Goal: Task Accomplishment & Management: Complete application form

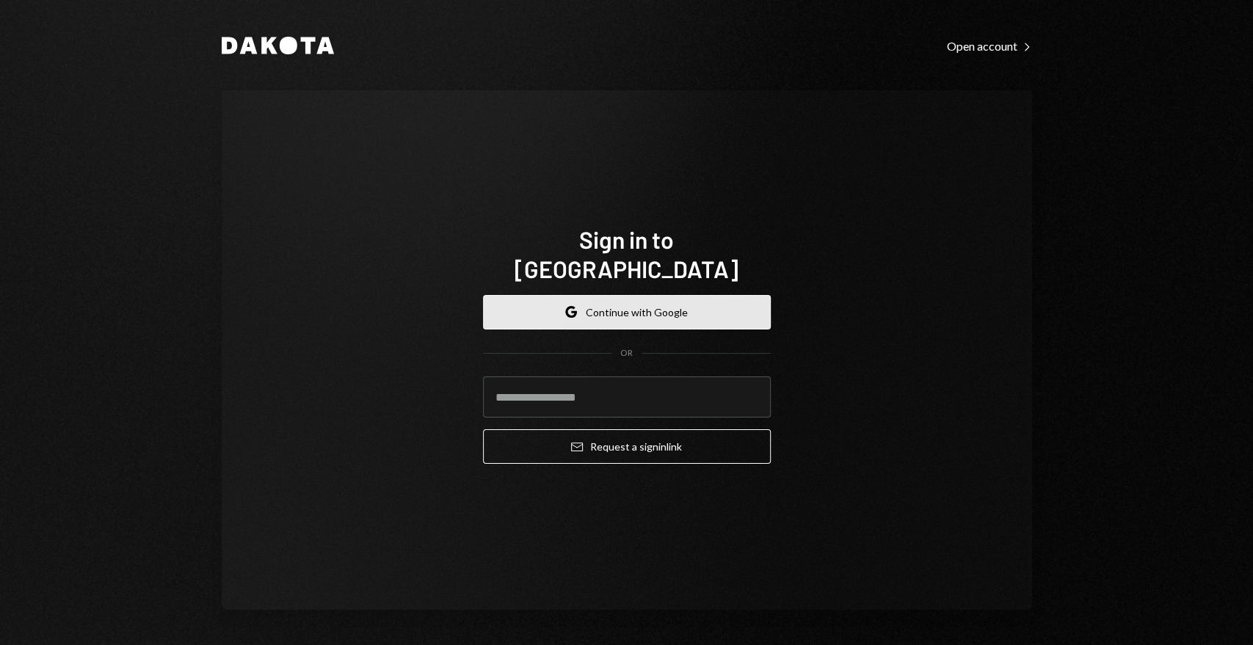
click at [619, 302] on button "Google Continue with Google" at bounding box center [627, 312] width 288 height 34
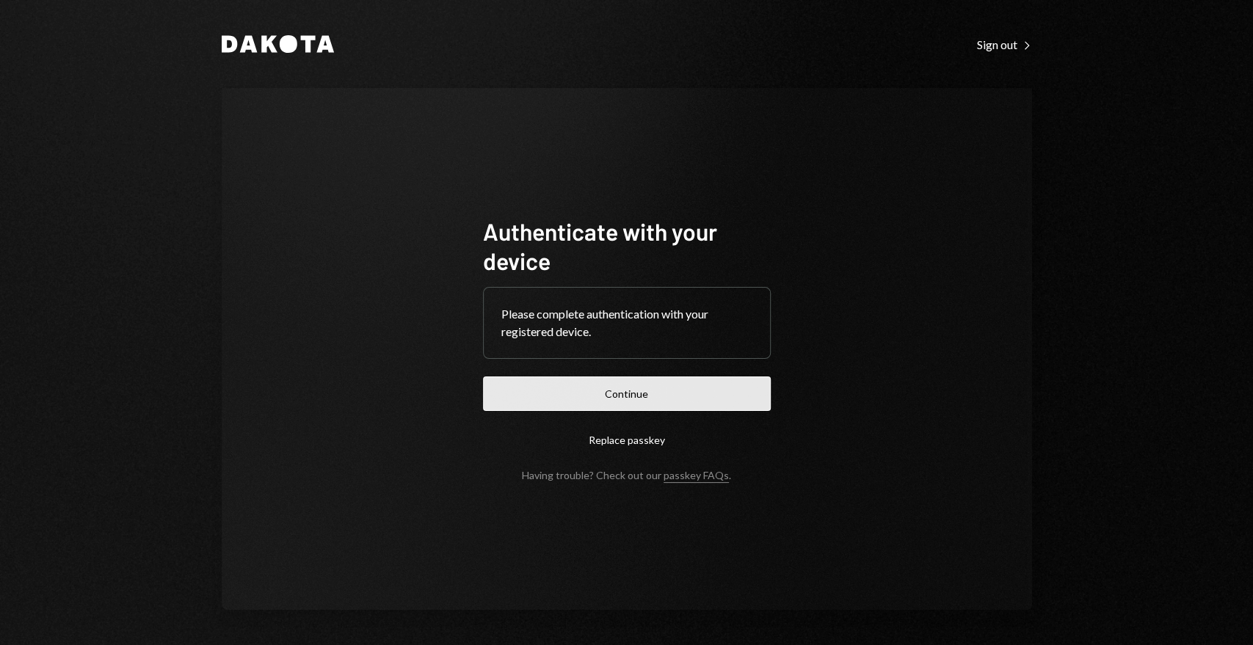
click at [699, 396] on button "Continue" at bounding box center [627, 393] width 288 height 34
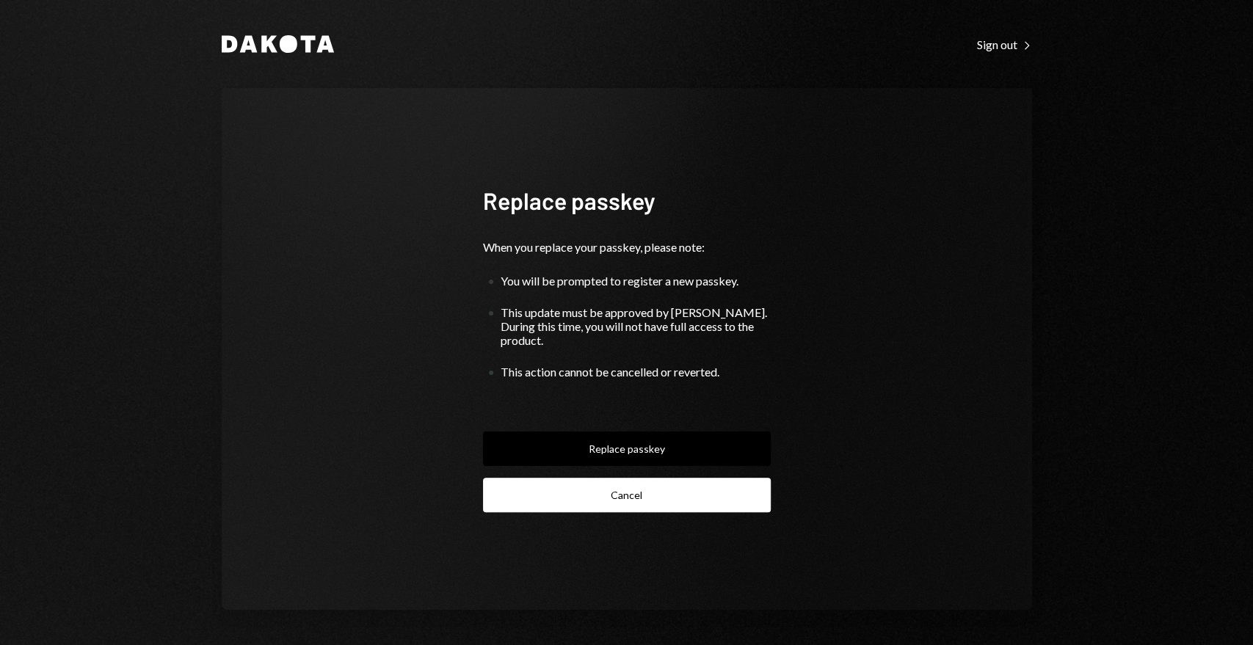
click at [644, 486] on button "Cancel" at bounding box center [627, 495] width 288 height 34
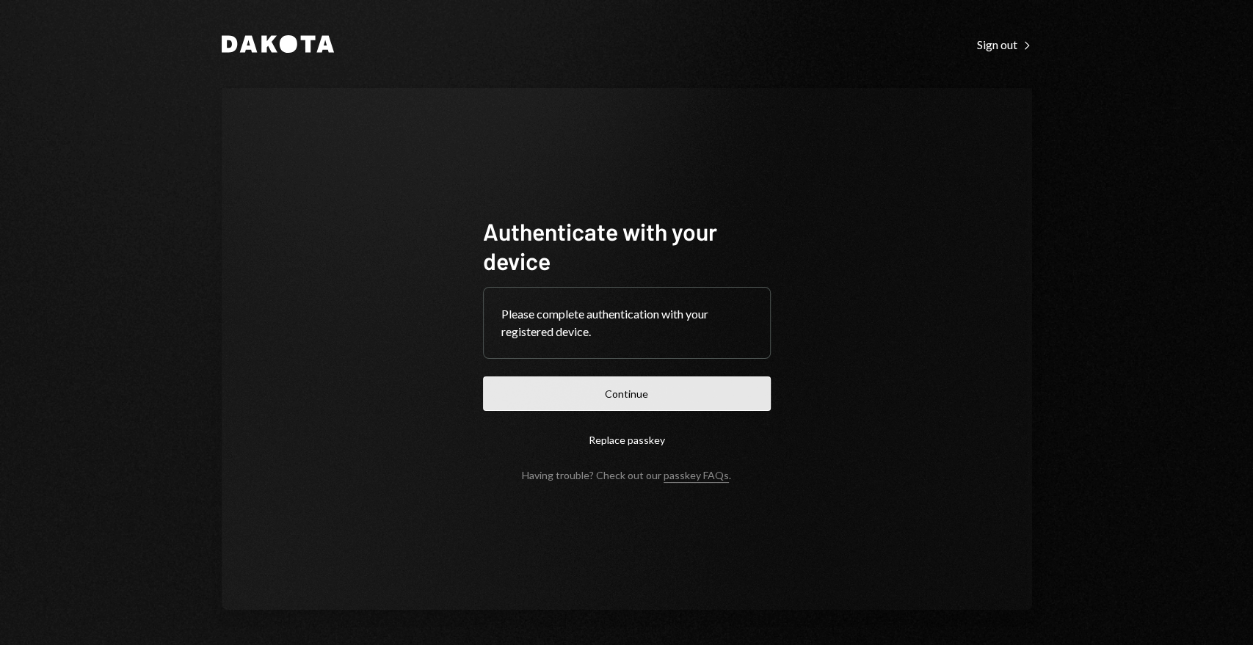
click at [641, 398] on button "Continue" at bounding box center [627, 393] width 288 height 34
click at [662, 389] on button "Continue" at bounding box center [627, 393] width 288 height 34
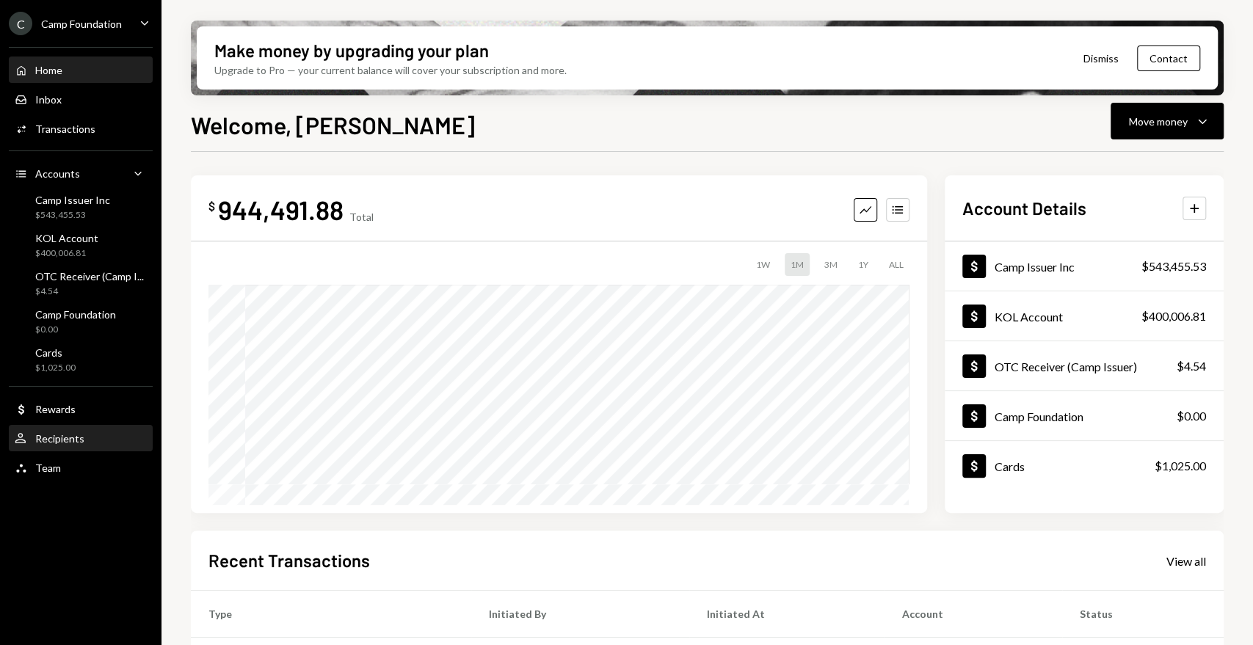
drag, startPoint x: 70, startPoint y: 435, endPoint x: 80, endPoint y: 433, distance: 9.8
click at [70, 435] on div "Recipients" at bounding box center [59, 438] width 49 height 12
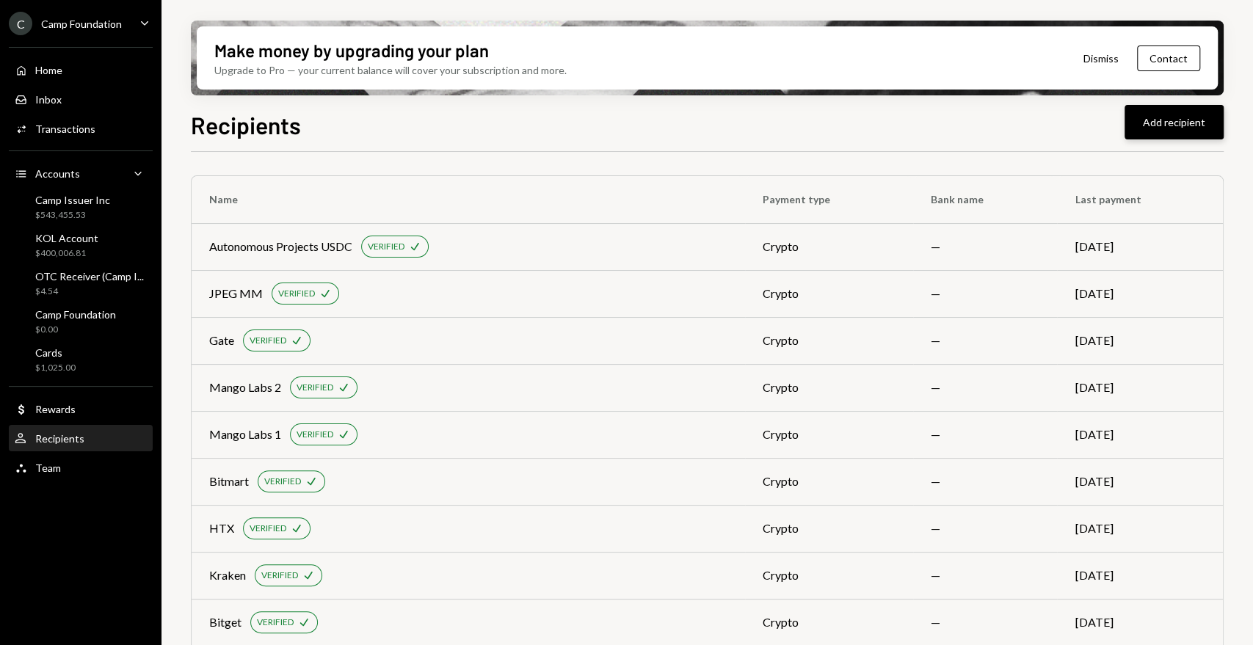
click at [1167, 128] on button "Add recipient" at bounding box center [1173, 122] width 99 height 34
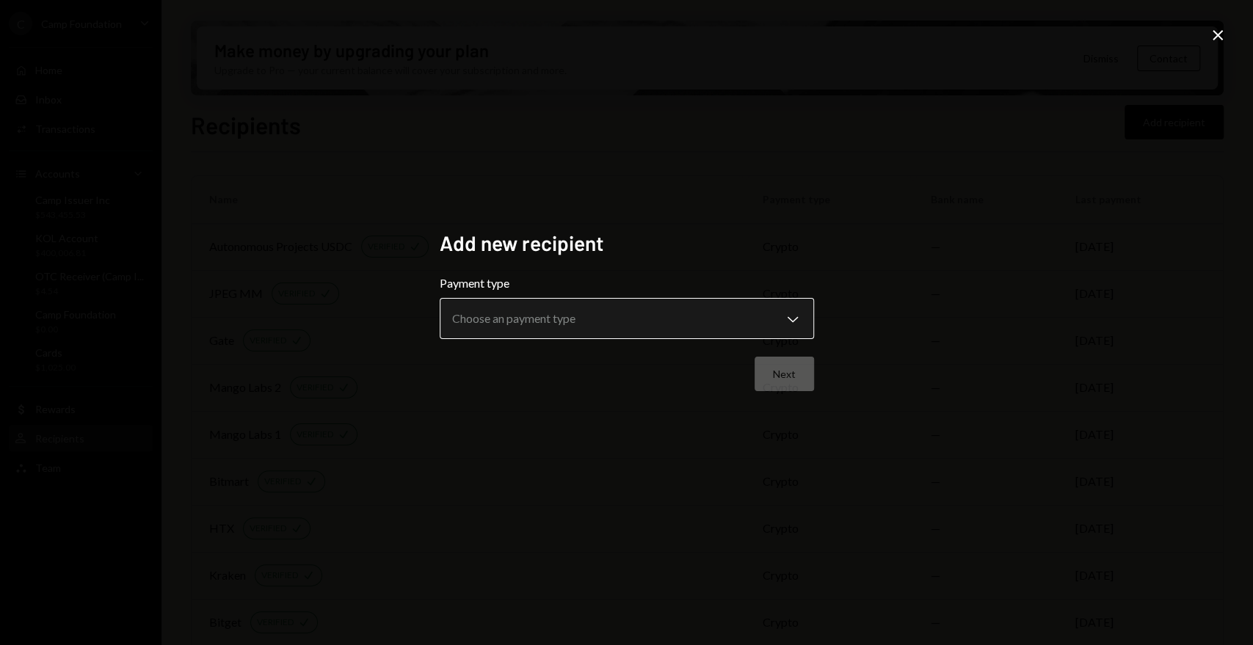
click at [586, 325] on body "C Camp Foundation Caret Down Home Home Inbox Inbox Activities Transactions Acco…" at bounding box center [626, 322] width 1253 height 645
click at [1033, 291] on div "**********" at bounding box center [626, 322] width 1253 height 645
click at [1215, 37] on icon at bounding box center [1217, 35] width 10 height 10
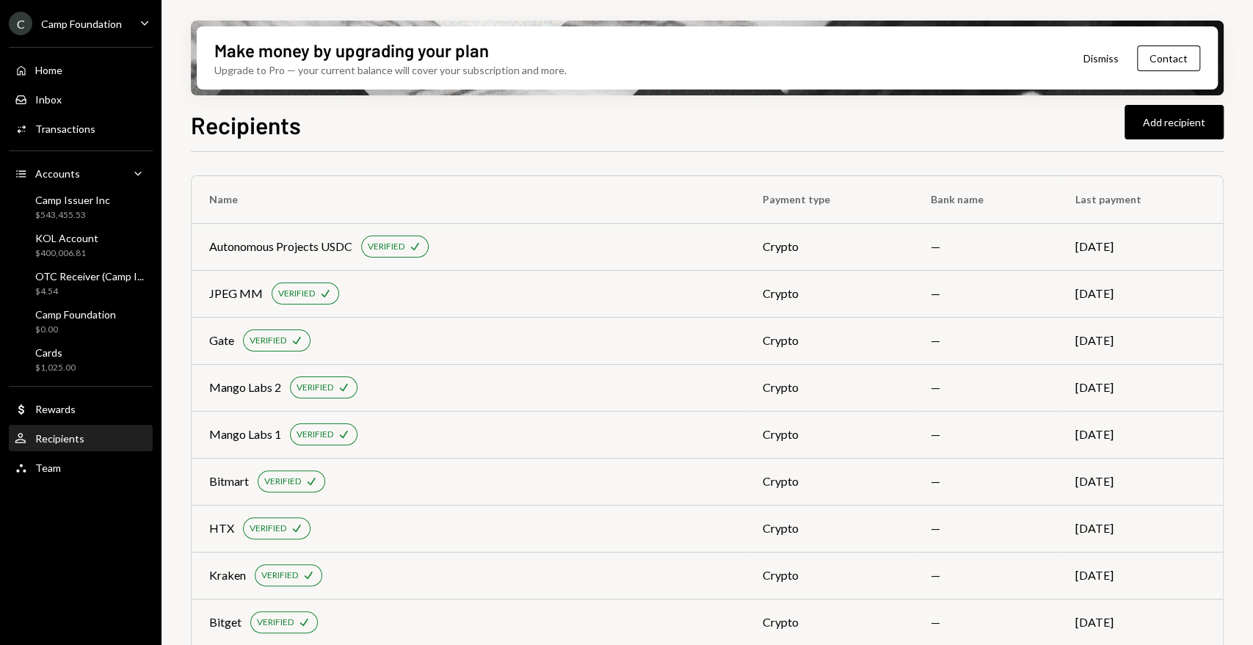
click at [98, 442] on div "User Recipients" at bounding box center [81, 438] width 132 height 13
click at [1146, 119] on button "Add recipient" at bounding box center [1173, 122] width 99 height 34
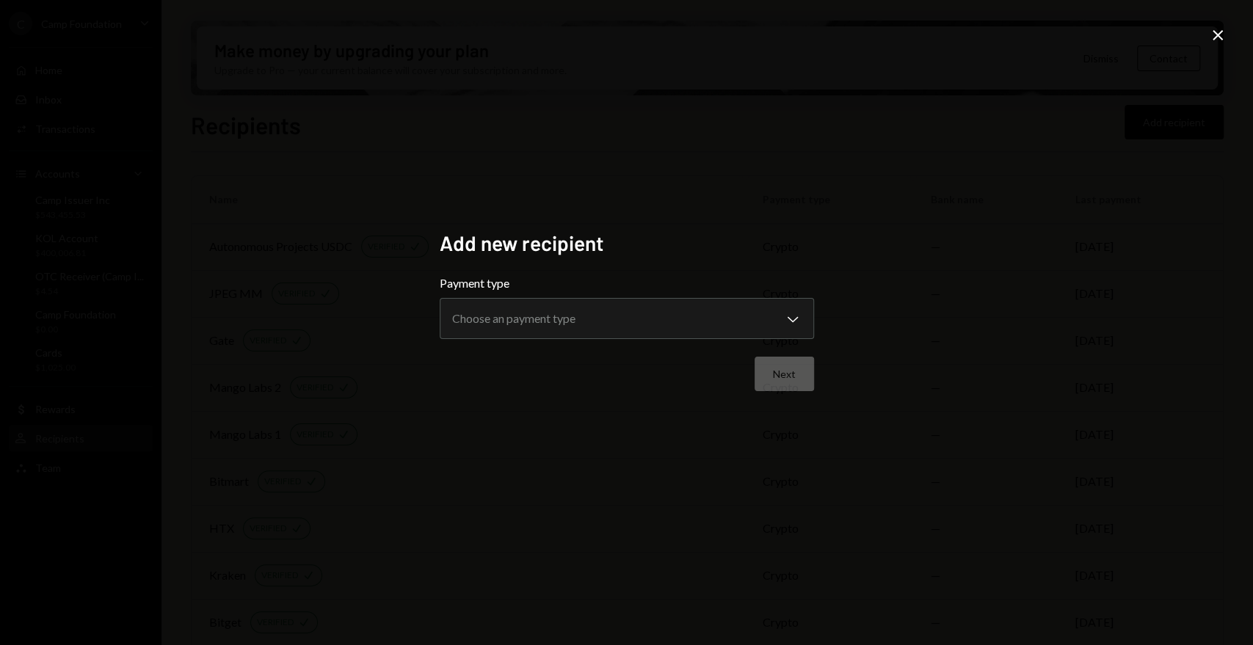
click at [1220, 30] on icon "Close" at bounding box center [1218, 35] width 18 height 18
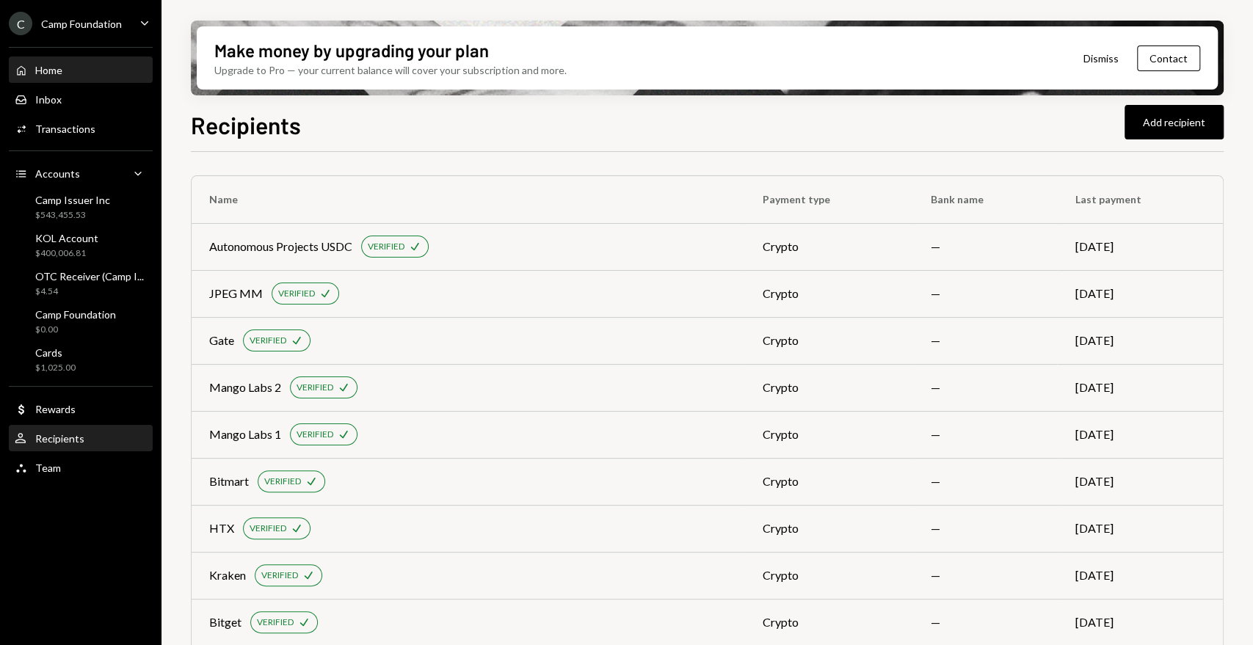
click at [88, 75] on div "Home Home" at bounding box center [81, 70] width 132 height 13
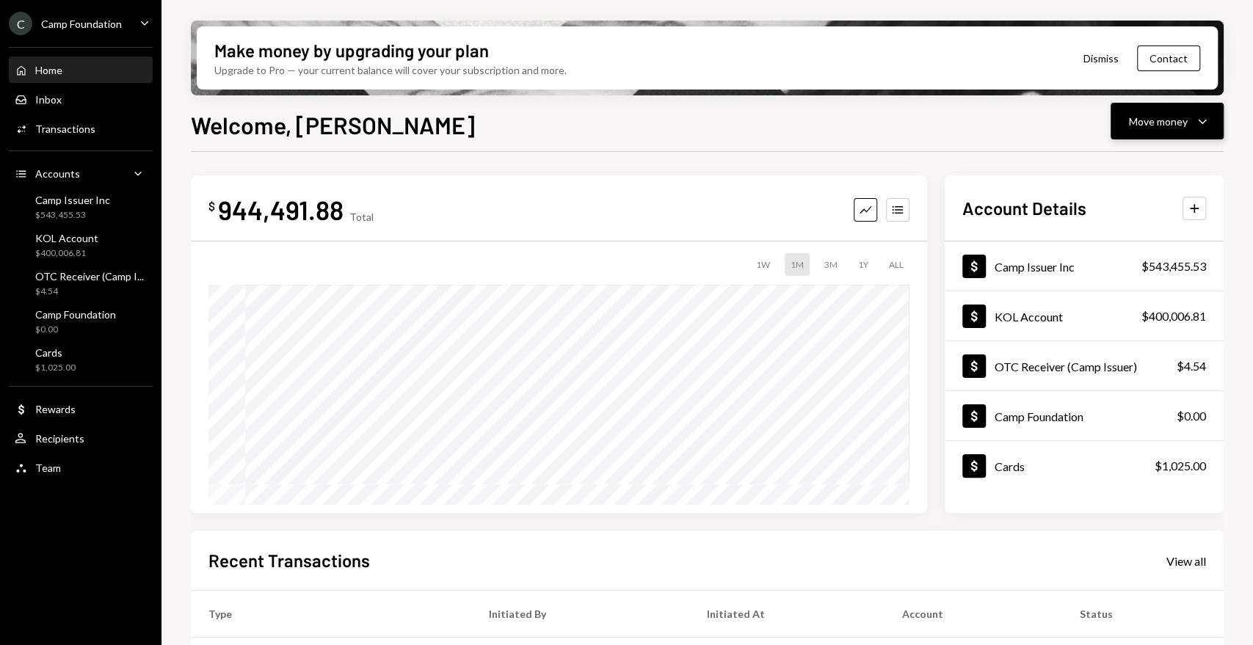
click at [1187, 122] on div "Move money Caret Down" at bounding box center [1167, 121] width 76 height 18
click at [1160, 170] on div "Send" at bounding box center [1154, 165] width 107 height 15
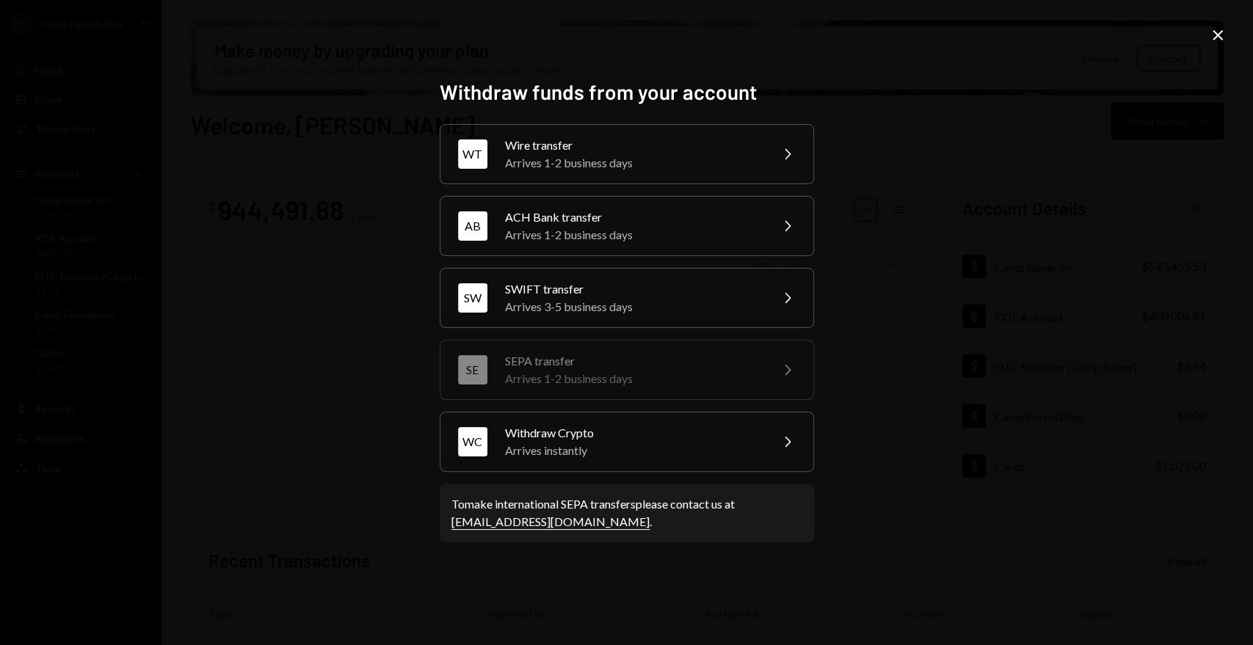
click at [642, 387] on div "SE SEPA transfer Arrives 1-2 business days Chevron Right" at bounding box center [627, 370] width 374 height 60
click at [612, 371] on div "Arrives 1-2 business days" at bounding box center [632, 379] width 255 height 18
click at [738, 313] on div "Arrives 3-5 business days" at bounding box center [632, 307] width 255 height 18
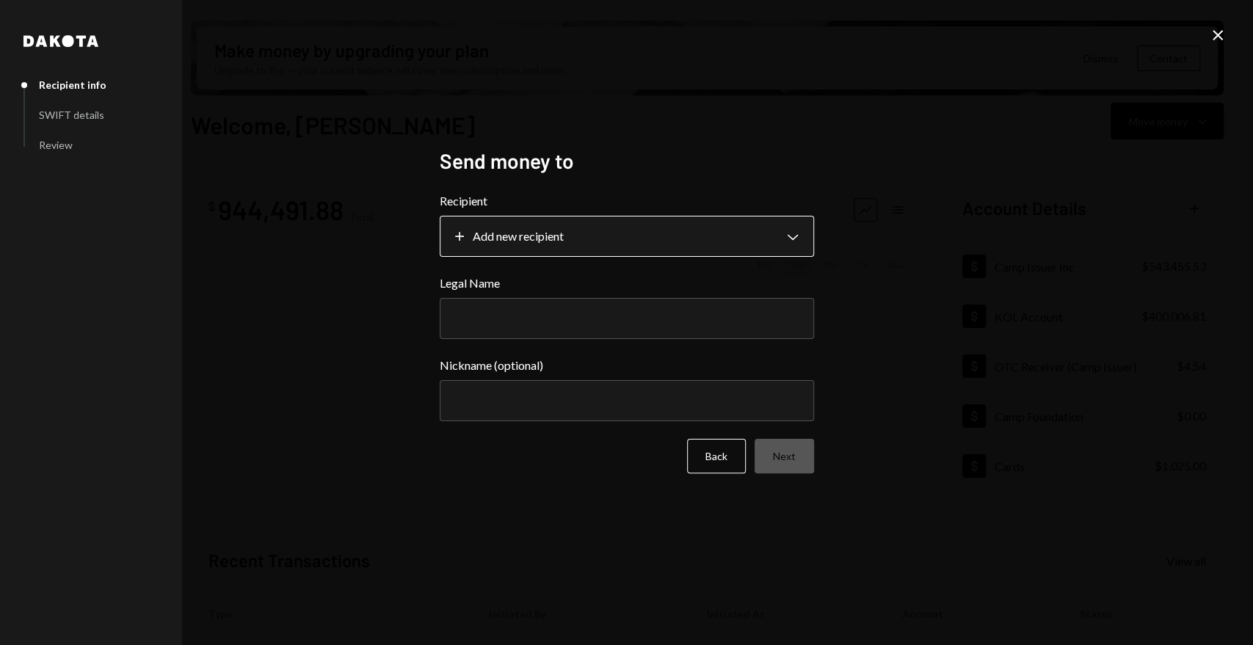
click at [707, 240] on body "C Camp Foundation Caret Down Home Home Inbox Inbox Activities Transactions Acco…" at bounding box center [626, 322] width 1253 height 645
click at [1046, 294] on div "**********" at bounding box center [626, 322] width 1253 height 645
click at [608, 238] on body "C Camp Foundation Caret Down Home Home Inbox Inbox Activities Transactions Acco…" at bounding box center [626, 322] width 1253 height 645
click at [1218, 29] on icon "Close" at bounding box center [1218, 35] width 18 height 18
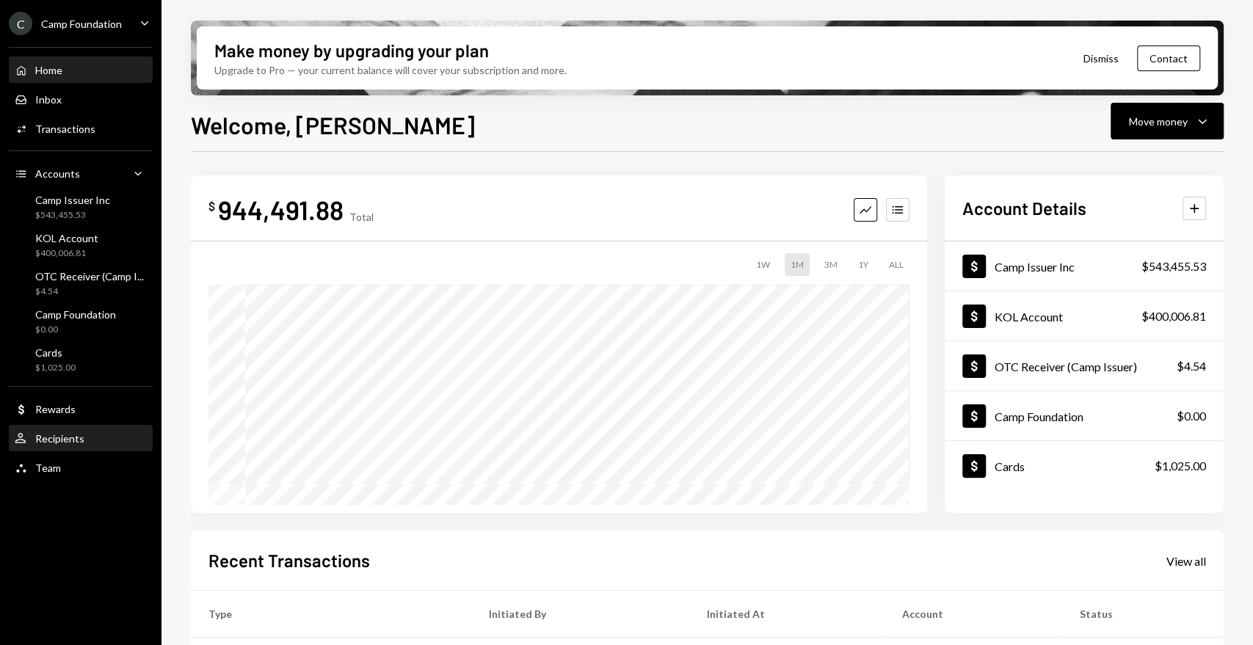
click at [55, 439] on div "Recipients" at bounding box center [59, 438] width 49 height 12
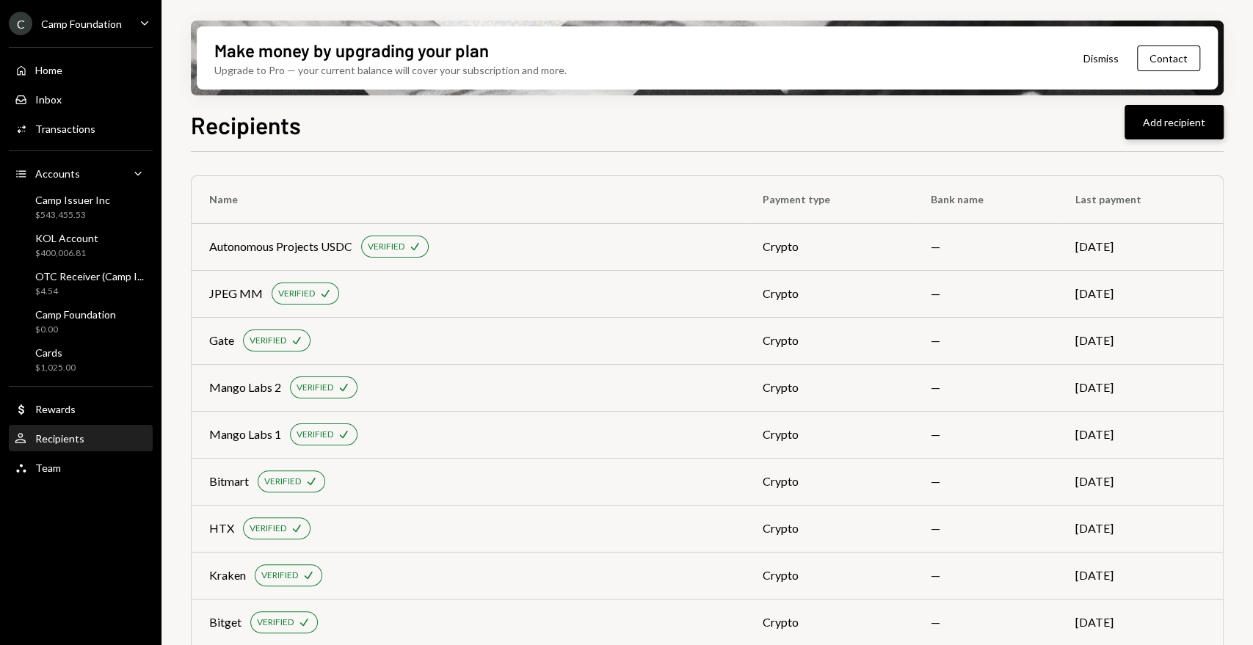
click at [1180, 127] on button "Add recipient" at bounding box center [1173, 122] width 99 height 34
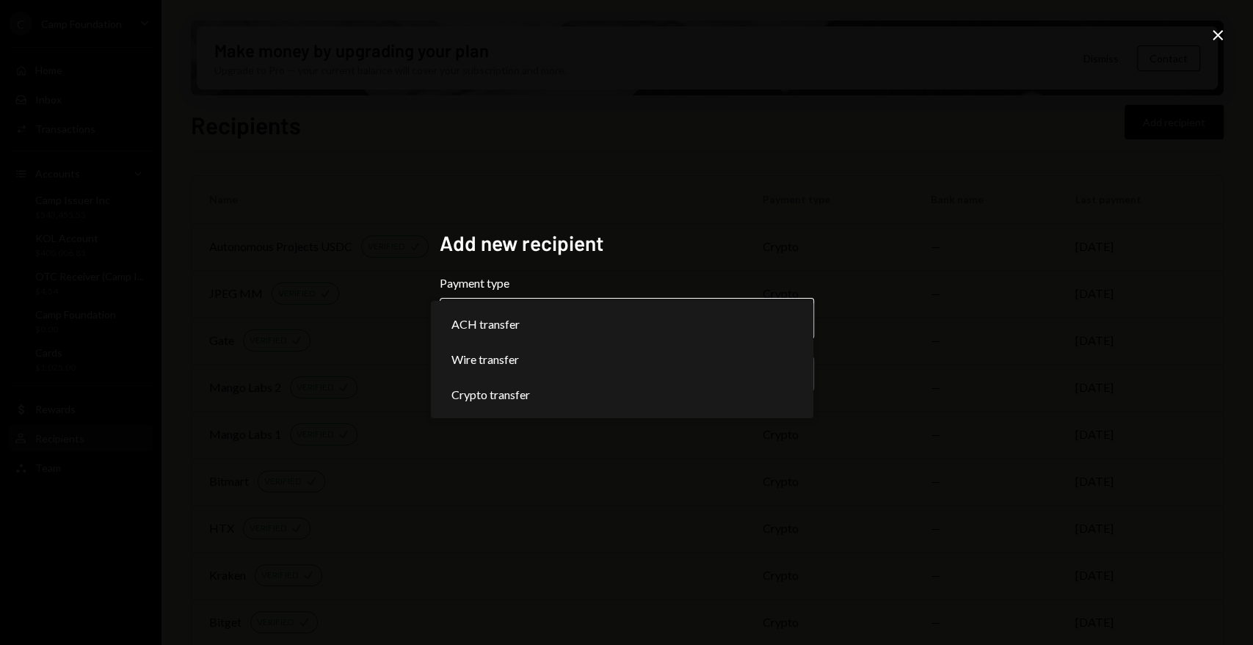
click at [612, 327] on body "C Camp Foundation Caret Down Home Home Inbox Inbox Activities Transactions Acco…" at bounding box center [626, 322] width 1253 height 645
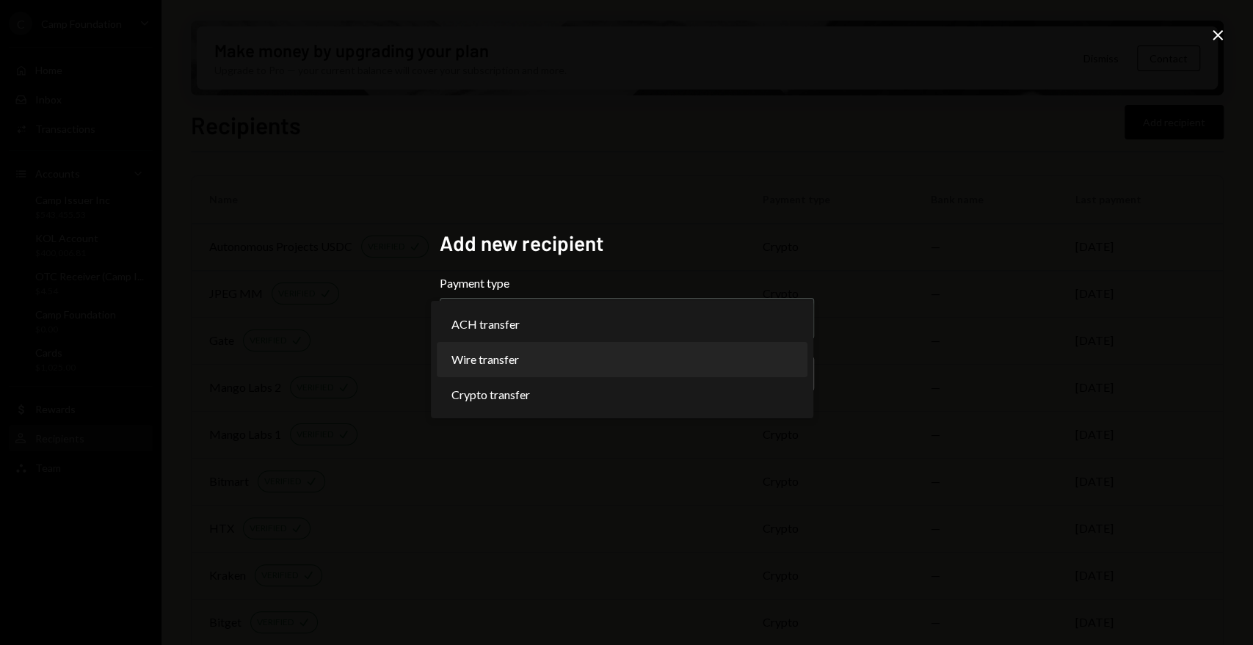
select select "****"
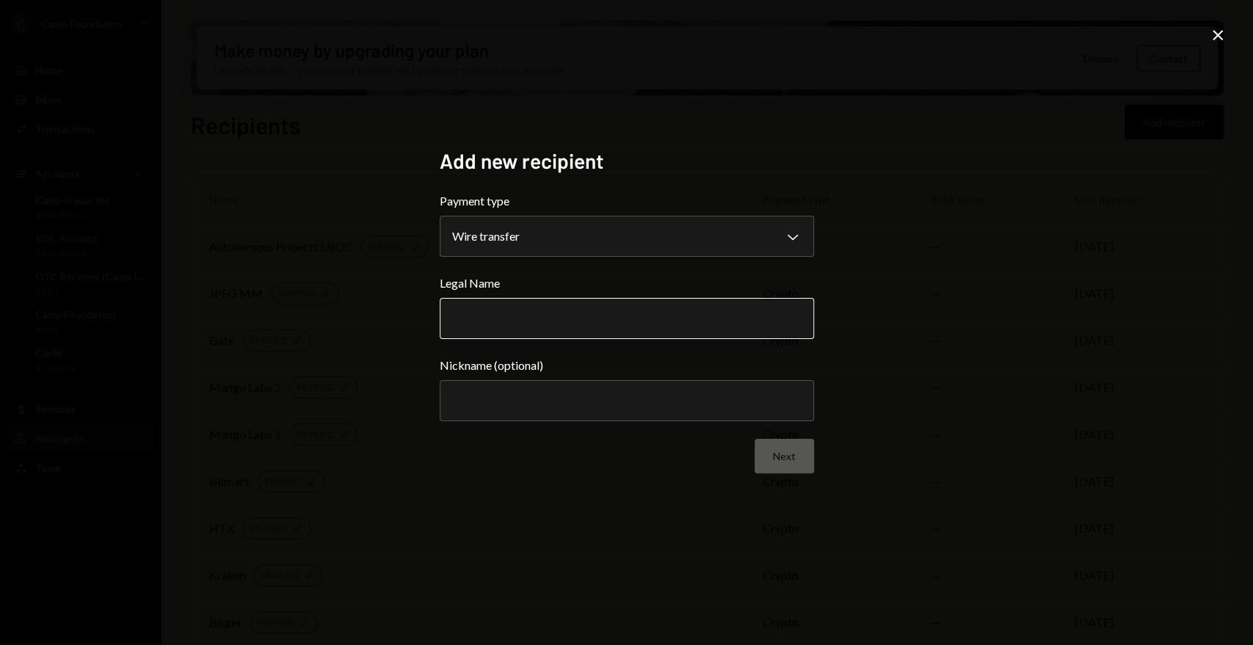
click at [589, 324] on input "Legal Name" at bounding box center [627, 318] width 374 height 41
click at [1115, 301] on div "**********" at bounding box center [626, 322] width 1253 height 645
click at [1217, 26] on icon "Close" at bounding box center [1218, 35] width 18 height 18
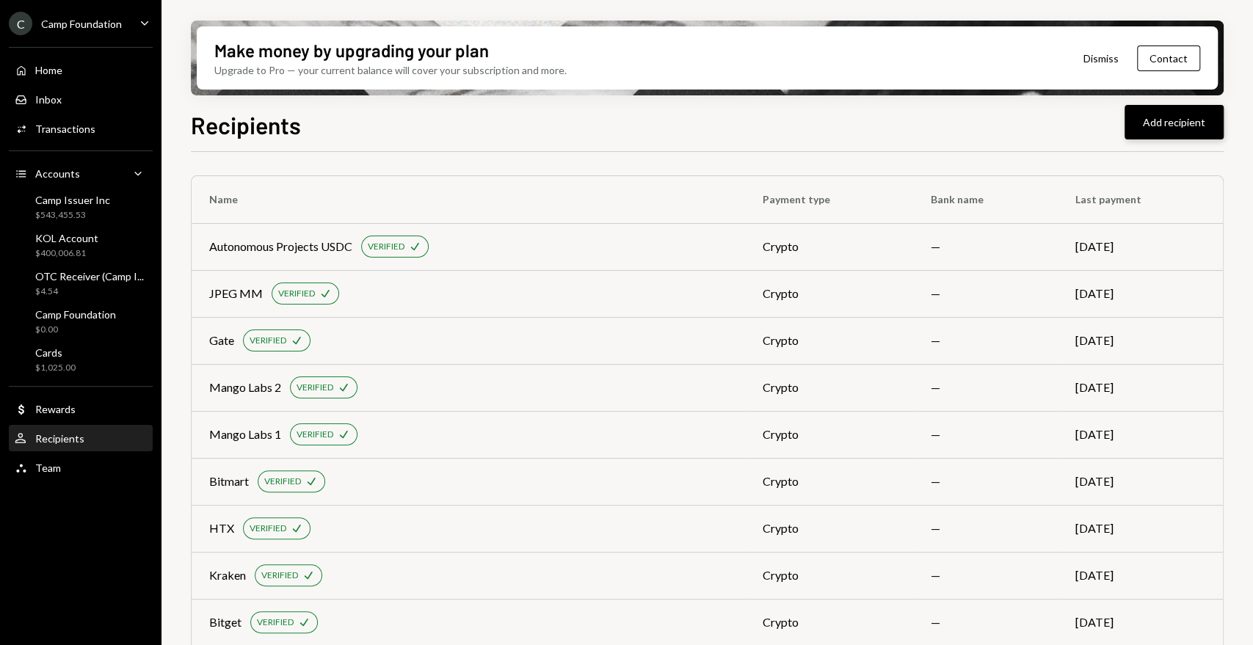
click at [1187, 117] on button "Add recipient" at bounding box center [1173, 122] width 99 height 34
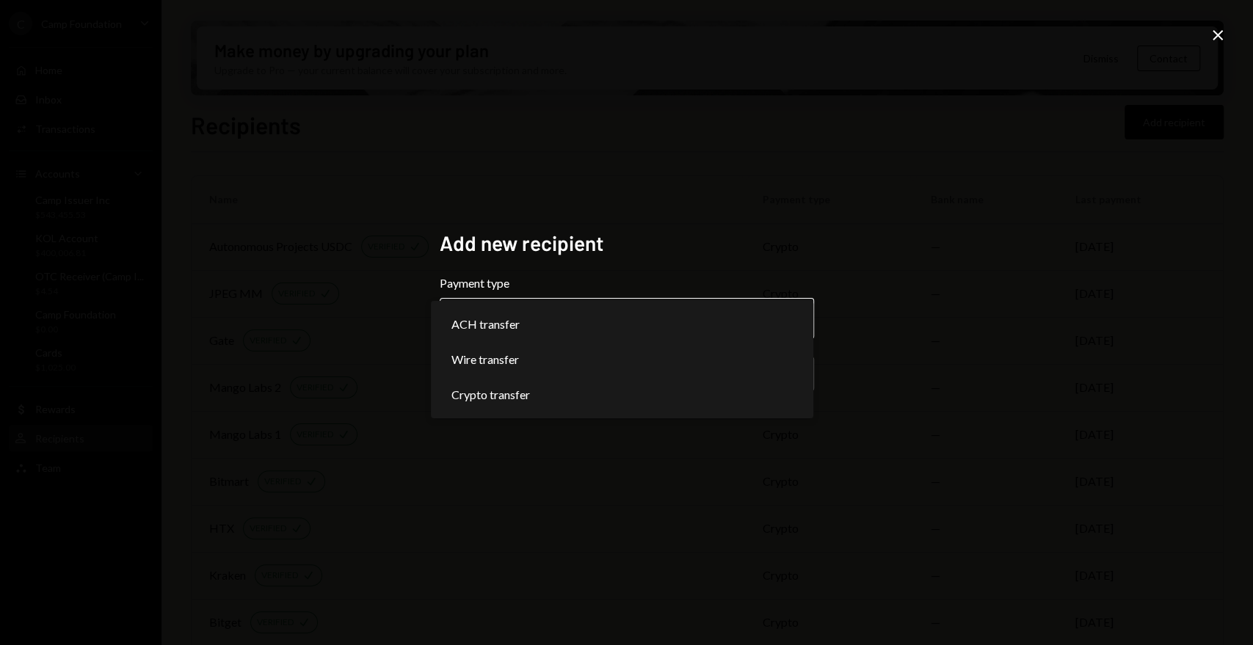
click at [782, 315] on body "C Camp Foundation Caret Down Home Home Inbox Inbox Activities Transactions Acco…" at bounding box center [626, 322] width 1253 height 645
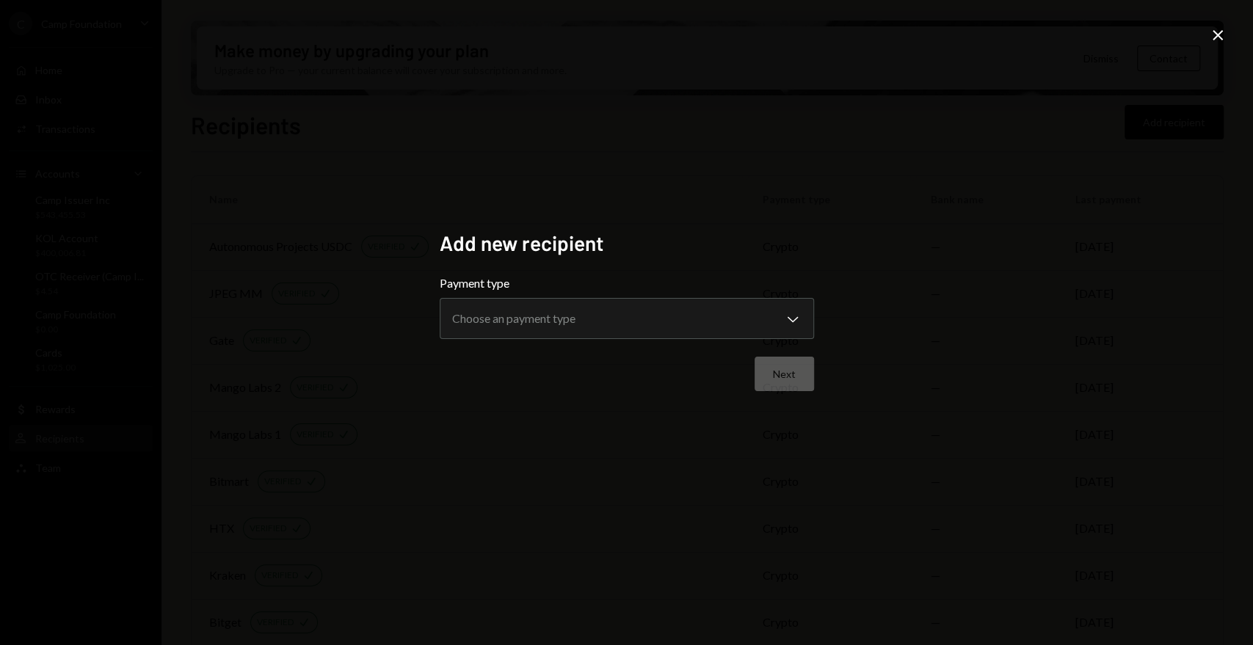
click at [1211, 43] on icon "Close" at bounding box center [1218, 35] width 18 height 18
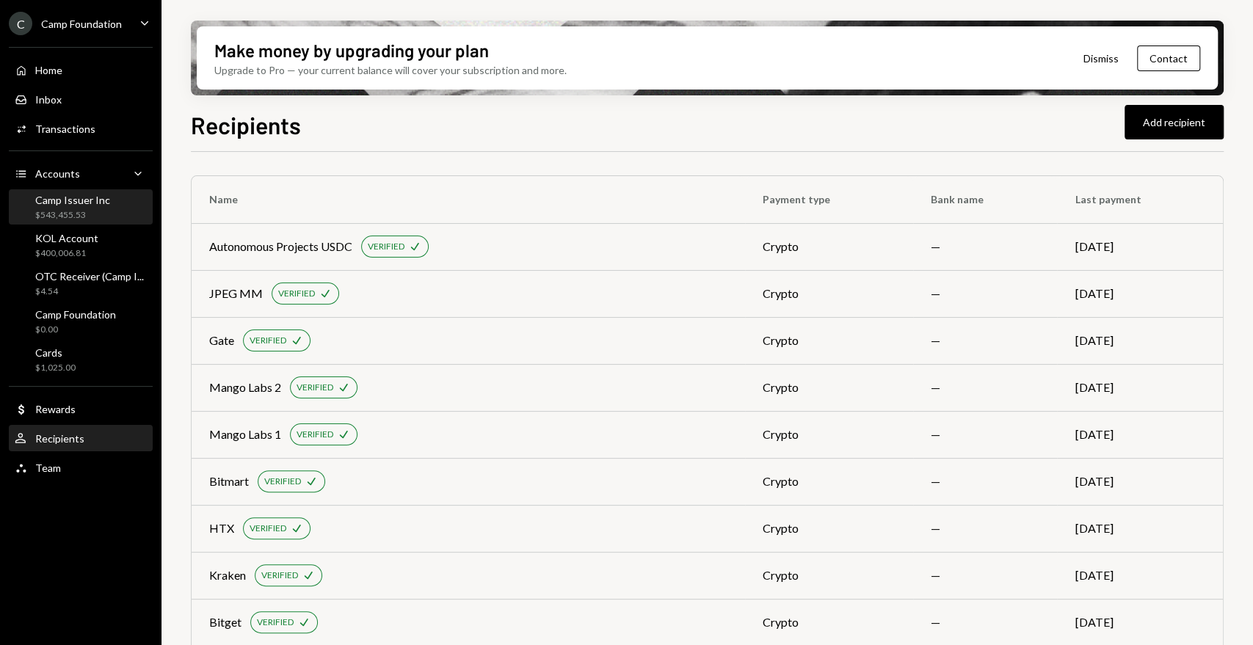
click at [68, 196] on div "Camp Issuer Inc" at bounding box center [72, 200] width 75 height 12
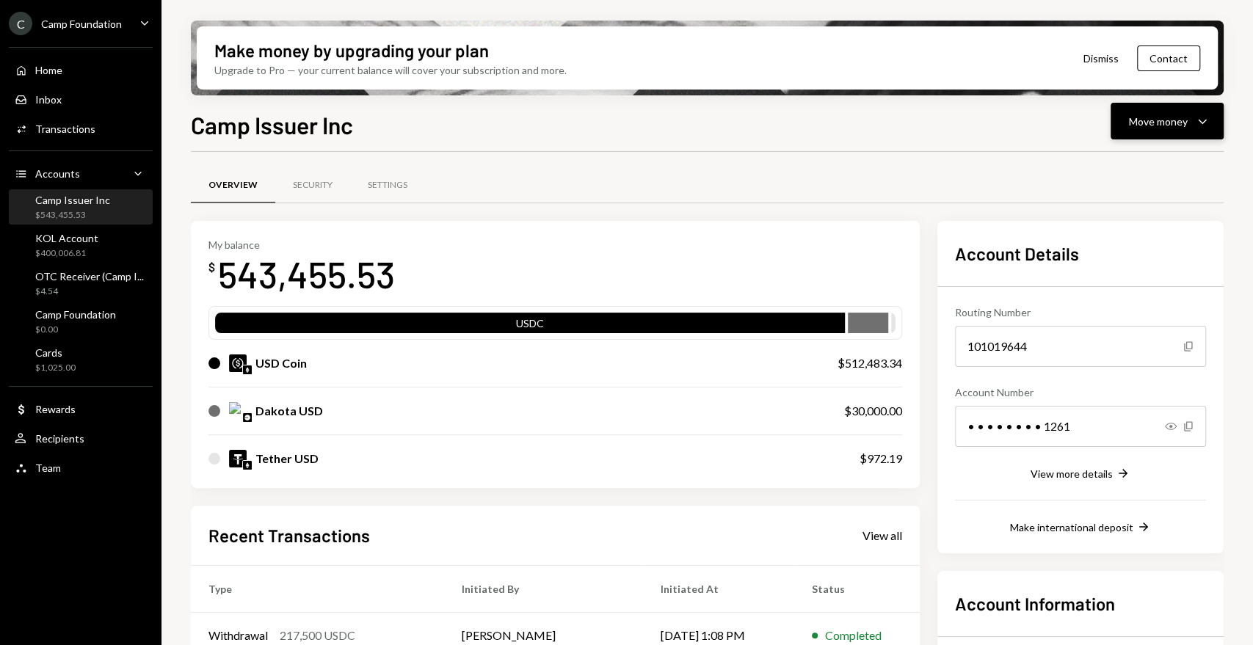
click at [1148, 112] on div "Move money Caret Down" at bounding box center [1167, 121] width 76 height 18
click at [1143, 176] on div "Withdraw Send" at bounding box center [1144, 165] width 147 height 33
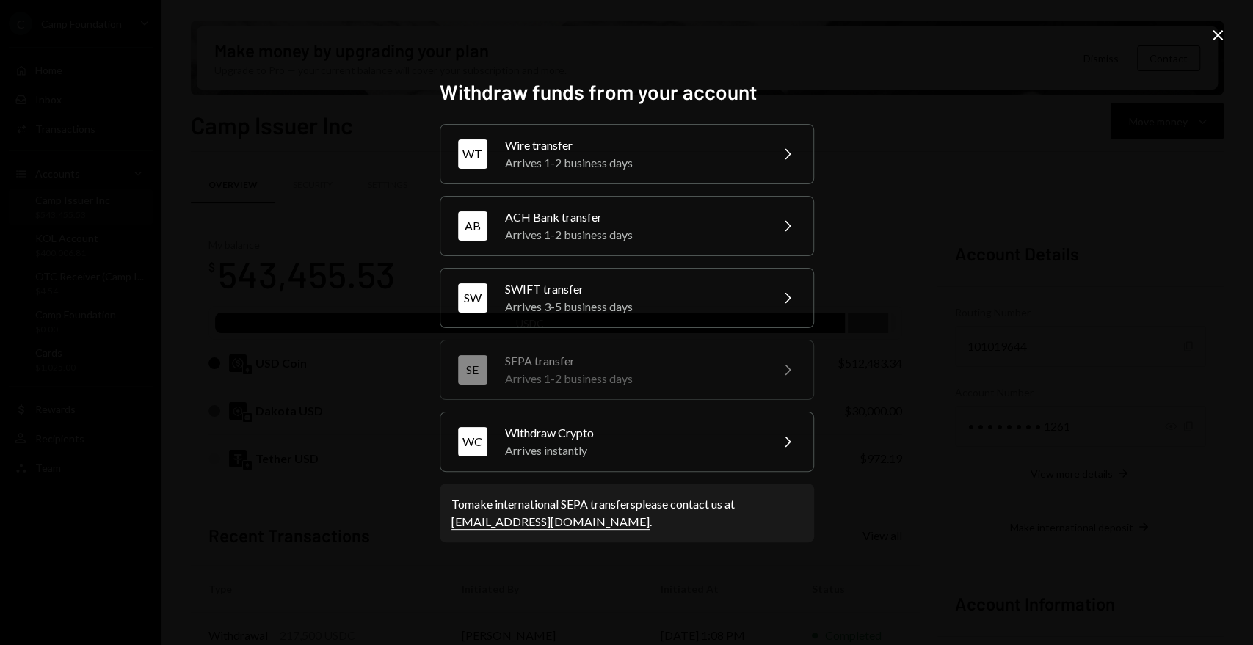
click at [704, 376] on div "Arrives 1-2 business days" at bounding box center [632, 379] width 255 height 18
click at [522, 525] on link "support@dakota.xyz" at bounding box center [550, 521] width 198 height 15
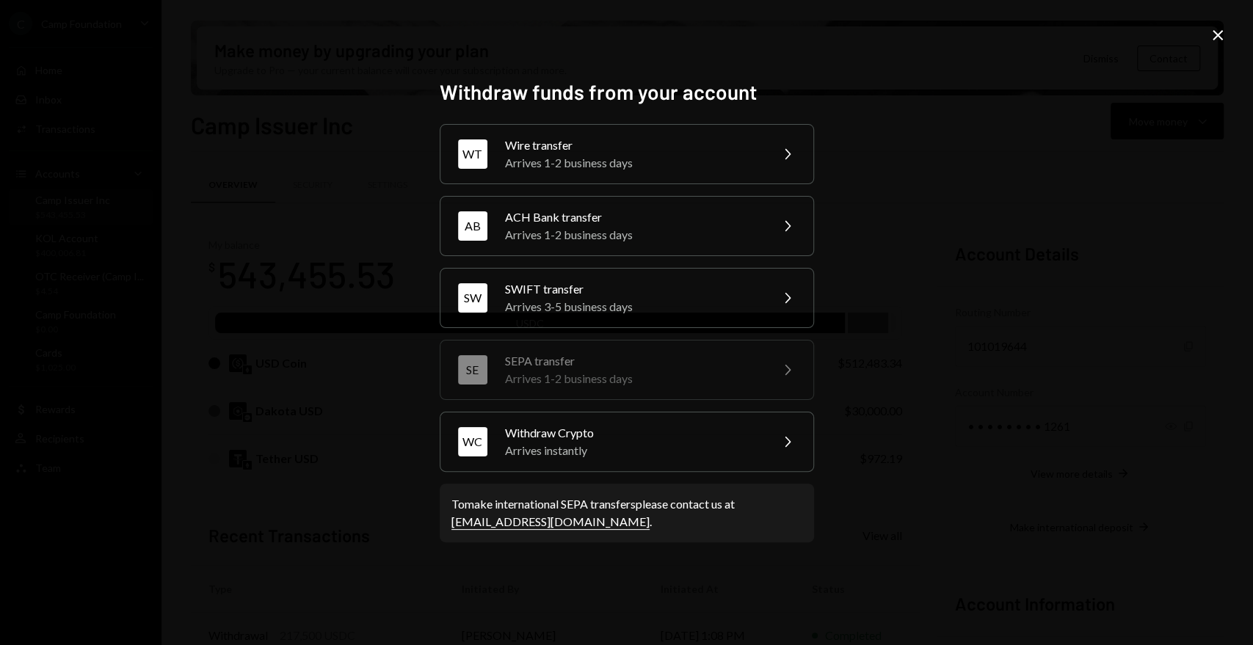
click at [1215, 30] on icon "Close" at bounding box center [1218, 35] width 18 height 18
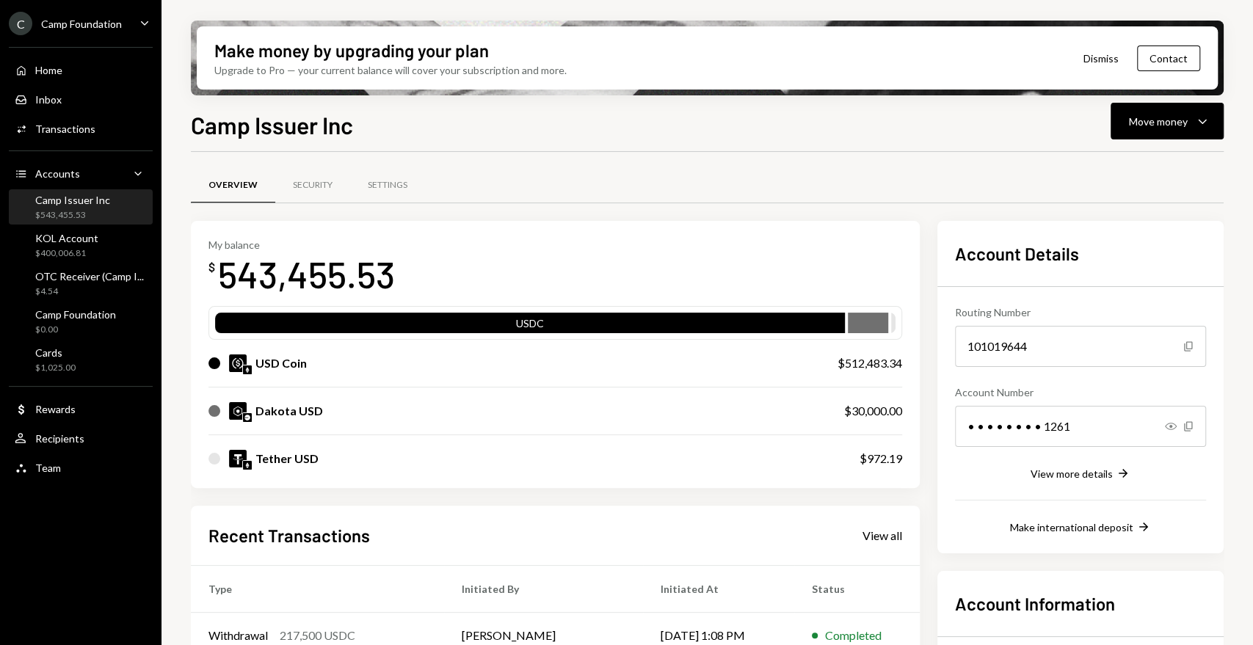
click at [125, 22] on div "C Camp Foundation Caret Down" at bounding box center [80, 23] width 161 height 23
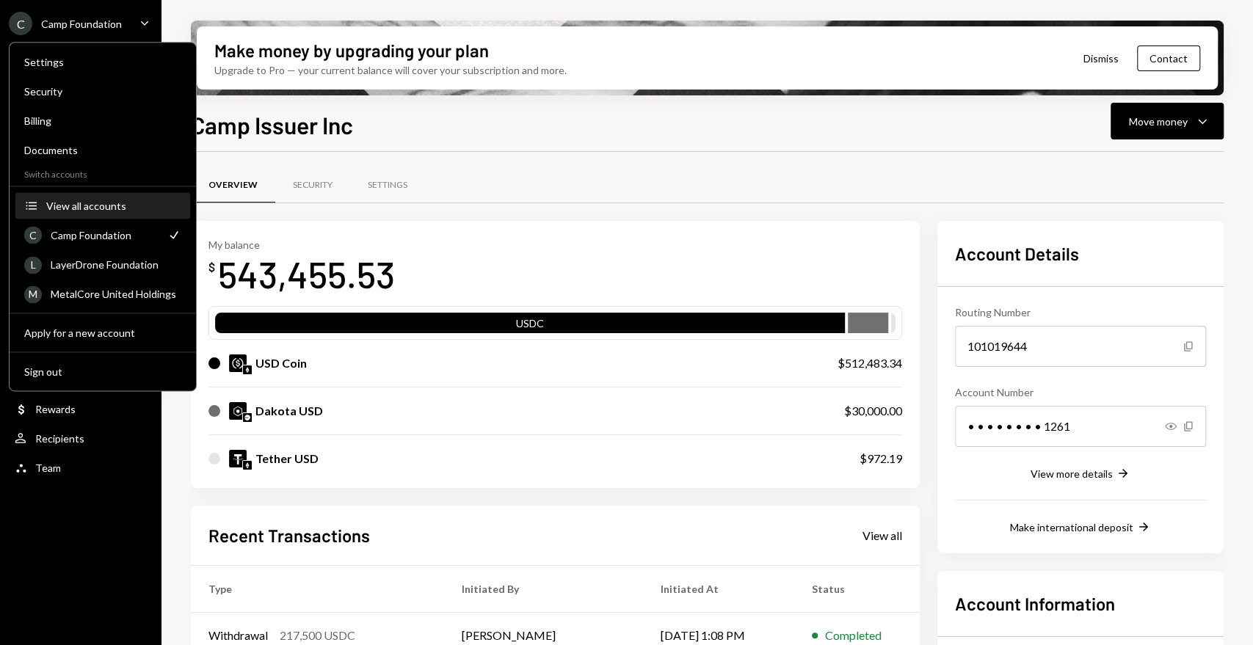
click at [81, 194] on button "Accounts View all accounts" at bounding box center [102, 206] width 175 height 26
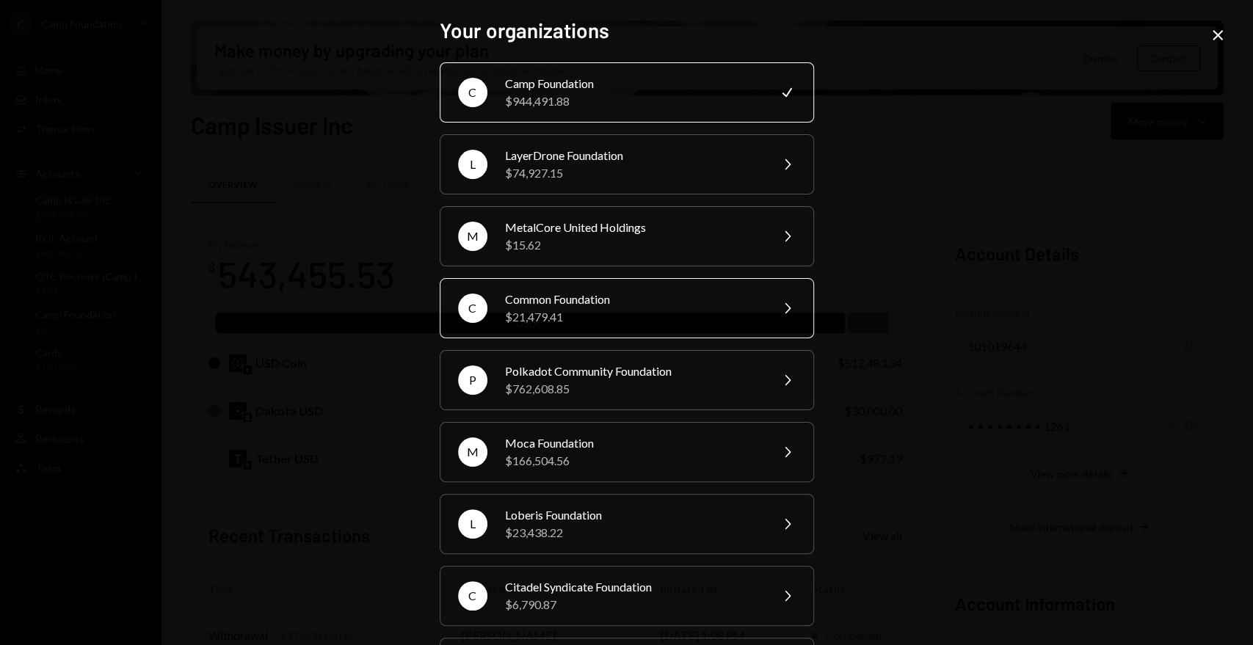
click at [699, 298] on div "Common Foundation" at bounding box center [632, 300] width 255 height 18
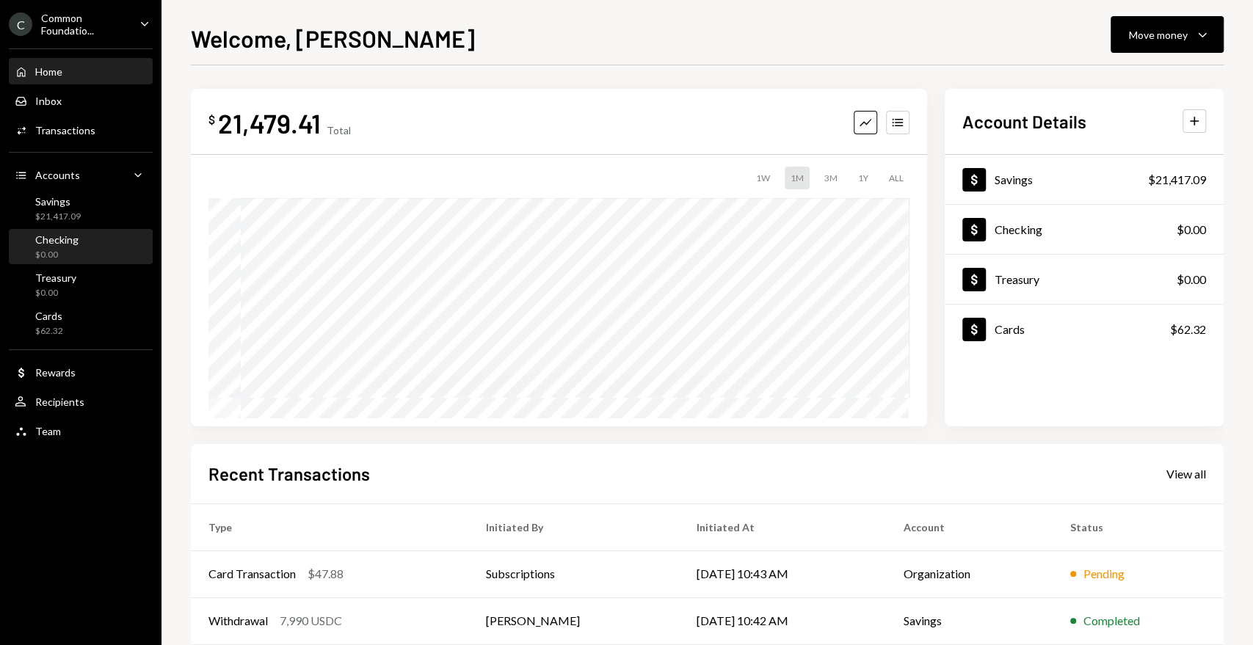
click at [47, 249] on div "$0.00" at bounding box center [56, 255] width 43 height 12
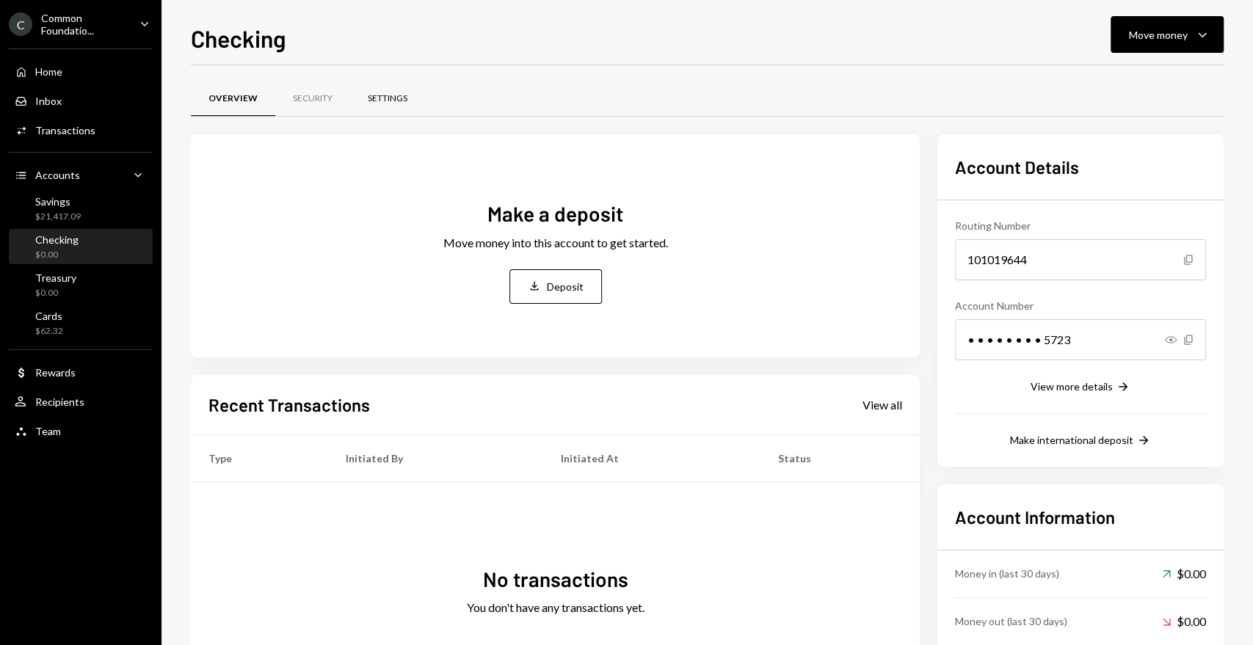
click at [377, 100] on div "Settings" at bounding box center [388, 98] width 40 height 12
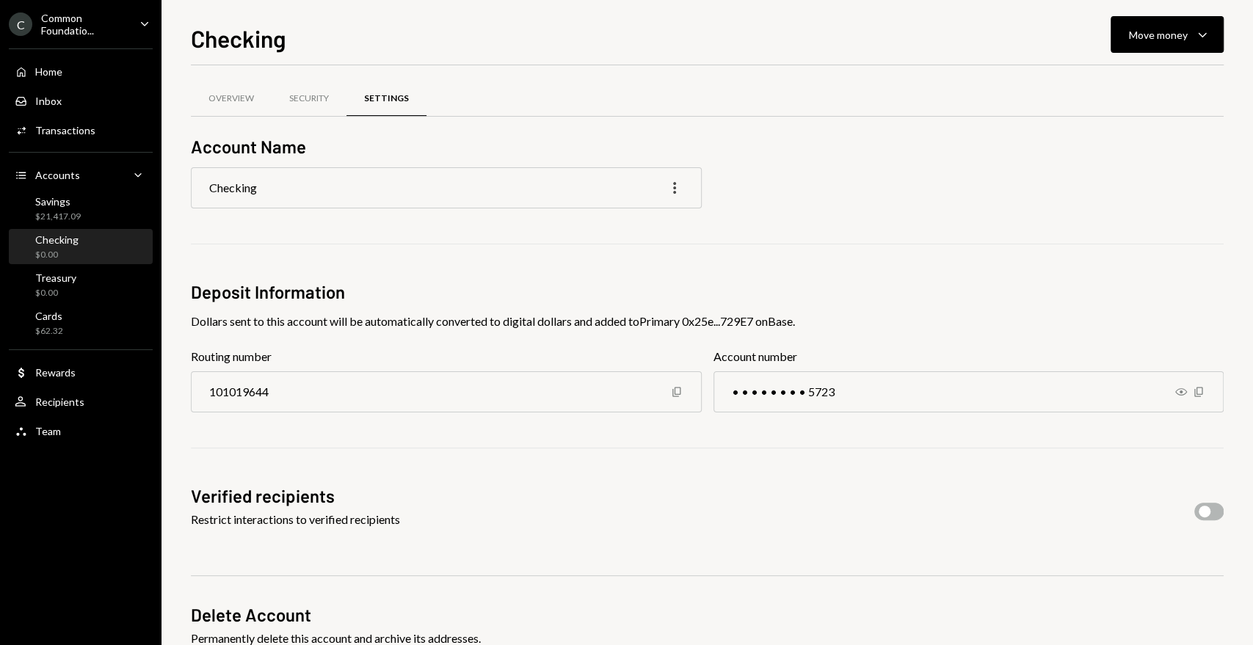
click at [680, 185] on icon "More" at bounding box center [675, 188] width 18 height 18
click at [654, 222] on div "Edit" at bounding box center [640, 219] width 73 height 26
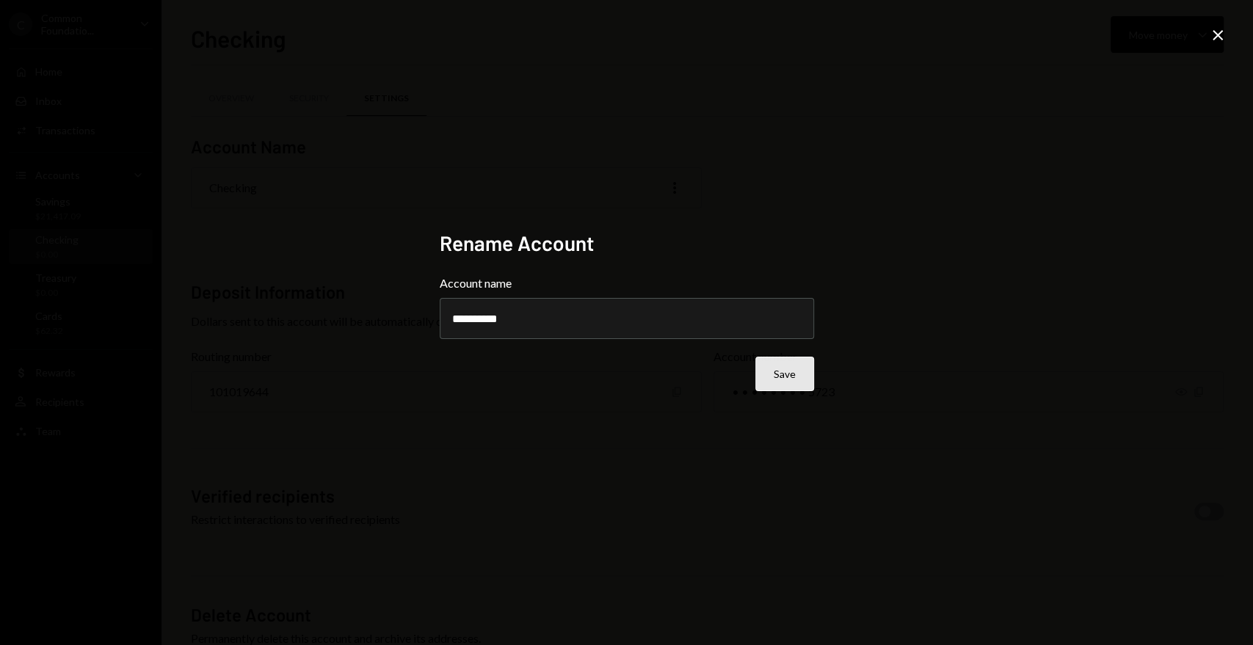
type input "**********"
click at [790, 376] on button "Save" at bounding box center [784, 374] width 59 height 34
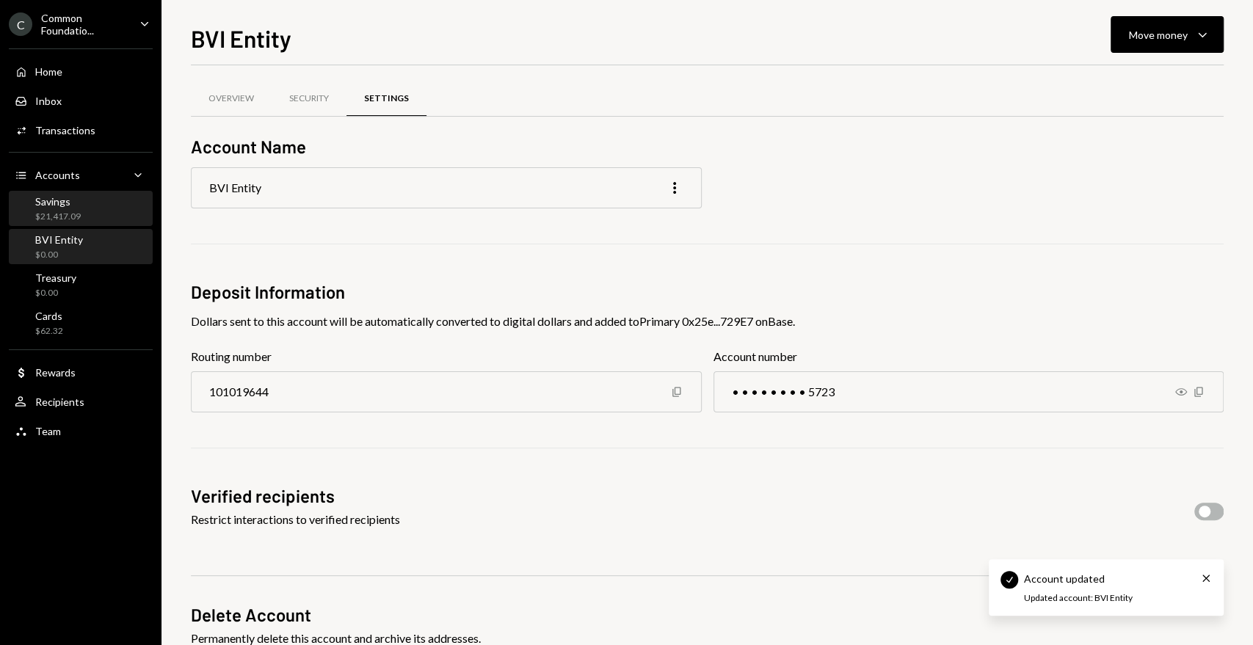
click at [90, 214] on div "Savings $21,417.09" at bounding box center [81, 209] width 132 height 28
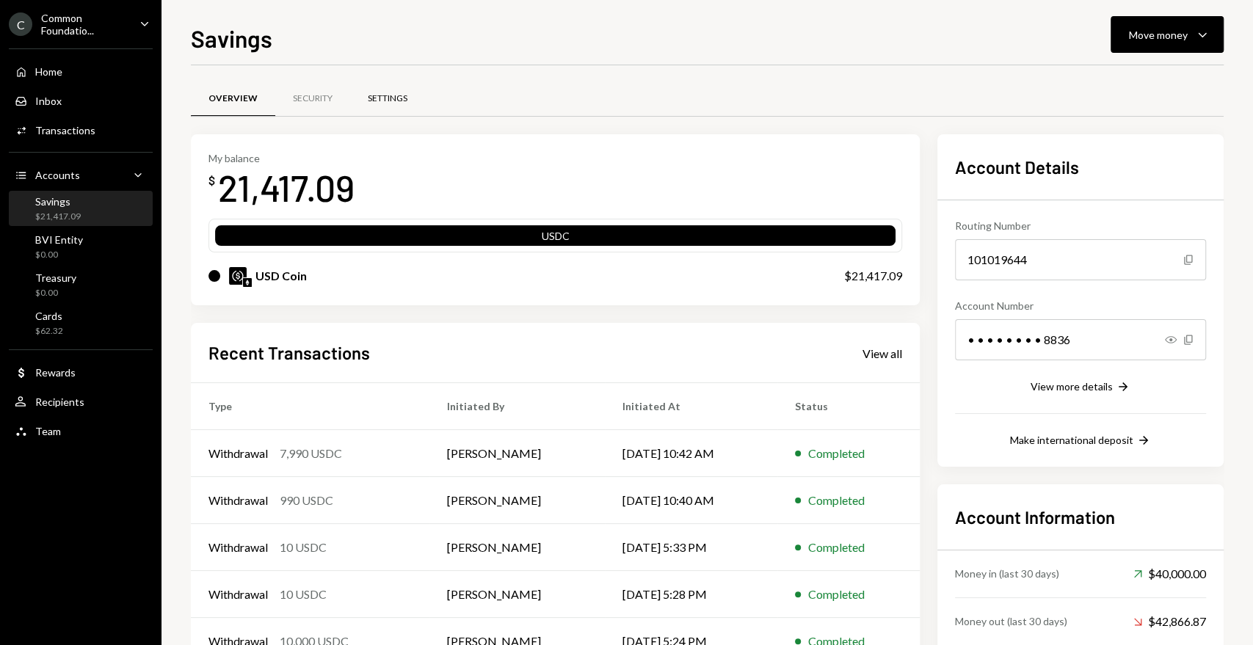
click at [385, 98] on div "Settings" at bounding box center [388, 98] width 40 height 12
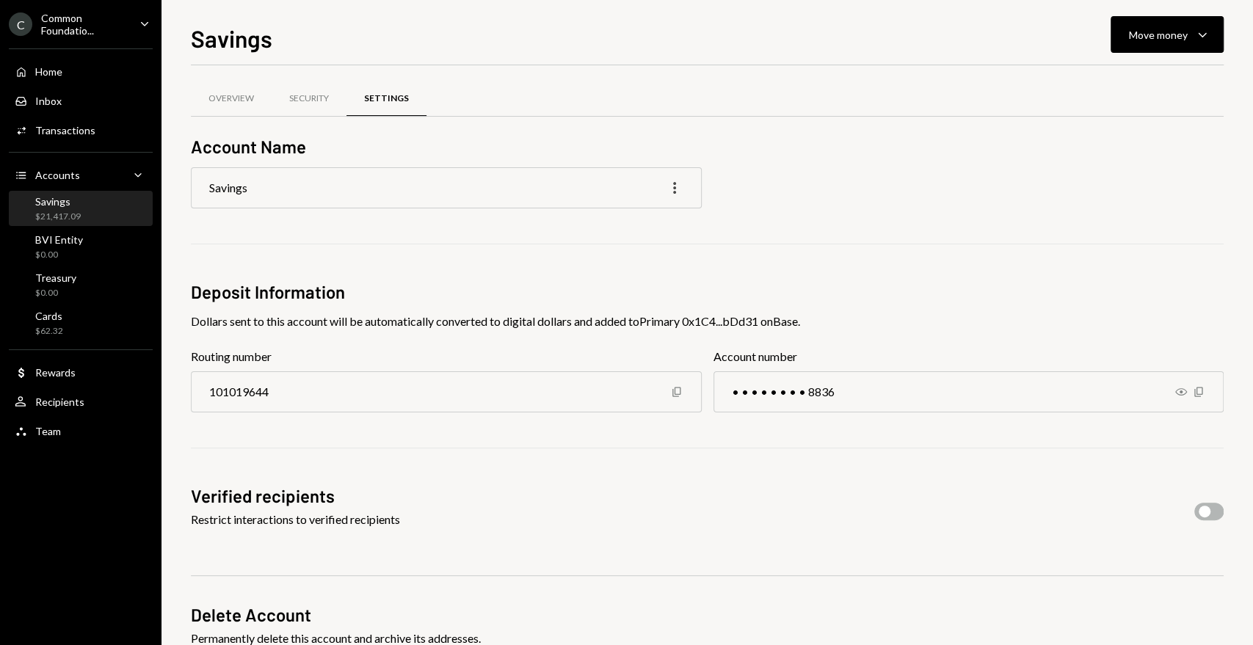
click at [676, 192] on icon "More" at bounding box center [675, 188] width 18 height 18
click at [657, 216] on div "Edit" at bounding box center [640, 219] width 73 height 26
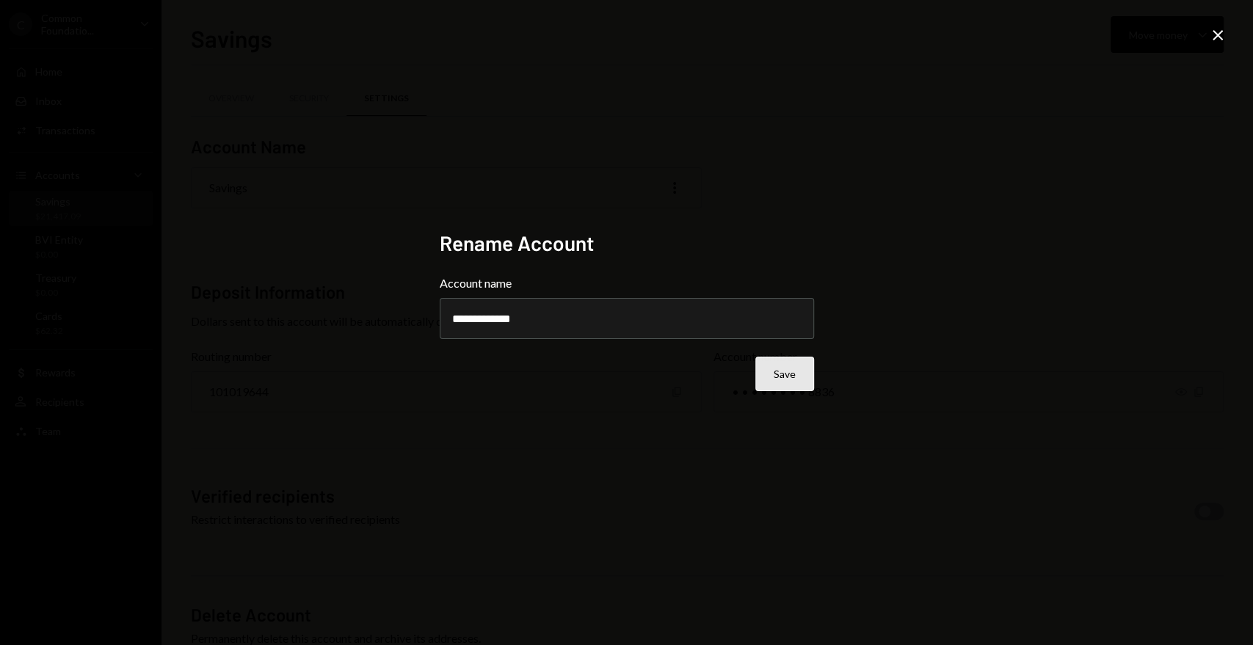
type input "**********"
click at [797, 376] on button "Save" at bounding box center [784, 374] width 59 height 34
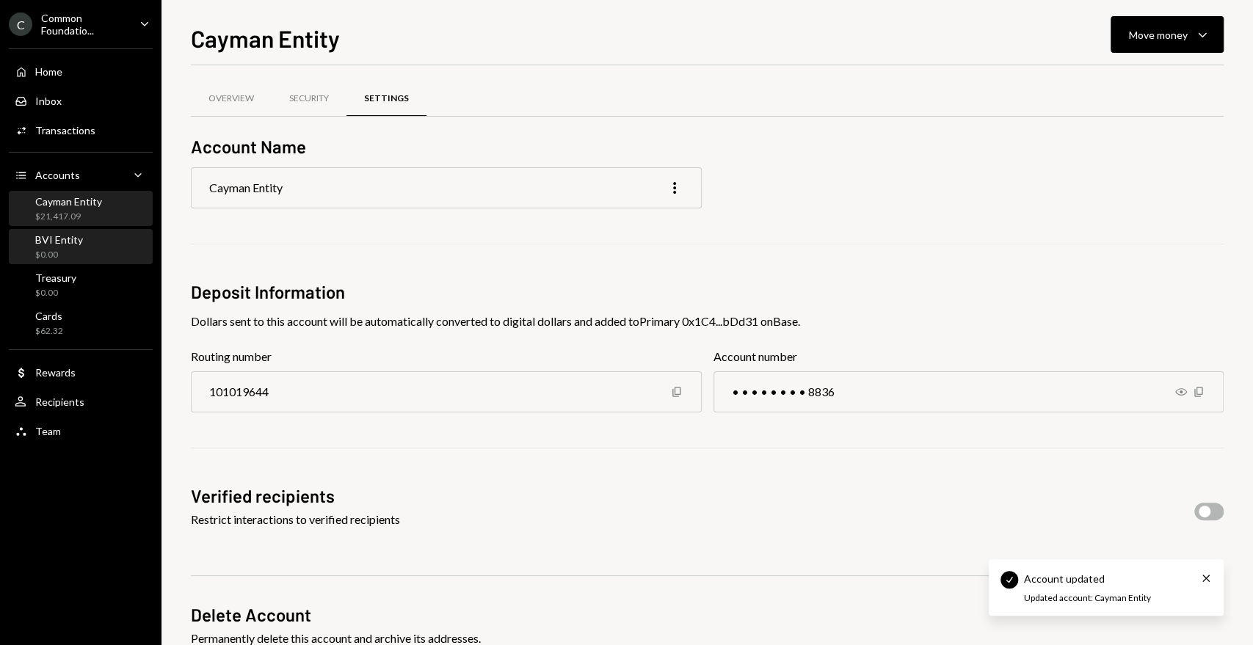
click at [45, 238] on div "BVI Entity" at bounding box center [59, 239] width 48 height 12
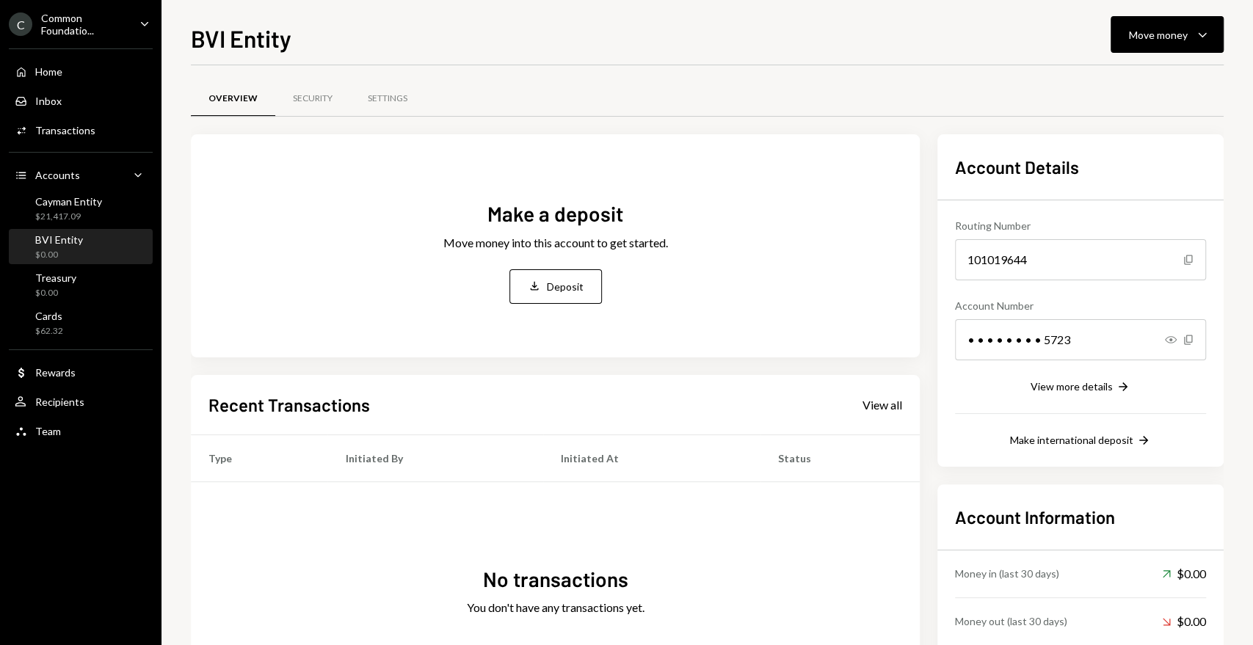
click at [84, 249] on div "BVI Entity $0.00" at bounding box center [81, 247] width 132 height 28
click at [572, 297] on button "Deposit Deposit" at bounding box center [555, 286] width 92 height 34
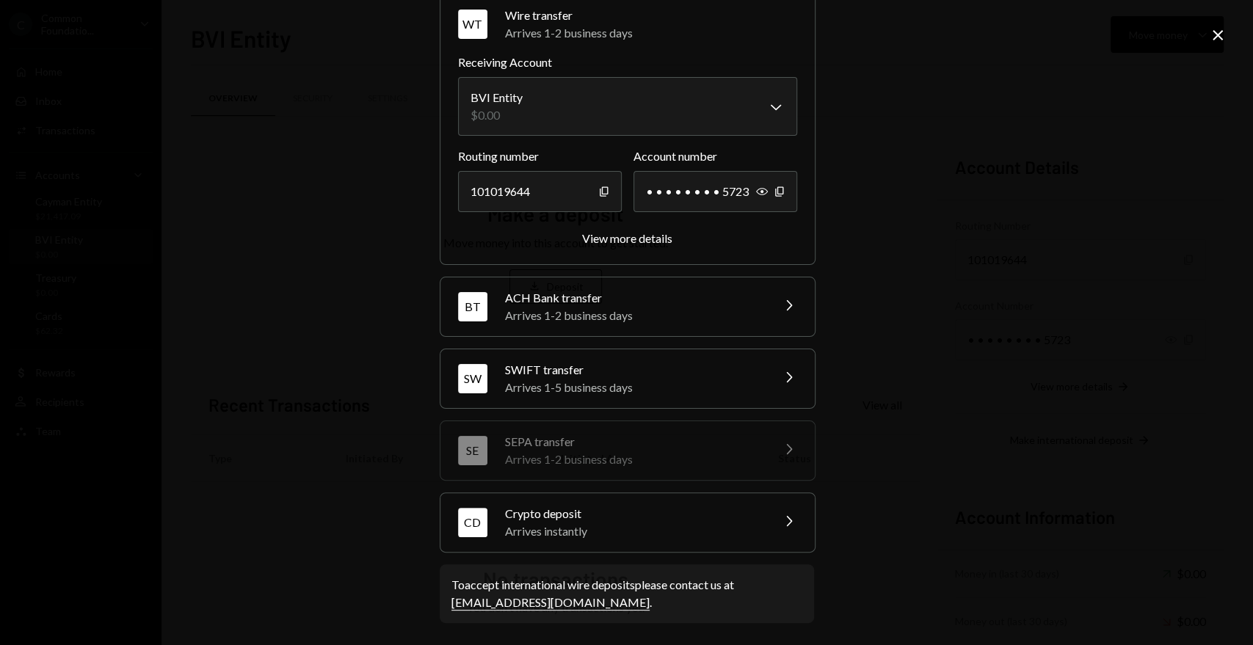
click at [681, 531] on div "Arrives instantly" at bounding box center [633, 531] width 257 height 18
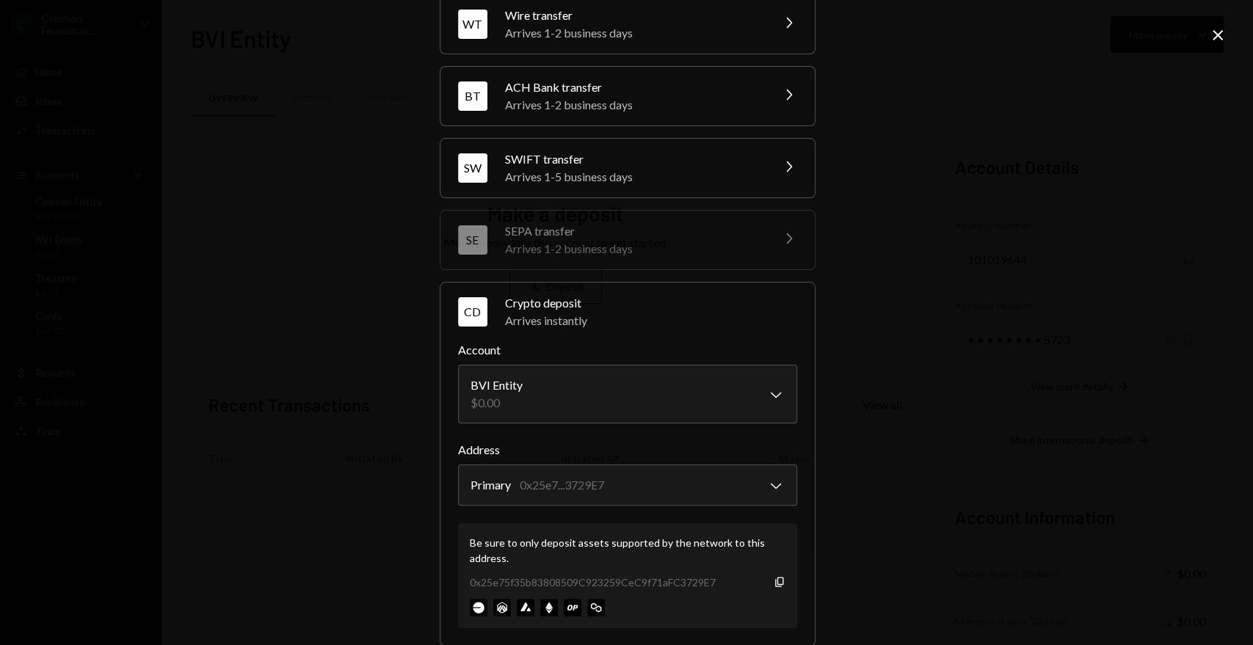
scroll to position [162, 0]
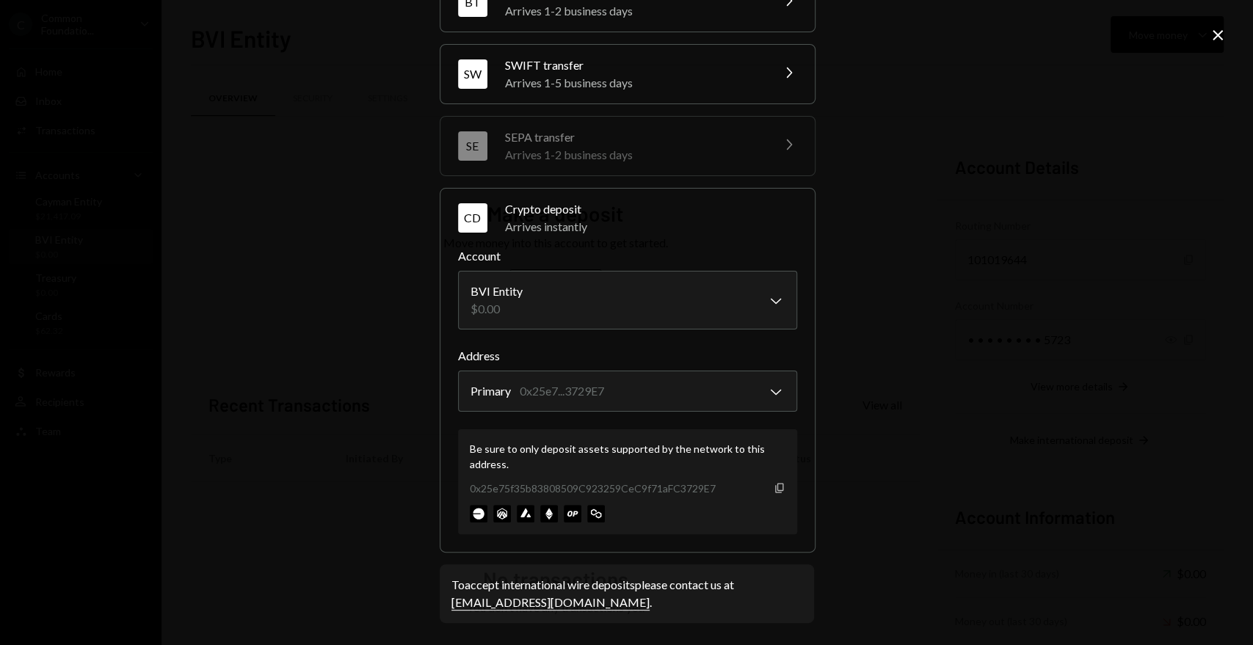
click at [775, 483] on icon "button" at bounding box center [779, 488] width 8 height 10
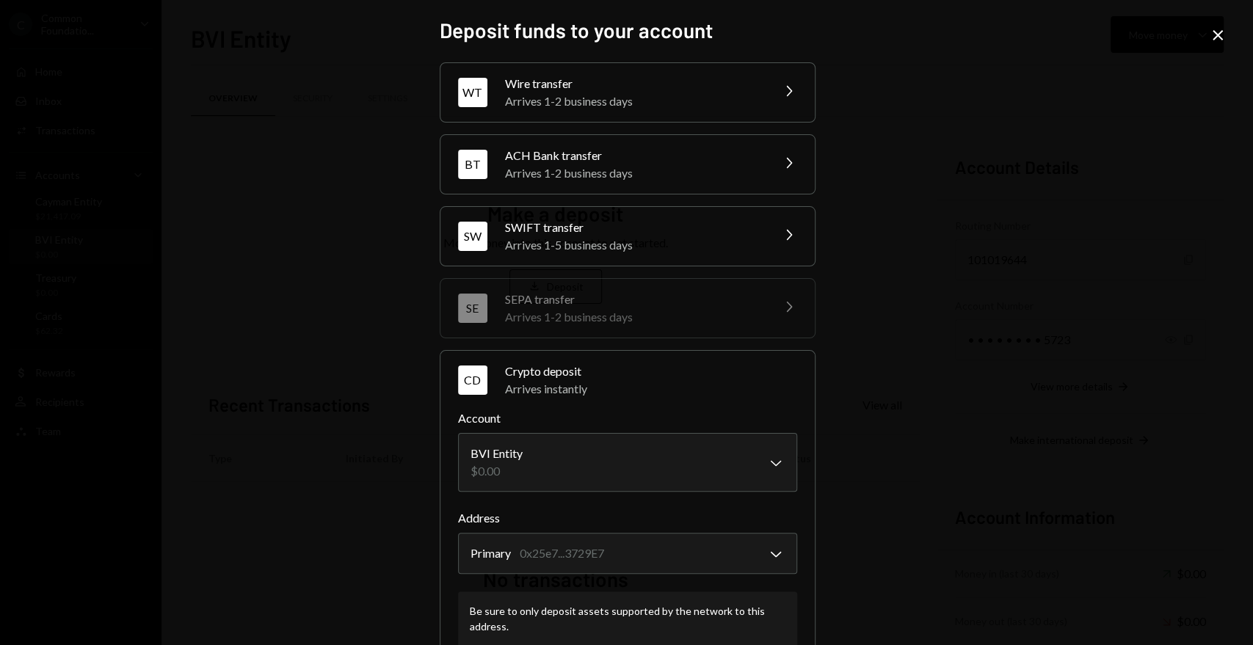
drag, startPoint x: 1214, startPoint y: 32, endPoint x: 1020, endPoint y: 108, distance: 208.6
click at [1214, 32] on icon at bounding box center [1217, 35] width 10 height 10
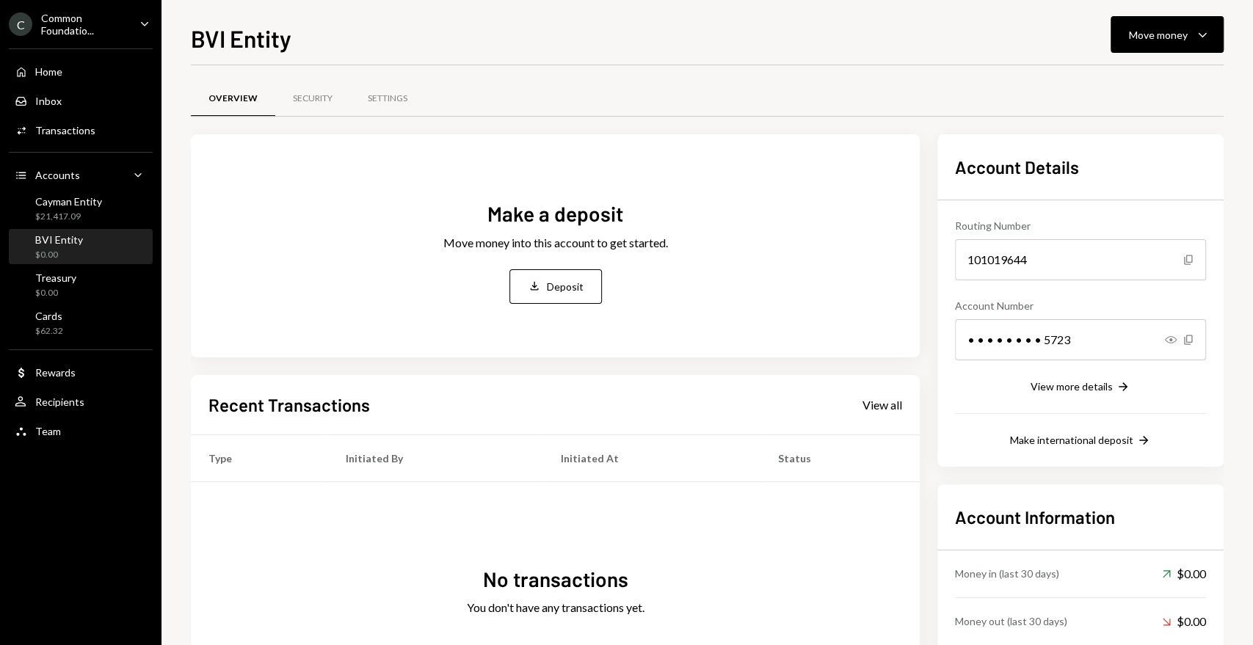
click at [144, 25] on icon "Caret Down" at bounding box center [144, 23] width 16 height 16
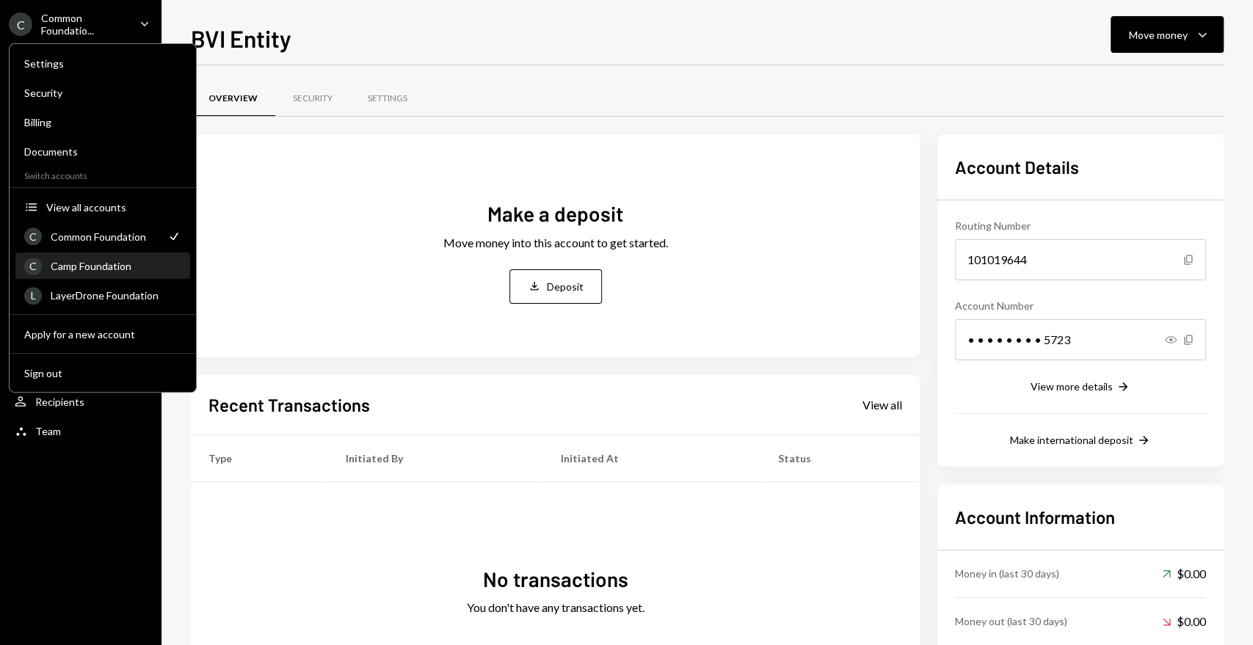
click at [112, 264] on div "Camp Foundation" at bounding box center [116, 266] width 131 height 12
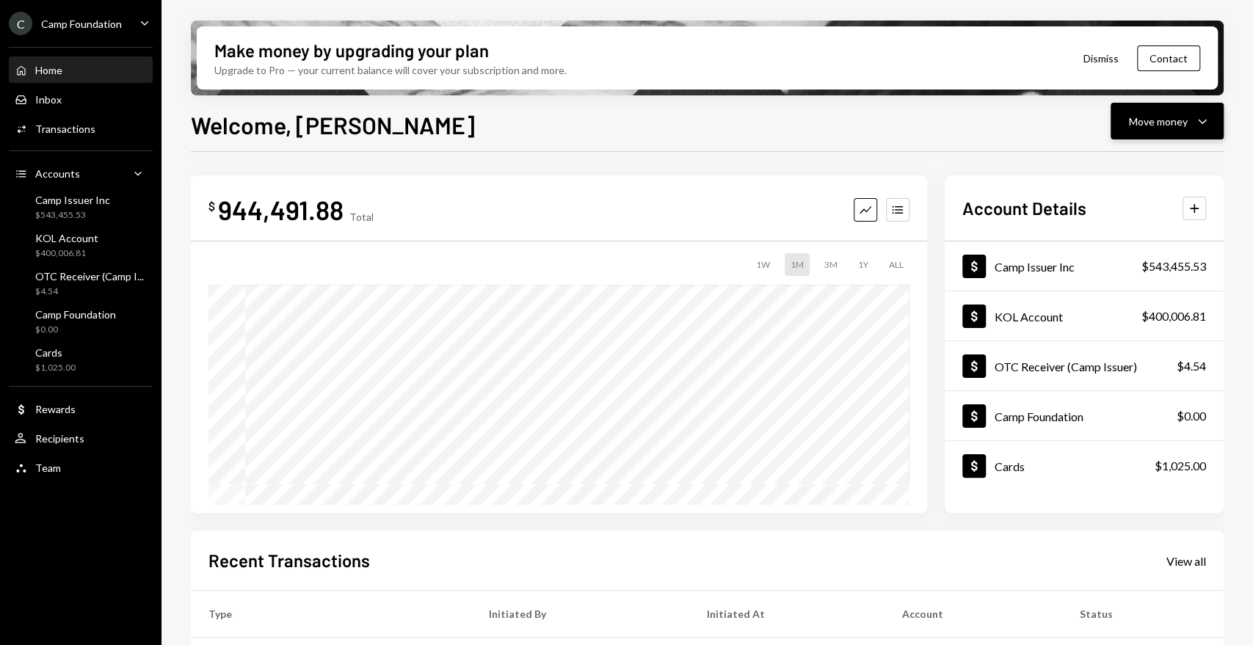
click at [1156, 122] on div "Move money" at bounding box center [1158, 121] width 59 height 15
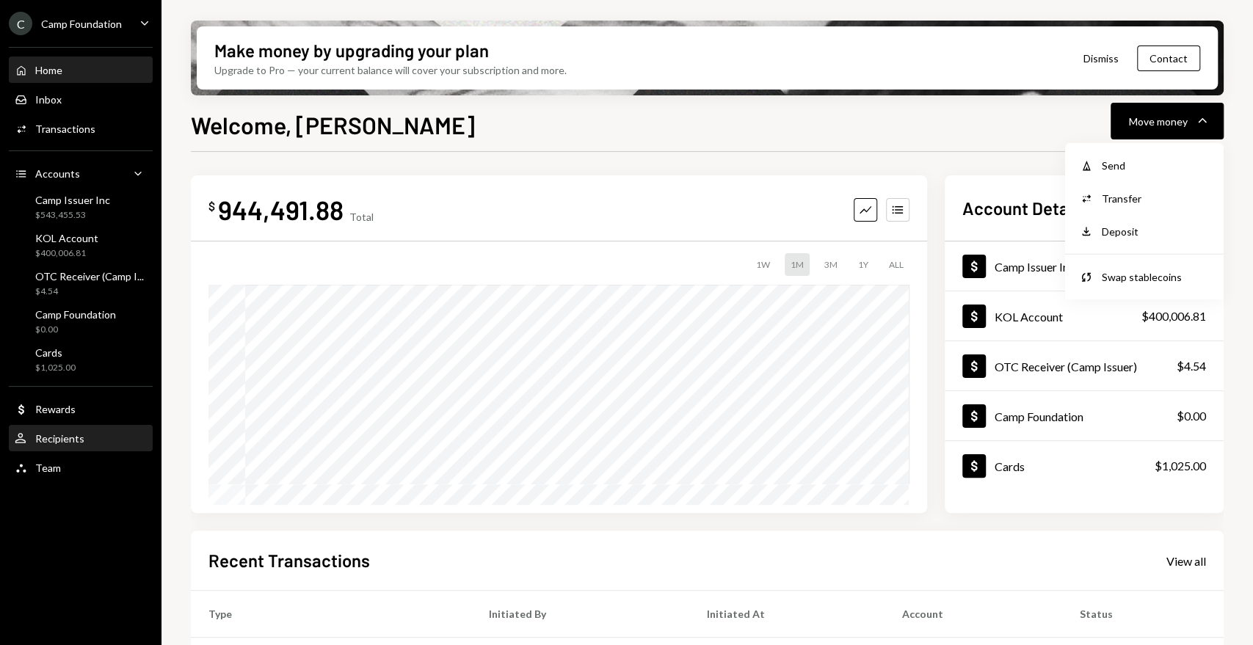
click at [54, 442] on div "Recipients" at bounding box center [59, 438] width 49 height 12
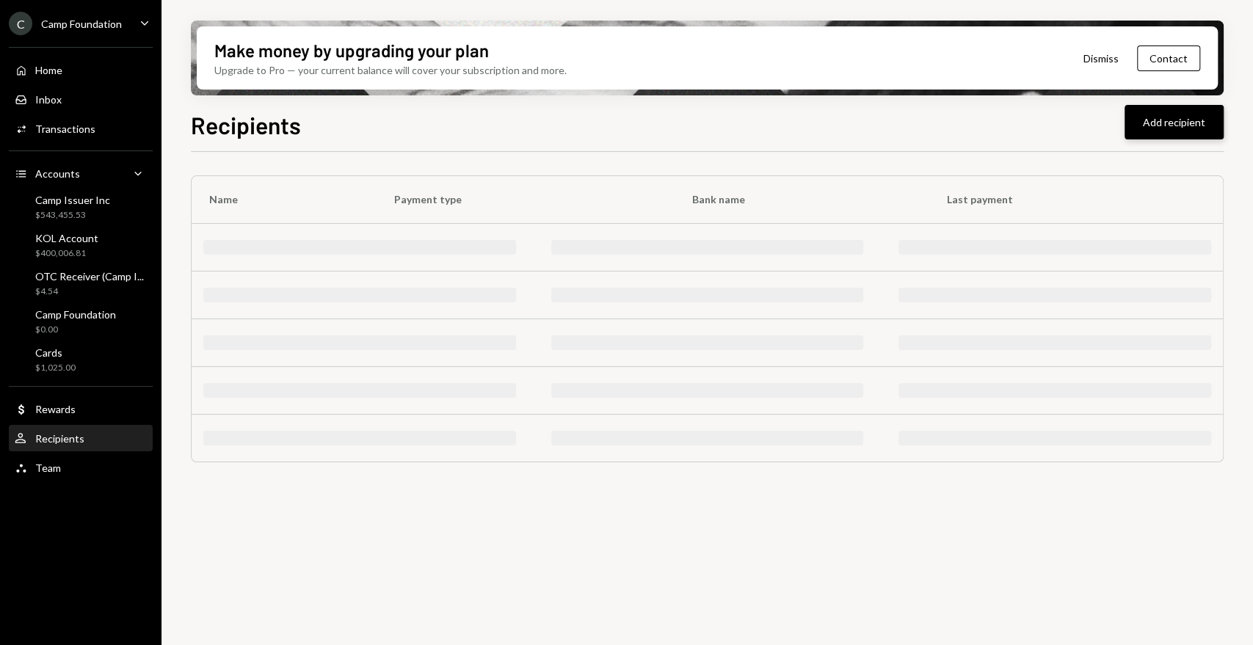
click at [1173, 124] on button "Add recipient" at bounding box center [1173, 122] width 99 height 34
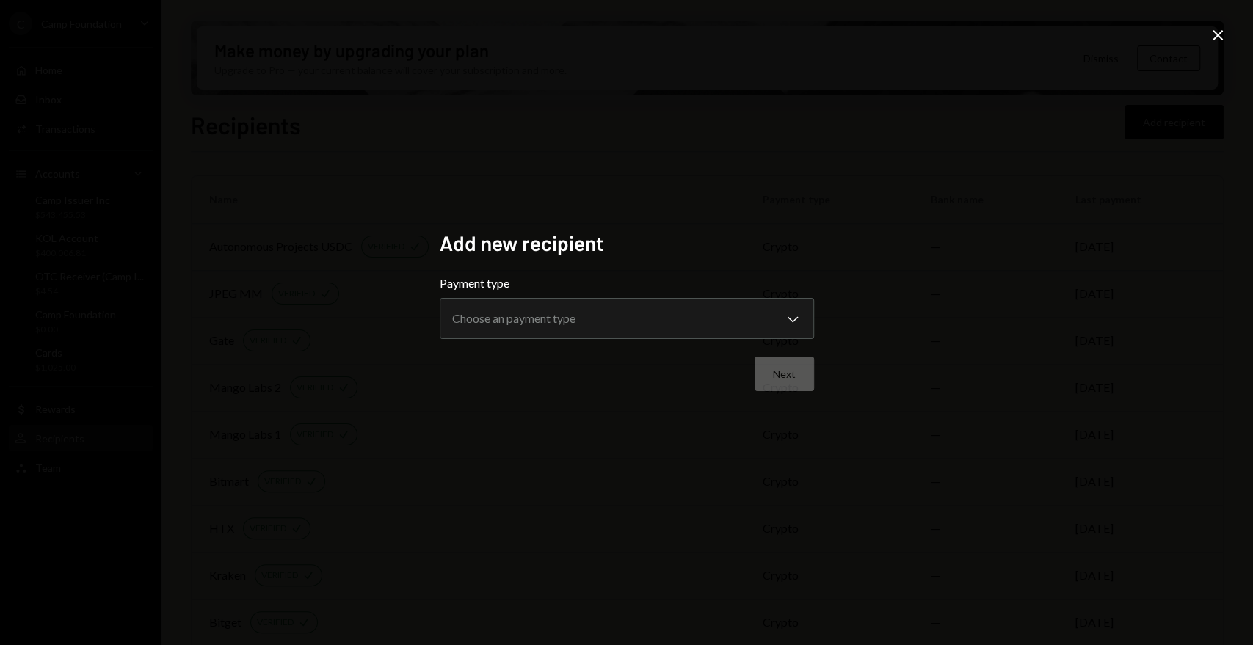
click at [781, 340] on form "**********" at bounding box center [627, 332] width 374 height 117
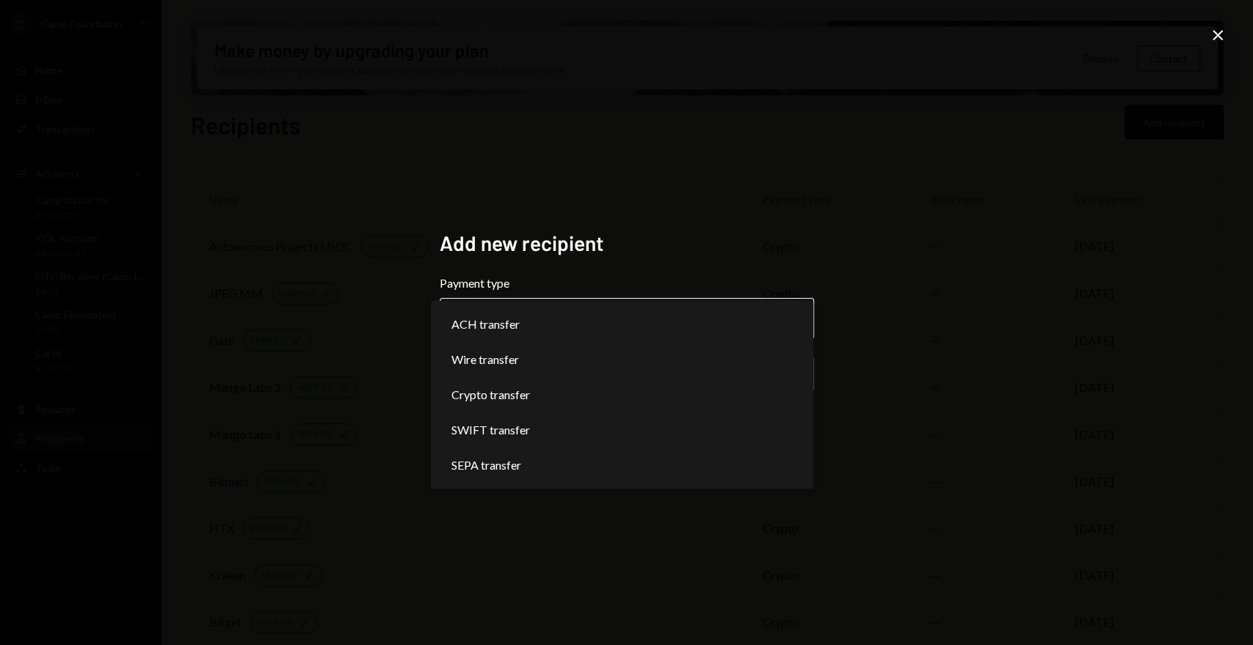
click at [692, 327] on body "C Camp Foundation Caret Down Home Home Inbox Inbox Activities Transactions Acco…" at bounding box center [626, 322] width 1253 height 645
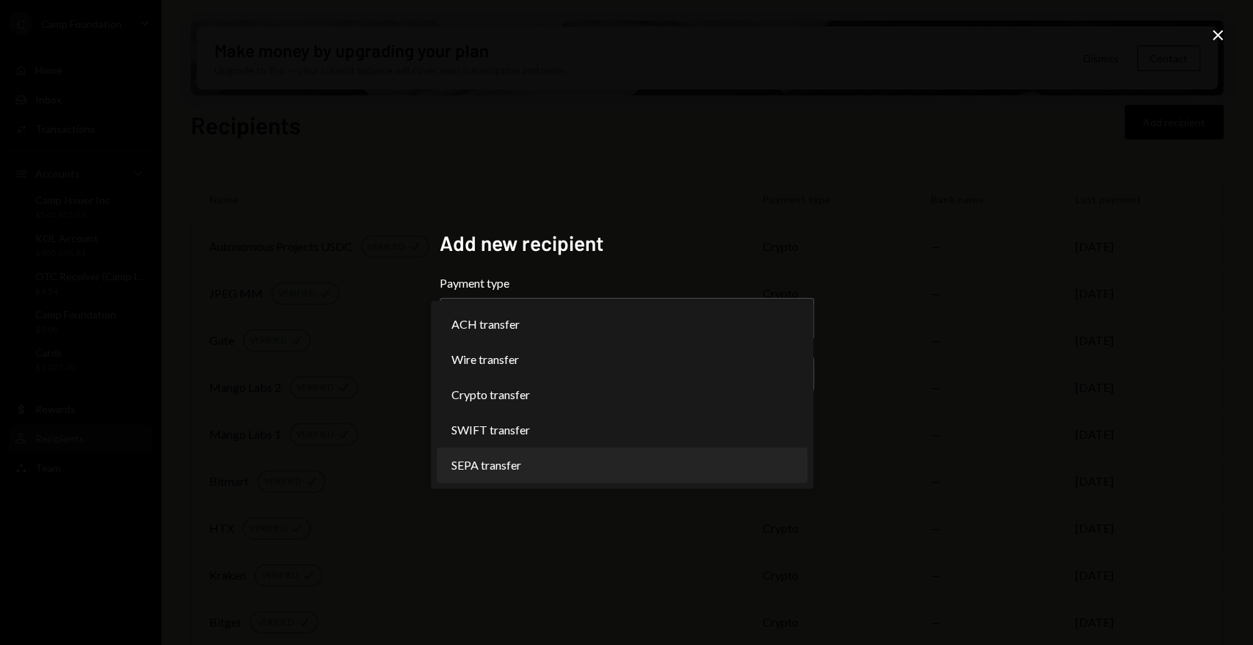
select select "****"
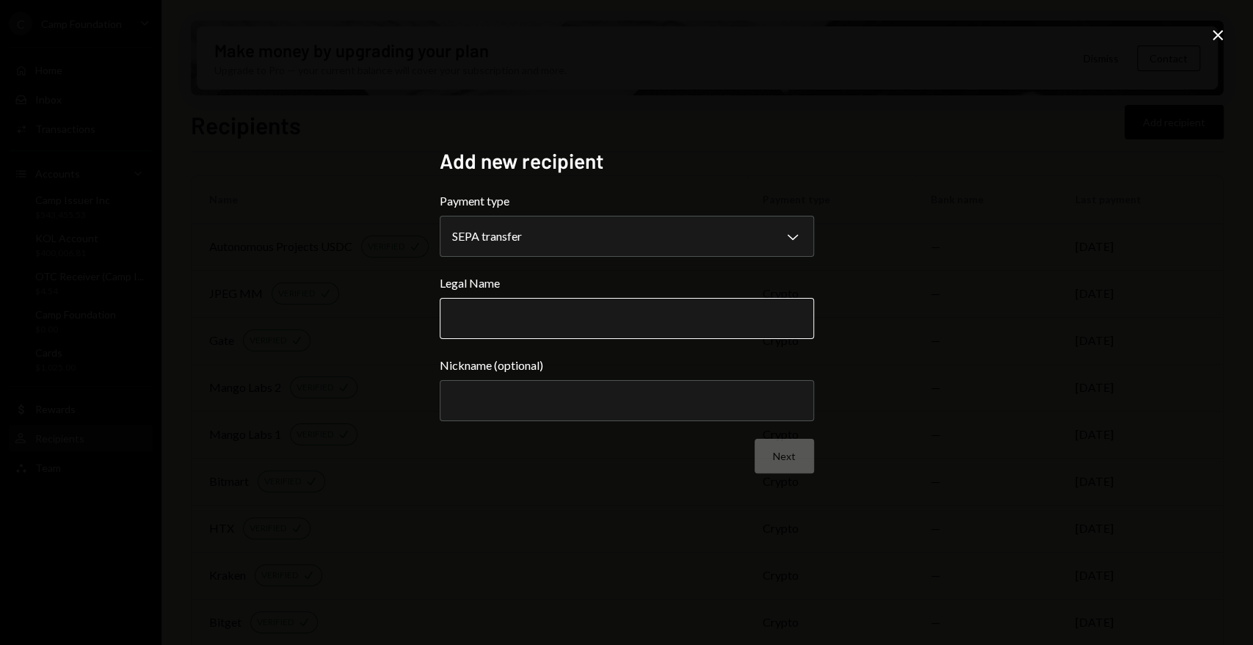
click at [510, 321] on input "Legal Name" at bounding box center [627, 318] width 374 height 41
click at [470, 313] on input "Legal Name" at bounding box center [627, 318] width 374 height 41
paste input "**********"
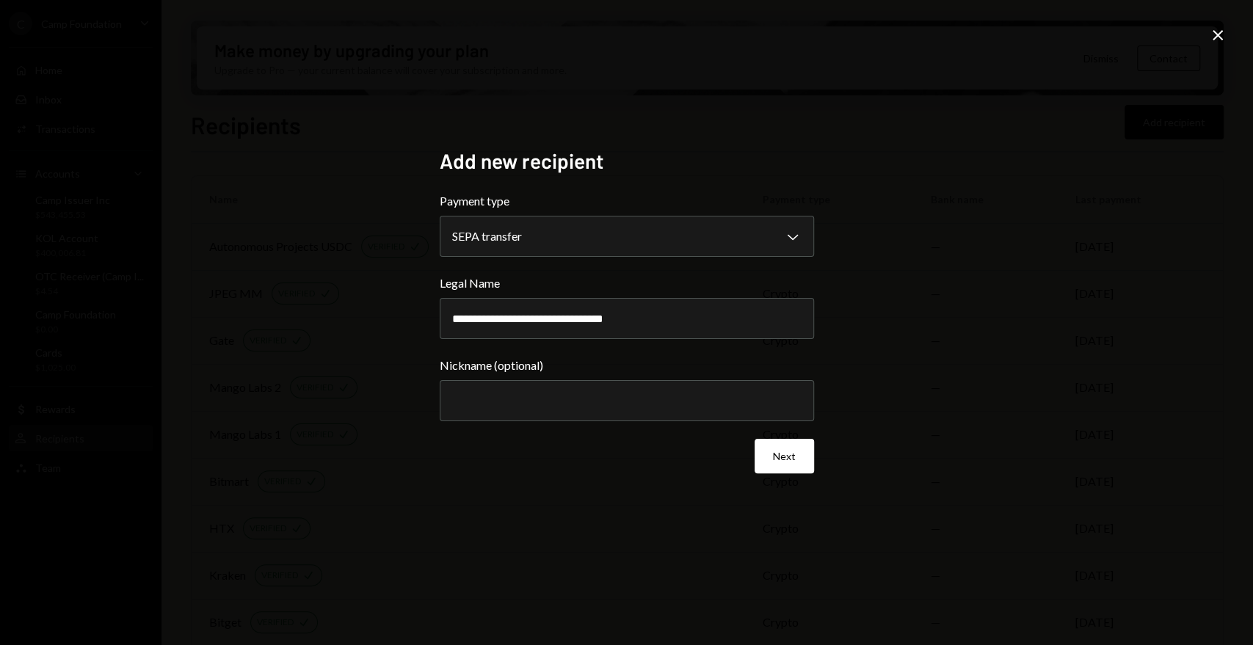
type input "**********"
click at [1101, 345] on div "**********" at bounding box center [626, 322] width 1253 height 645
click at [602, 398] on input "Nickname (optional)" at bounding box center [627, 400] width 374 height 41
paste input "**********"
type input "**********"
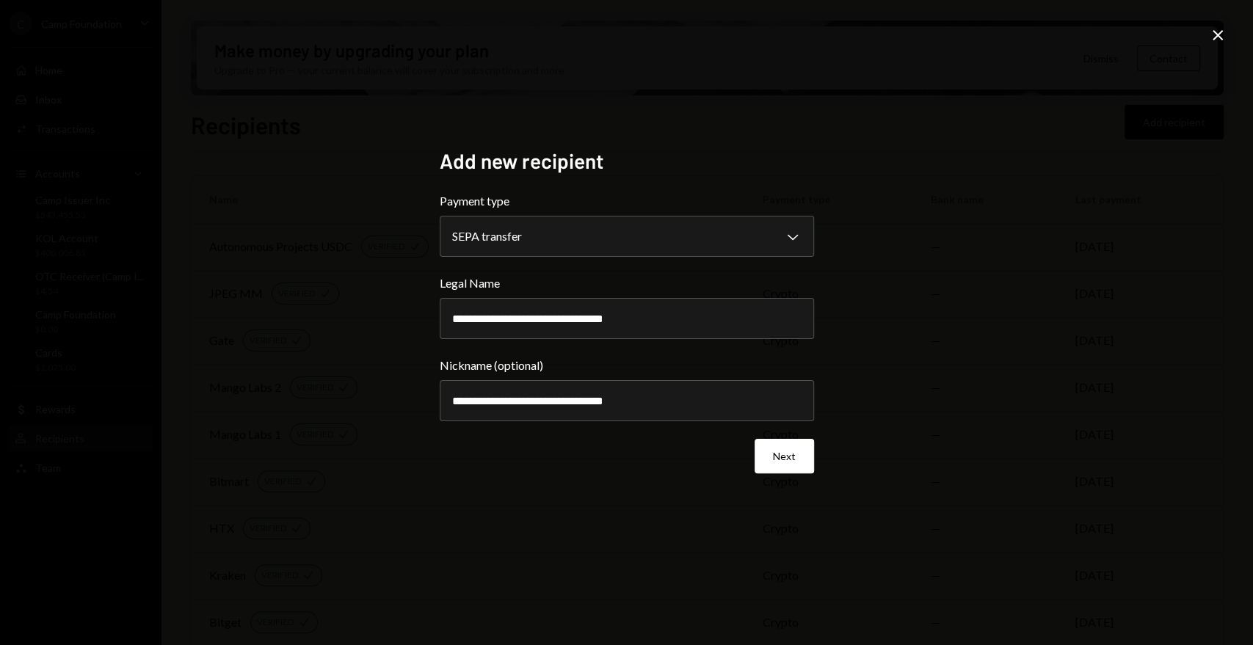
click at [972, 363] on div "**********" at bounding box center [626, 322] width 1253 height 645
click at [803, 453] on button "Next" at bounding box center [783, 456] width 59 height 34
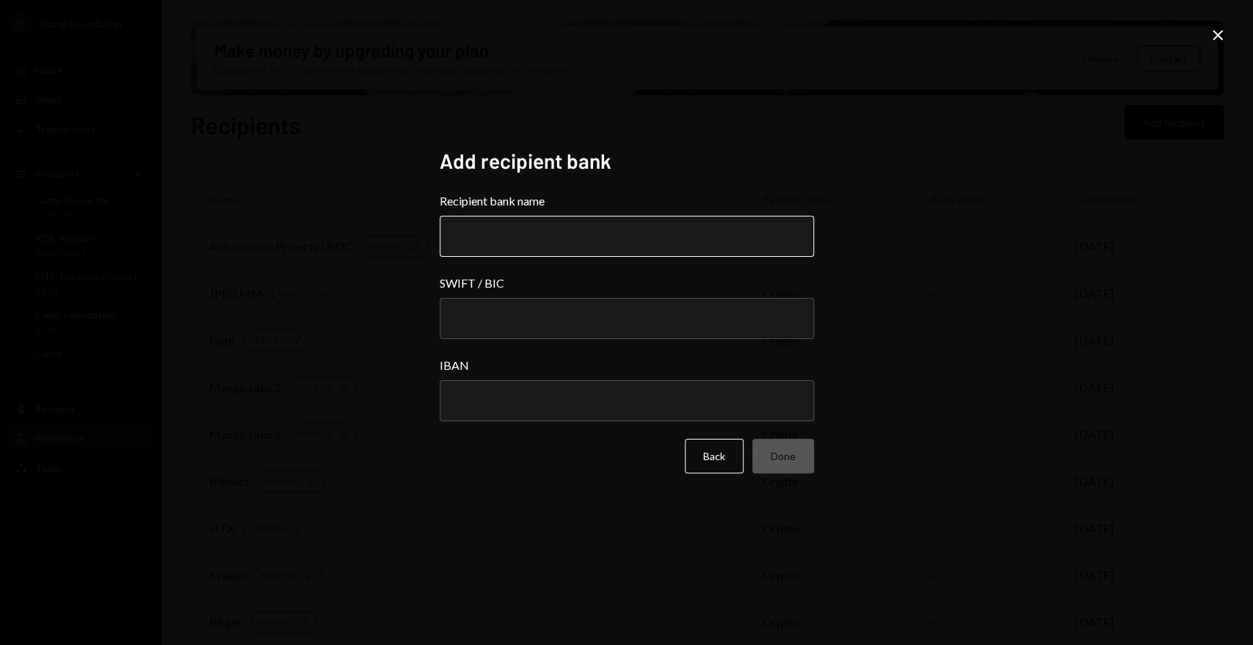
click at [569, 234] on input "Recipient bank name" at bounding box center [627, 236] width 374 height 41
paste input "**********"
type input "**********"
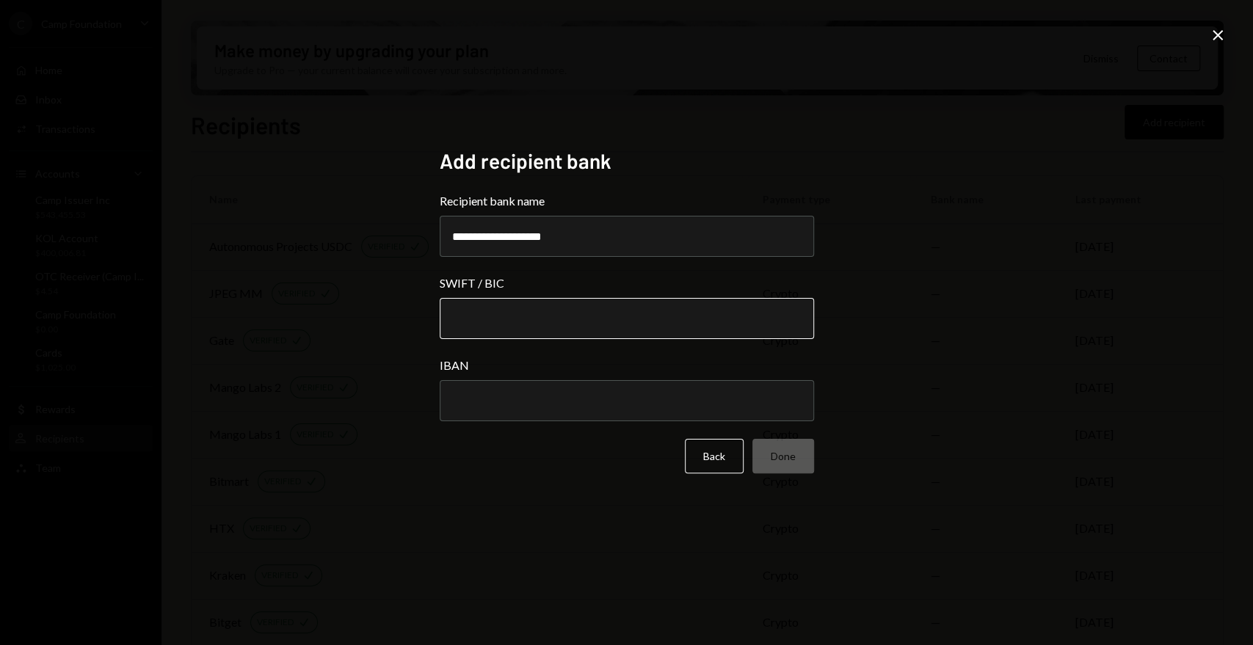
click at [479, 320] on input "SWIFT / BIC" at bounding box center [627, 318] width 374 height 41
paste input "**********"
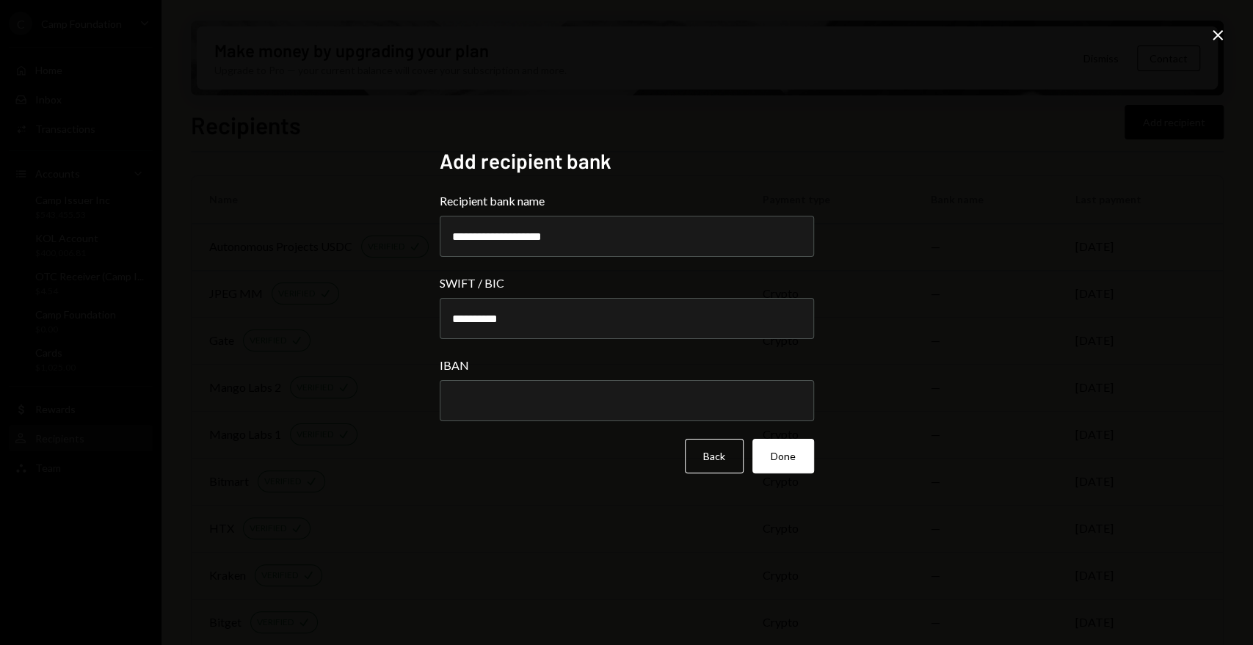
type input "**********"
click at [489, 407] on input "IBAN" at bounding box center [627, 400] width 374 height 41
paste input "**********"
type input "**********"
click at [795, 459] on button "Done" at bounding box center [783, 456] width 62 height 34
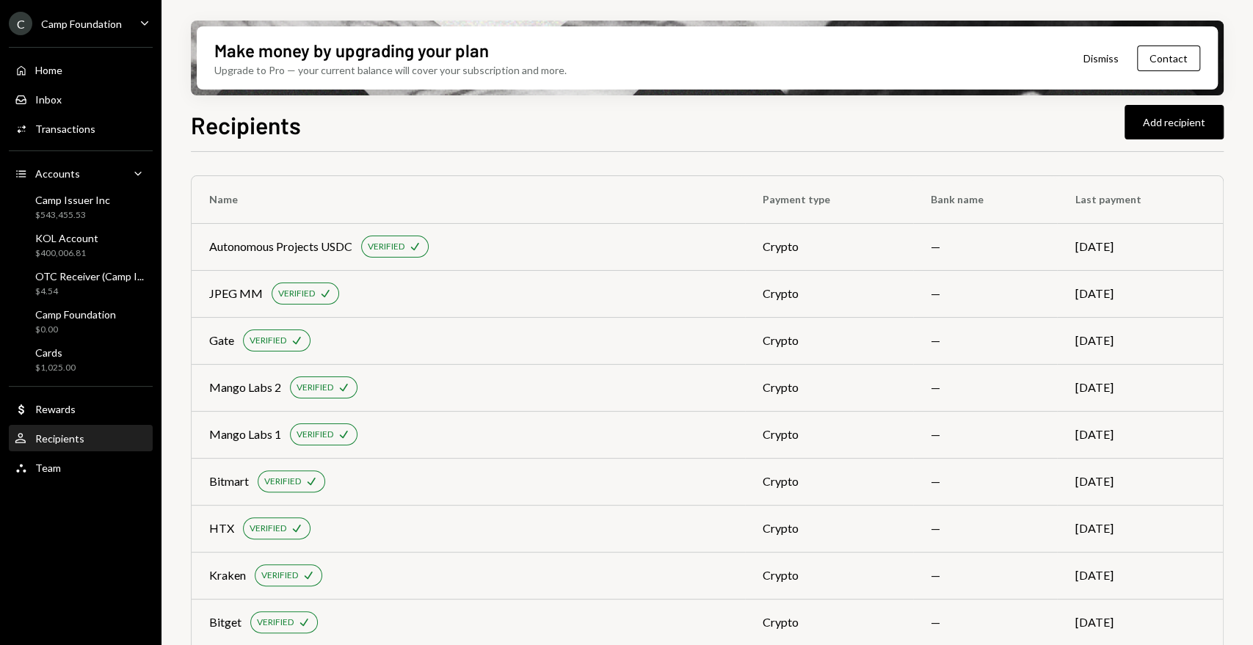
click at [100, 433] on div "User Recipients" at bounding box center [81, 438] width 132 height 13
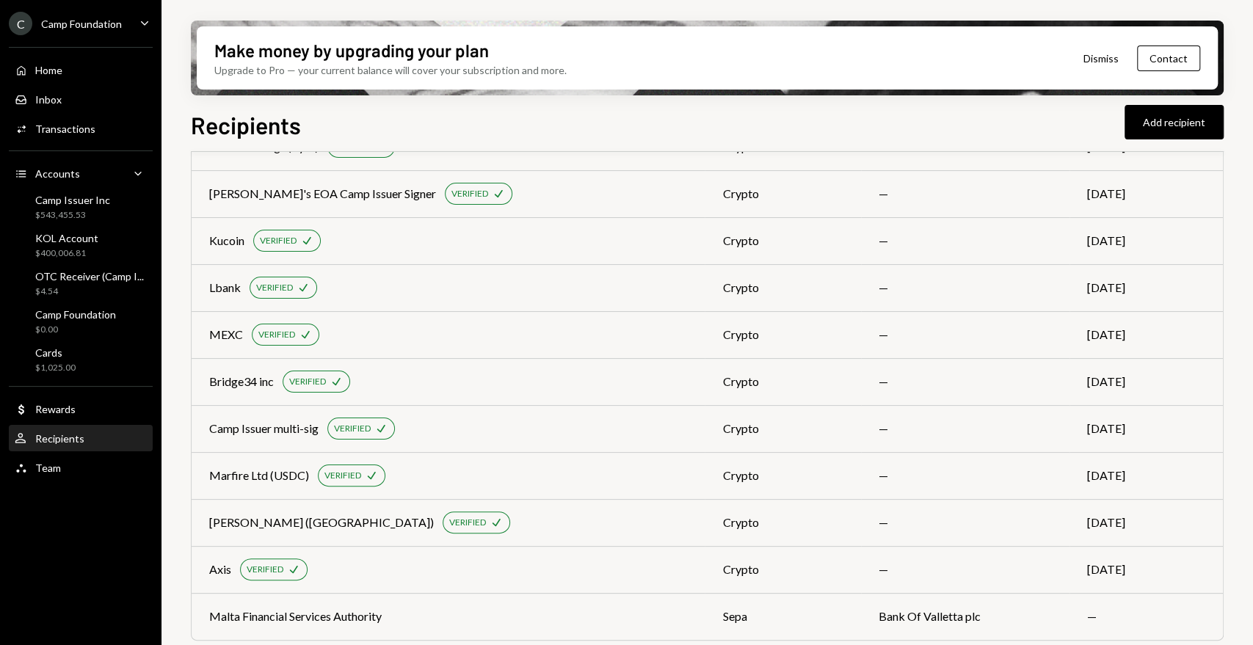
scroll to position [530, 0]
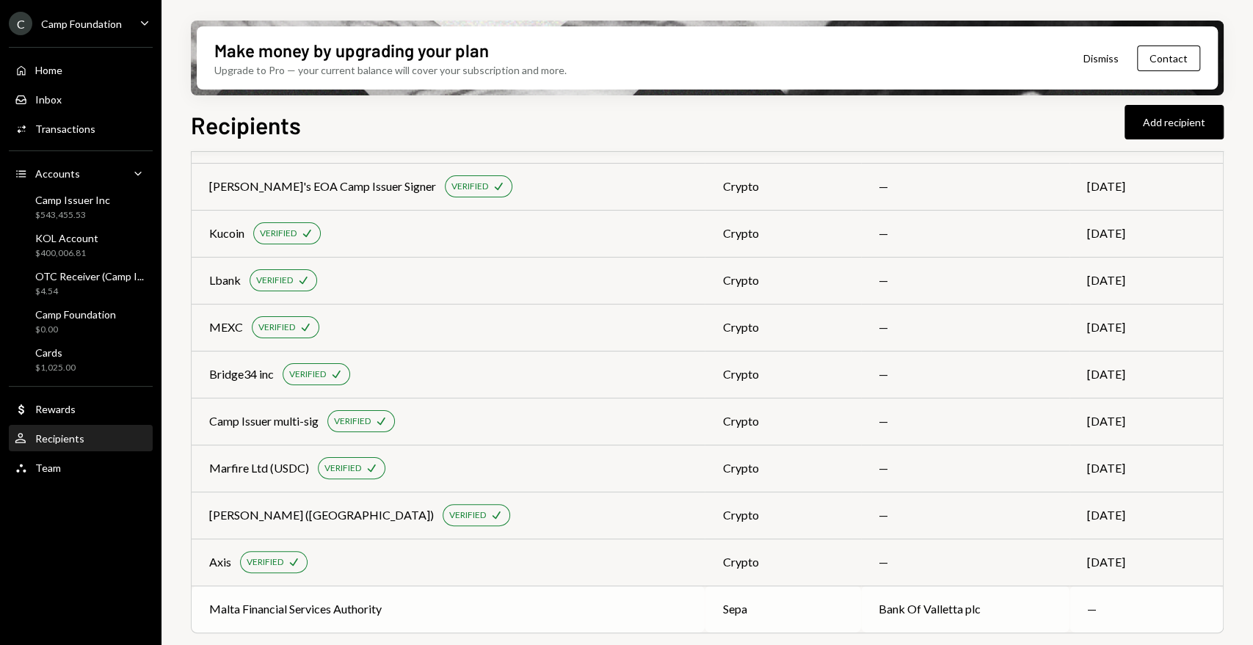
click at [358, 611] on div "Malta Financial Services Authority" at bounding box center [295, 609] width 172 height 18
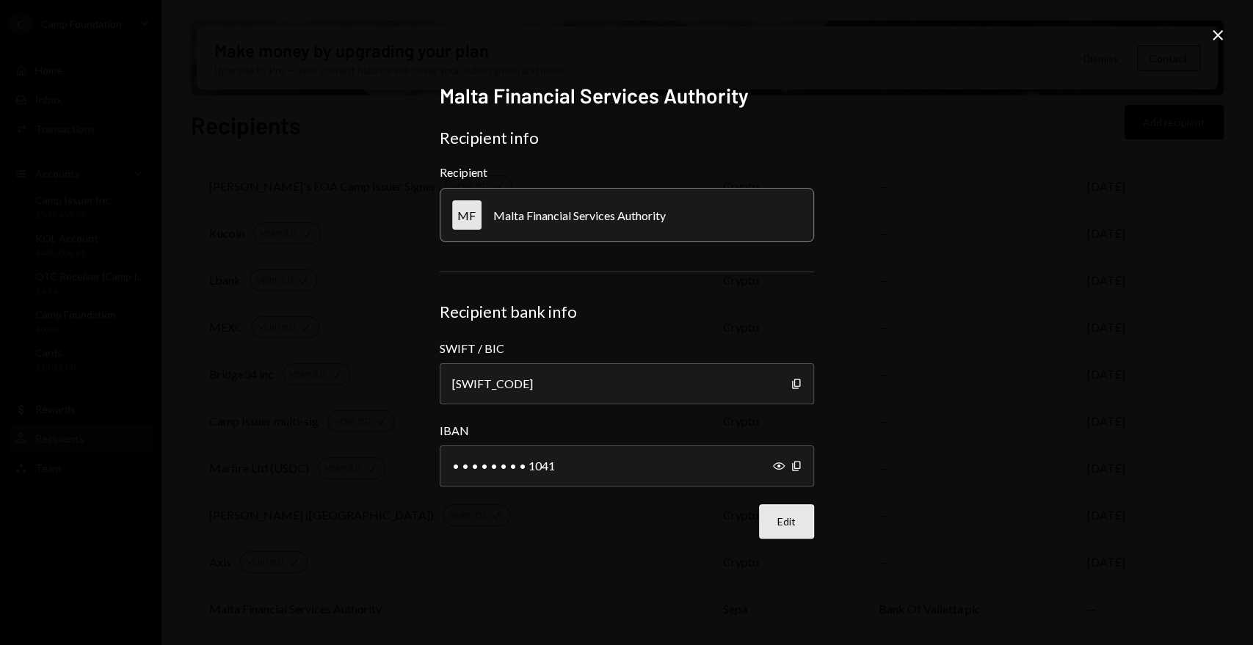
click at [776, 522] on button "Edit" at bounding box center [786, 521] width 55 height 34
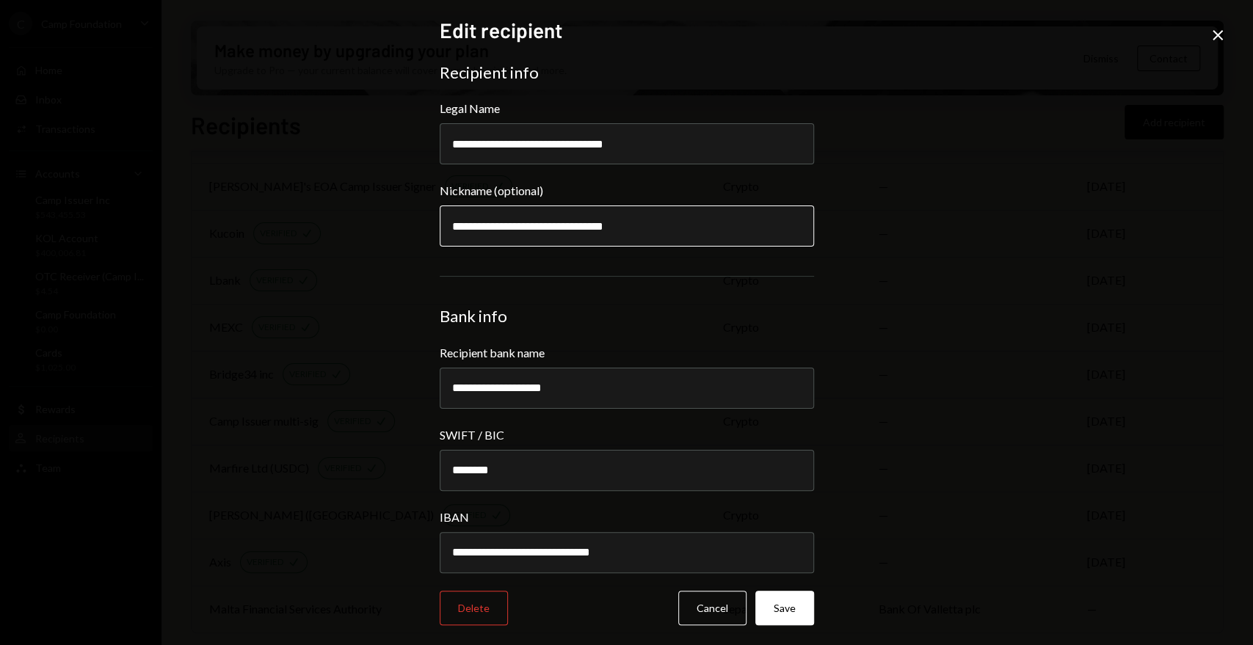
scroll to position [3, 0]
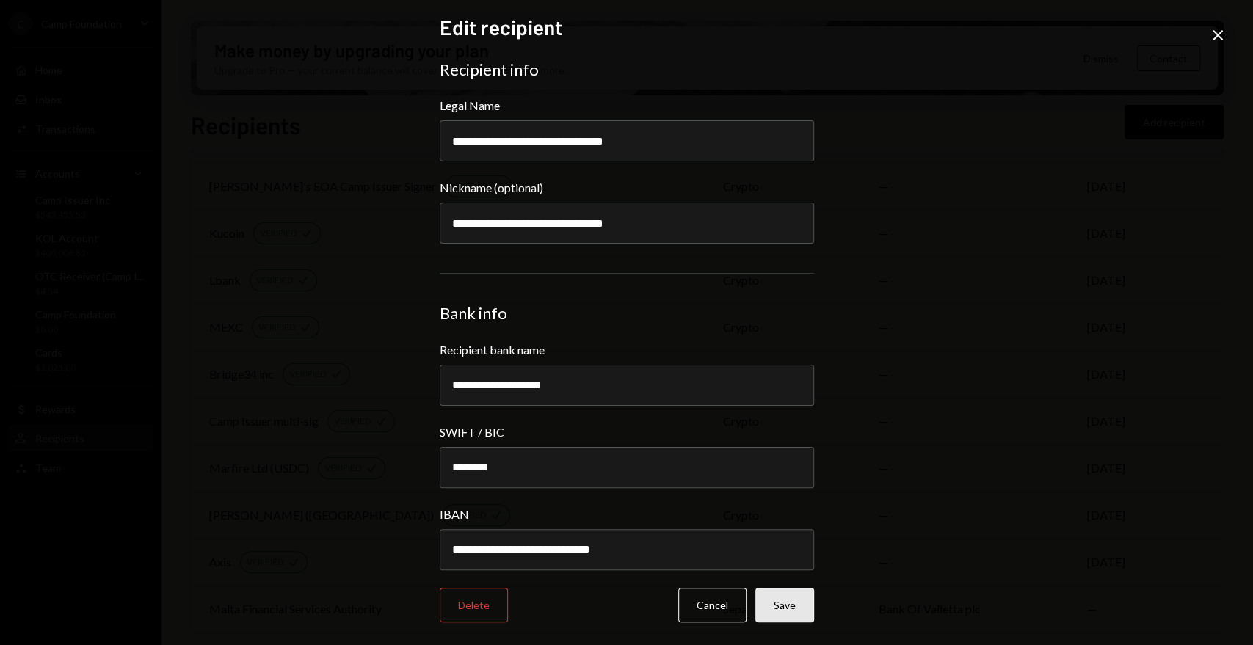
click at [784, 608] on button "Save" at bounding box center [784, 605] width 59 height 34
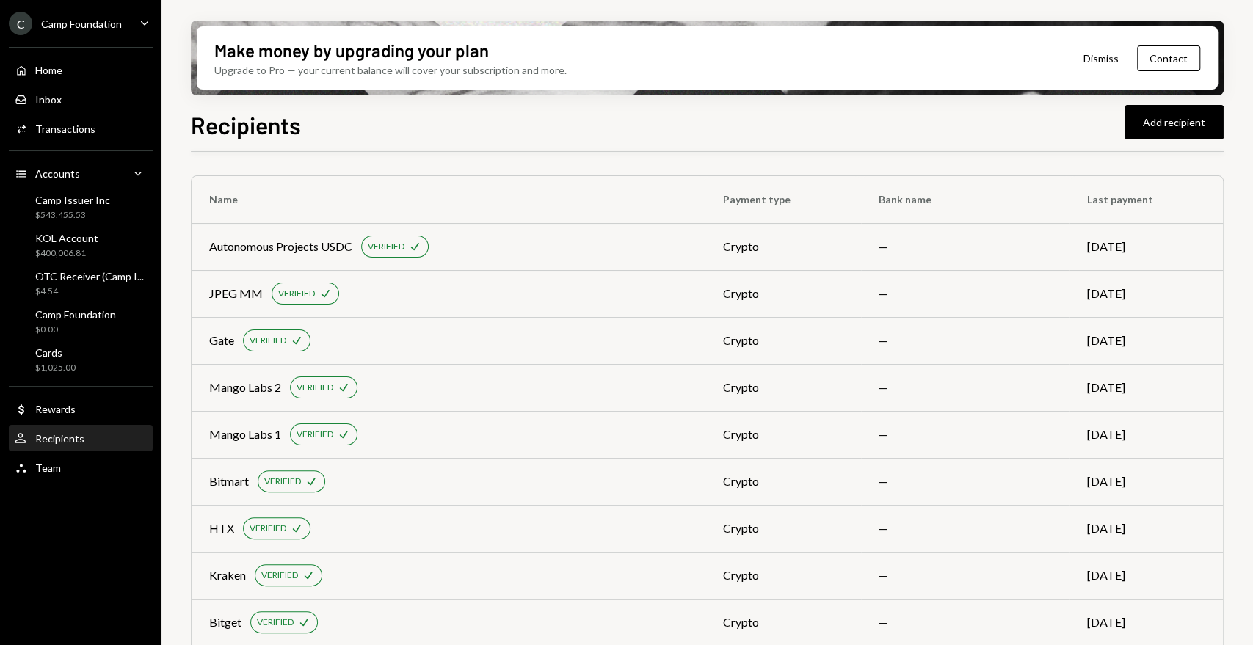
scroll to position [530, 0]
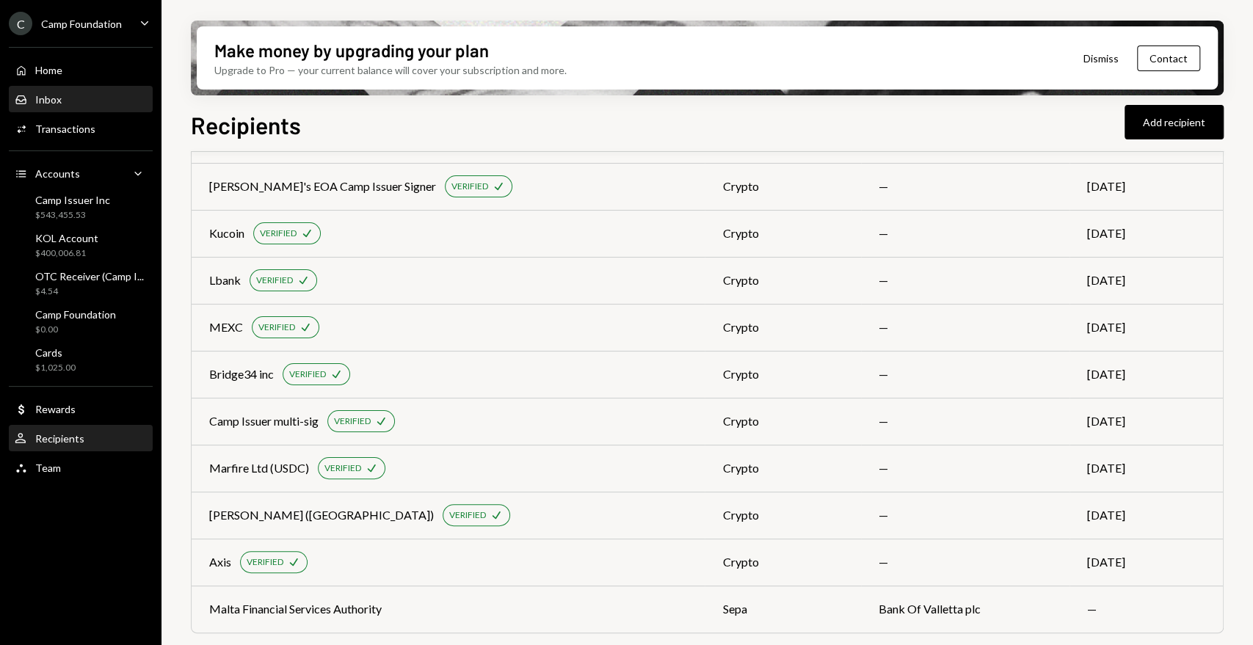
click at [81, 104] on div "Inbox Inbox" at bounding box center [81, 99] width 132 height 13
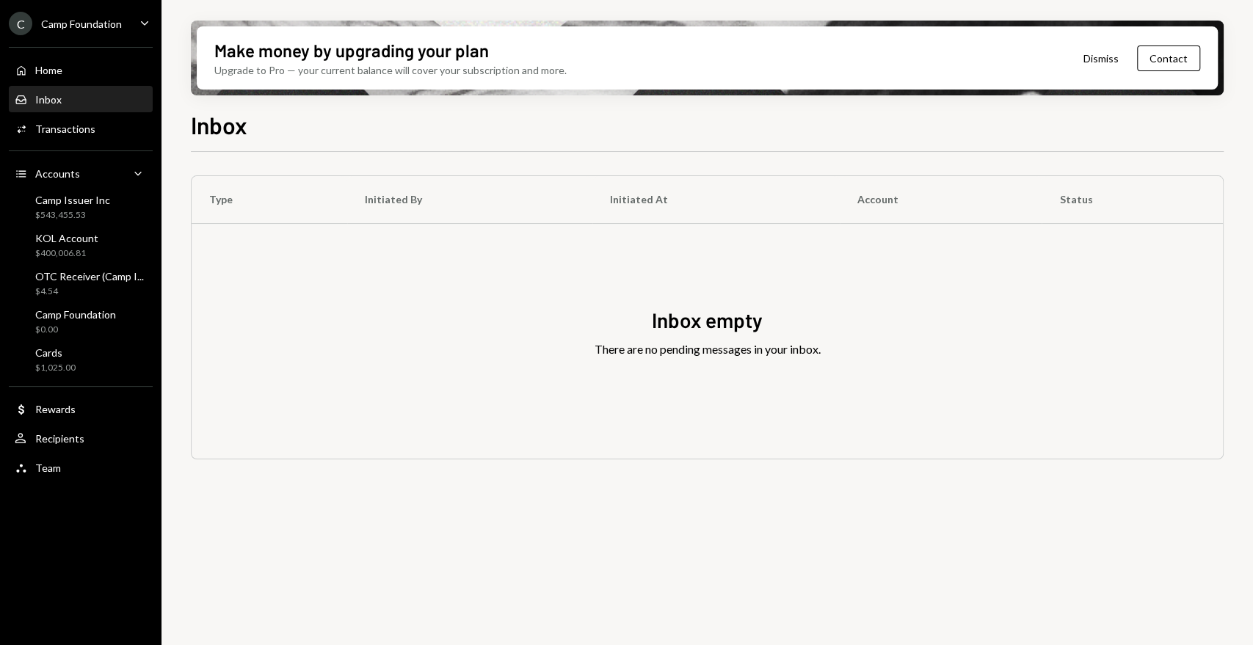
click at [111, 27] on div "Camp Foundation" at bounding box center [81, 24] width 81 height 12
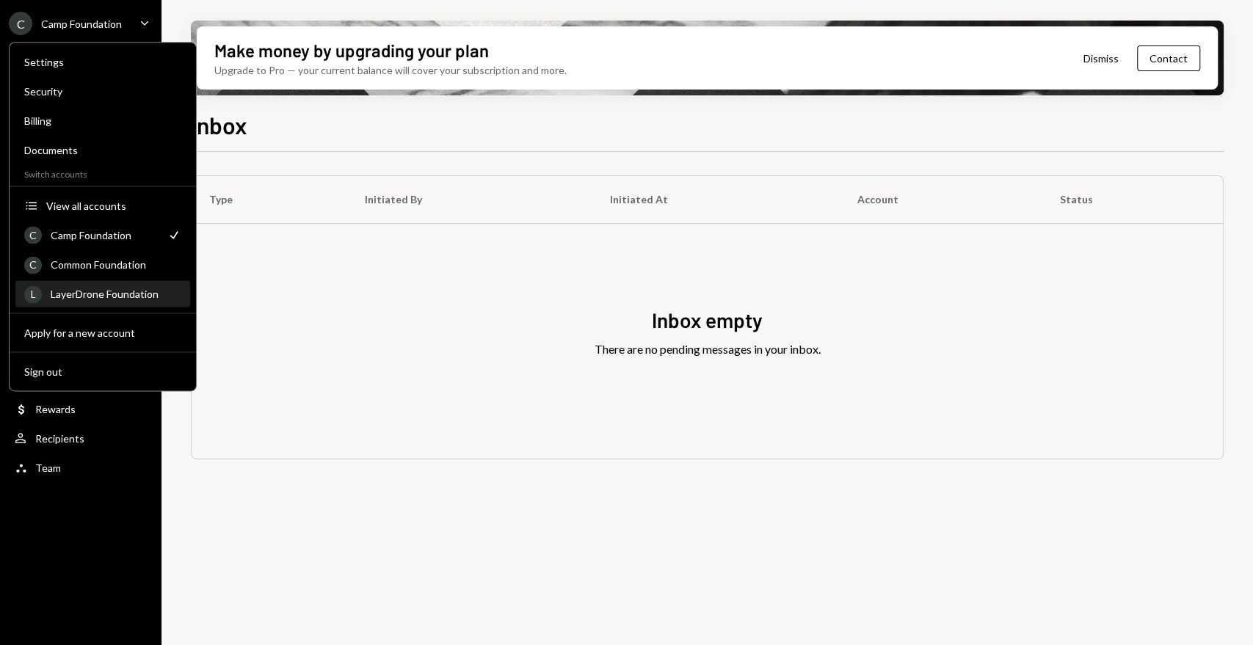
click at [95, 288] on div "LayerDrone Foundation" at bounding box center [116, 294] width 131 height 12
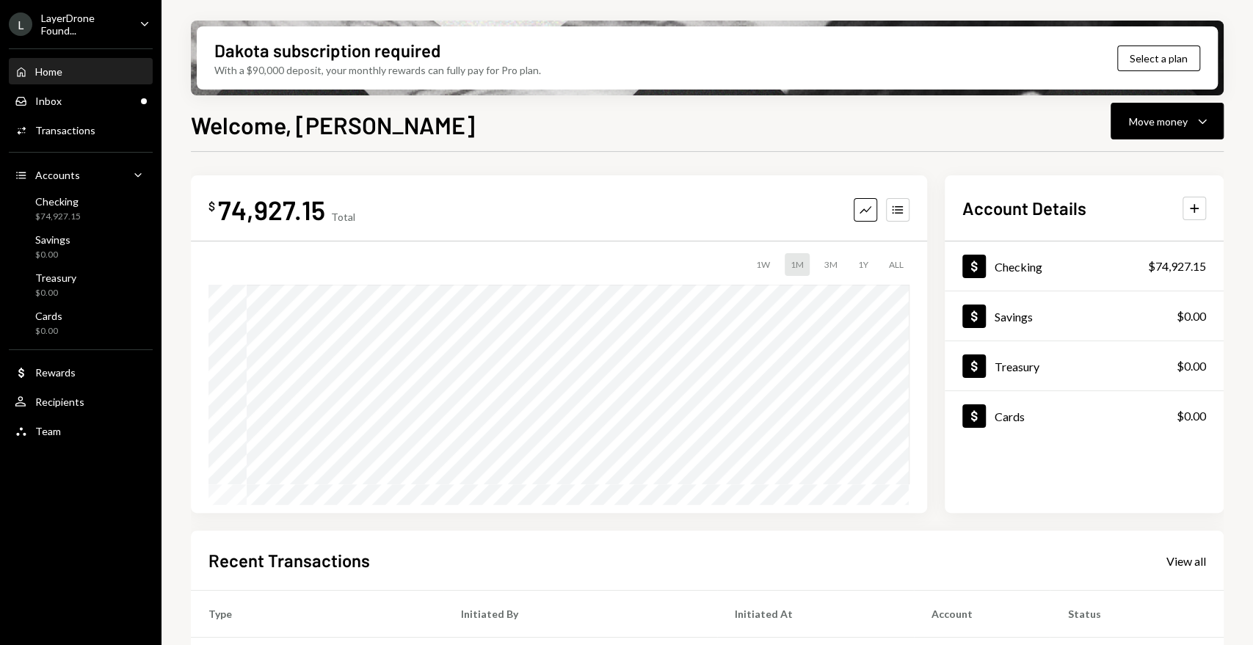
click at [593, 136] on div "Welcome, [PERSON_NAME] Move money Caret Down" at bounding box center [707, 123] width 1032 height 32
click at [47, 95] on div "Inbox" at bounding box center [48, 101] width 26 height 12
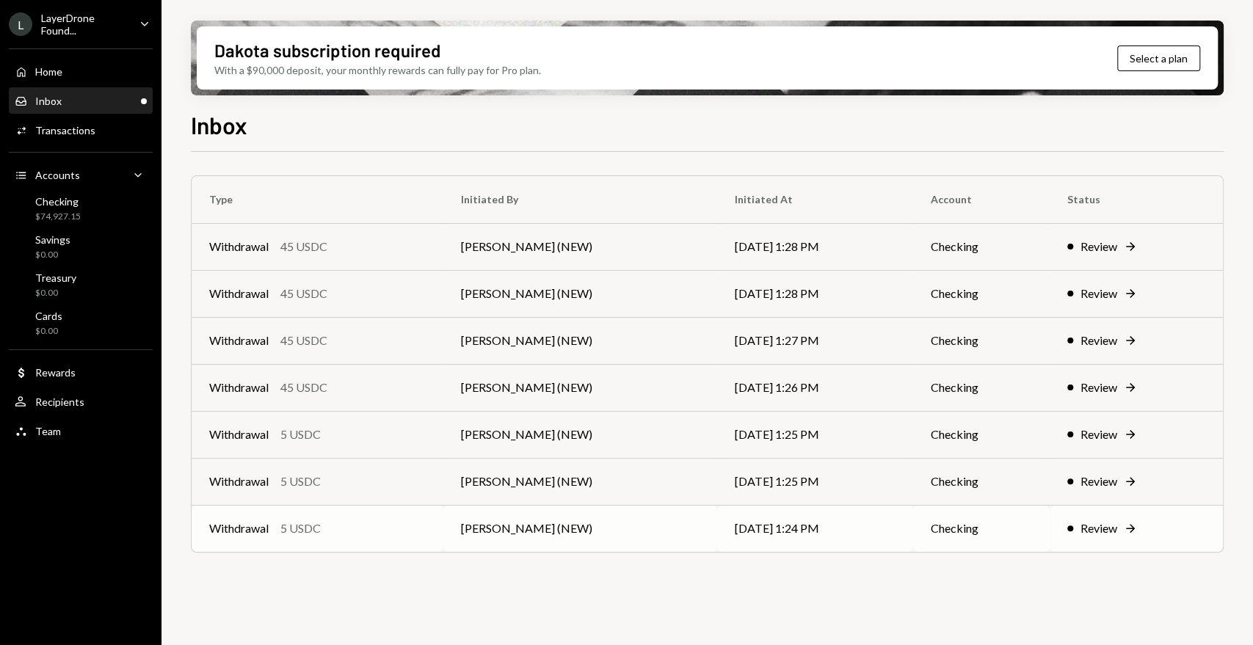
click at [1110, 532] on div "Review" at bounding box center [1098, 529] width 37 height 18
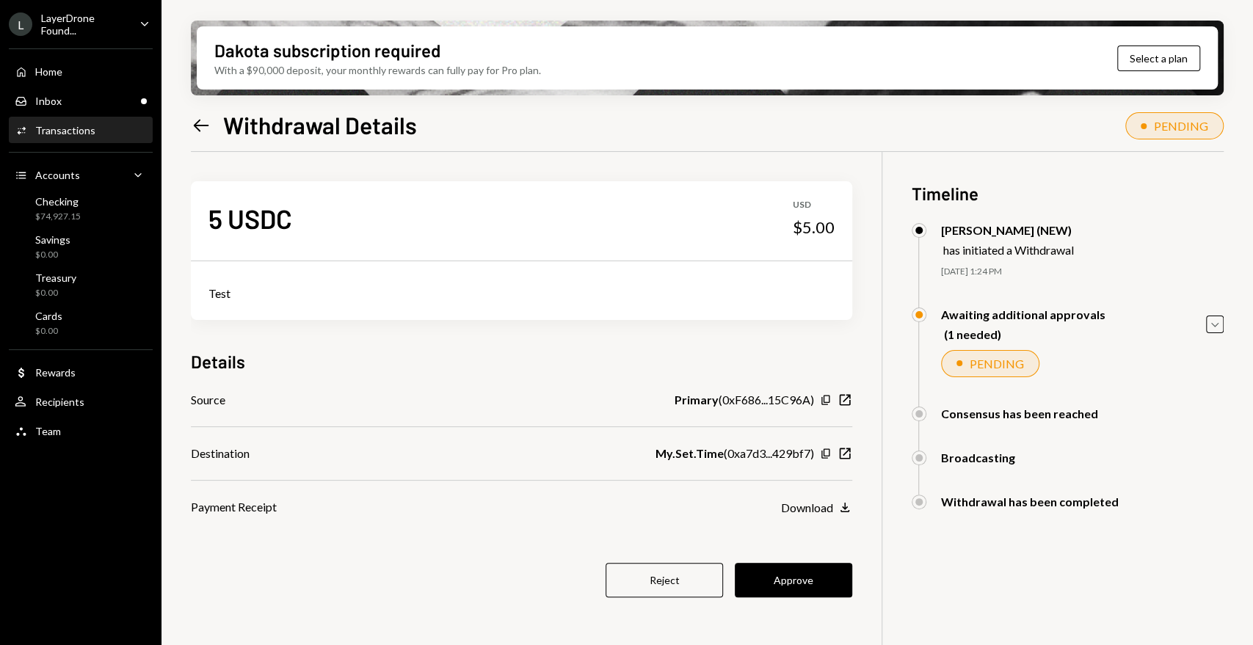
click at [91, 16] on div "LayerDrone Found..." at bounding box center [84, 24] width 87 height 25
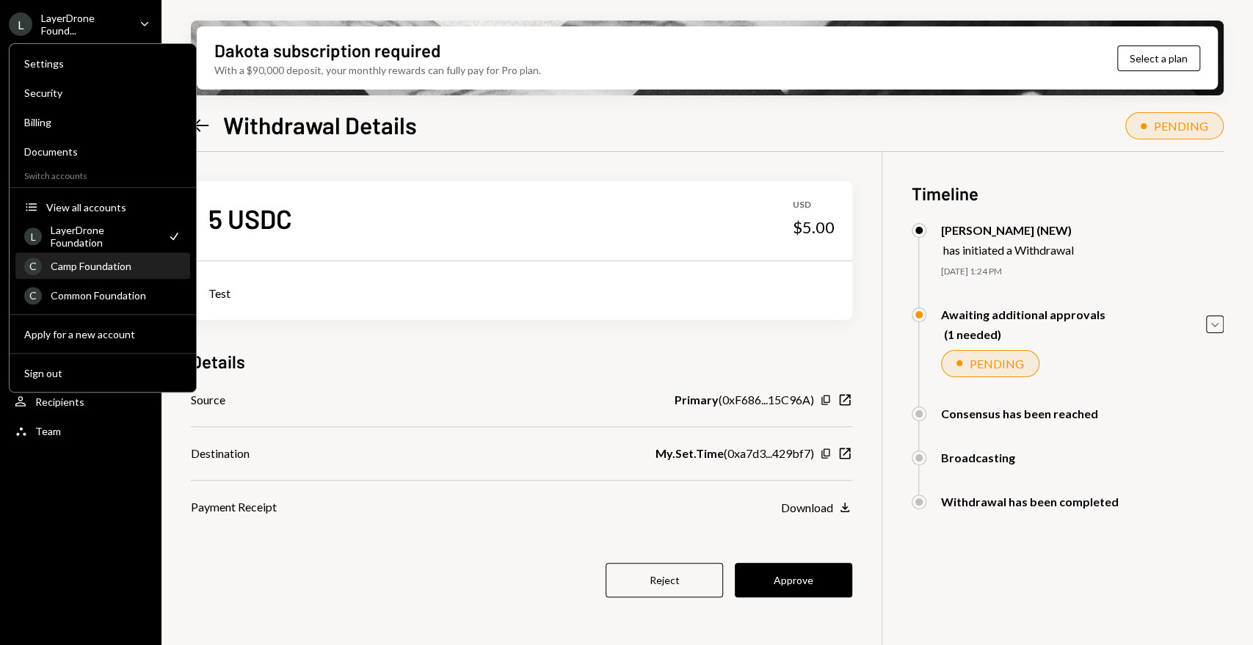
click at [117, 260] on div "Camp Foundation" at bounding box center [116, 266] width 131 height 12
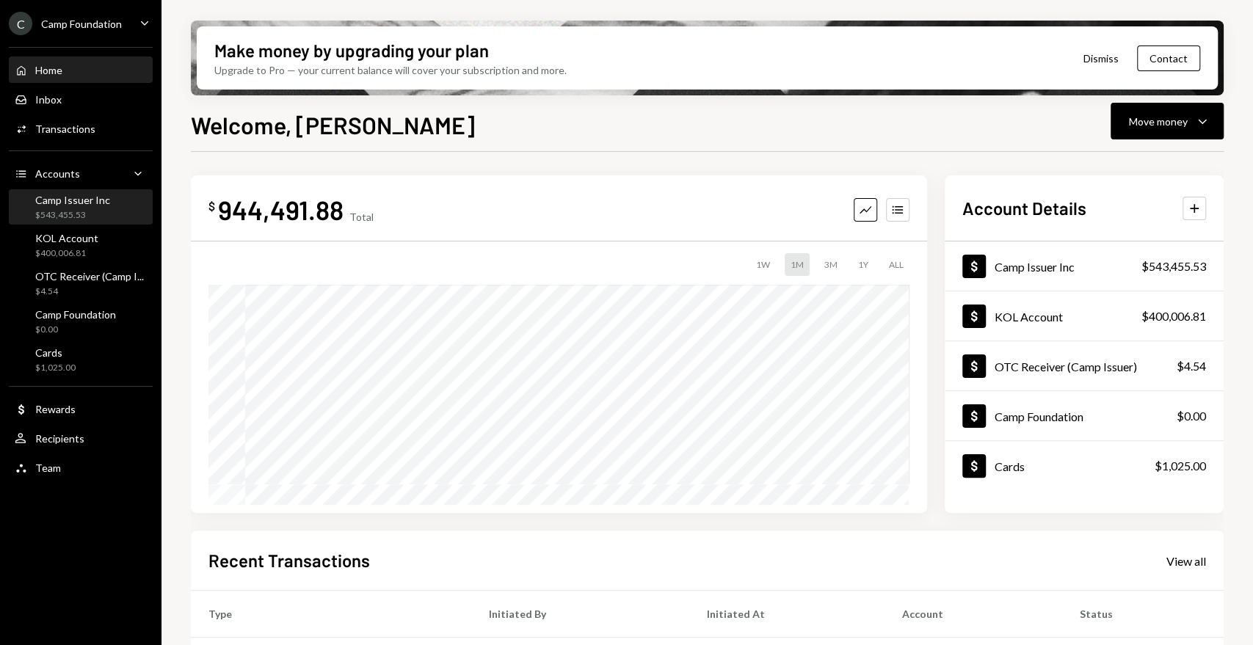
click at [80, 205] on div "Camp Issuer Inc" at bounding box center [72, 200] width 75 height 12
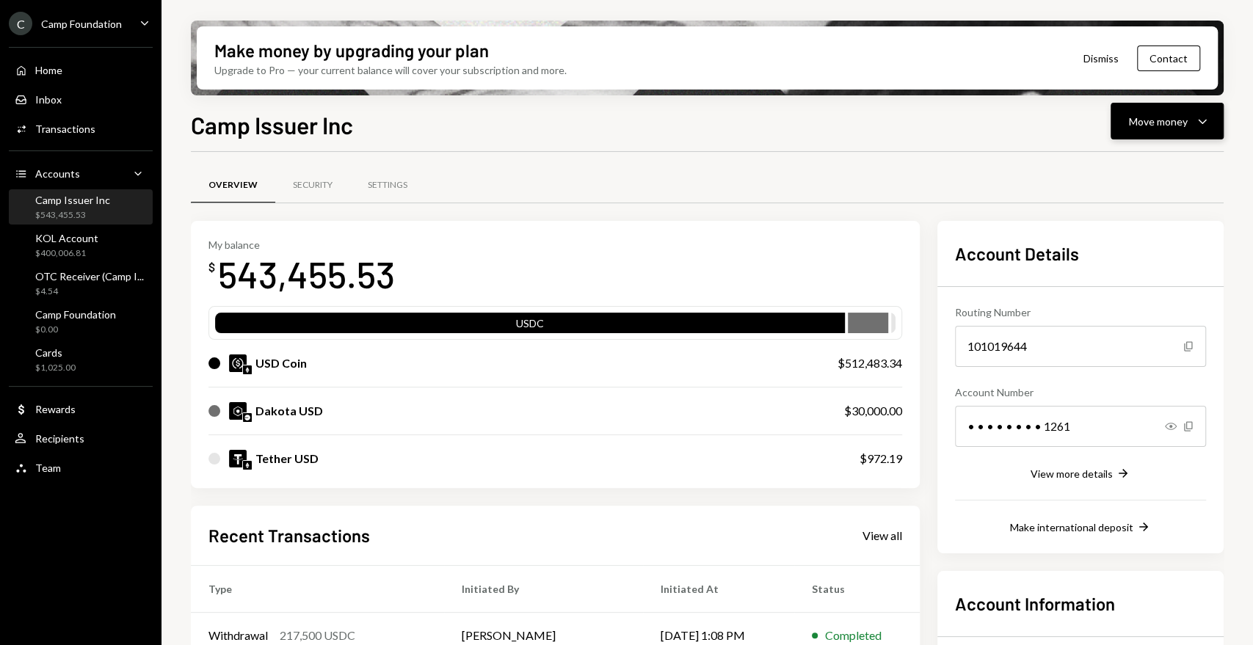
click at [1154, 122] on div "Move money" at bounding box center [1158, 121] width 59 height 15
click at [1133, 174] on div "Withdraw Send" at bounding box center [1144, 165] width 147 height 33
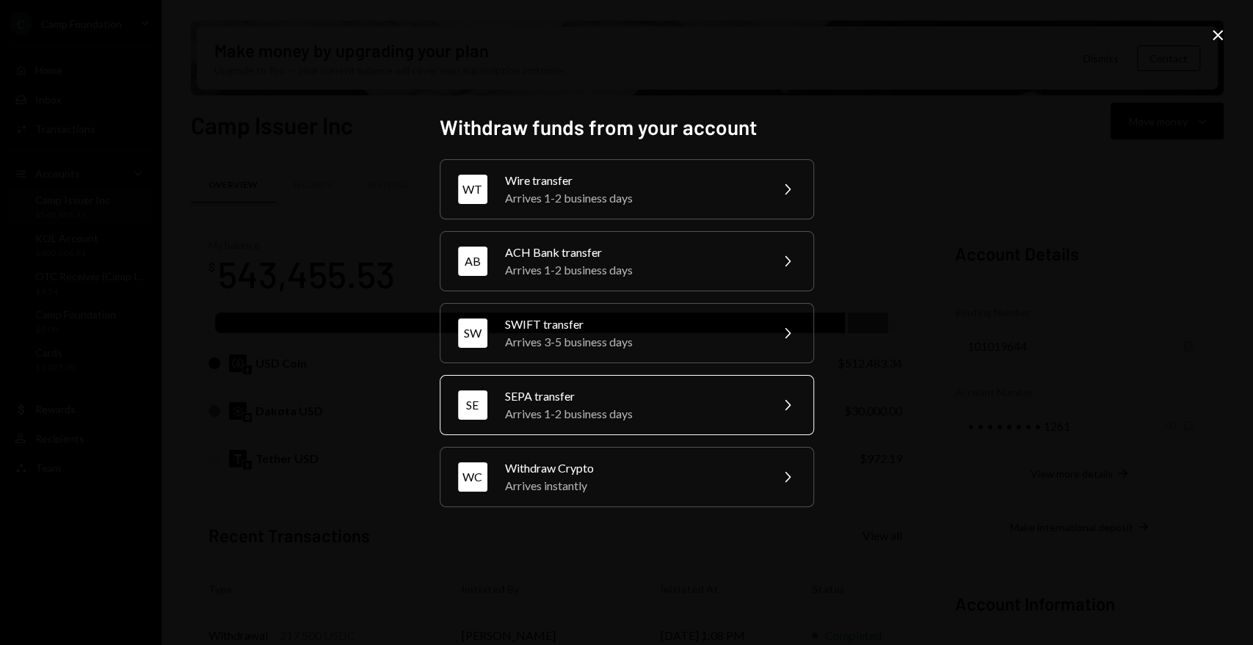
click at [603, 408] on div "Arrives 1-2 business days" at bounding box center [632, 414] width 255 height 18
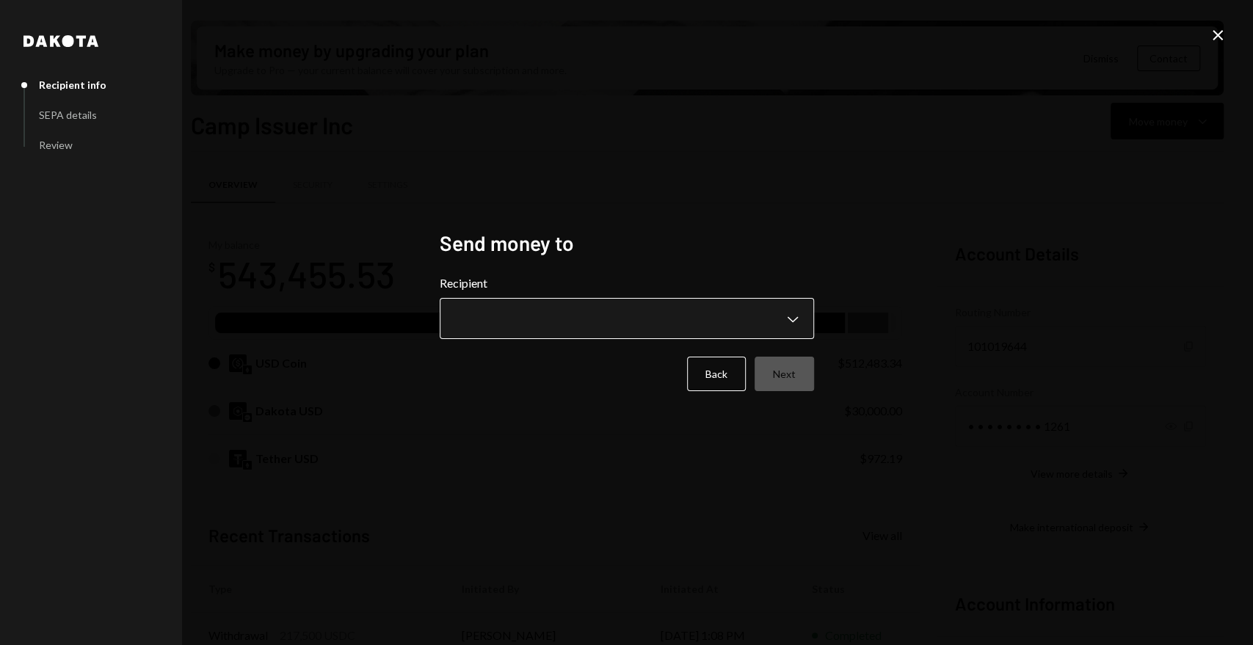
click at [605, 321] on body "C Camp Foundation Caret Down Home Home Inbox Inbox Activities Transactions Acco…" at bounding box center [626, 322] width 1253 height 645
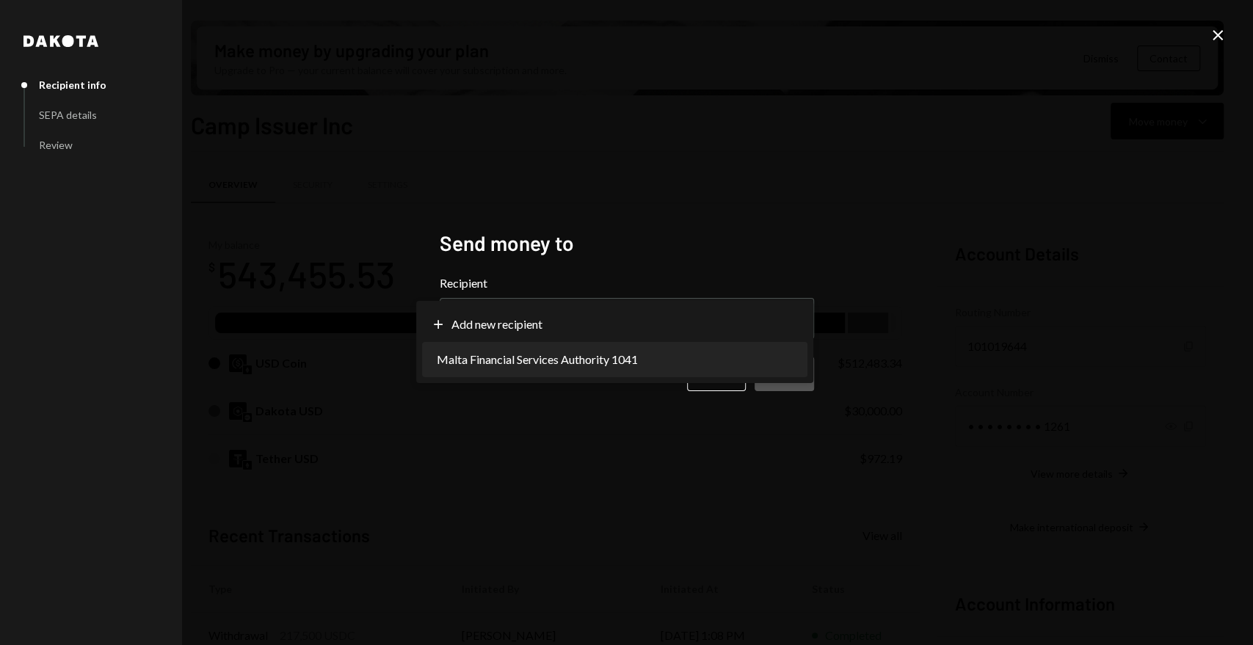
select select "**********"
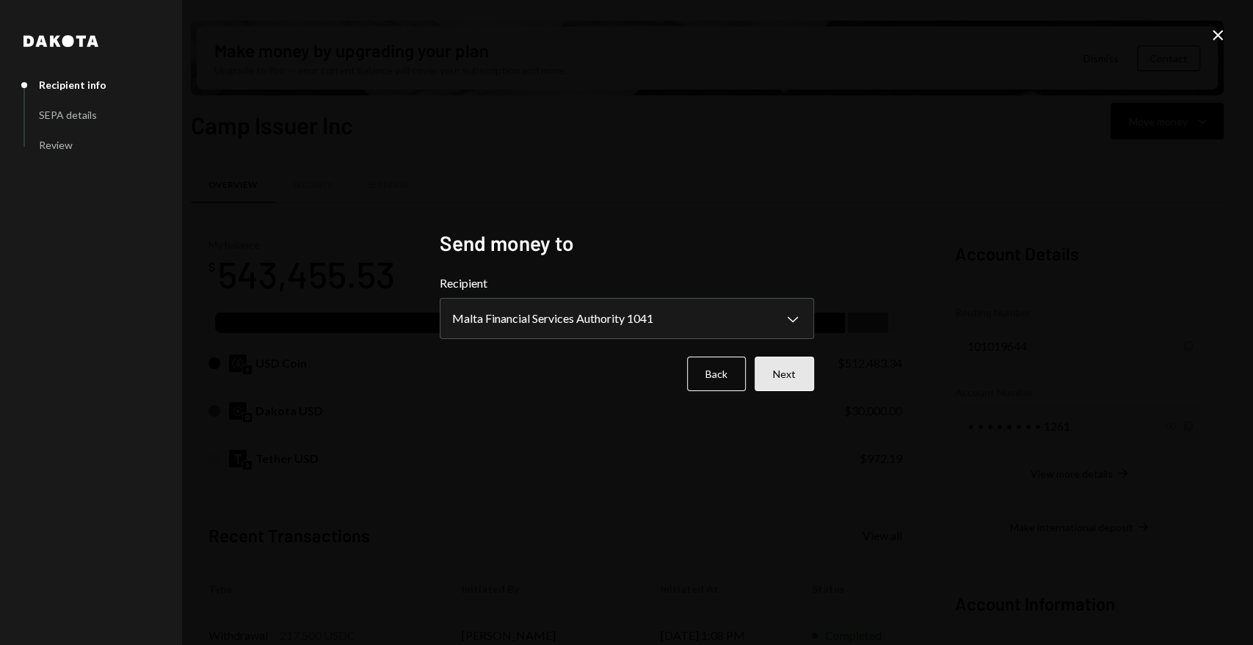
click at [798, 373] on button "Next" at bounding box center [783, 374] width 59 height 34
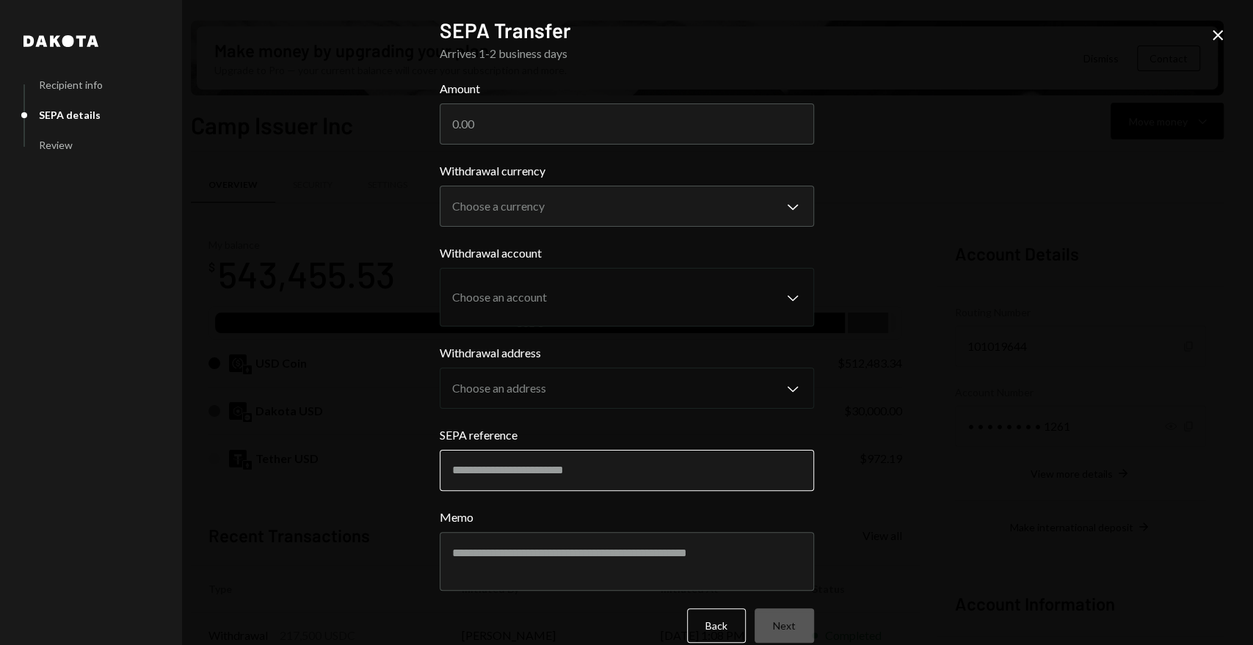
click at [542, 471] on input "SEPA reference" at bounding box center [627, 470] width 374 height 41
type input "****"
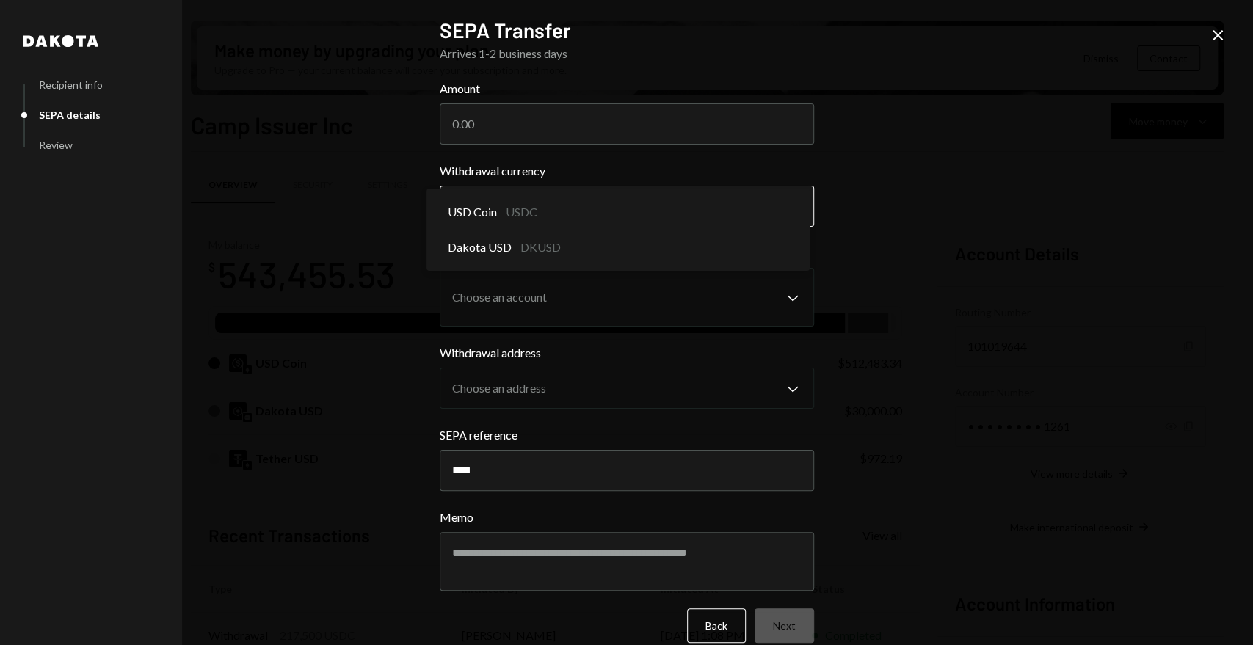
click at [792, 208] on body "C Camp Foundation Caret Down Home Home Inbox Inbox Activities Transactions Acco…" at bounding box center [626, 322] width 1253 height 645
select select "****"
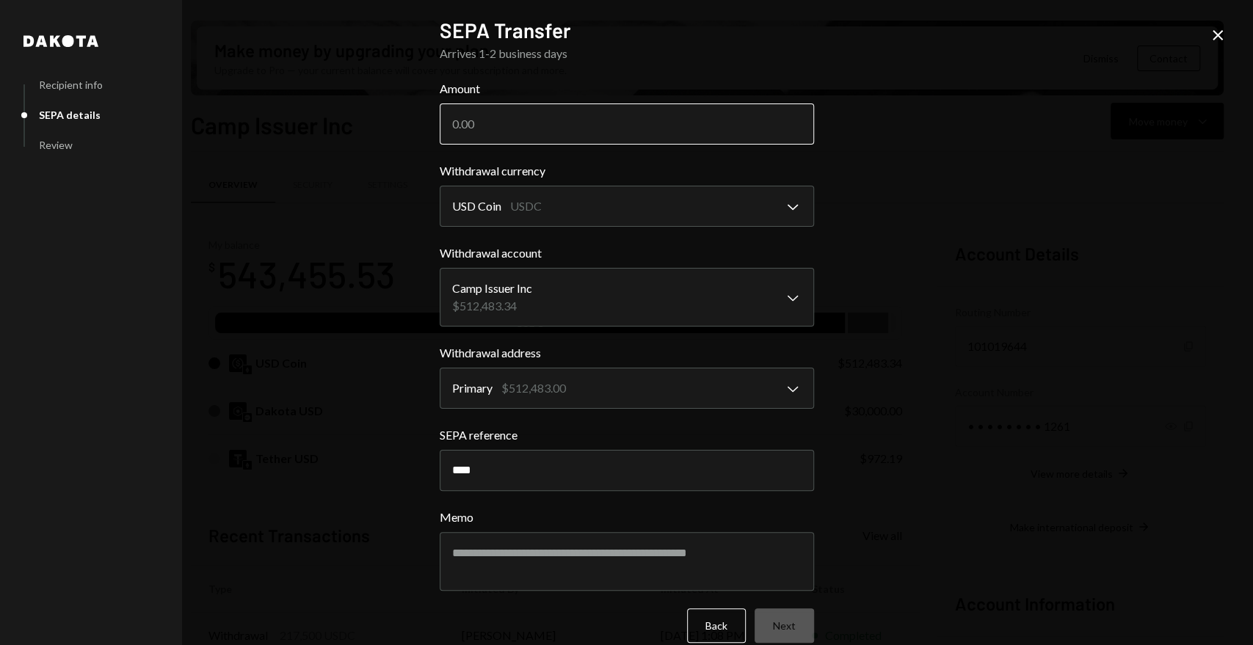
click at [515, 127] on input "Amount" at bounding box center [627, 123] width 374 height 41
type input "2500"
click at [933, 343] on div "**********" at bounding box center [626, 322] width 1253 height 645
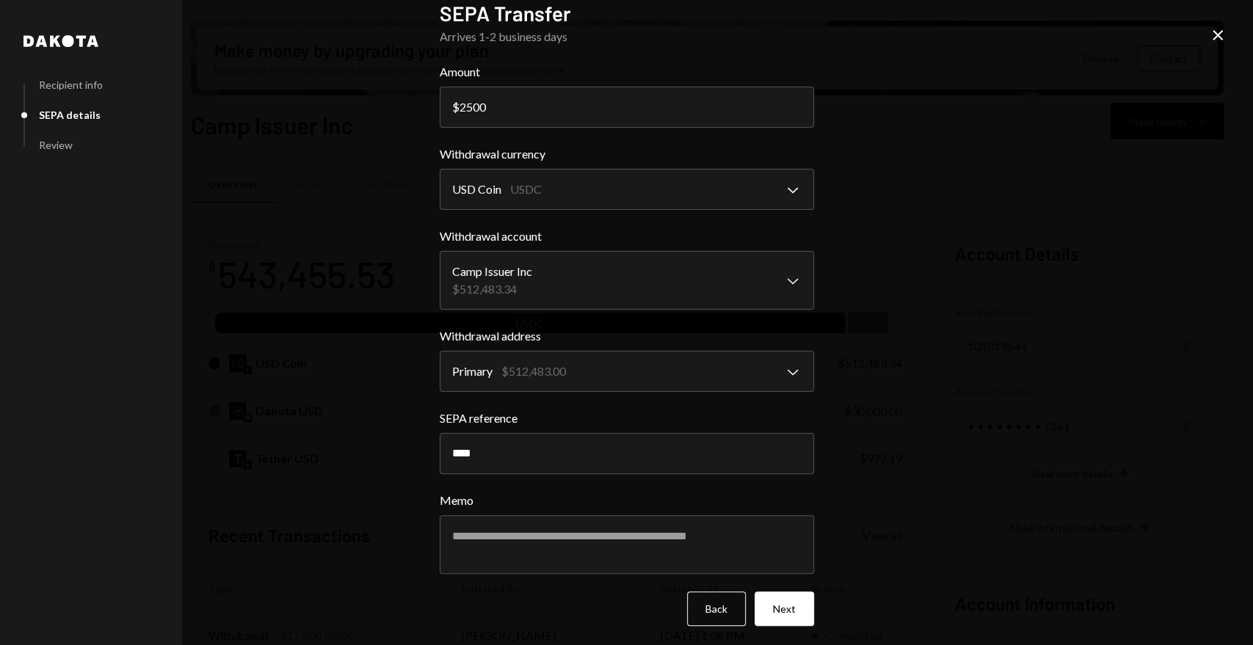
scroll to position [21, 0]
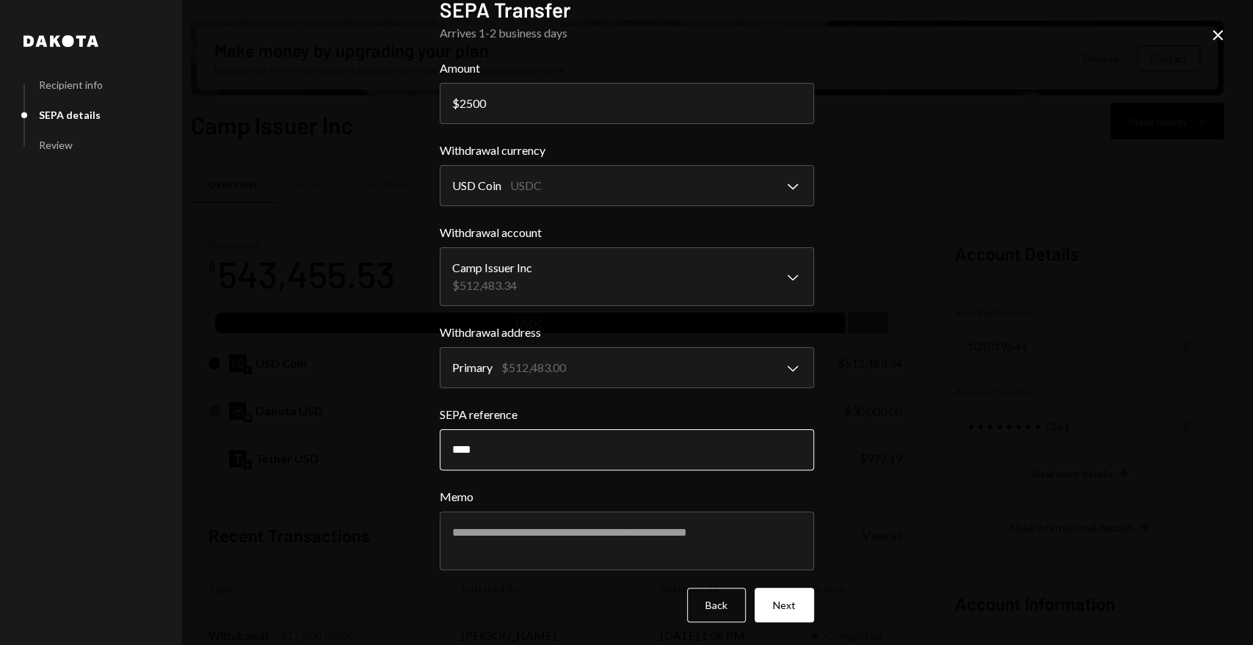
drag, startPoint x: 481, startPoint y: 453, endPoint x: 439, endPoint y: 447, distance: 43.1
click at [440, 447] on input "****" at bounding box center [627, 449] width 374 height 41
drag, startPoint x: 464, startPoint y: 448, endPoint x: 491, endPoint y: 533, distance: 89.3
click at [491, 533] on textarea "Memo" at bounding box center [627, 540] width 374 height 59
click at [459, 448] on input "****" at bounding box center [627, 449] width 374 height 41
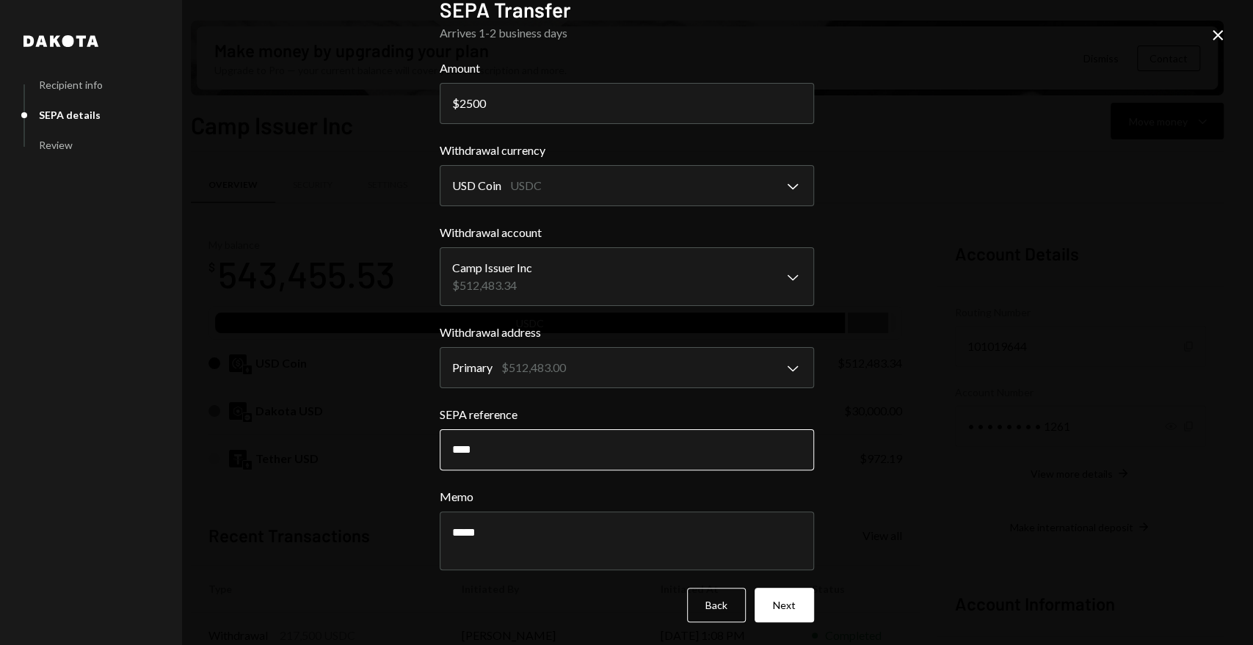
click at [459, 448] on input "****" at bounding box center [627, 449] width 374 height 41
click at [499, 529] on textarea "****" at bounding box center [627, 540] width 374 height 59
paste textarea "*****"
type textarea "*********"
click at [775, 603] on button "Next" at bounding box center [783, 605] width 59 height 34
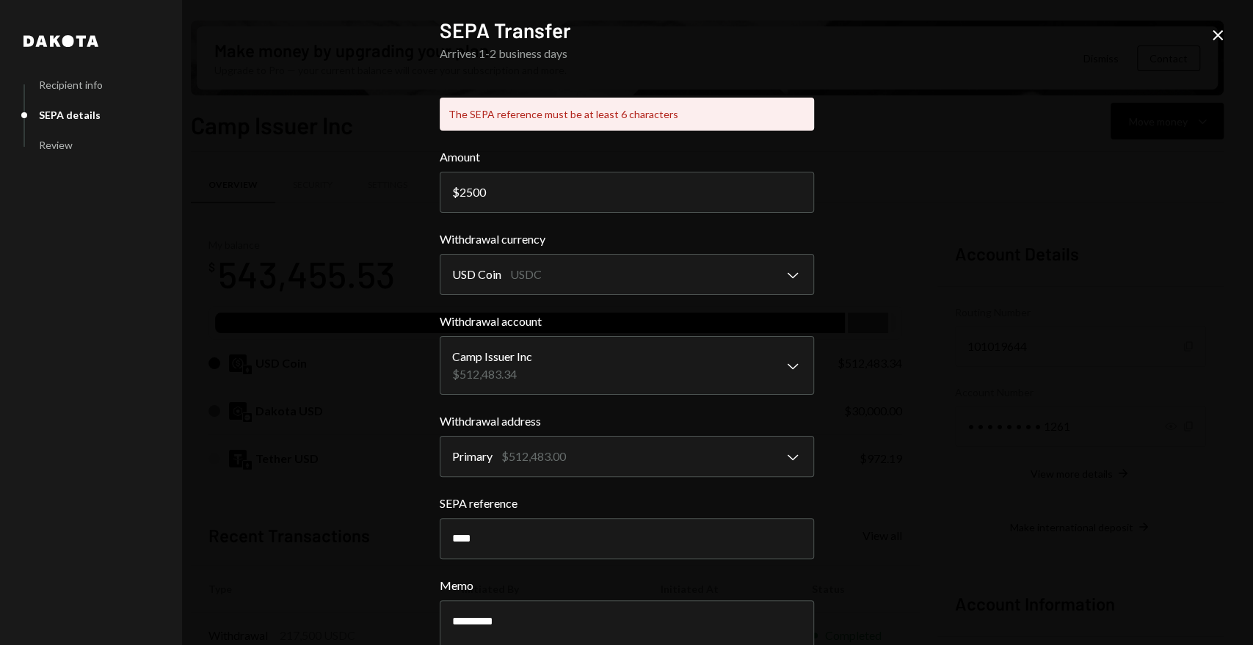
scroll to position [88, 0]
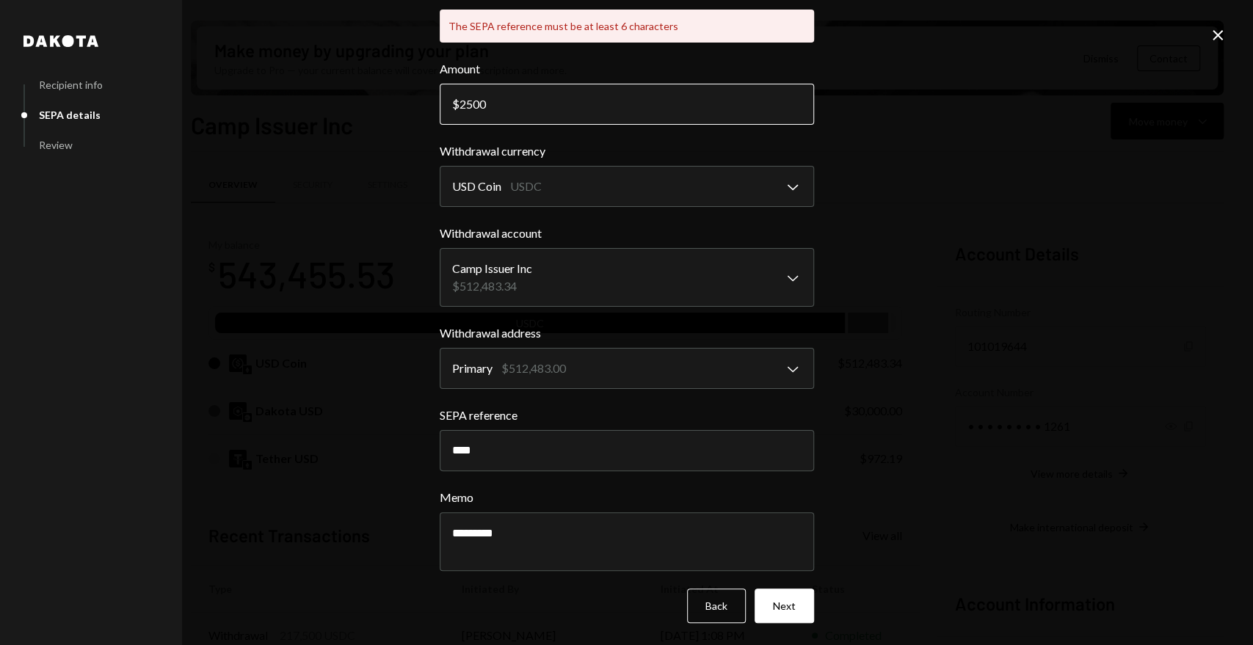
click at [599, 110] on input "2500" at bounding box center [627, 104] width 374 height 41
click at [1222, 33] on icon "Close" at bounding box center [1218, 35] width 18 height 18
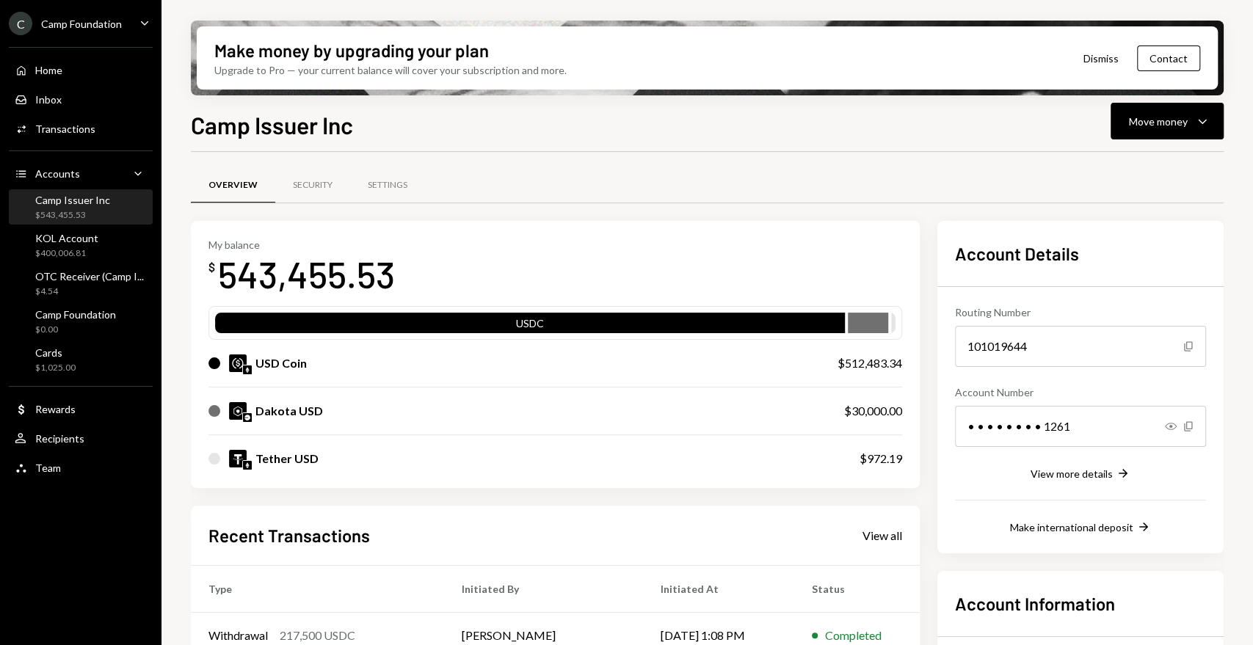
click at [94, 25] on div "Camp Foundation" at bounding box center [81, 24] width 81 height 12
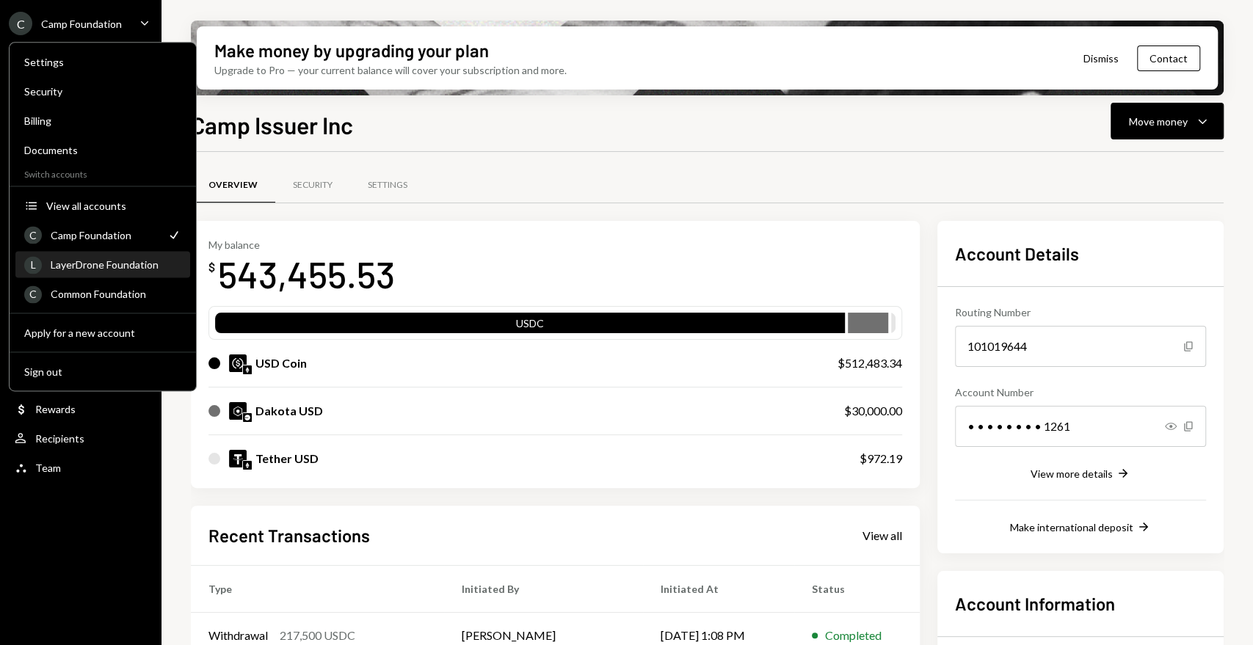
click at [100, 269] on div "LayerDrone Foundation" at bounding box center [116, 264] width 131 height 12
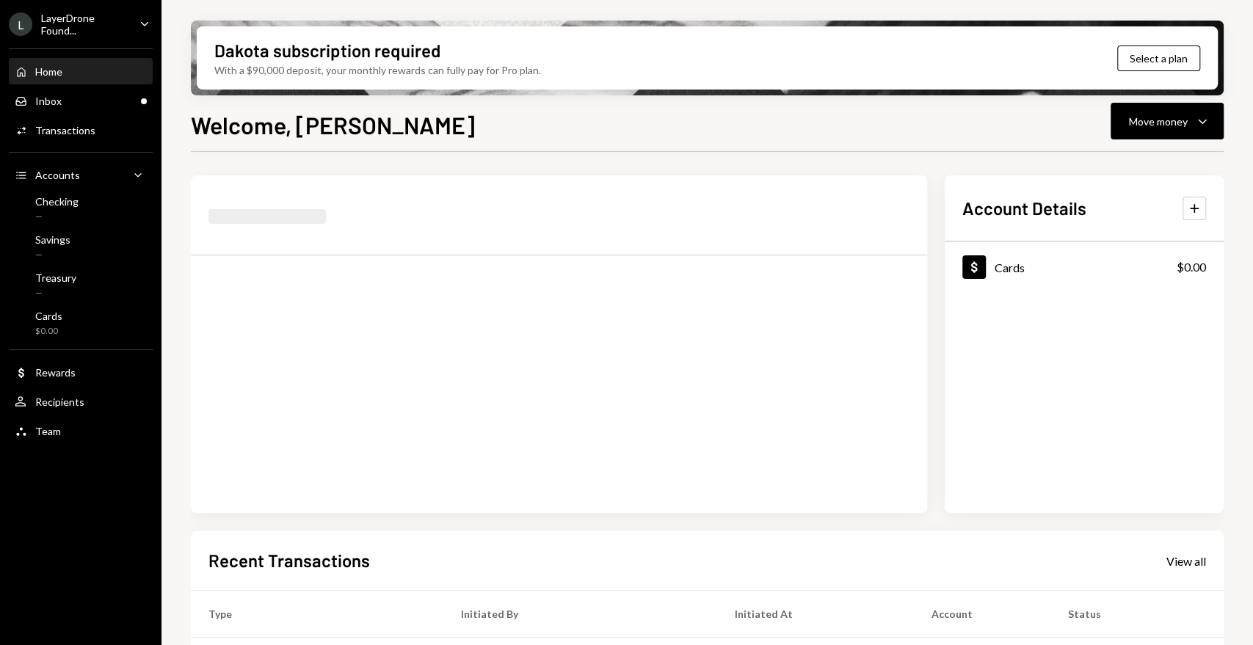
scroll to position [239, 0]
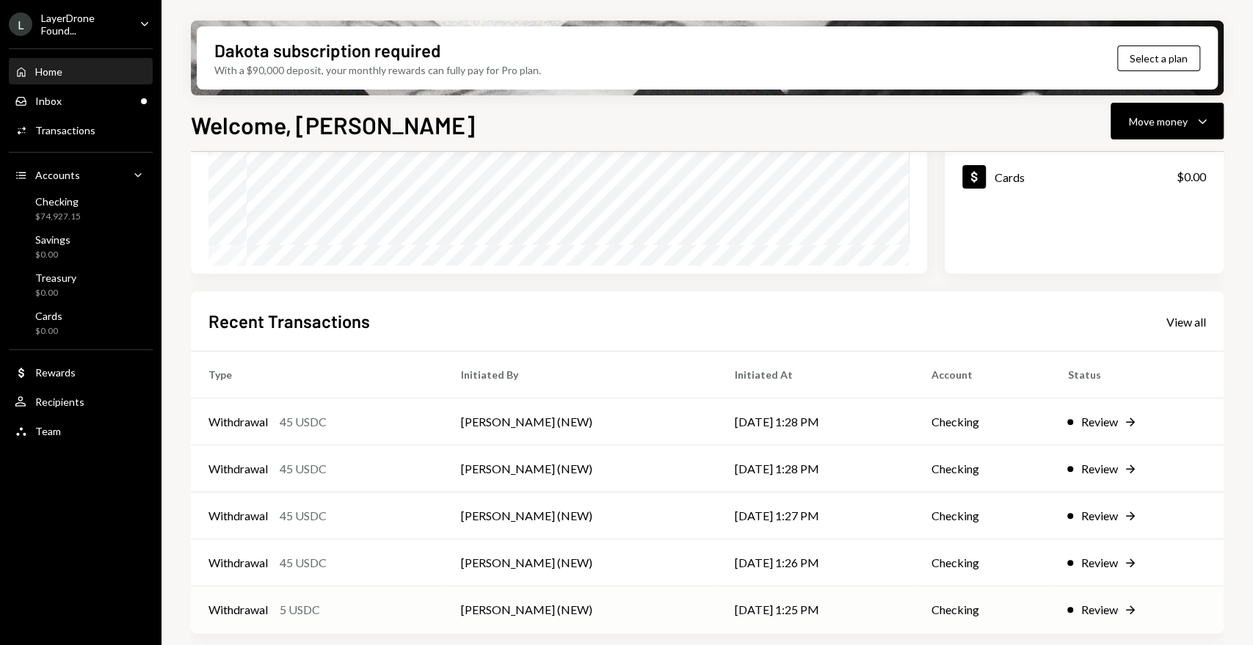
click at [1103, 603] on div "Review" at bounding box center [1098, 610] width 37 height 18
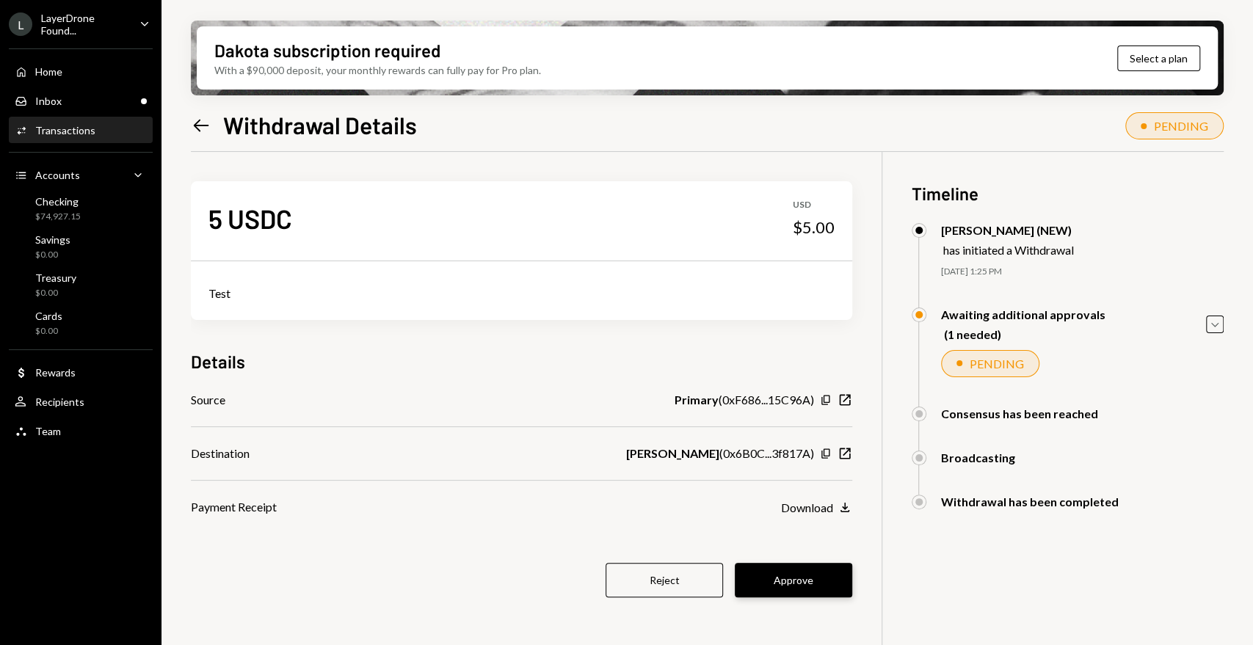
click at [827, 578] on button "Approve" at bounding box center [793, 580] width 117 height 34
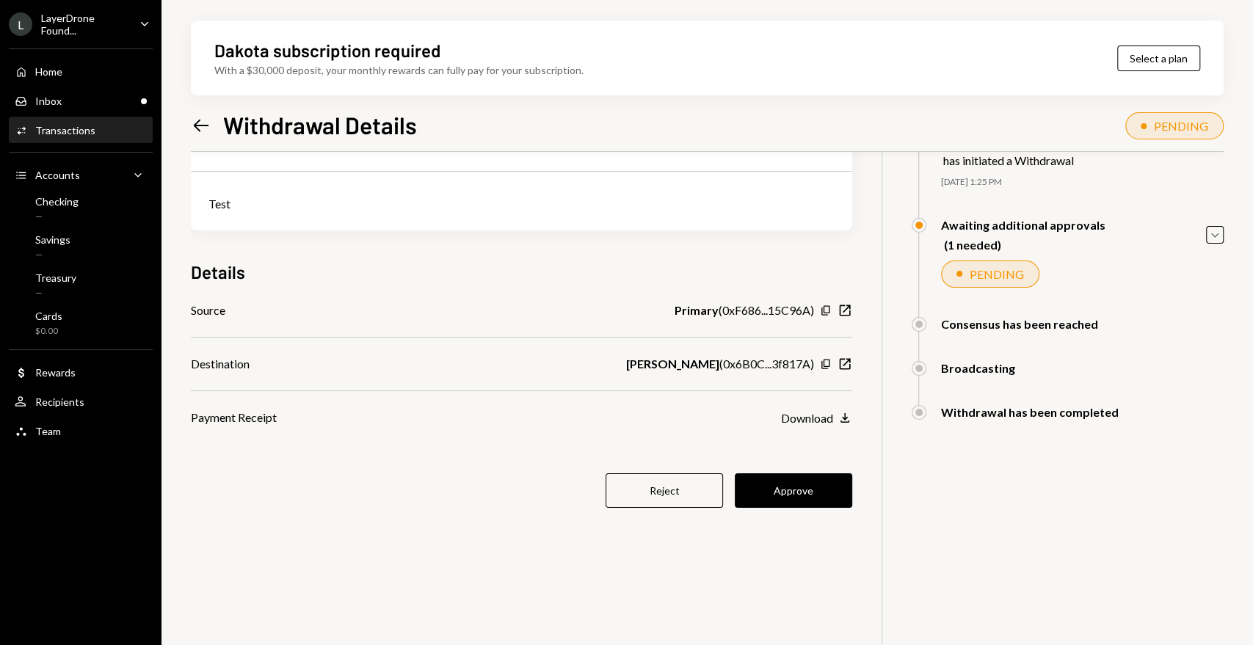
scroll to position [117, 0]
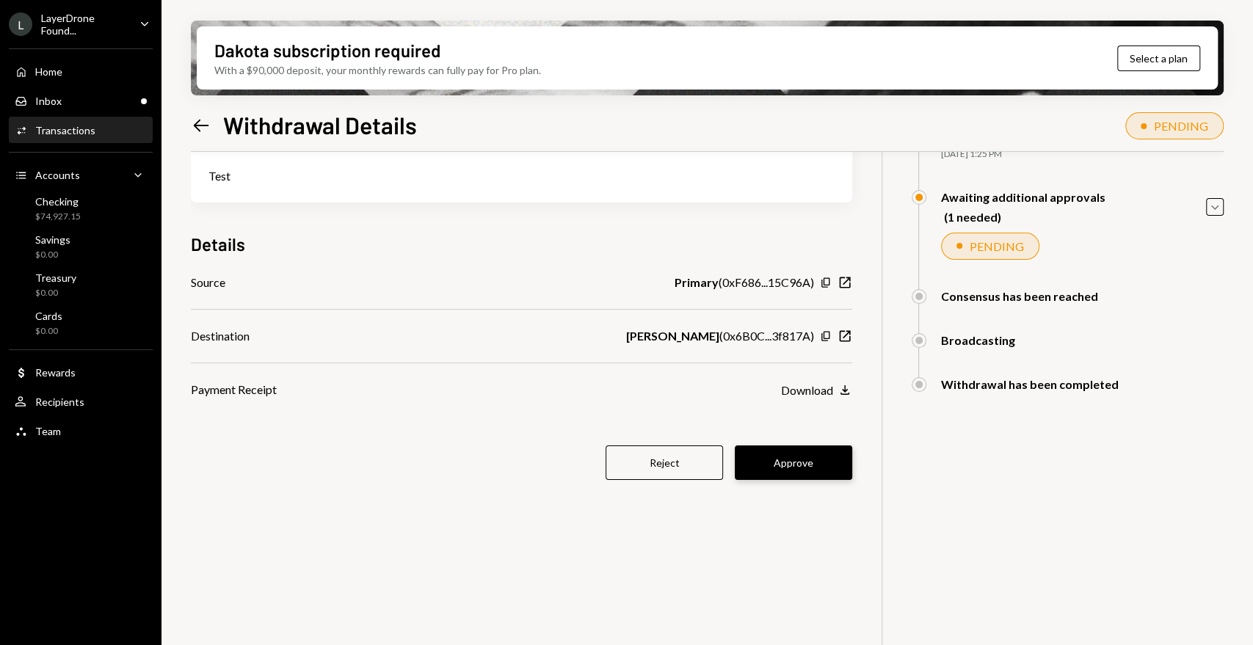
click at [799, 462] on button "Approve" at bounding box center [793, 462] width 117 height 34
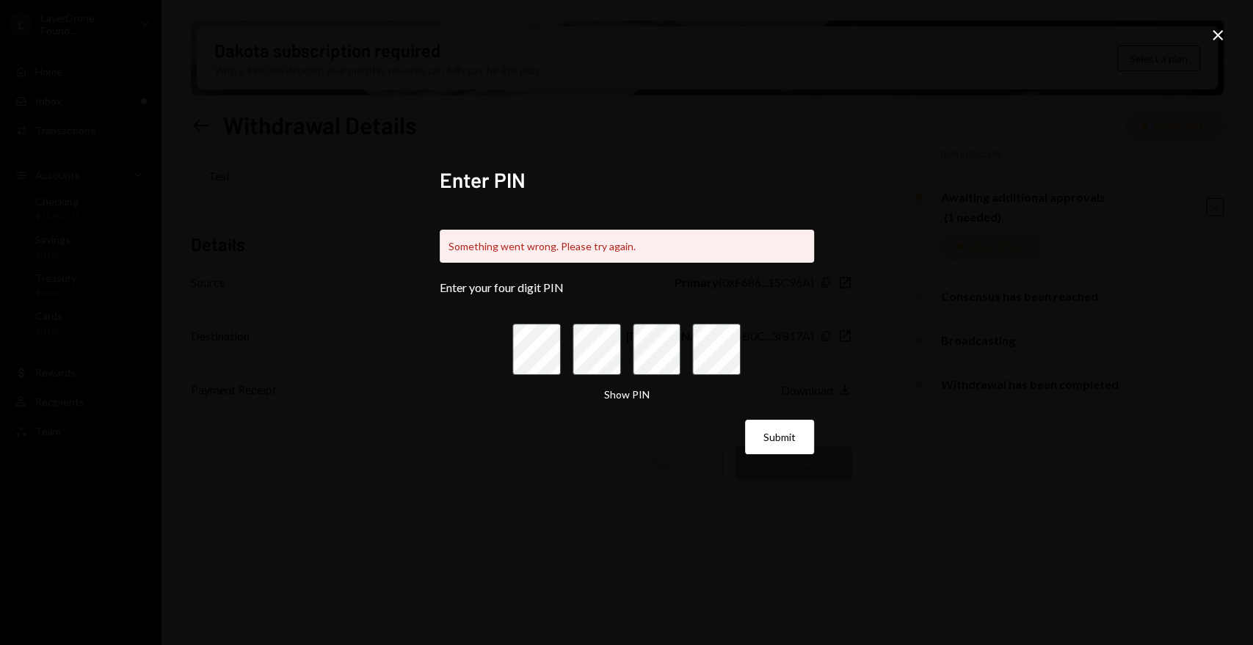
click at [1199, 184] on div "Enter PIN Something went wrong. Please try again. Enter your four digit PIN Sho…" at bounding box center [626, 322] width 1253 height 645
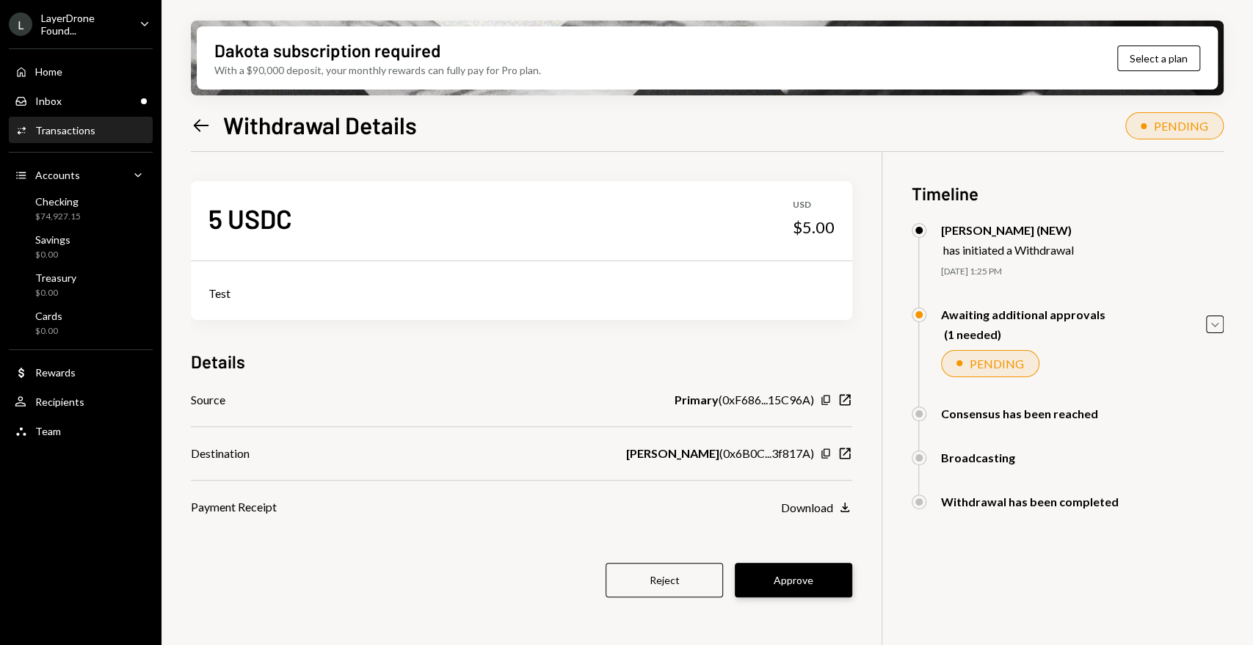
click at [810, 578] on button "Approve" at bounding box center [793, 580] width 117 height 34
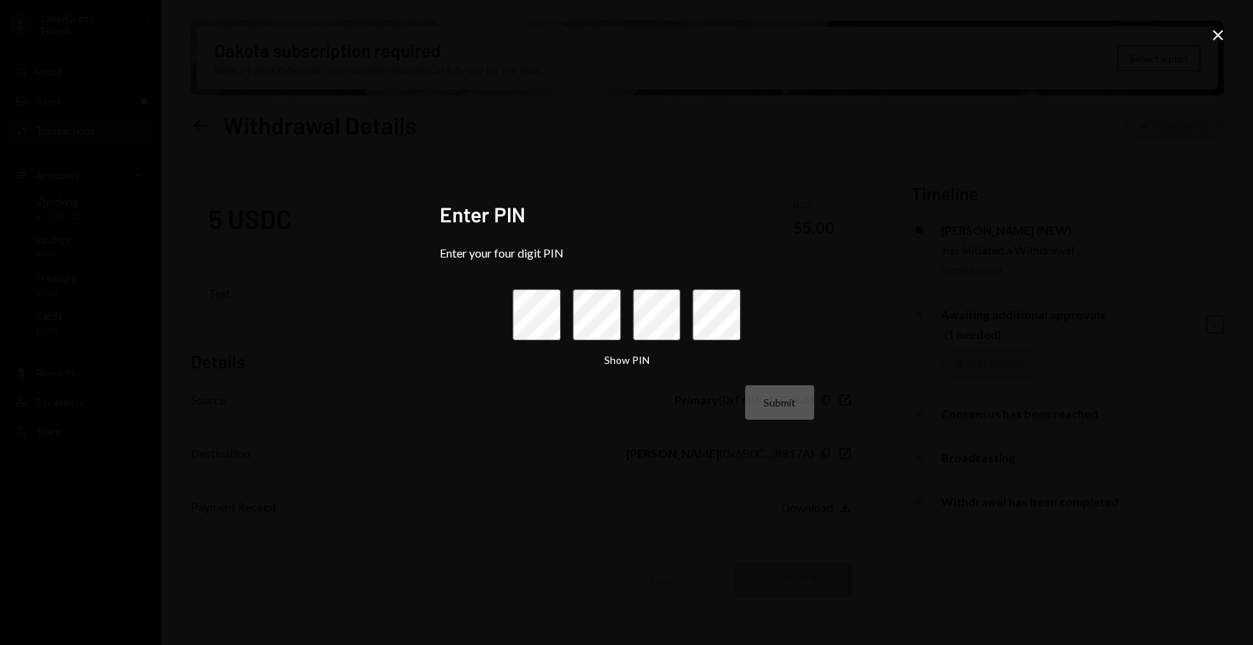
click at [1208, 212] on div "Enter PIN Enter your four digit PIN Show PIN Submit Close" at bounding box center [626, 322] width 1253 height 645
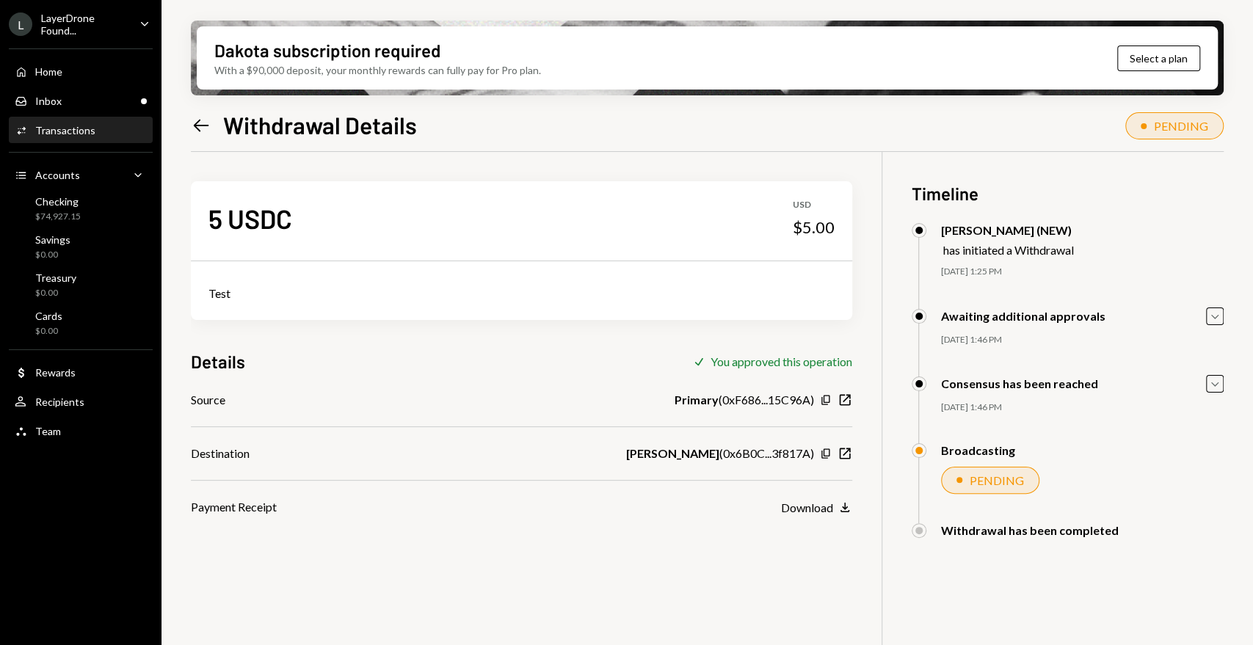
click at [193, 124] on icon "Left Arrow" at bounding box center [201, 125] width 21 height 21
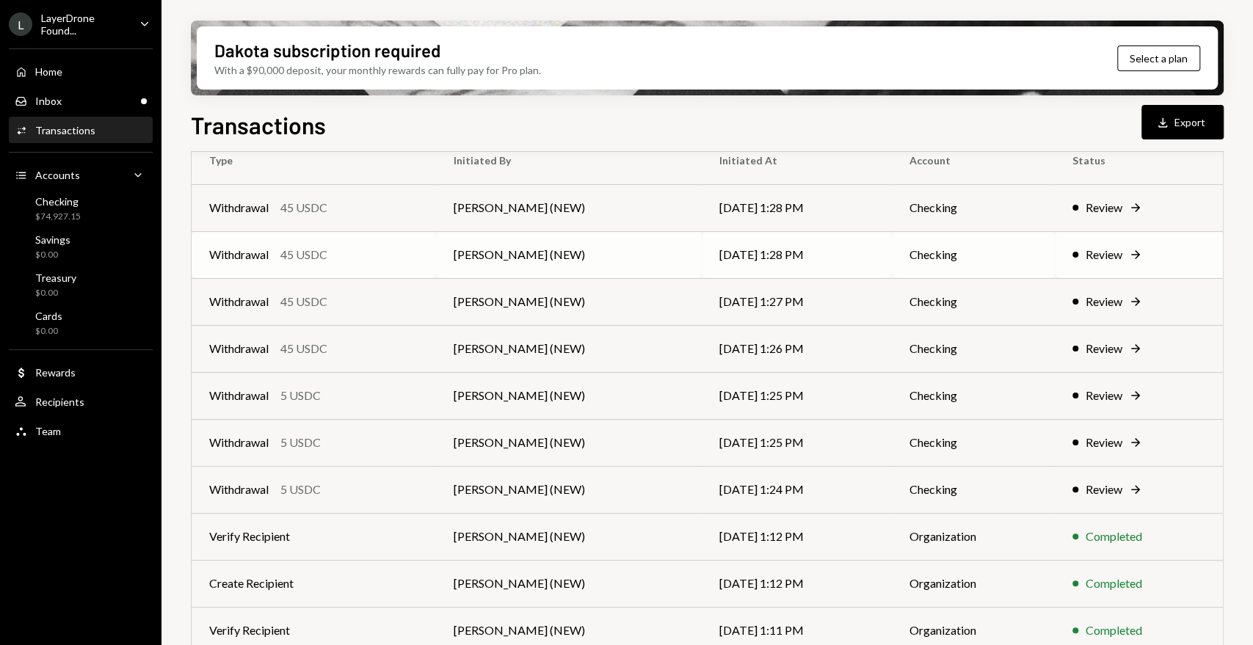
scroll to position [191, 0]
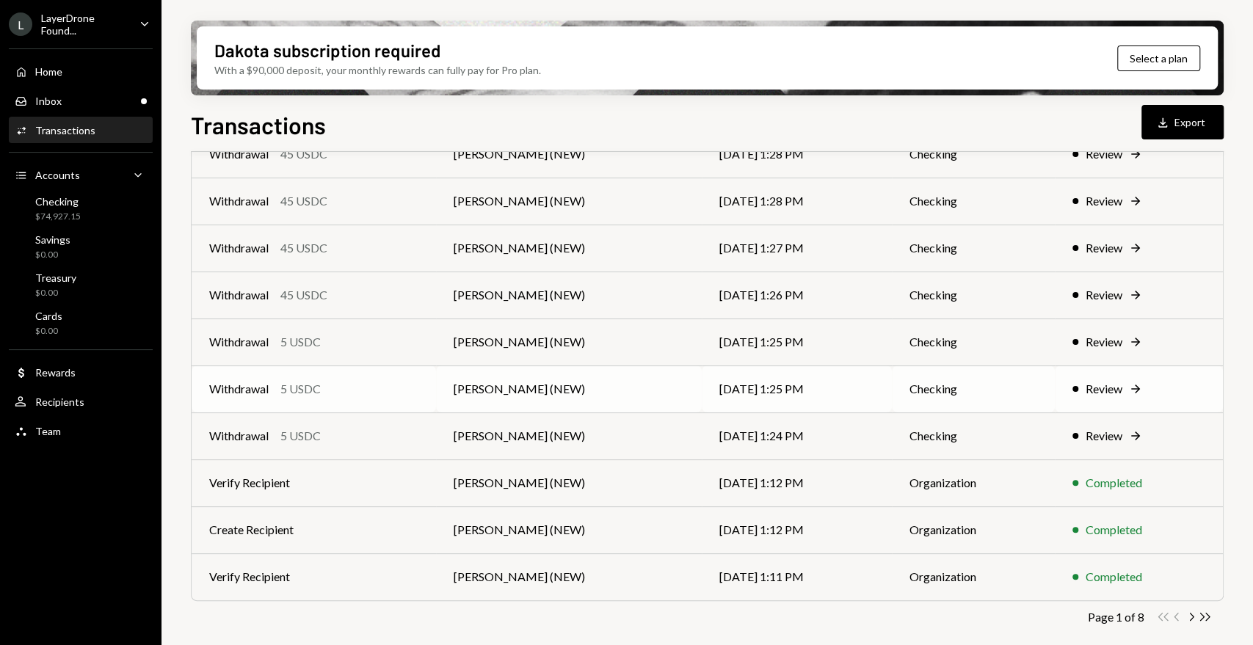
click at [1109, 386] on div "Review" at bounding box center [1103, 389] width 37 height 18
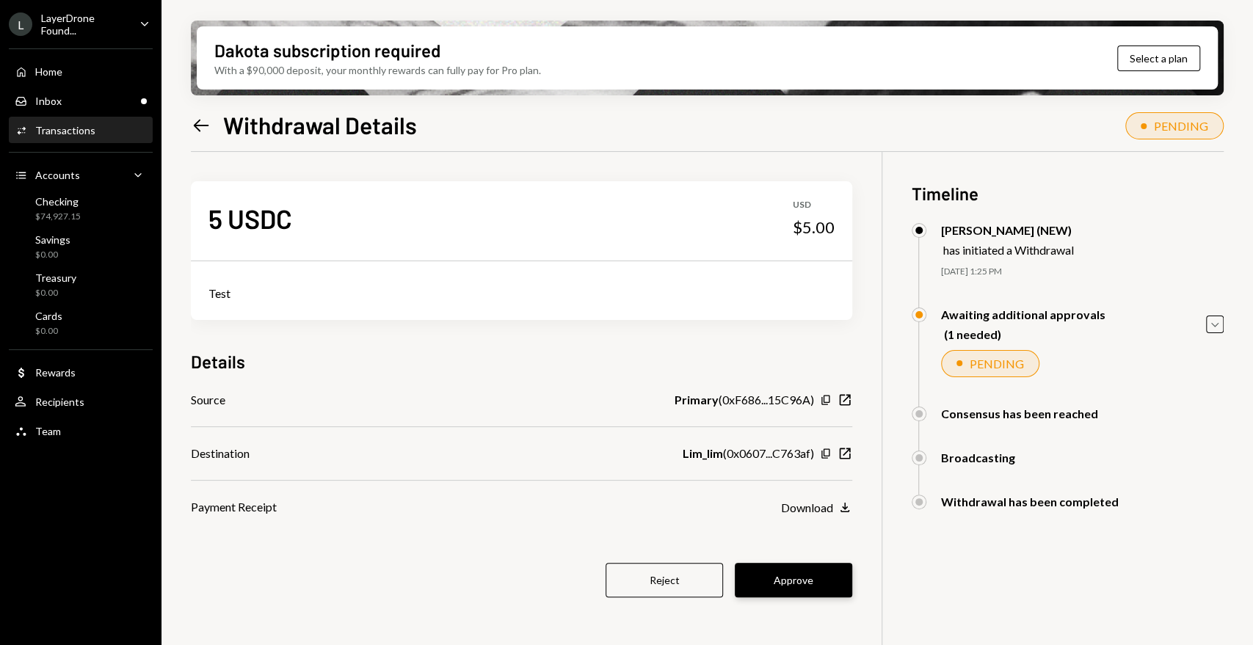
click at [807, 588] on button "Approve" at bounding box center [793, 580] width 117 height 34
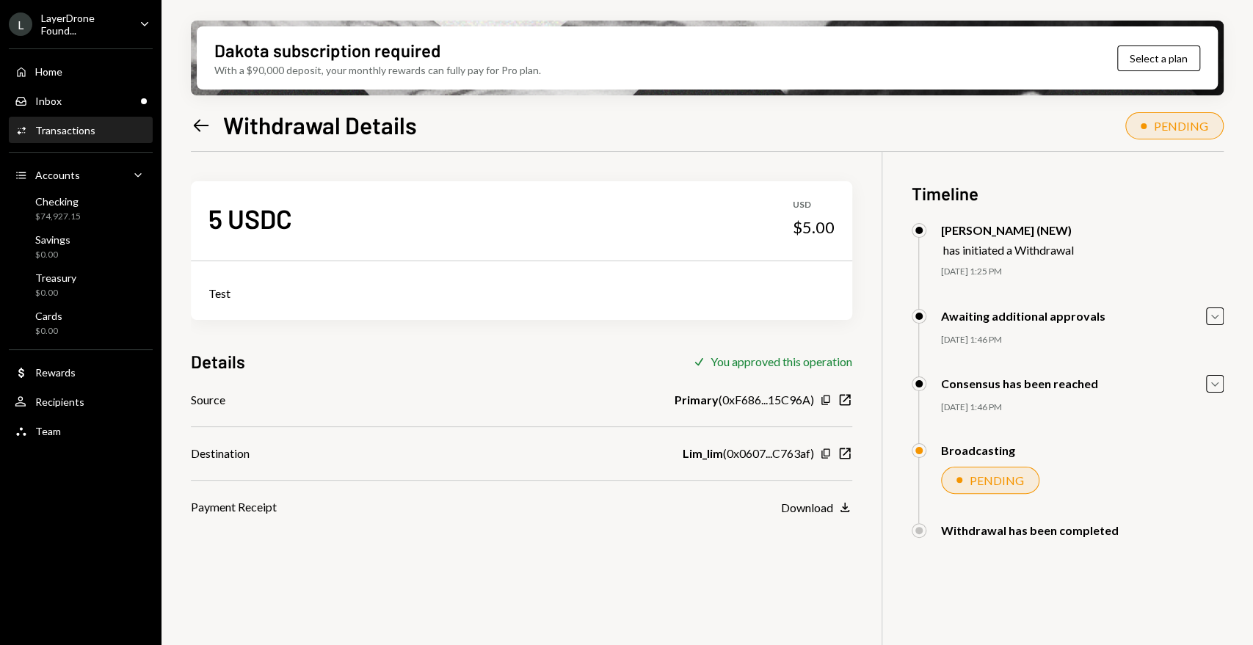
click at [207, 133] on icon "Left Arrow" at bounding box center [201, 125] width 21 height 21
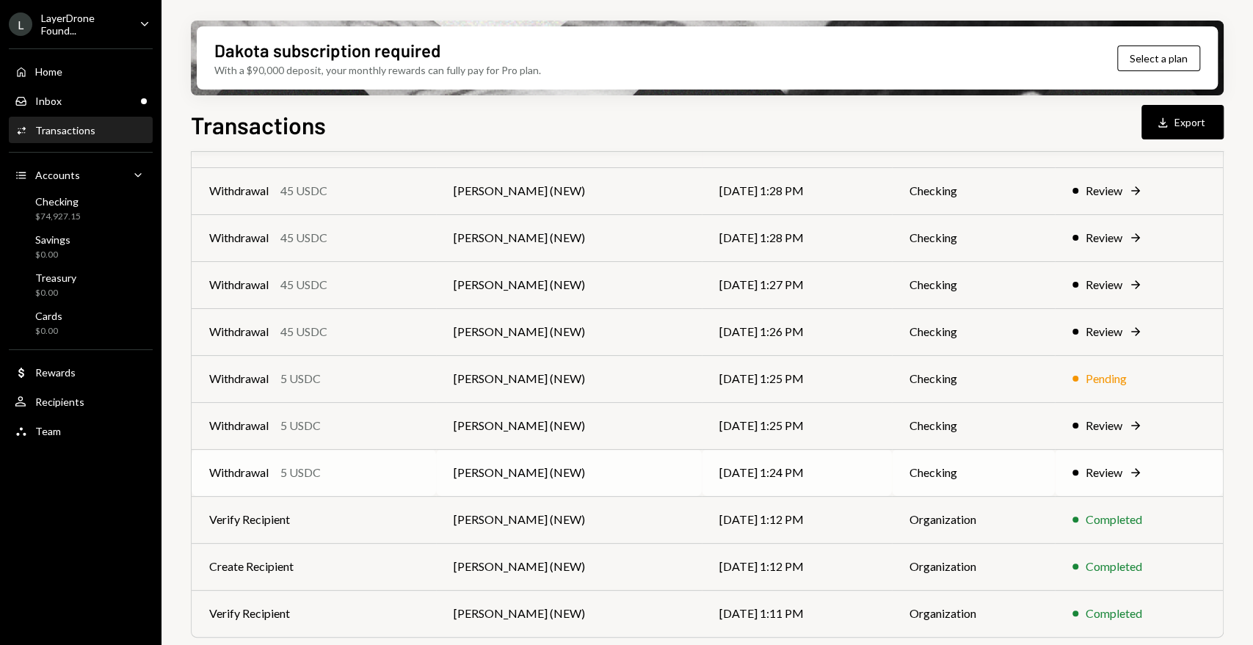
scroll to position [163, 0]
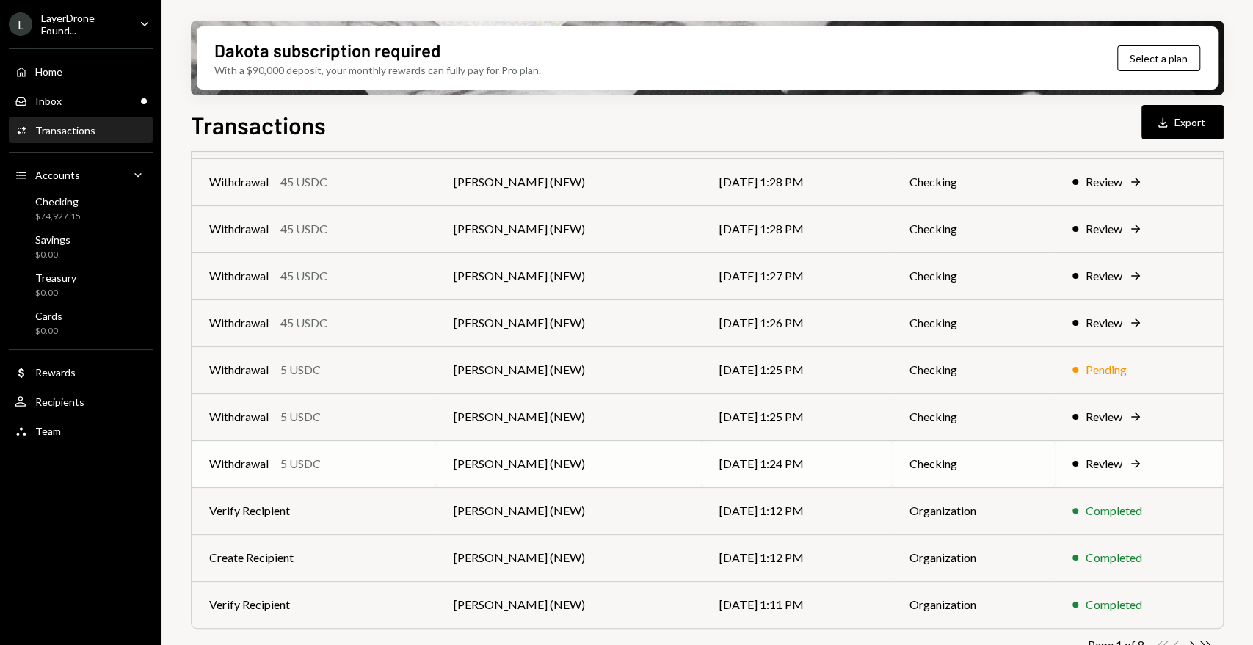
click at [1102, 461] on div "Review" at bounding box center [1103, 464] width 37 height 18
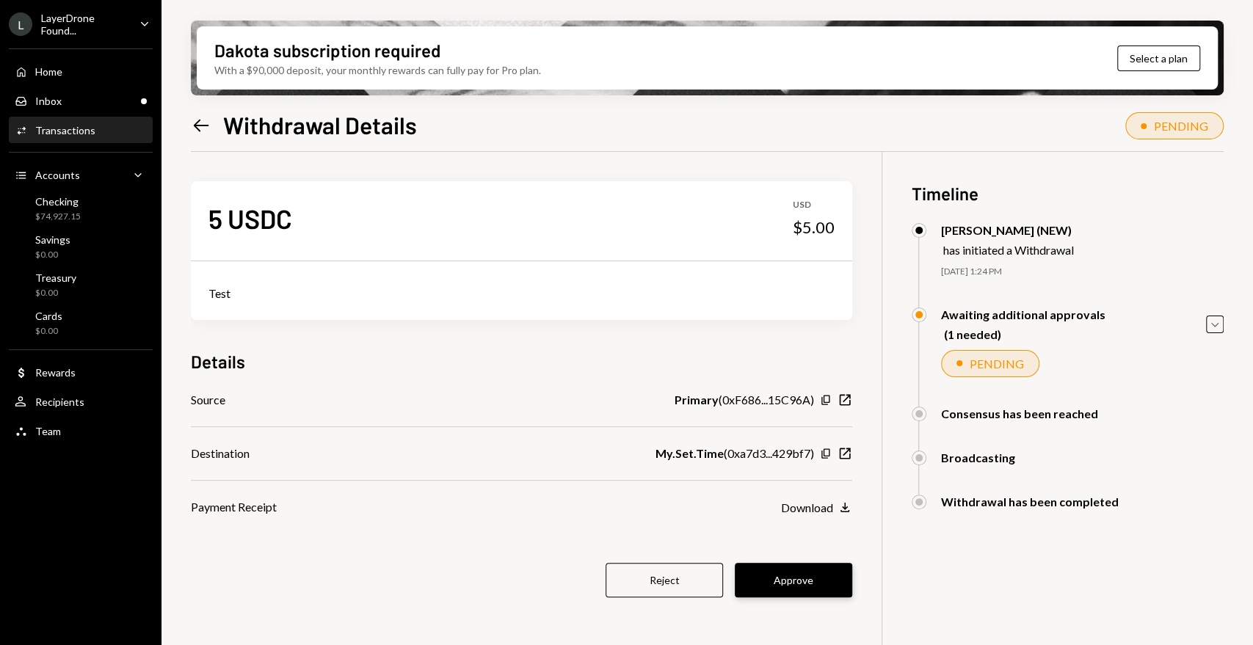
click at [787, 583] on button "Approve" at bounding box center [793, 580] width 117 height 34
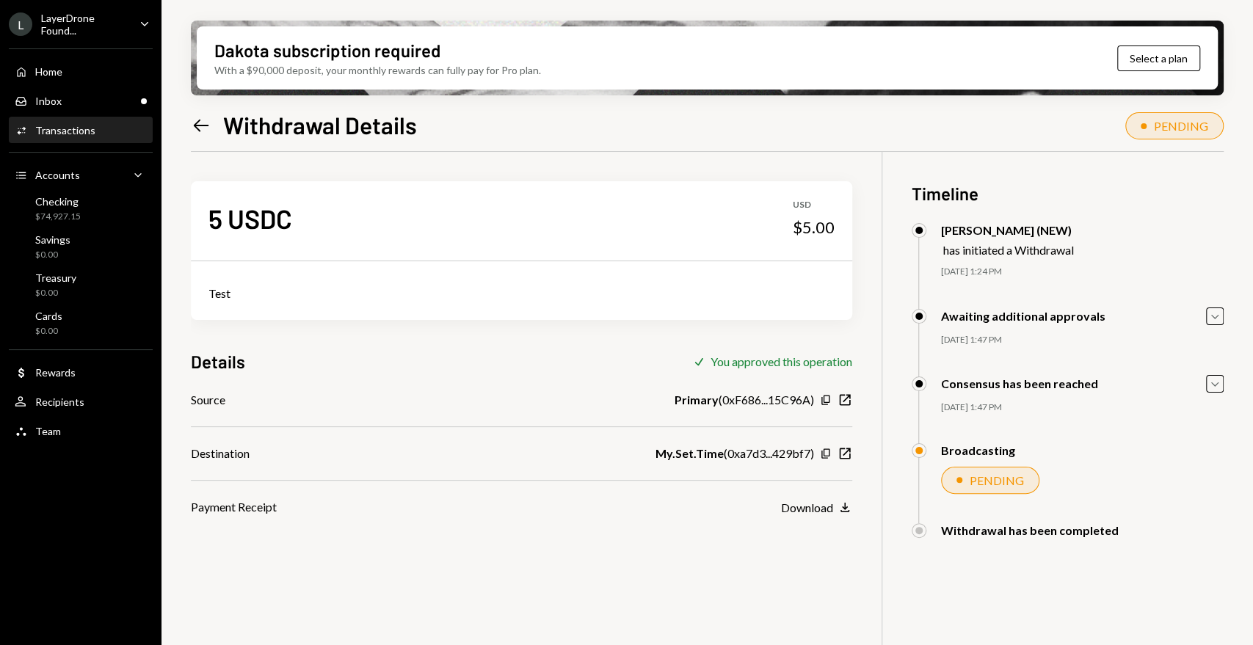
click at [204, 126] on icon "Left Arrow" at bounding box center [201, 125] width 21 height 21
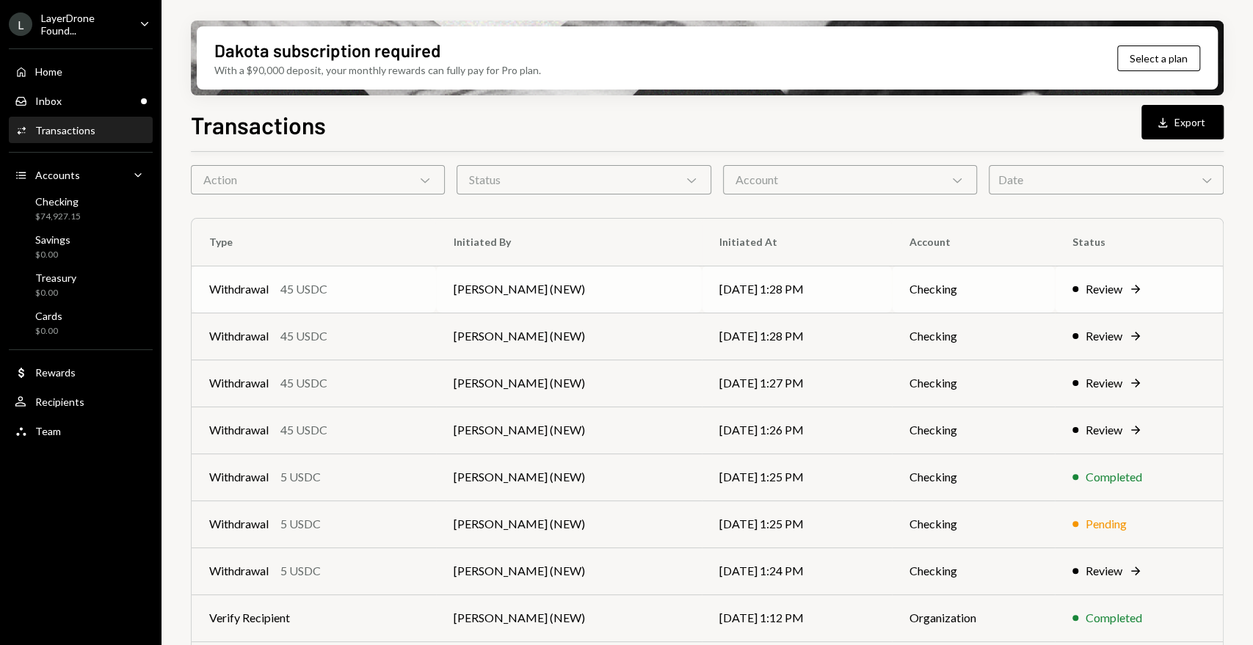
scroll to position [81, 0]
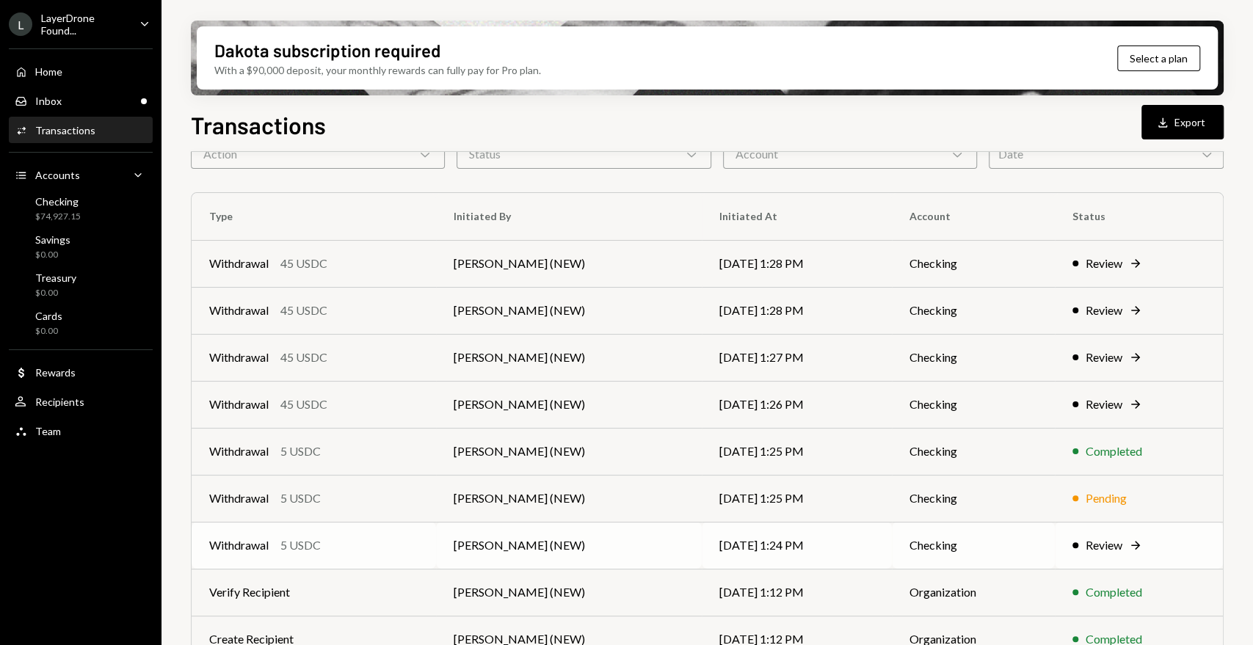
click at [1120, 540] on div "Review" at bounding box center [1103, 545] width 37 height 18
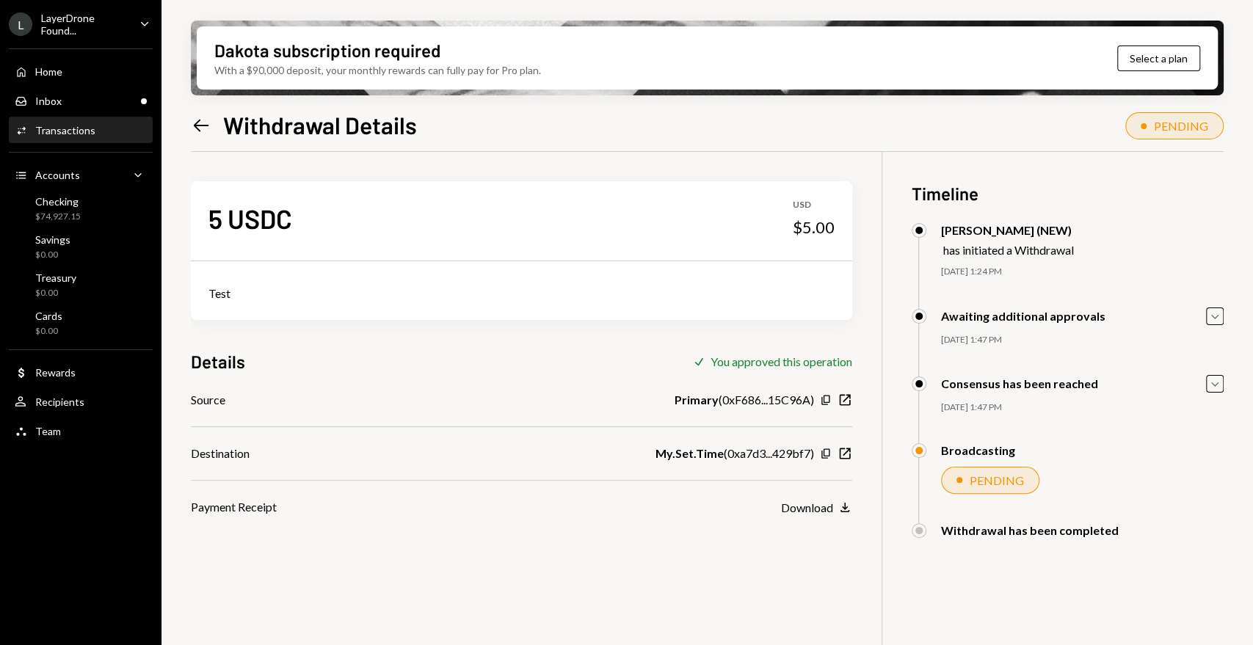
click at [198, 123] on icon "Left Arrow" at bounding box center [201, 125] width 21 height 21
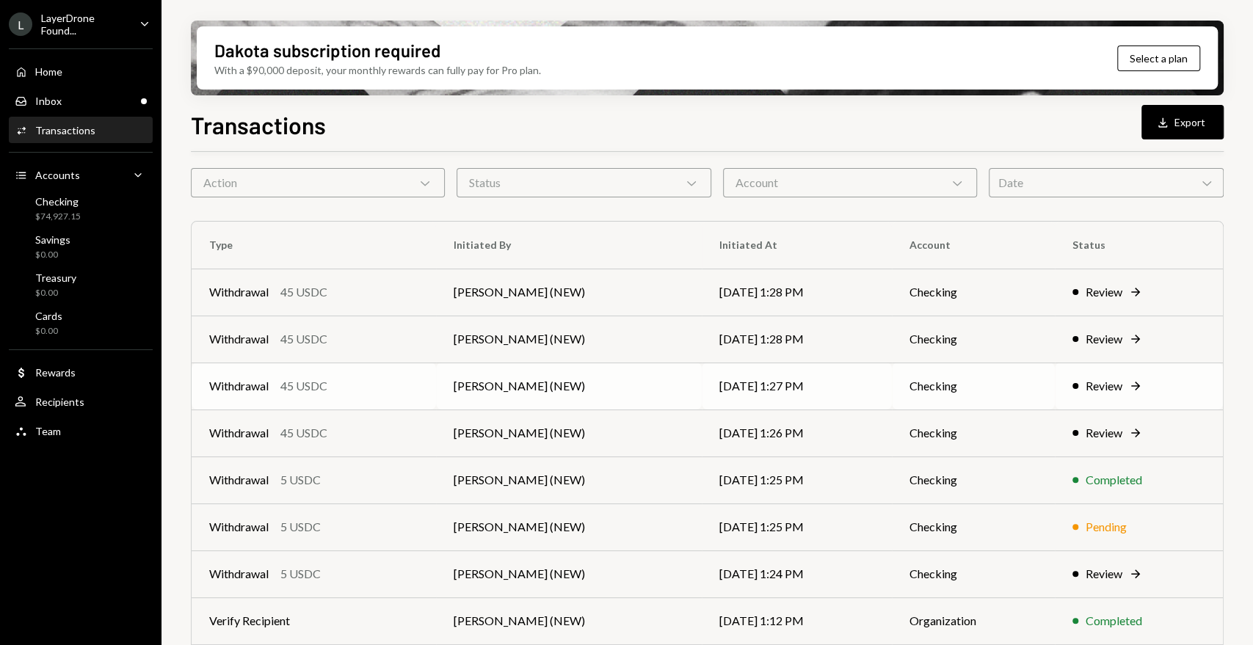
scroll to position [81, 0]
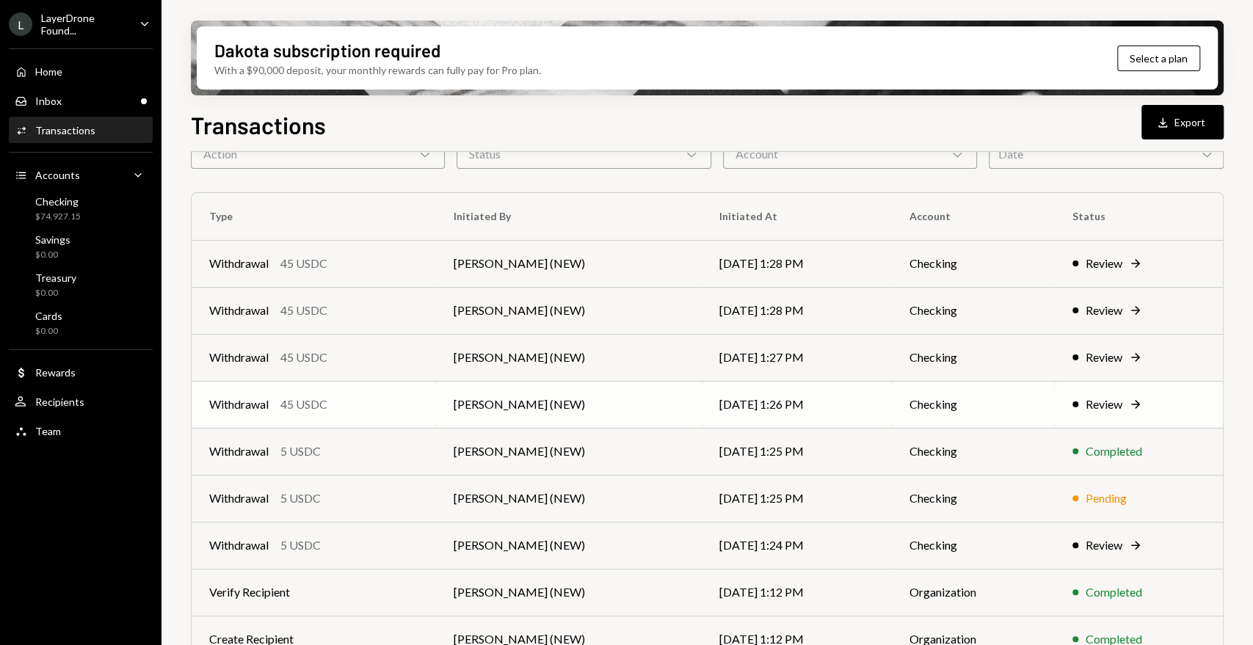
click at [1102, 396] on div "Review" at bounding box center [1103, 405] width 37 height 18
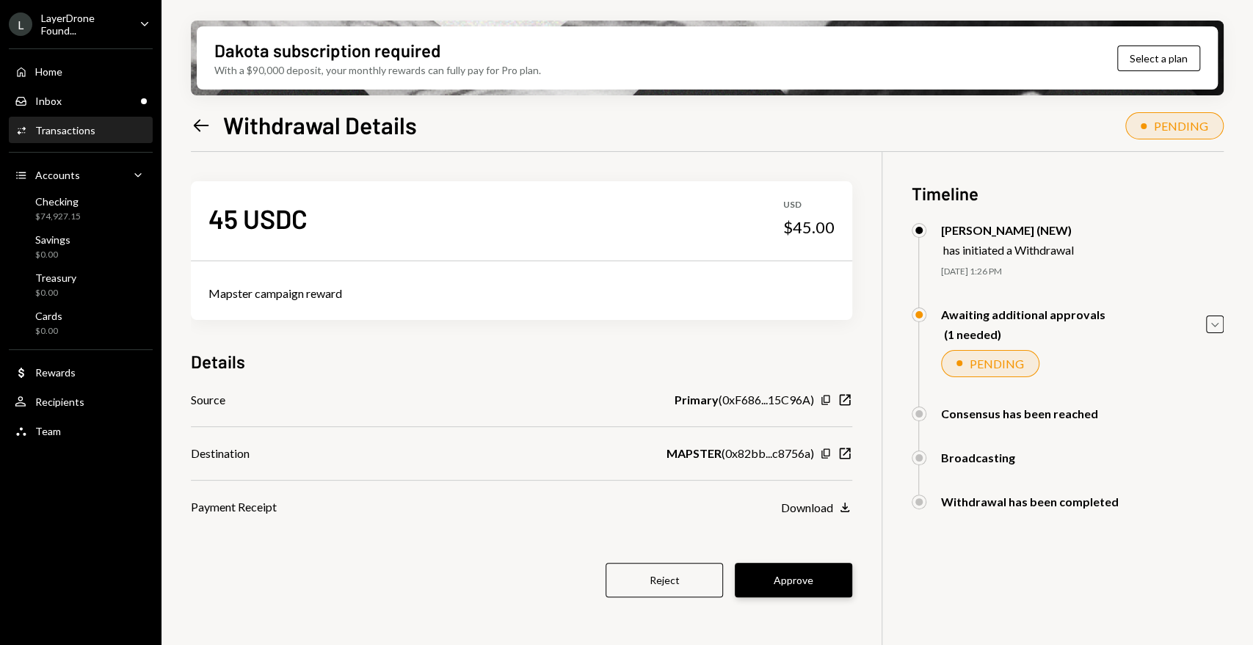
click at [812, 586] on button "Approve" at bounding box center [793, 580] width 117 height 34
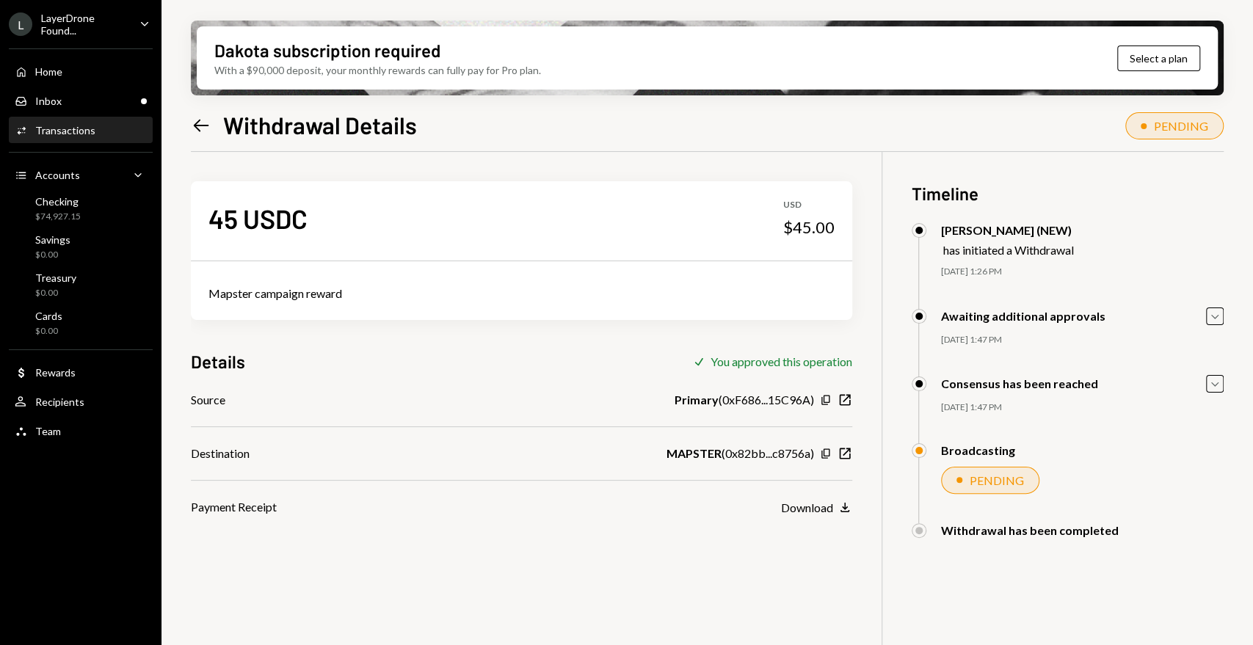
click at [198, 120] on icon "Left Arrow" at bounding box center [201, 125] width 21 height 21
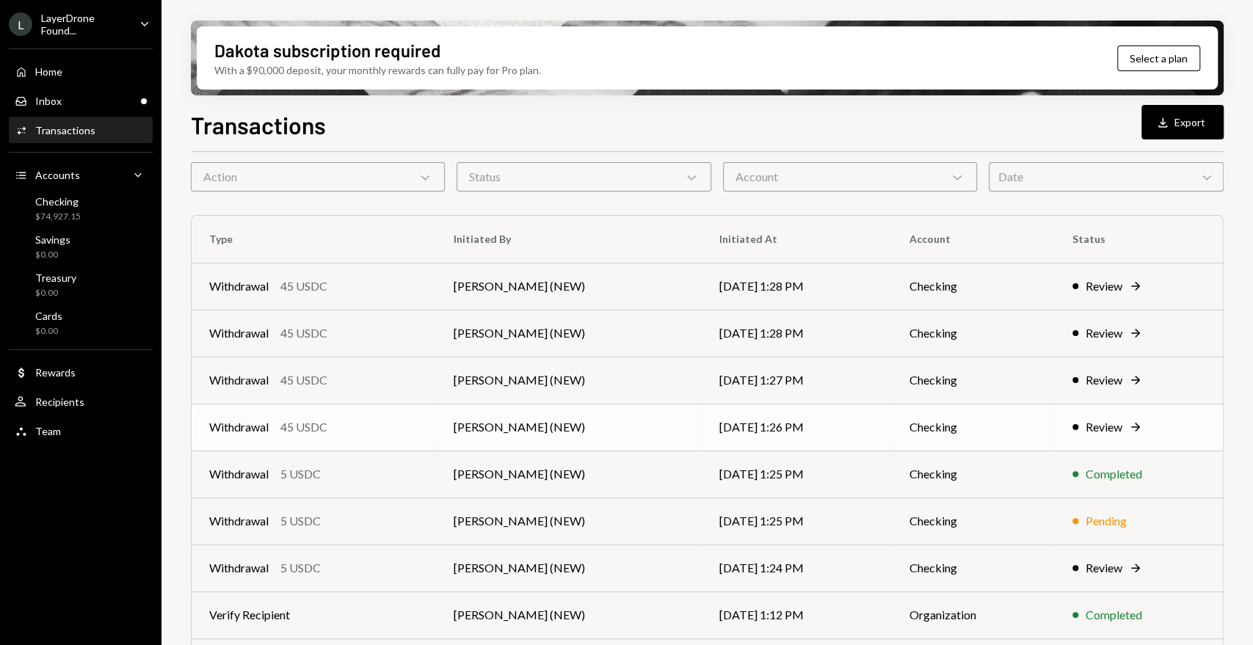
scroll to position [81, 0]
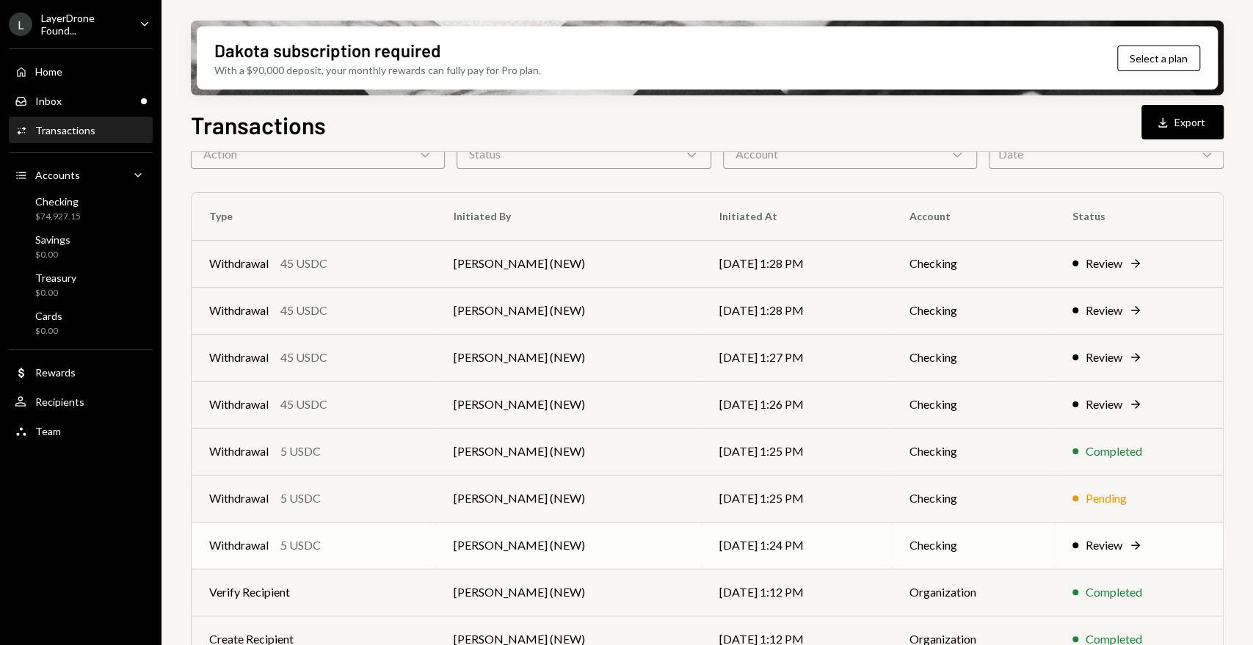
click at [1102, 546] on div "Review" at bounding box center [1103, 545] width 37 height 18
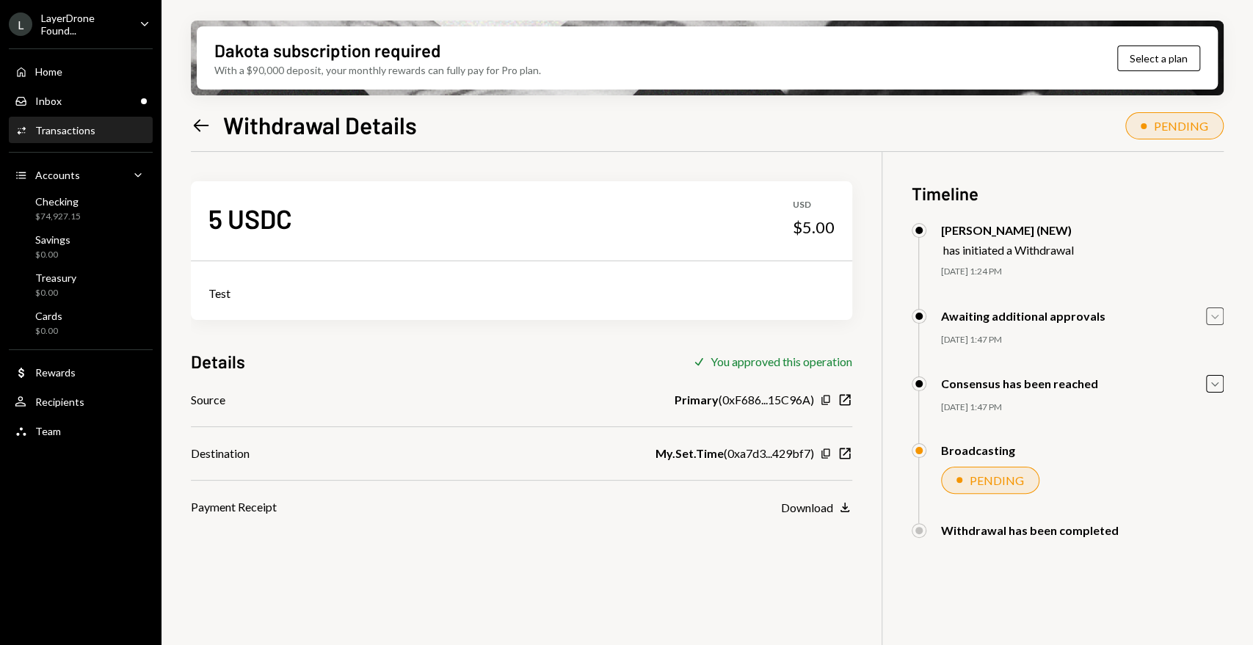
click at [1214, 314] on icon "Caret Down" at bounding box center [1214, 316] width 16 height 16
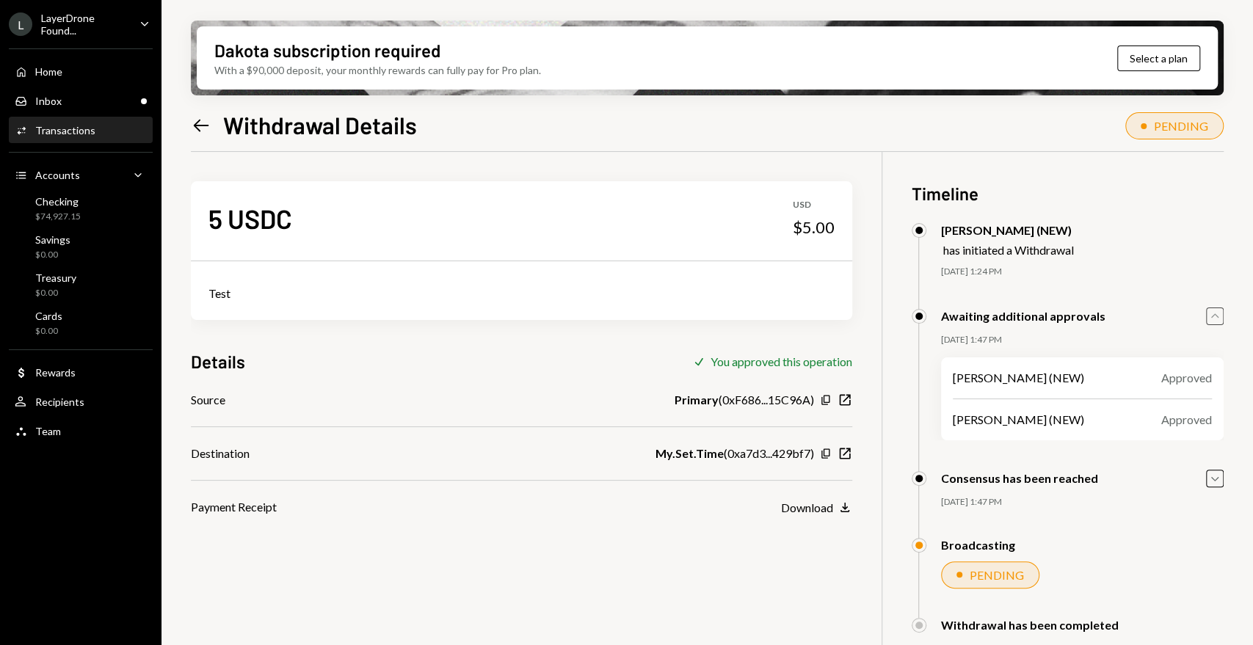
click at [1214, 314] on icon "Caret Up" at bounding box center [1214, 316] width 16 height 16
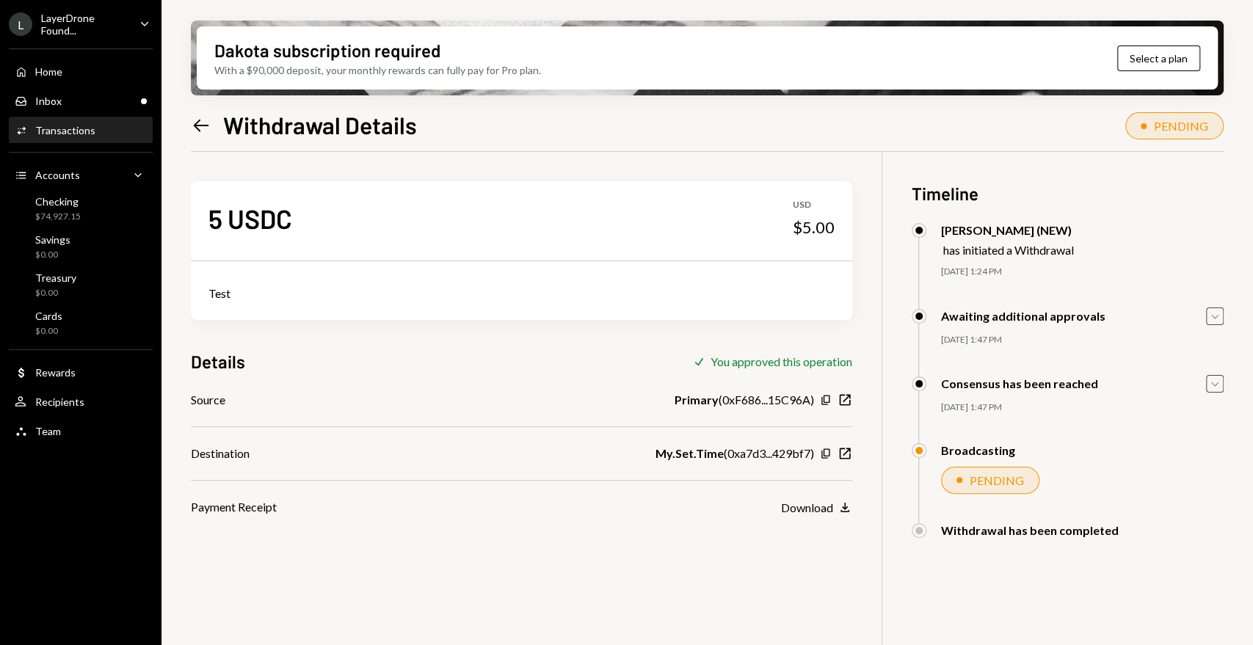
click at [1217, 380] on icon "Caret Down" at bounding box center [1214, 384] width 16 height 16
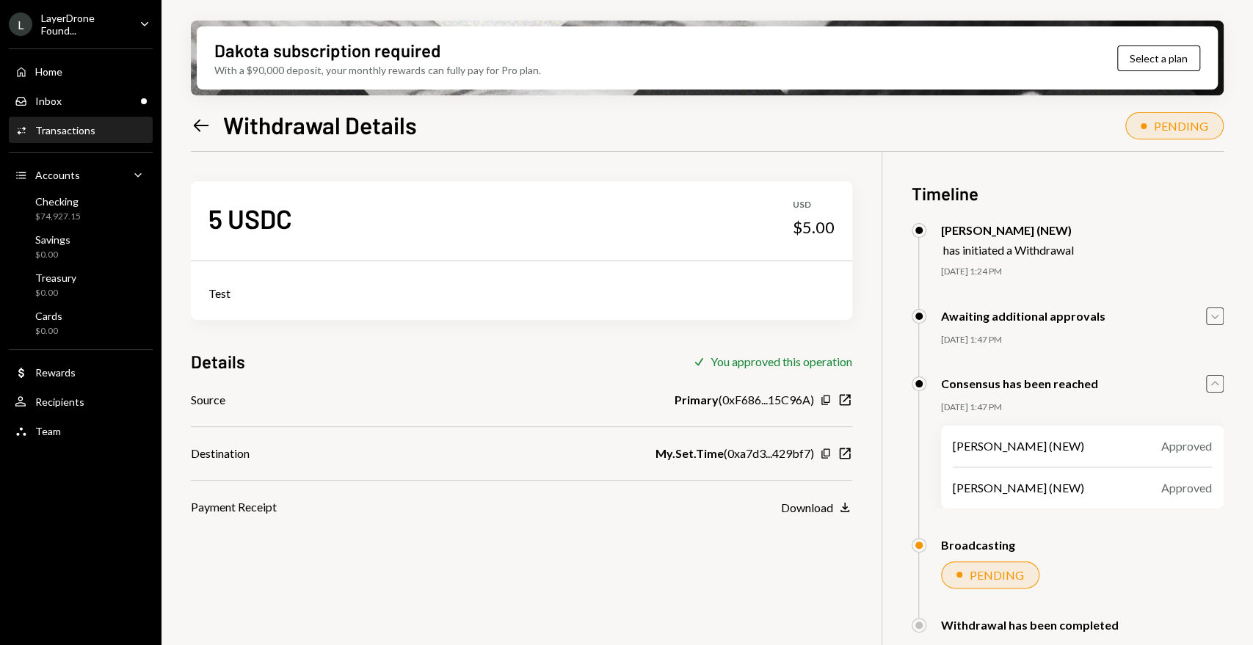
click at [1217, 381] on icon "Caret Up" at bounding box center [1214, 384] width 16 height 16
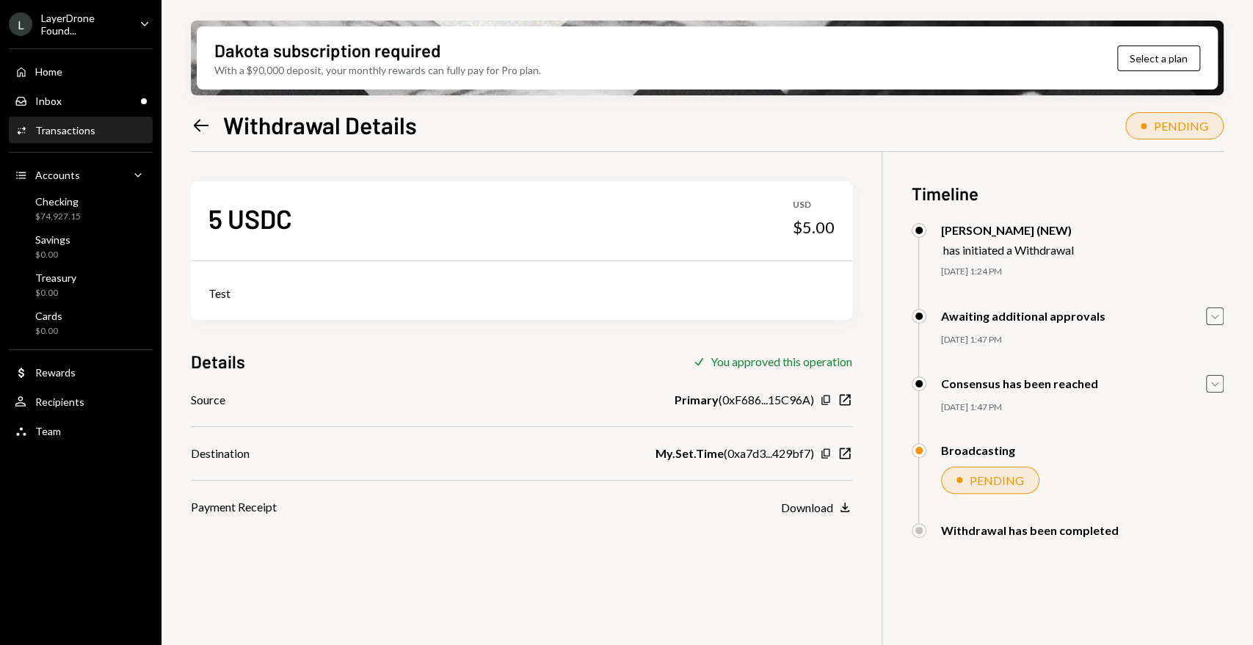
click at [205, 128] on icon "Left Arrow" at bounding box center [201, 125] width 21 height 21
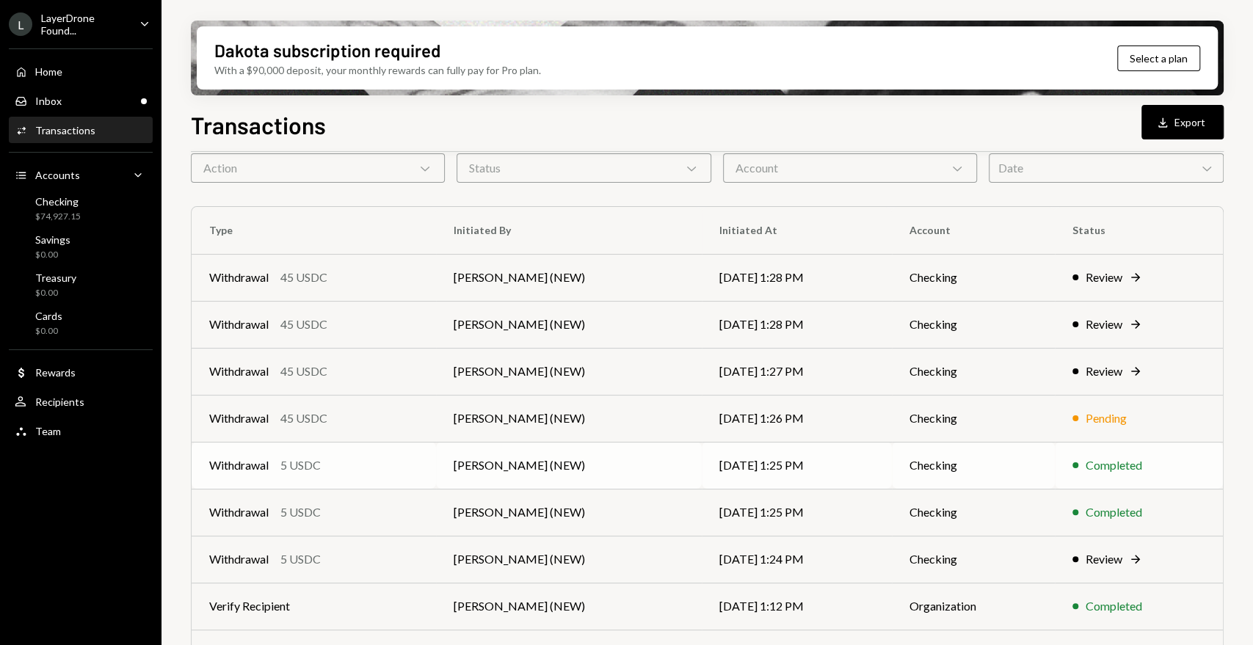
scroll to position [163, 0]
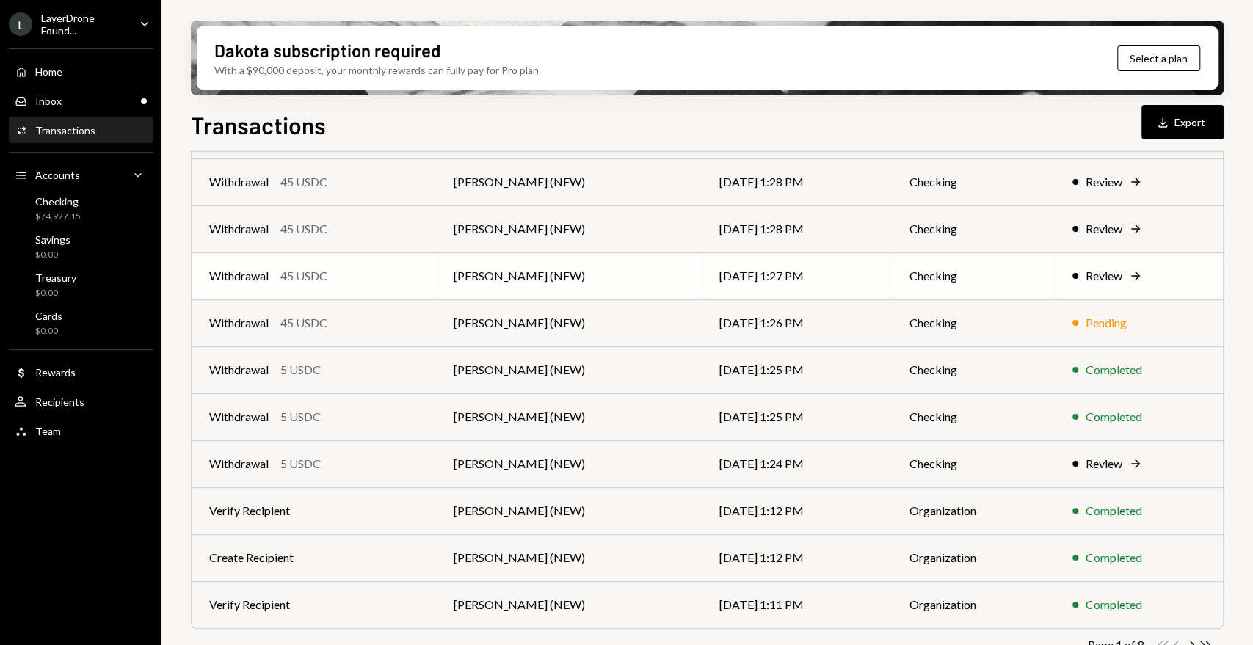
click at [1128, 277] on icon "Right Arrow" at bounding box center [1135, 276] width 15 height 15
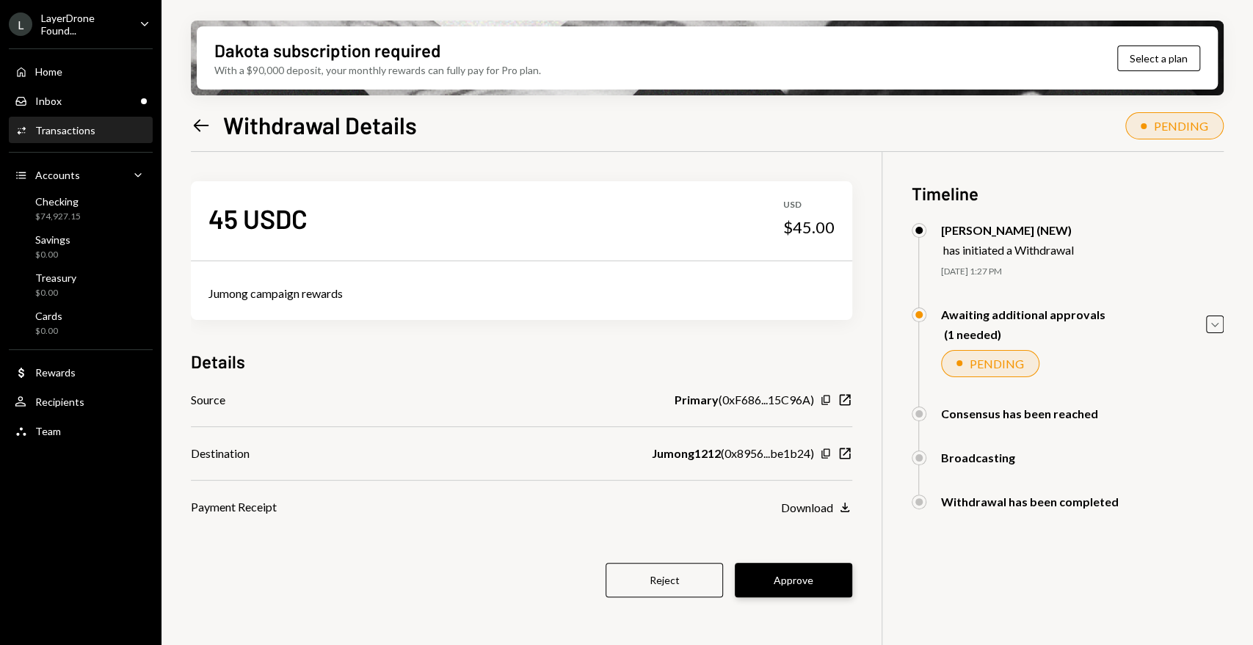
click at [826, 580] on button "Approve" at bounding box center [793, 580] width 117 height 34
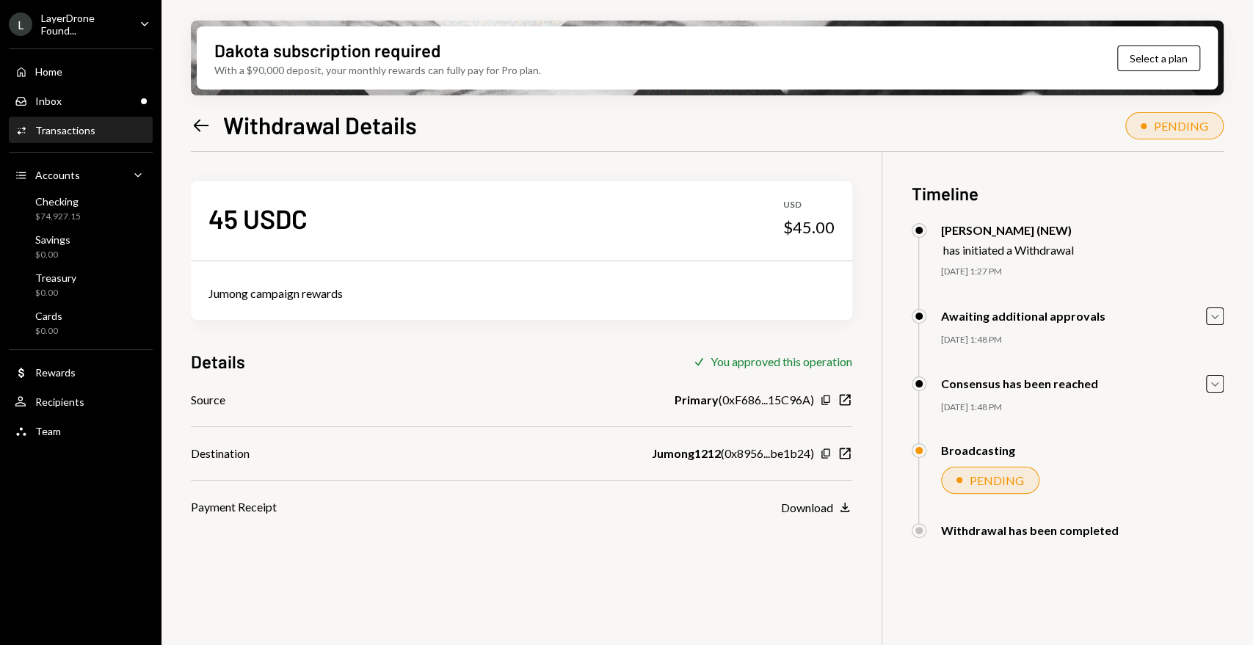
click at [208, 123] on icon "Left Arrow" at bounding box center [201, 125] width 21 height 21
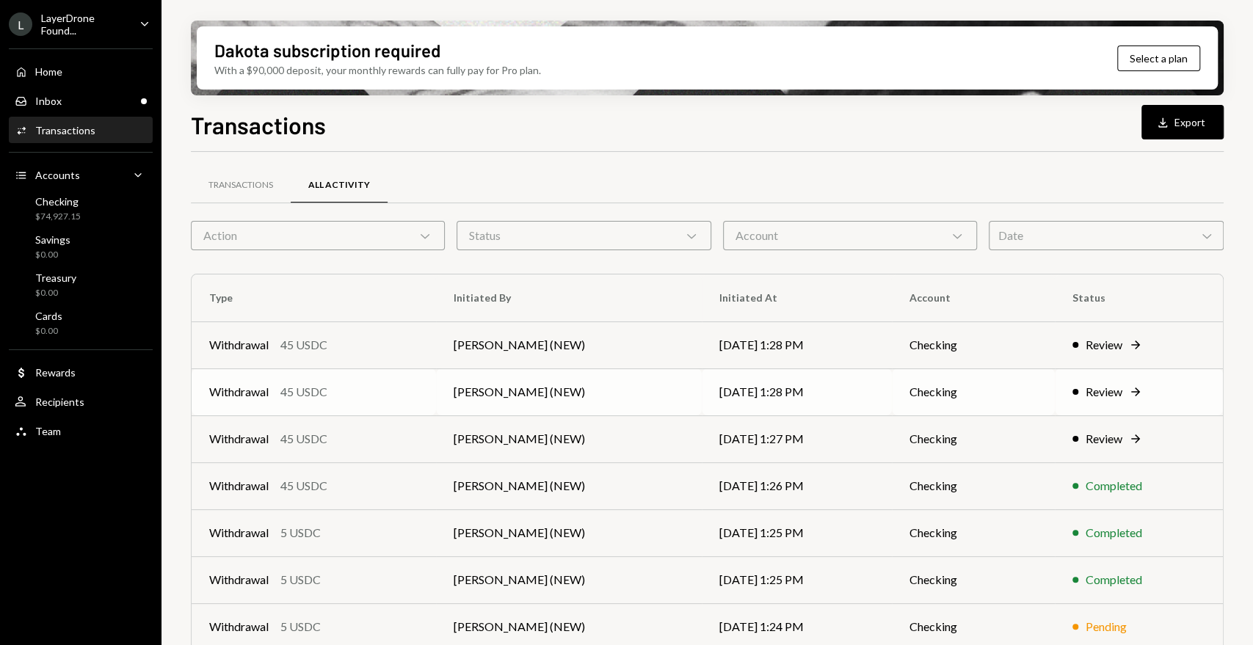
click at [1109, 395] on div "Review" at bounding box center [1103, 392] width 37 height 18
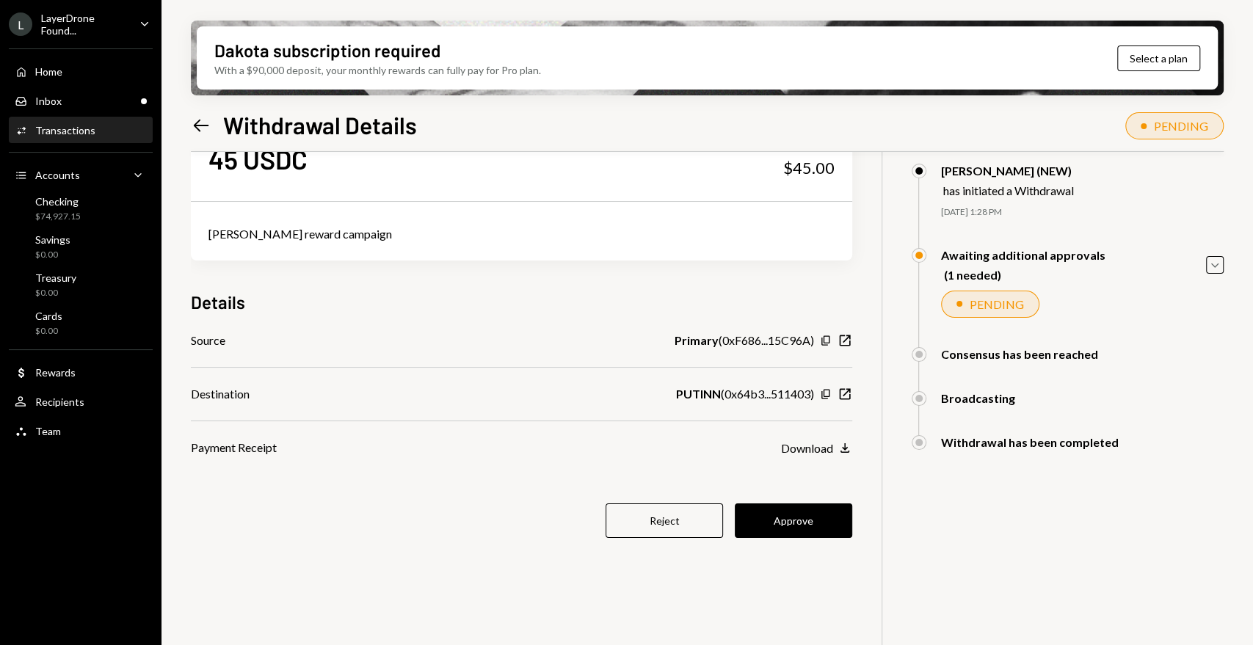
scroll to position [81, 0]
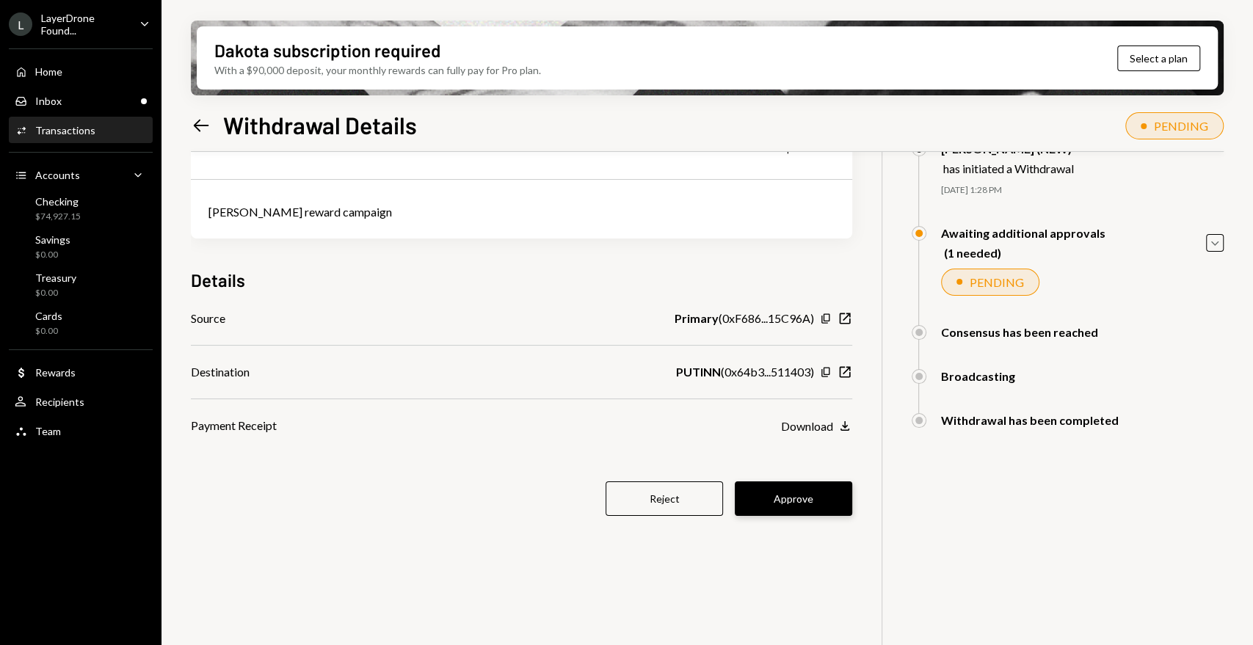
click at [813, 495] on button "Approve" at bounding box center [793, 498] width 117 height 34
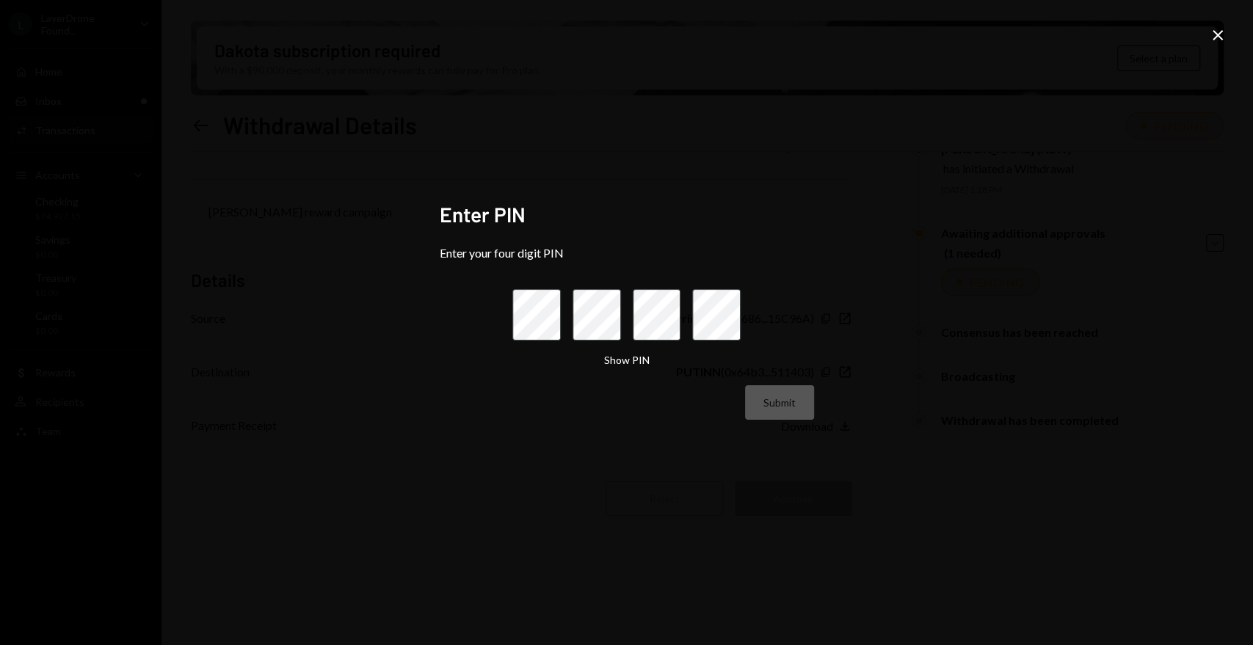
click at [1219, 32] on icon "Close" at bounding box center [1218, 35] width 18 height 18
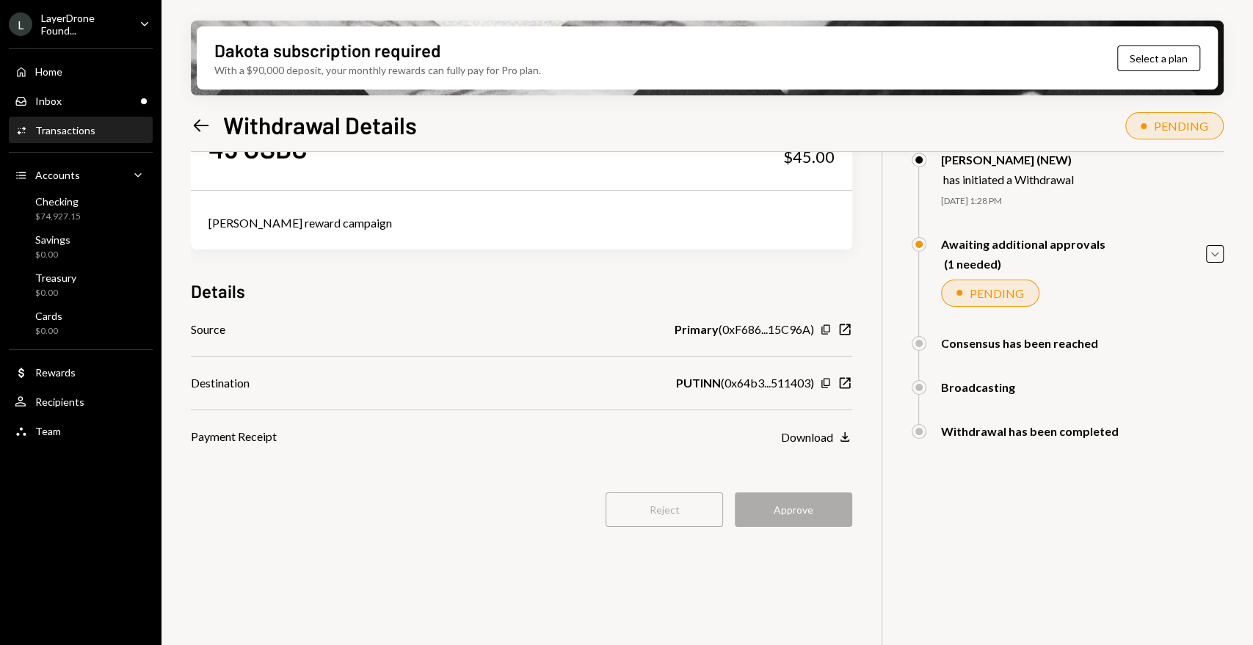
scroll to position [35, 0]
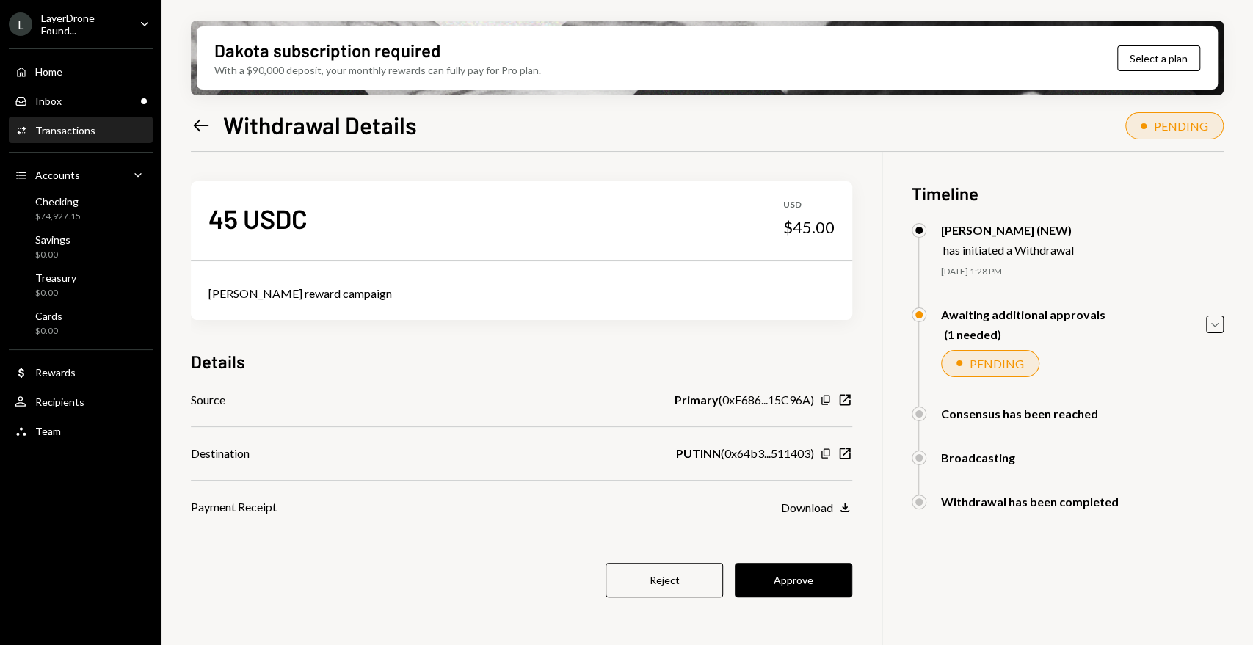
click at [807, 495] on div "Source Primary ( 0xF686...15C96A ) Copy New Window Destination PUTINN ( 0x64b3.…" at bounding box center [521, 453] width 661 height 125
click at [796, 577] on button "Approve" at bounding box center [793, 580] width 117 height 34
click at [812, 584] on button "Approve" at bounding box center [793, 580] width 117 height 34
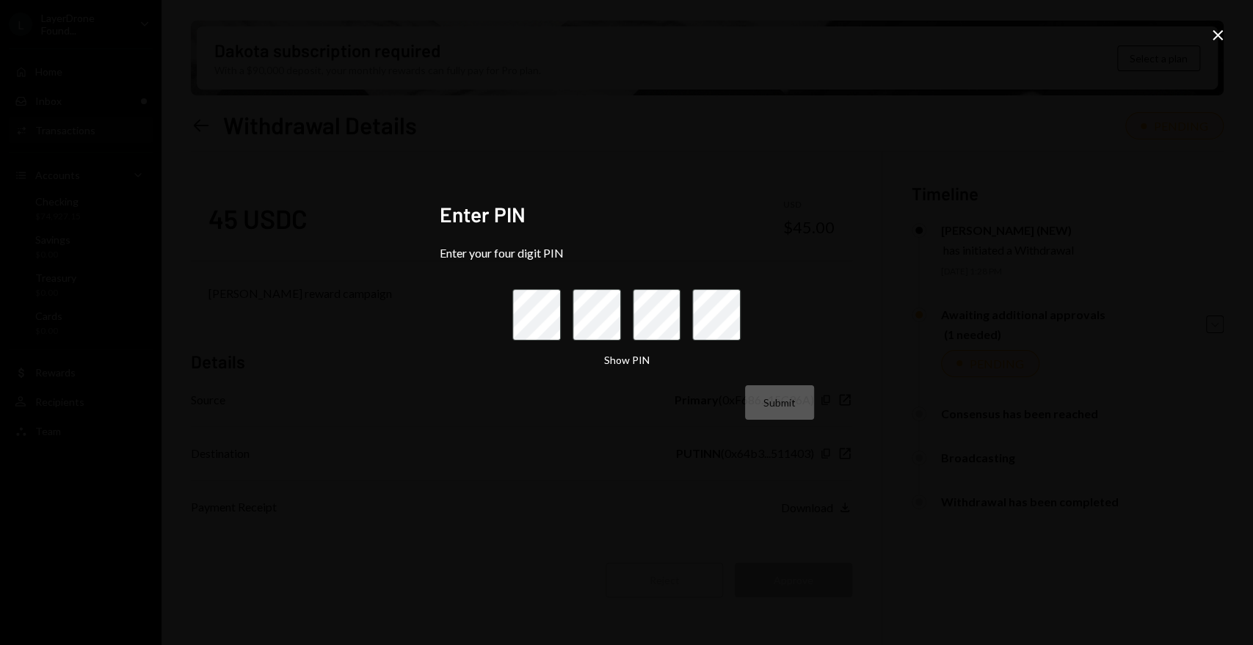
click at [605, 96] on div "Enter PIN Enter your four digit PIN Show PIN Submit Close" at bounding box center [626, 322] width 1253 height 645
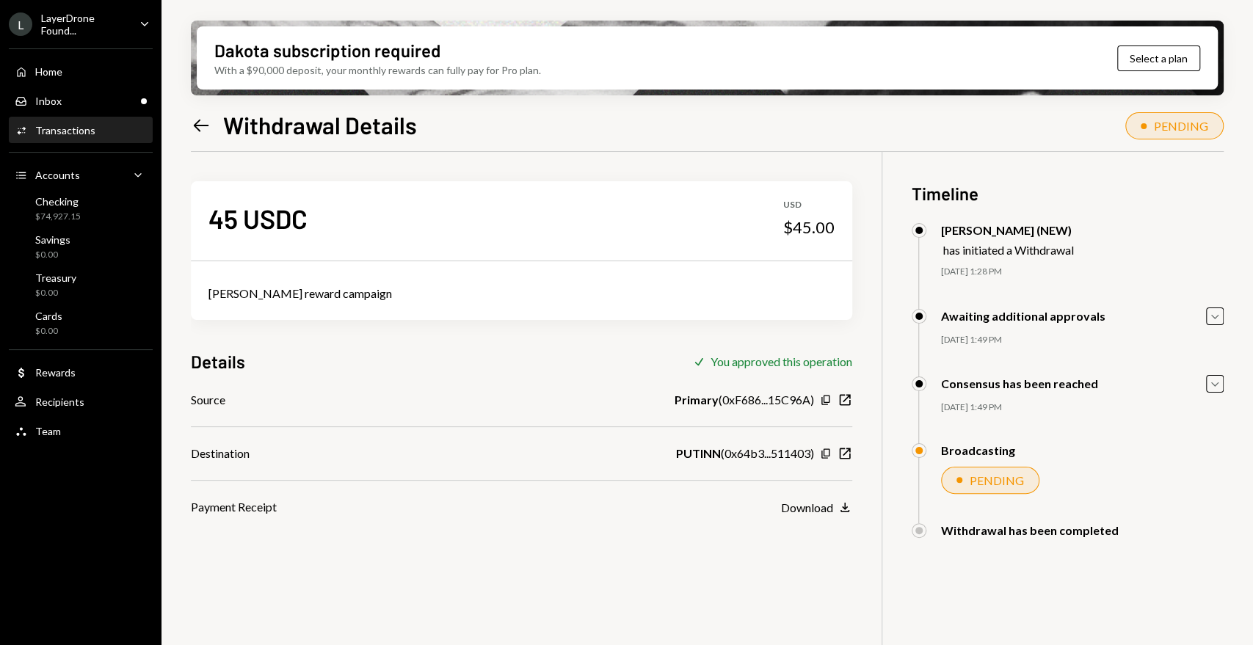
click at [198, 119] on icon "Left Arrow" at bounding box center [201, 125] width 21 height 21
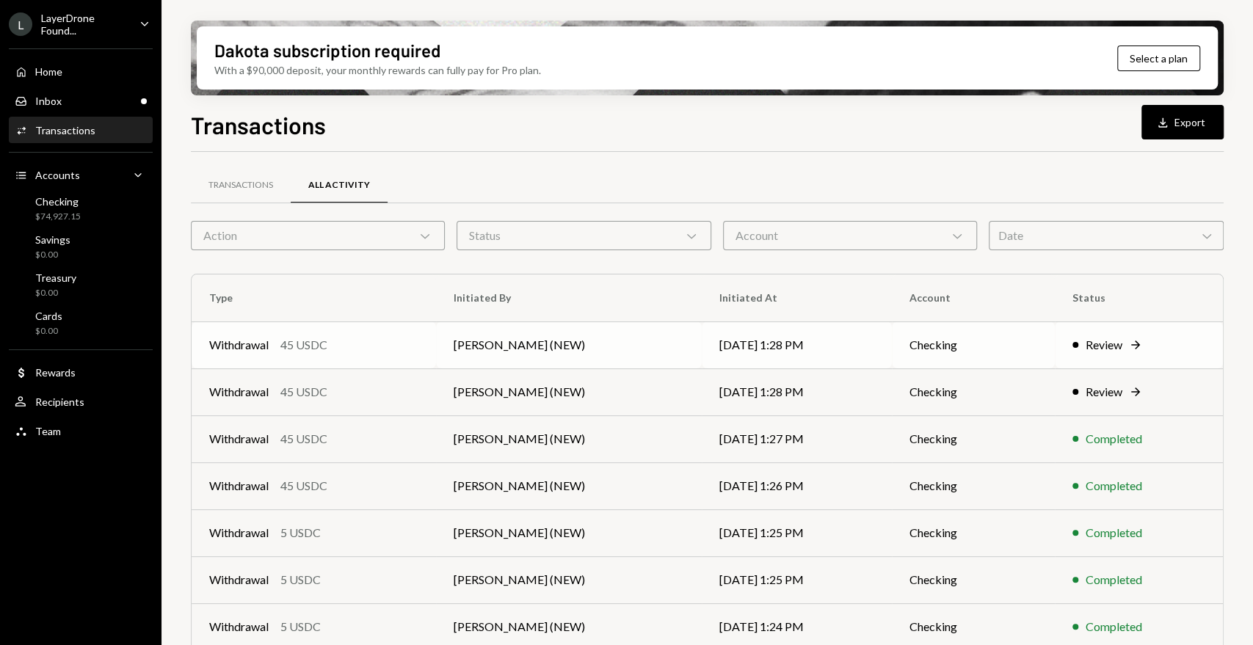
click at [1109, 349] on div "Review" at bounding box center [1103, 345] width 37 height 18
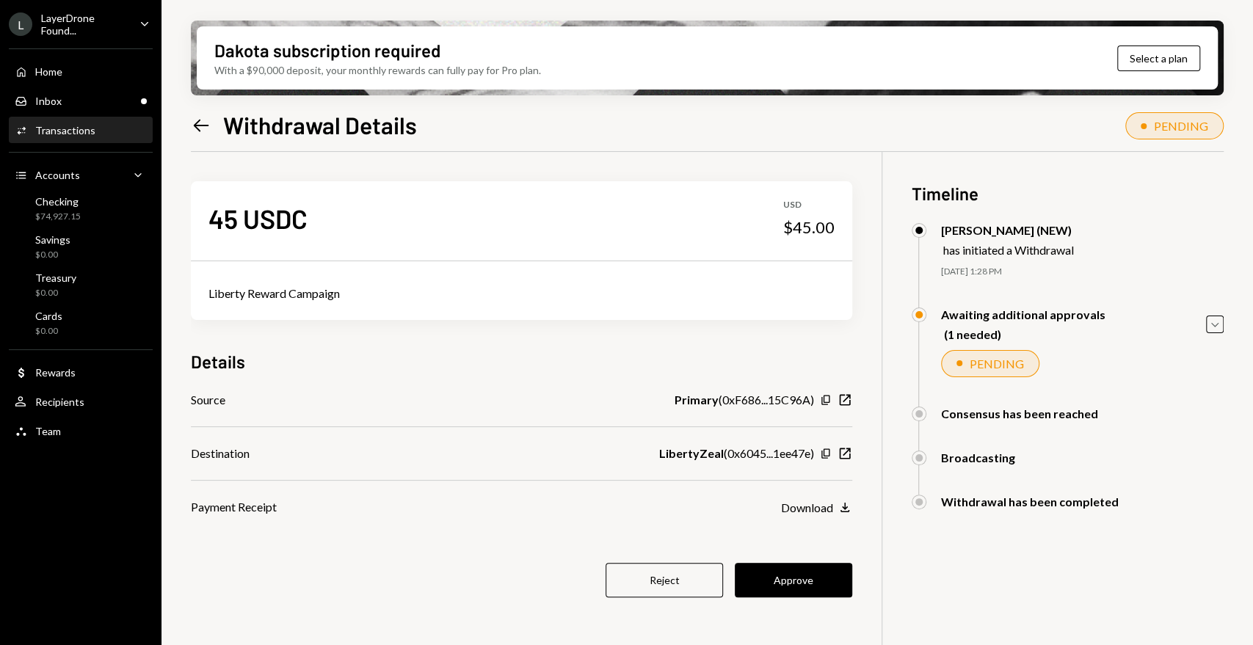
click at [798, 580] on button "Approve" at bounding box center [793, 580] width 117 height 34
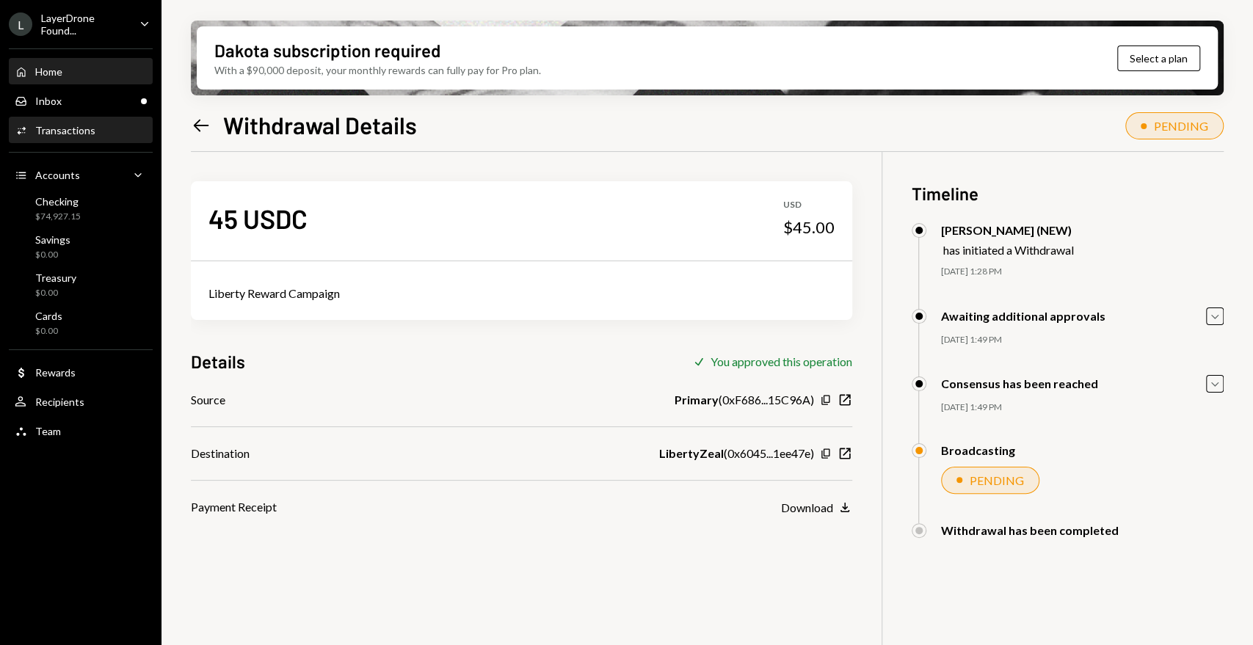
click at [87, 76] on div "Home Home" at bounding box center [81, 71] width 132 height 13
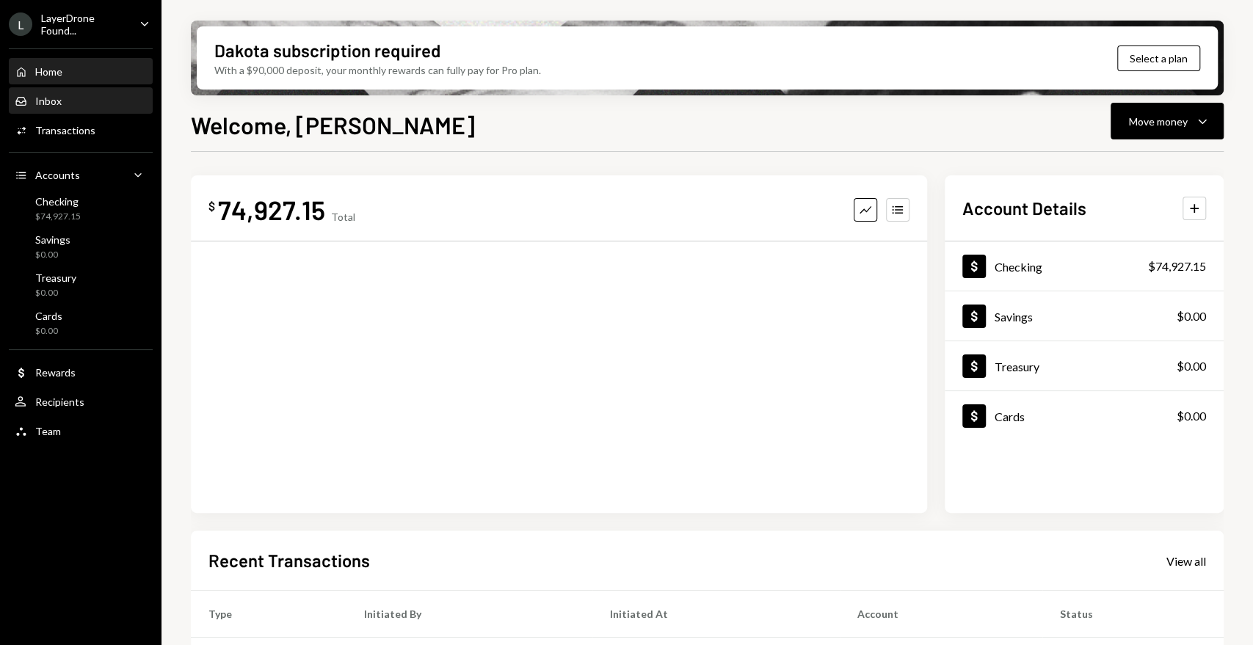
click at [91, 106] on div "Inbox Inbox" at bounding box center [81, 101] width 132 height 13
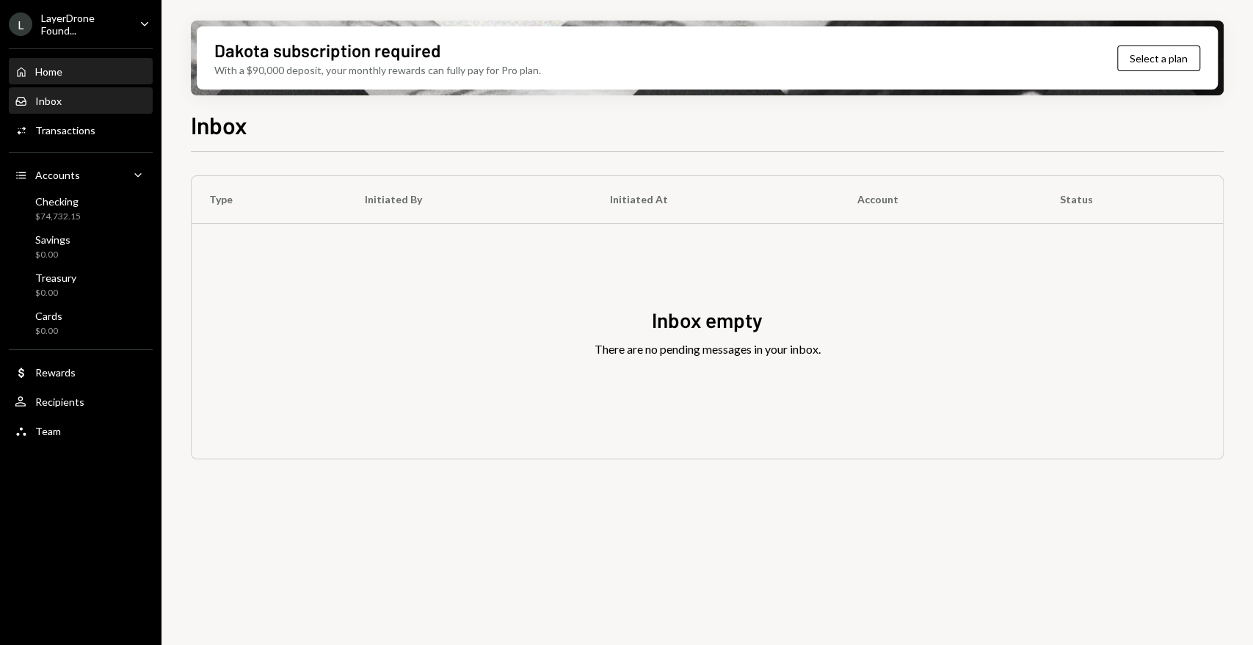
click at [80, 74] on div "Home Home" at bounding box center [81, 71] width 132 height 13
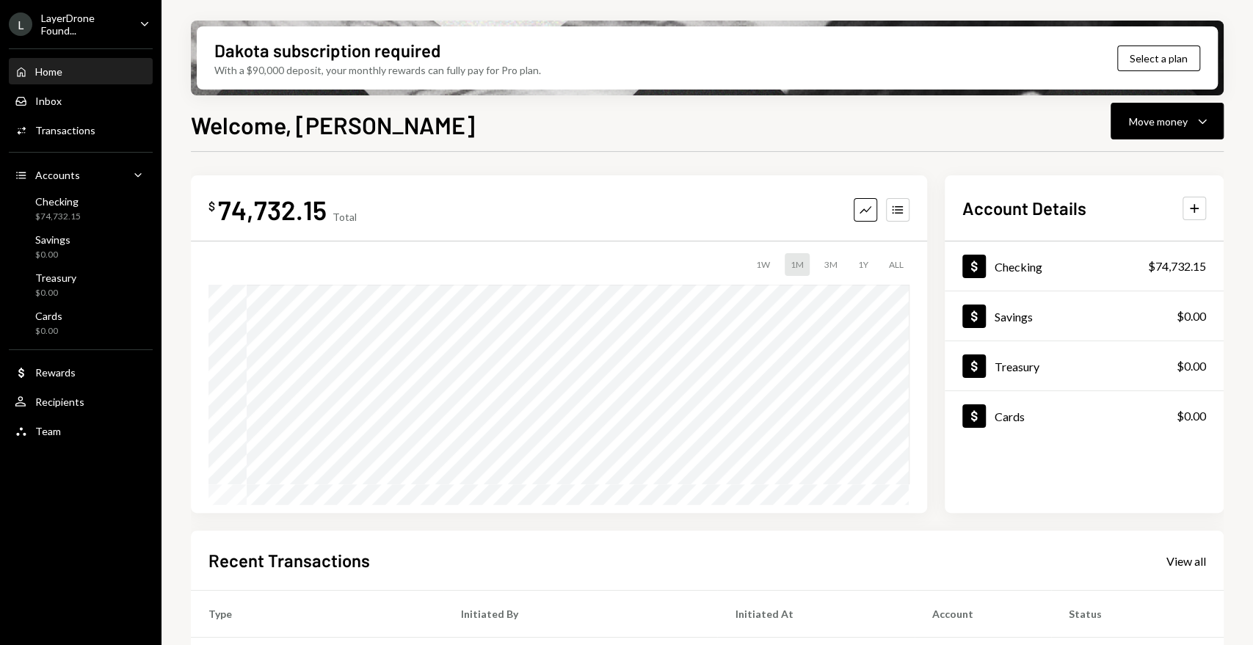
click at [85, 22] on div "LayerDrone Found..." at bounding box center [84, 24] width 87 height 25
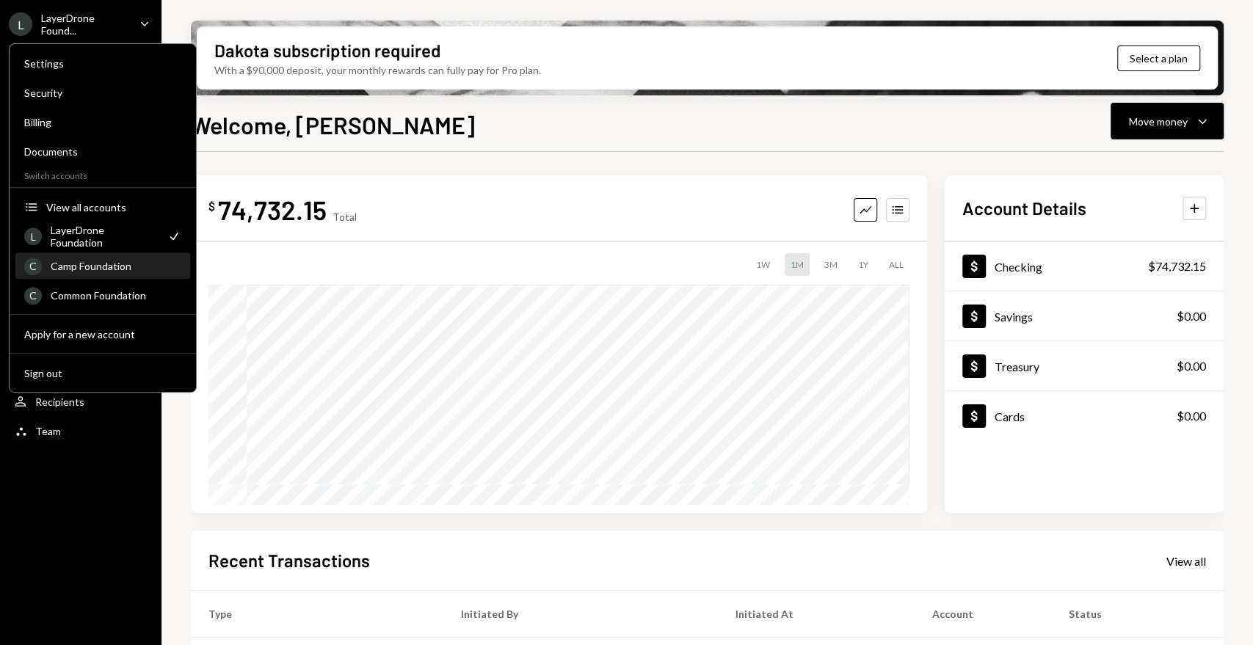
click at [99, 262] on div "Camp Foundation" at bounding box center [116, 266] width 131 height 12
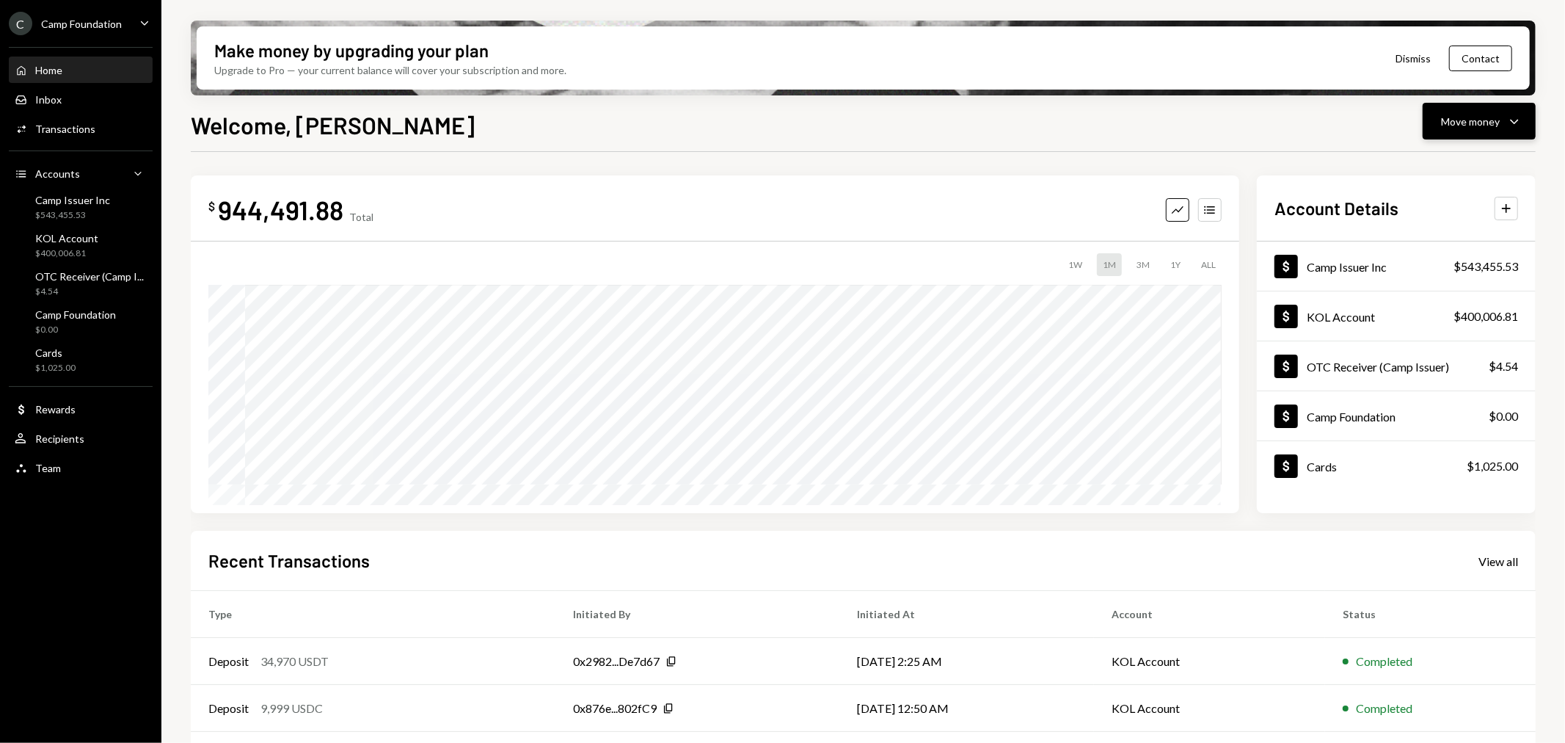
click at [1484, 122] on div "Move money" at bounding box center [1470, 121] width 59 height 15
click at [1470, 161] on div "Send" at bounding box center [1468, 164] width 107 height 15
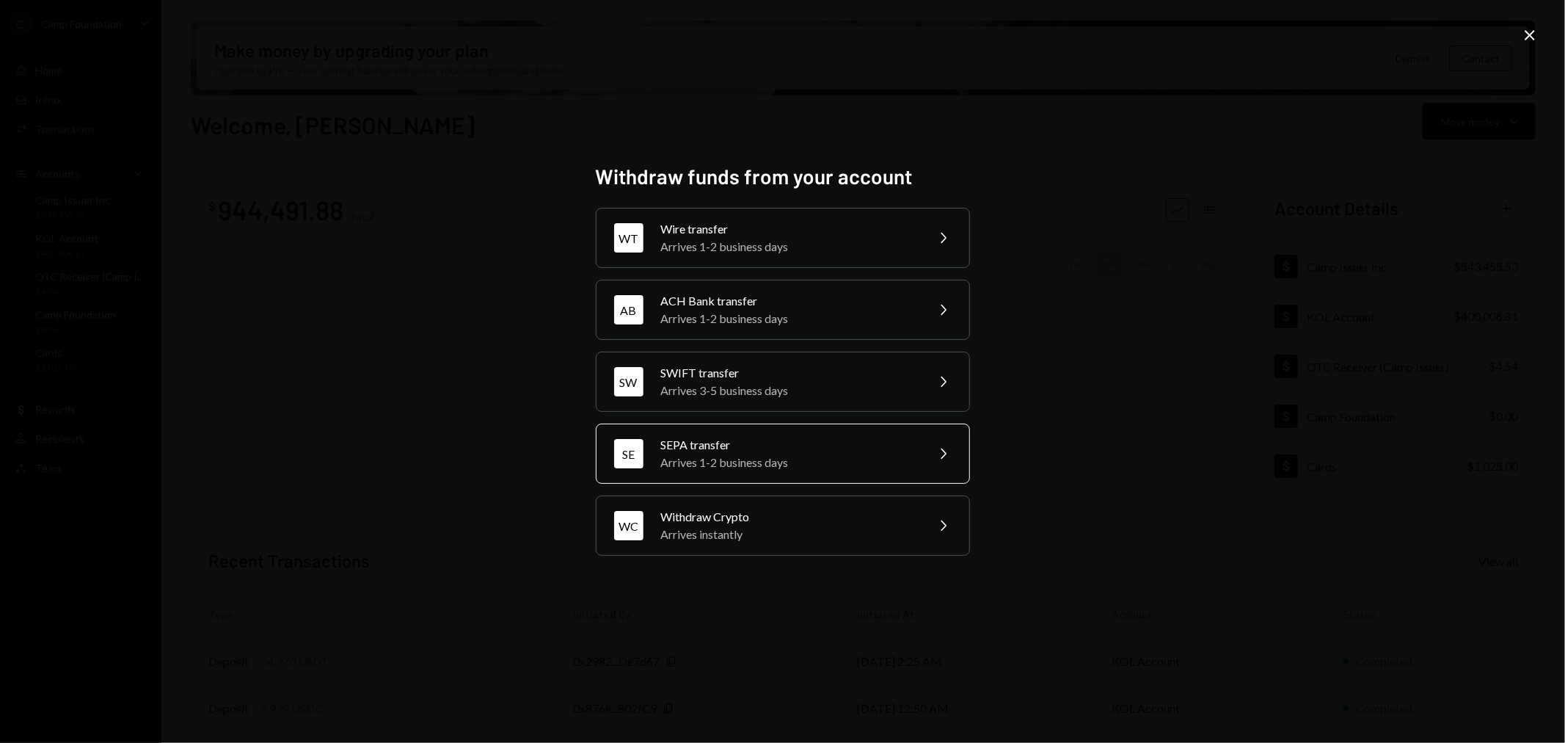
click at [848, 443] on div "SEPA transfer" at bounding box center [788, 445] width 255 height 18
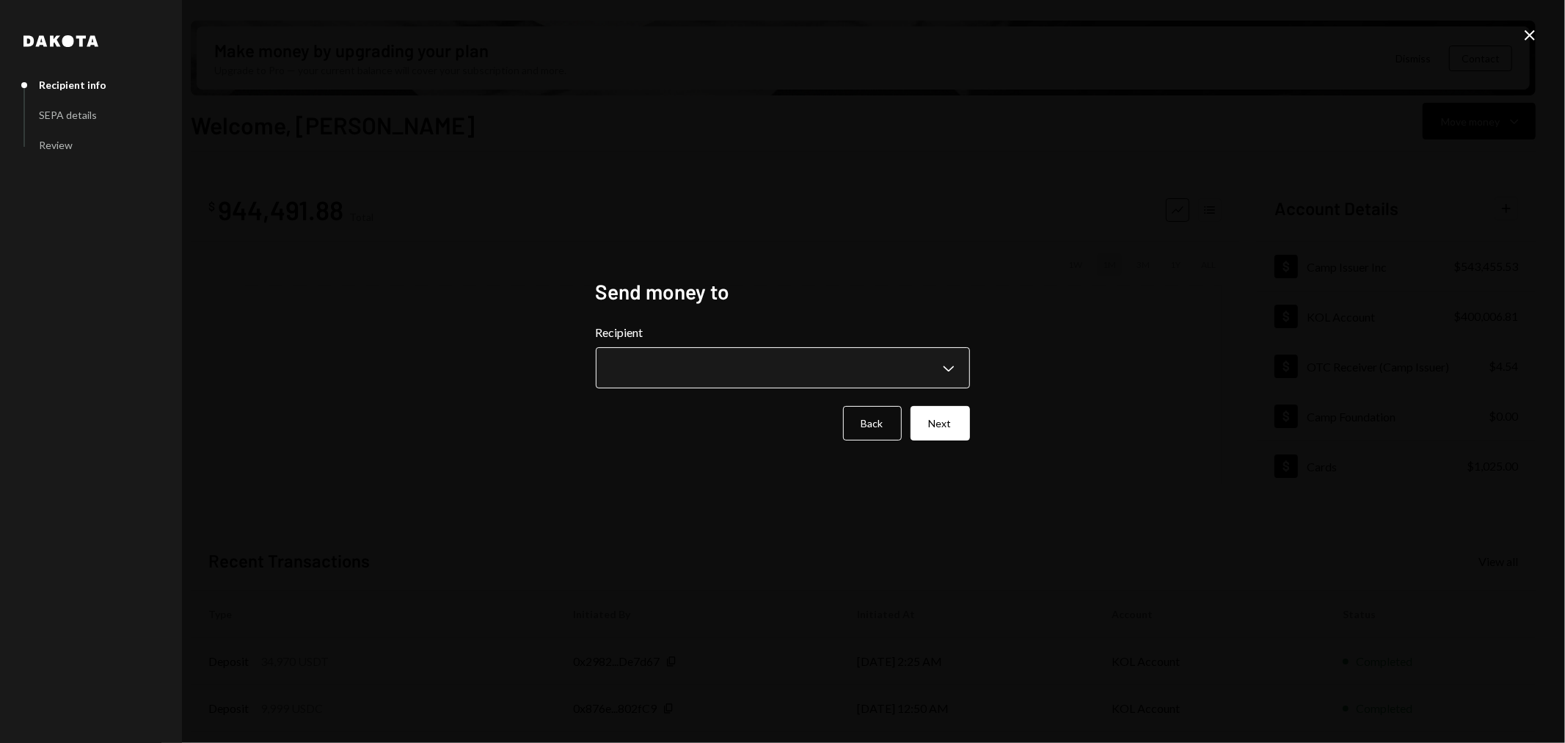
click at [912, 365] on body "C Camp Foundation Caret Down Home Home Inbox Inbox Activities Transactions Acco…" at bounding box center [782, 371] width 1565 height 743
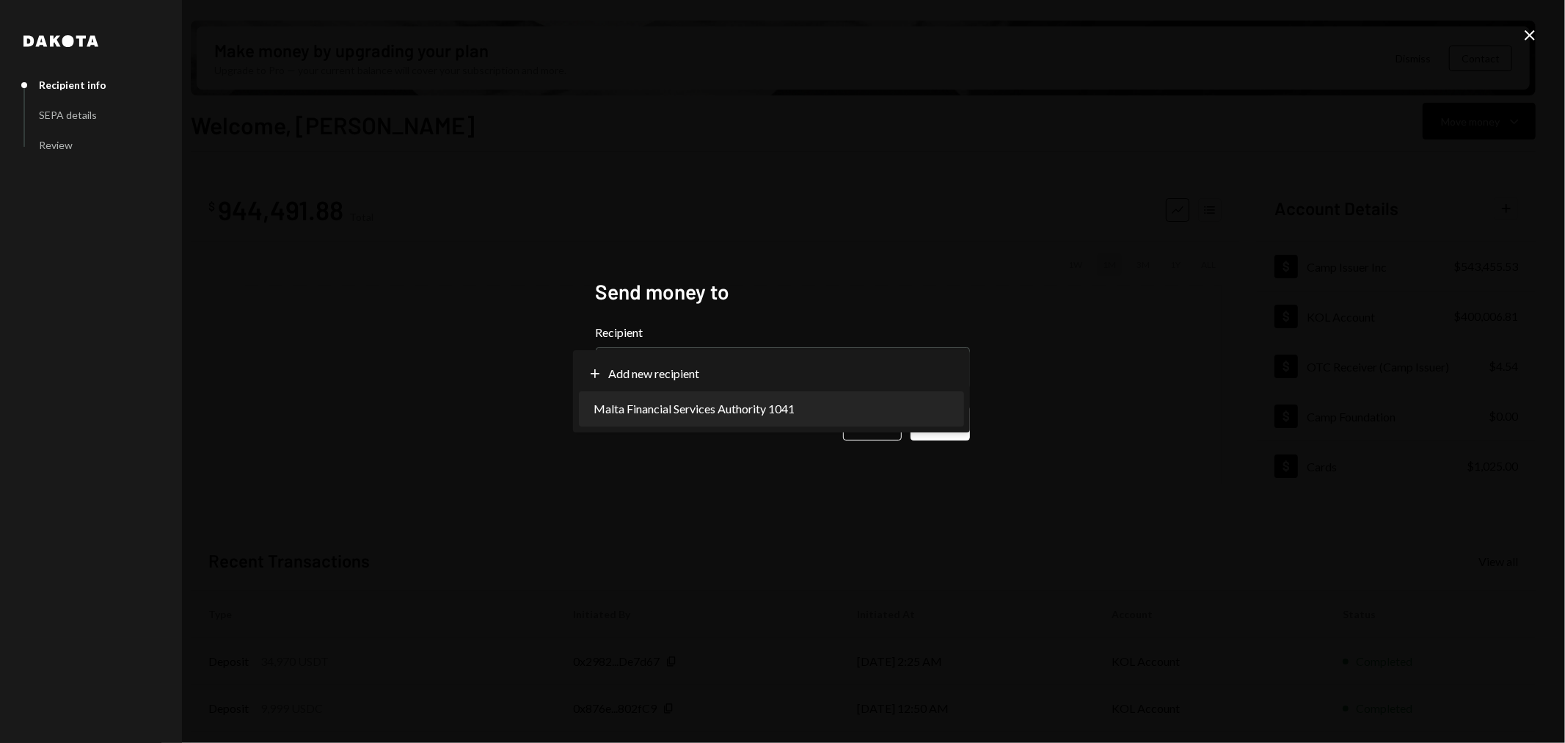
select select "**********"
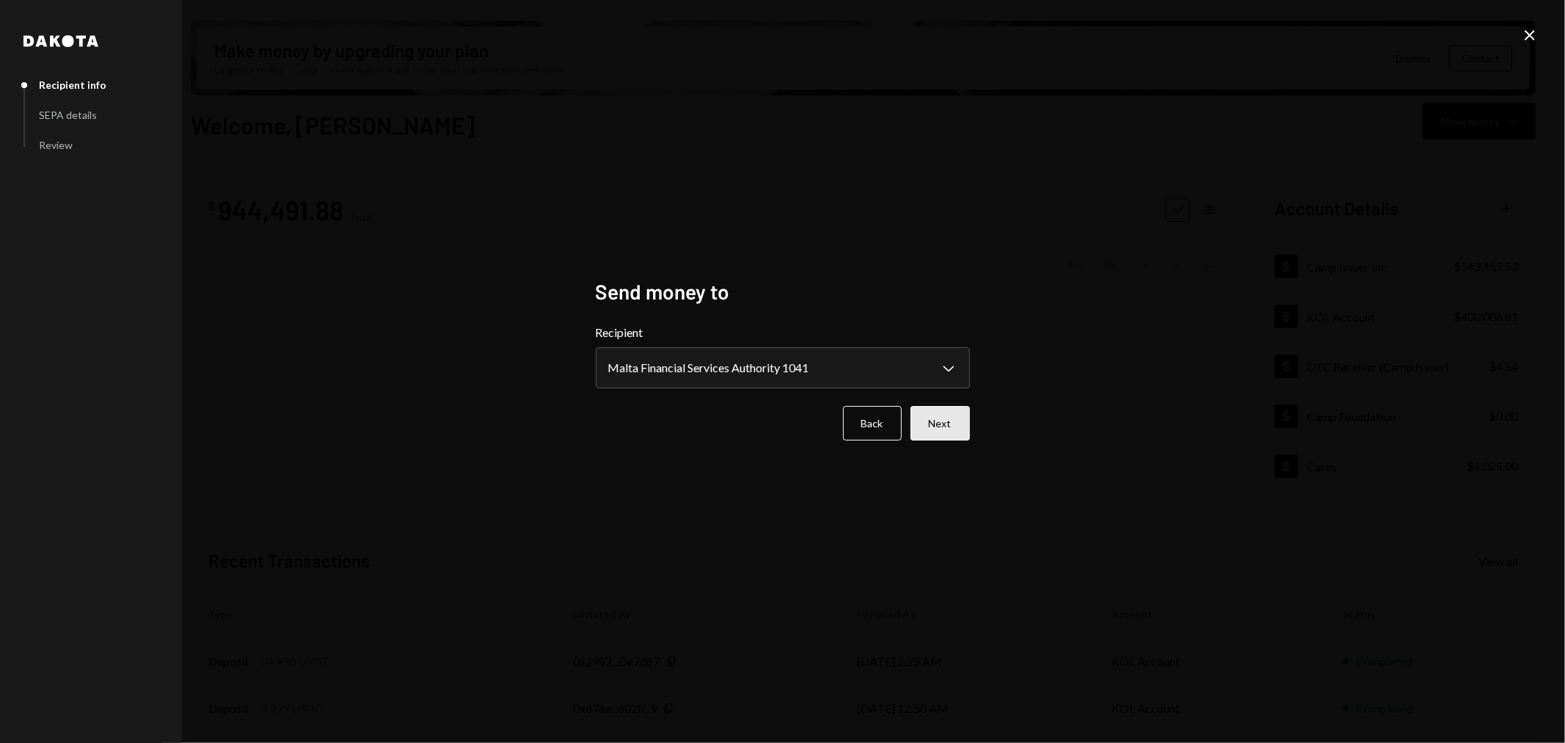
click at [933, 426] on button "Next" at bounding box center [940, 423] width 59 height 34
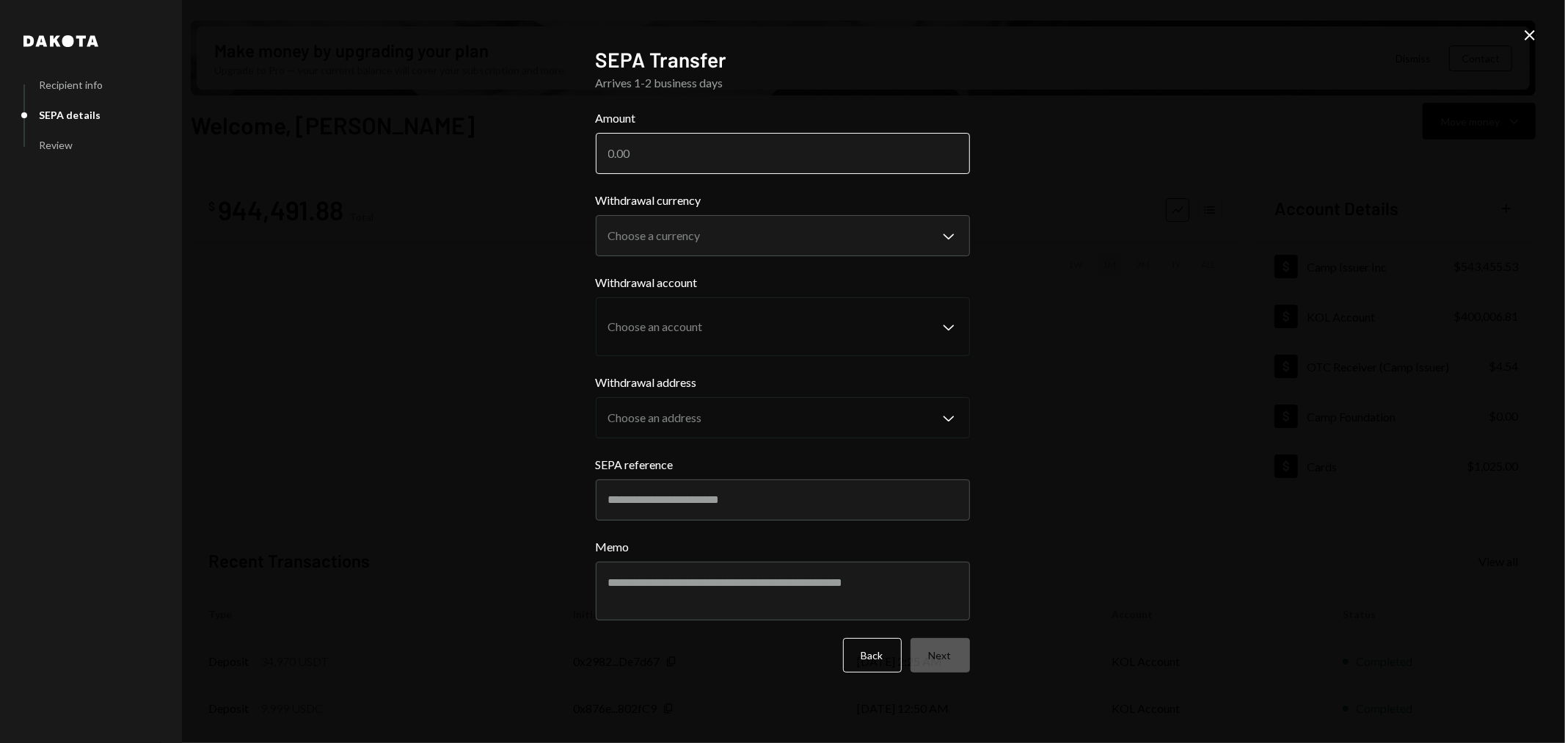
click at [666, 158] on input "Amount" at bounding box center [783, 153] width 374 height 41
type input "3000"
click at [769, 245] on body "C Camp Foundation Caret Down Home Home Inbox Inbox Activities Transactions Acco…" at bounding box center [782, 371] width 1565 height 743
select select "****"
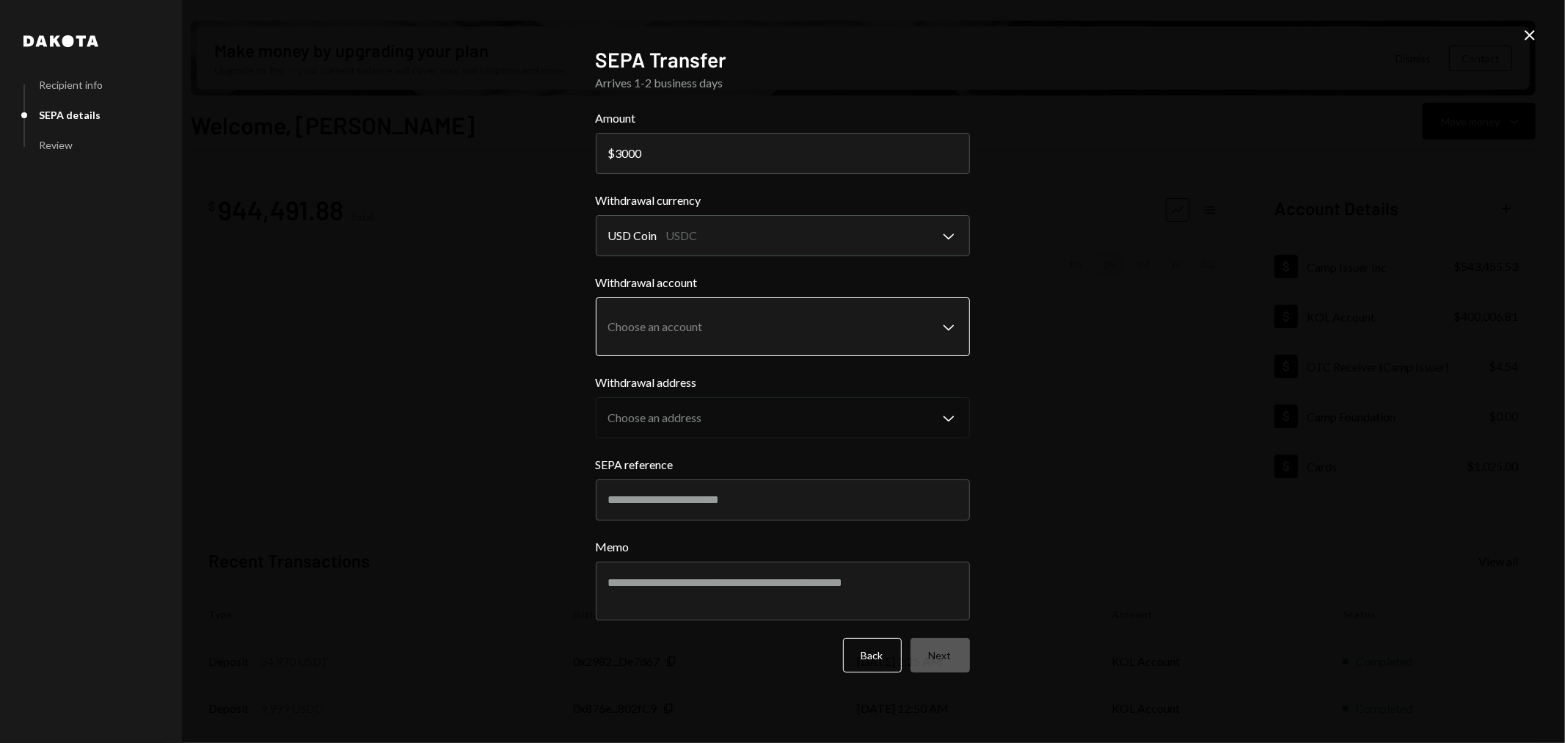
click at [671, 321] on body "C Camp Foundation Caret Down Home Home Inbox Inbox Activities Transactions Acco…" at bounding box center [782, 371] width 1565 height 743
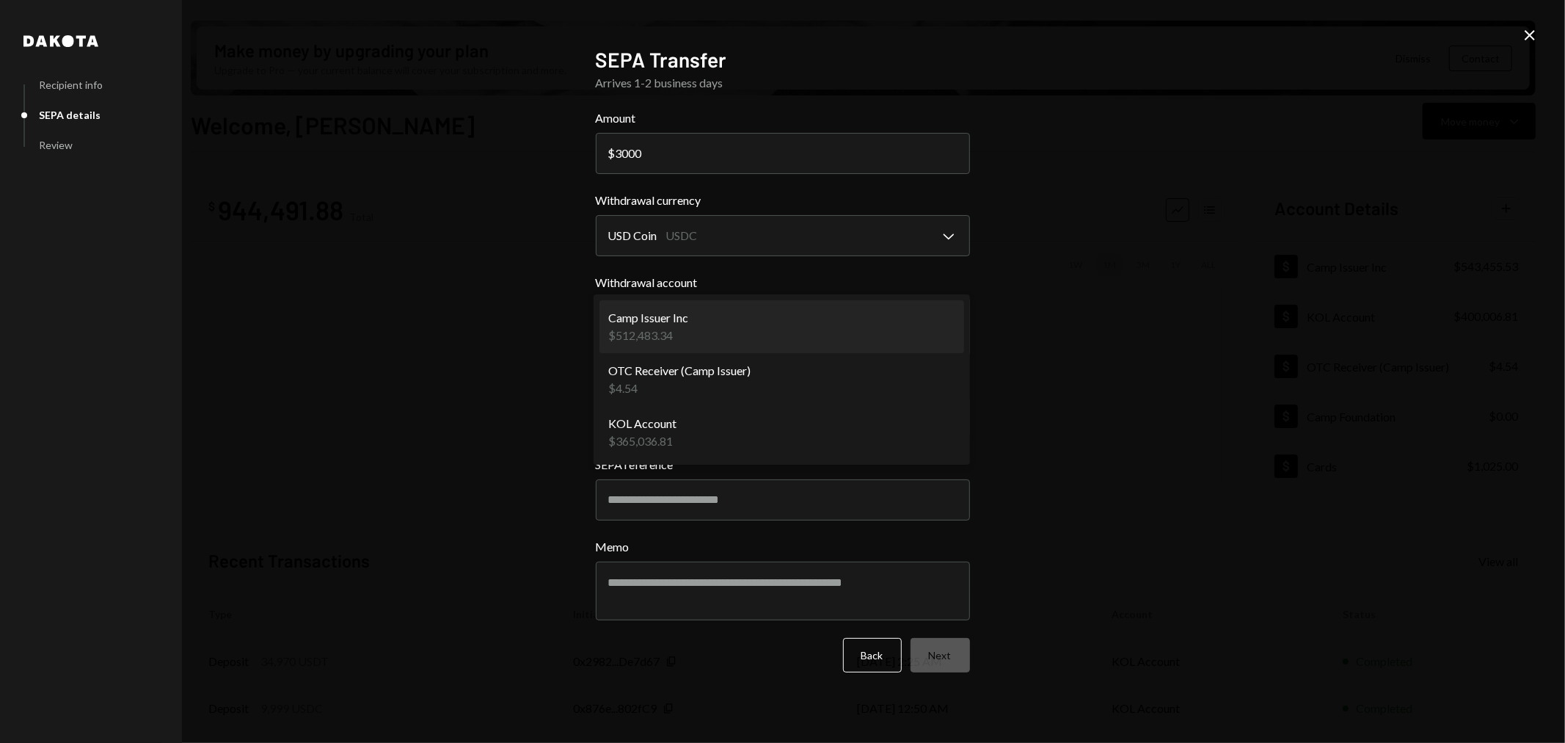
select select "**********"
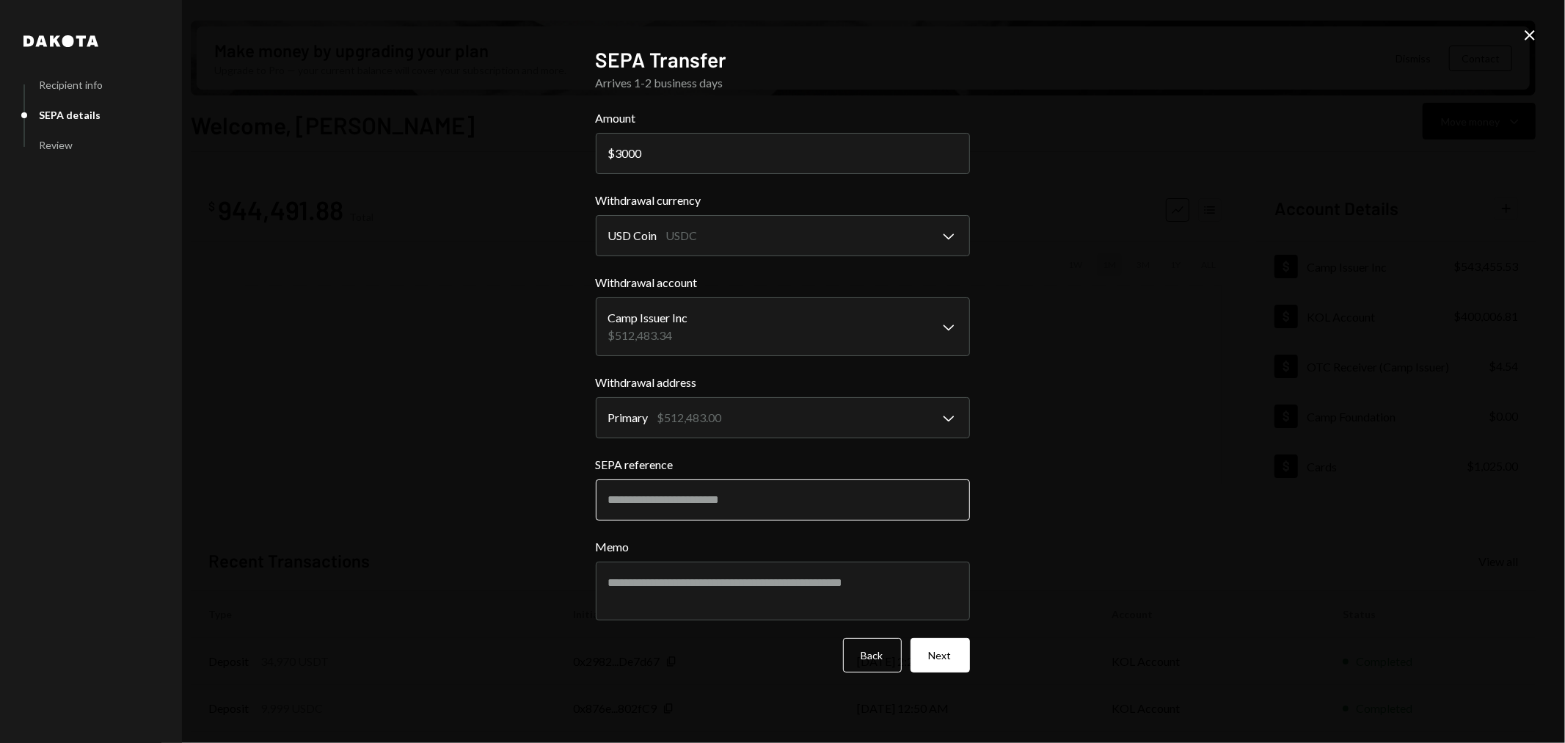
click at [693, 506] on input "SEPA reference" at bounding box center [783, 499] width 374 height 41
drag, startPoint x: 1340, startPoint y: 221, endPoint x: 1202, endPoint y: 237, distance: 138.9
click at [1340, 221] on div "**********" at bounding box center [782, 371] width 1565 height 743
click at [642, 487] on input "SEPA reference" at bounding box center [783, 499] width 374 height 41
paste input "**********"
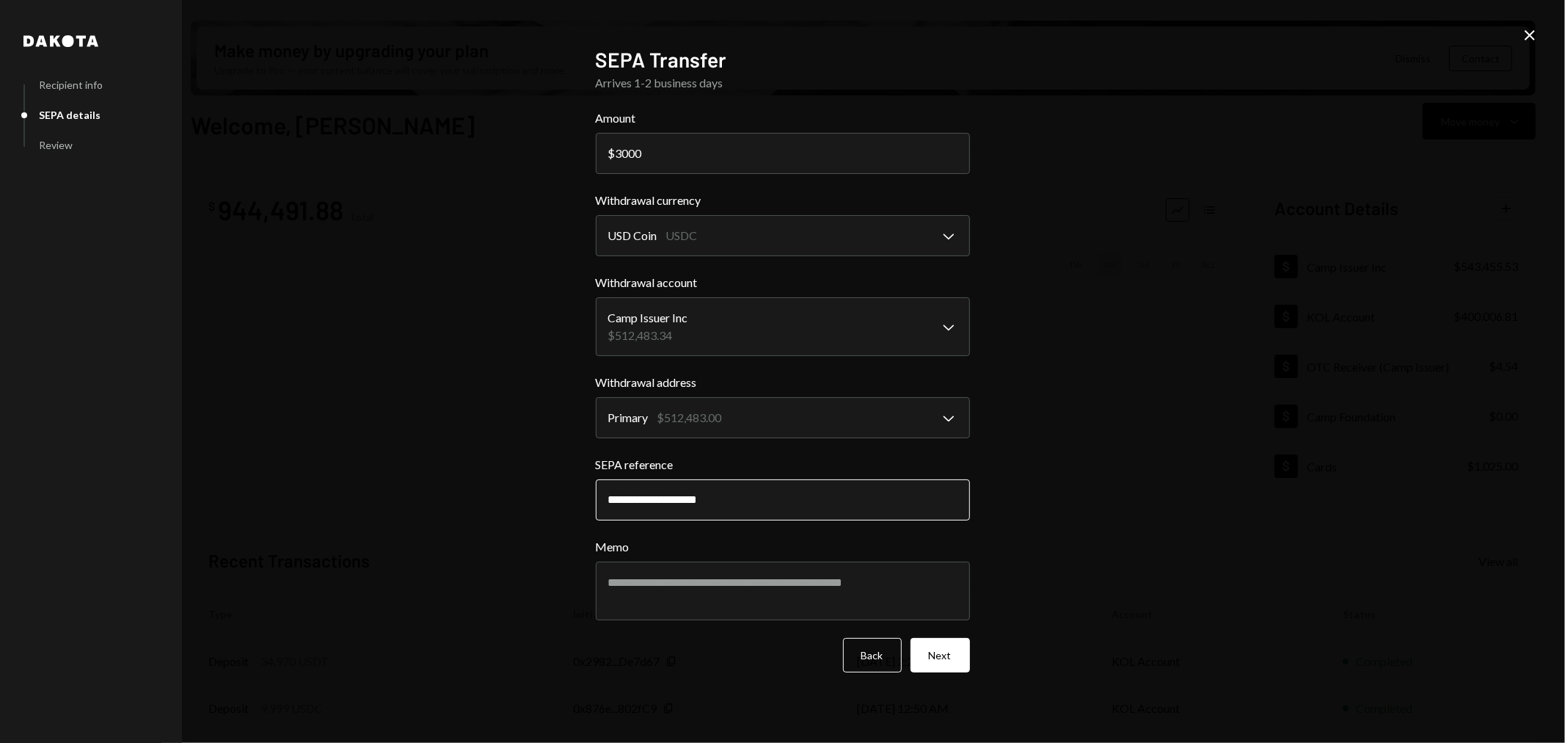
click at [685, 501] on input "**********" at bounding box center [783, 499] width 374 height 41
type input "**********"
click at [698, 584] on textarea "Memo" at bounding box center [783, 590] width 374 height 59
paste textarea "**********"
type textarea "**********"
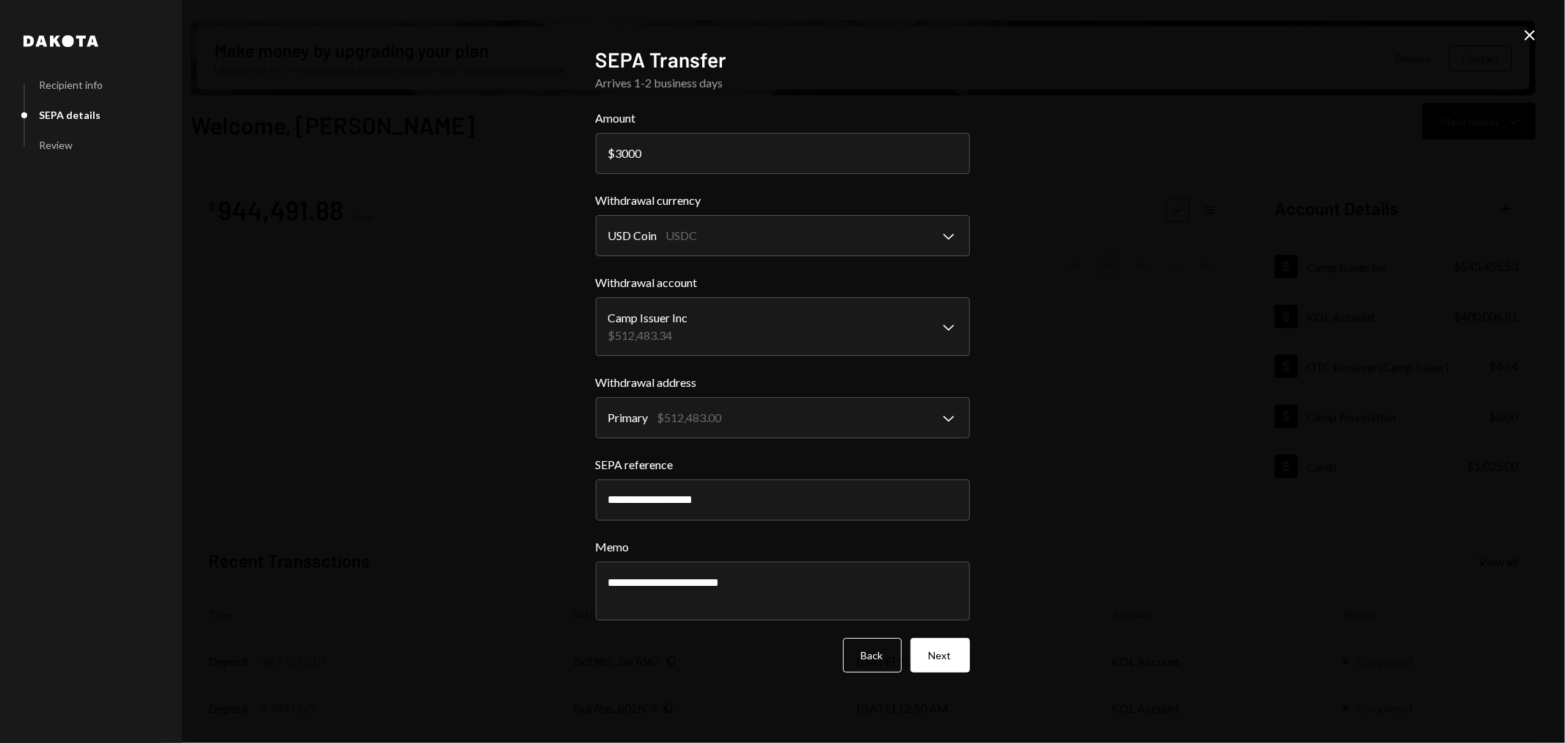
drag, startPoint x: 233, startPoint y: 198, endPoint x: 274, endPoint y: 227, distance: 50.5
click at [233, 198] on div "**********" at bounding box center [782, 371] width 1565 height 743
click at [939, 661] on button "Next" at bounding box center [940, 655] width 59 height 34
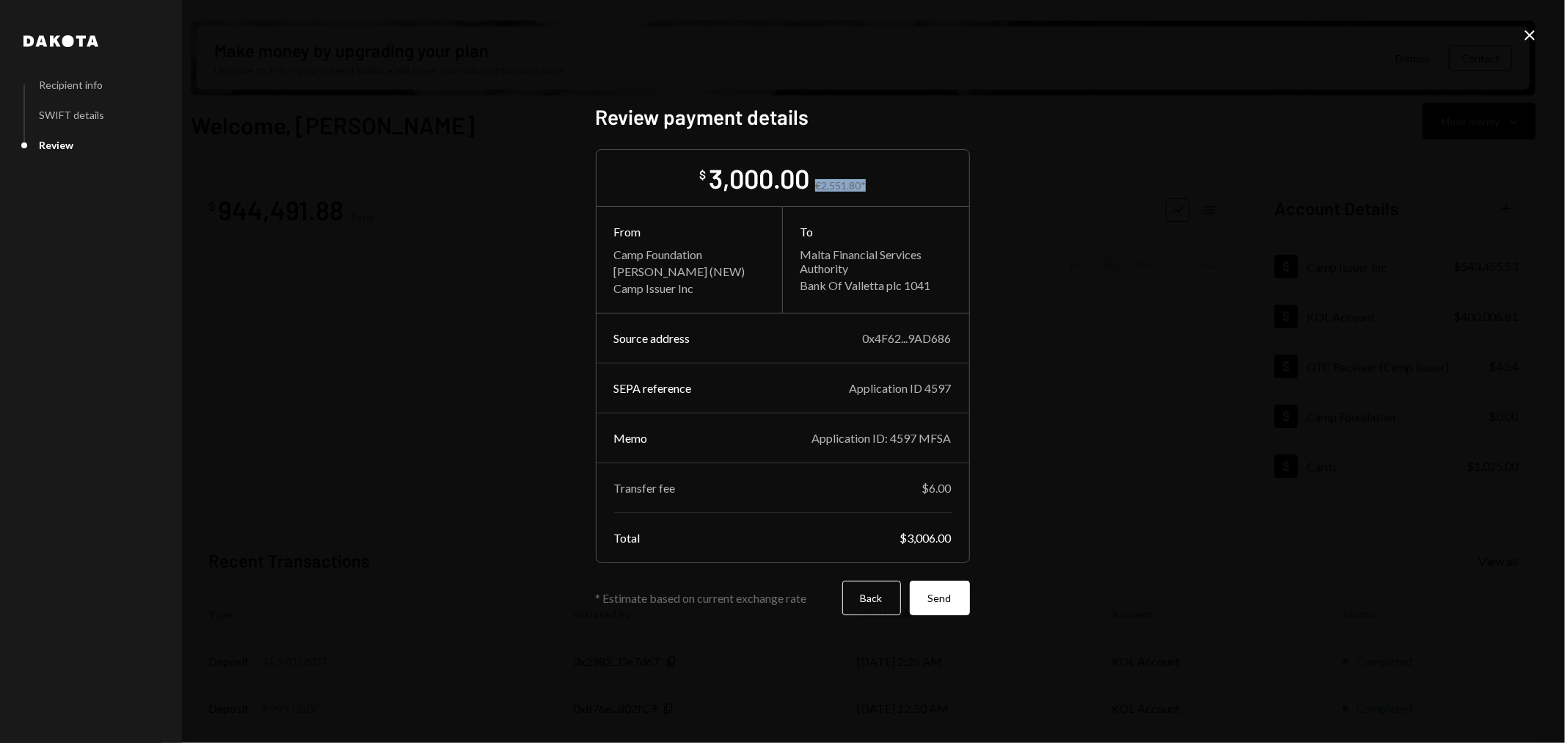
drag, startPoint x: 872, startPoint y: 186, endPoint x: 814, endPoint y: 189, distance: 57.3
click at [814, 189] on div "$ 3,000.00 €2,551.80* From Camp Foundation Mike Preston (NEW) Camp Issuer Inc T…" at bounding box center [783, 356] width 374 height 414
copy div "€2,551.80*"
drag, startPoint x: 955, startPoint y: 387, endPoint x: 848, endPoint y: 386, distance: 106.4
click at [848, 386] on div "SEPA reference Application ID 4597" at bounding box center [783, 388] width 373 height 14
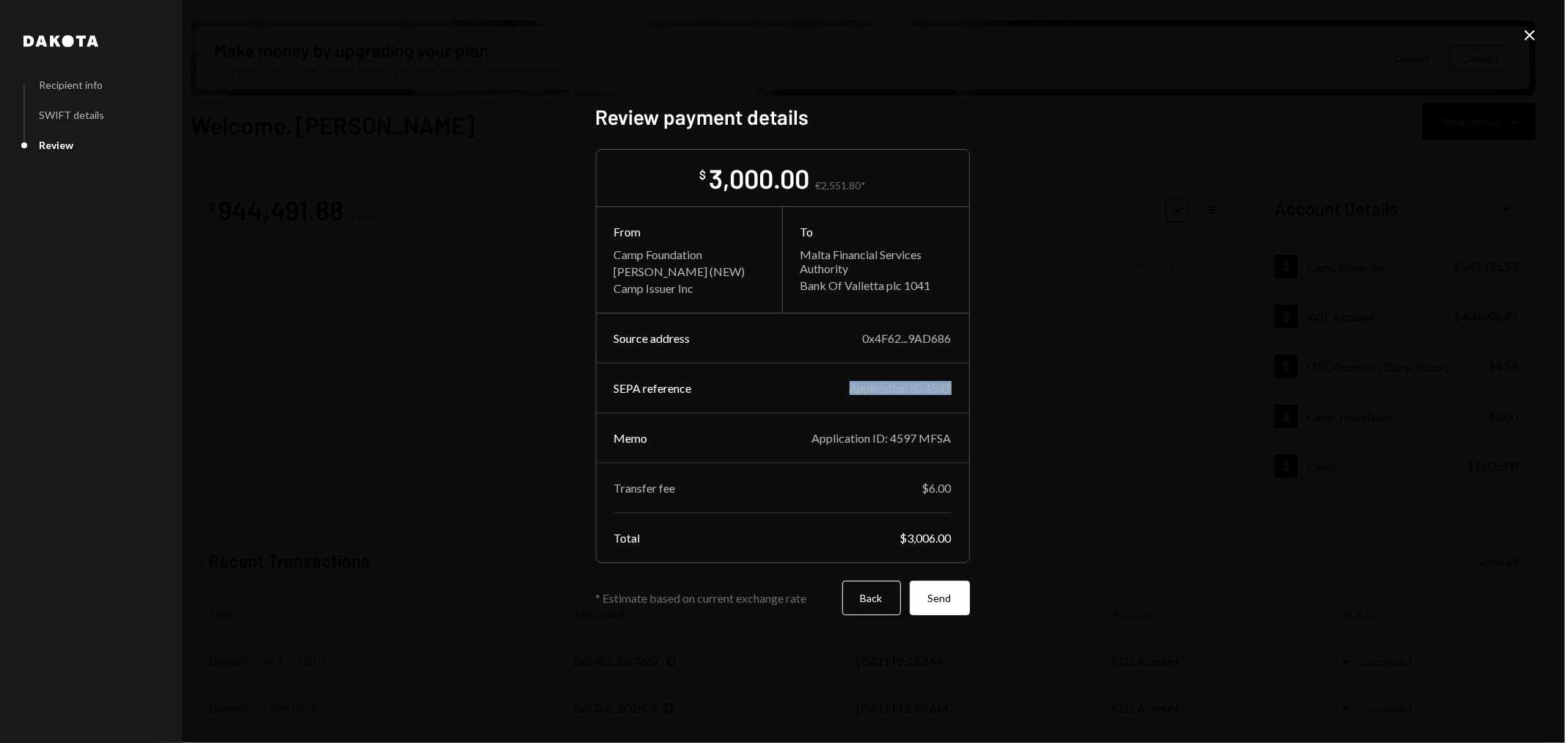
copy div "Application ID 4597"
click at [950, 597] on button "Send" at bounding box center [940, 597] width 60 height 34
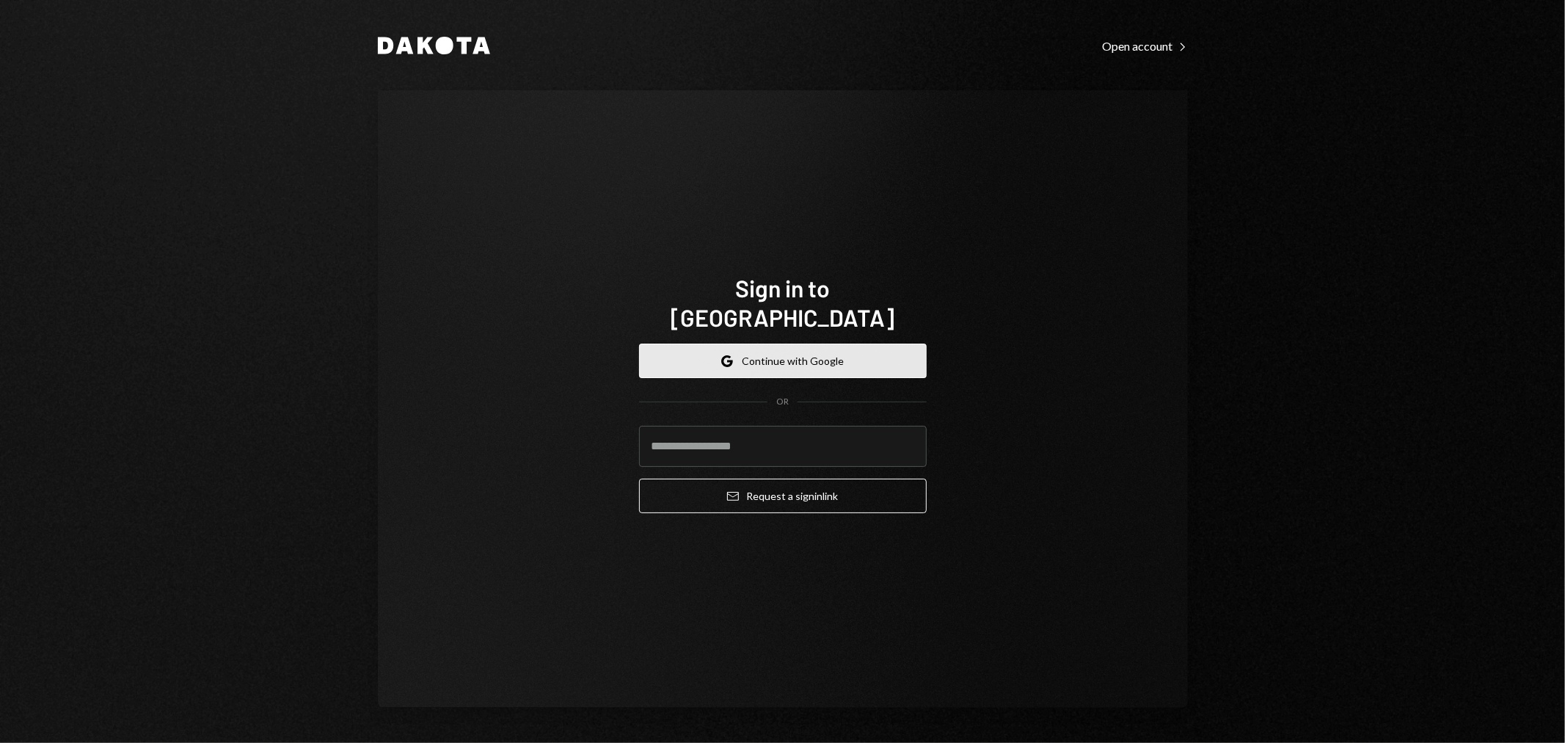
click at [832, 347] on button "Google Continue with Google" at bounding box center [783, 360] width 288 height 34
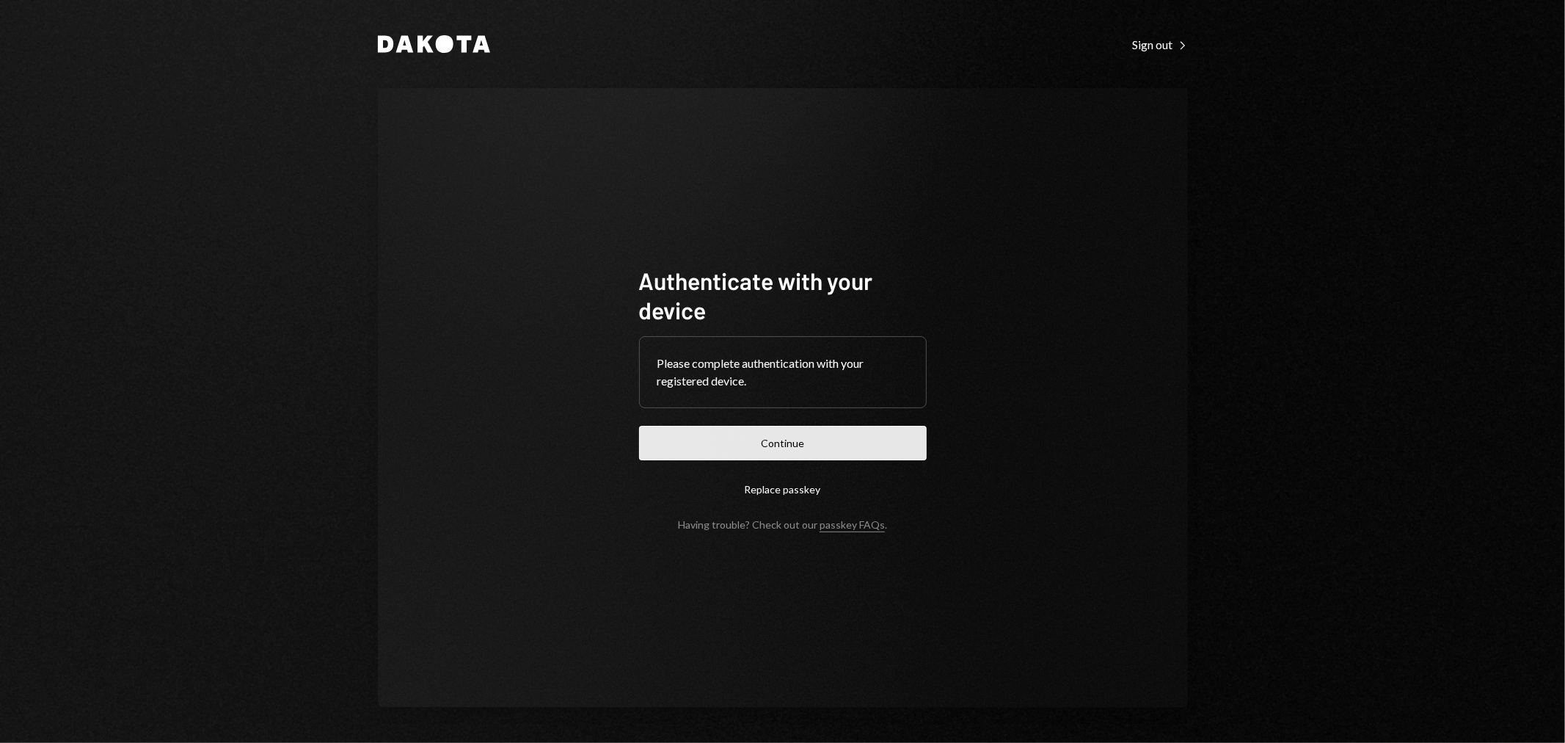
click at [771, 448] on button "Continue" at bounding box center [783, 443] width 288 height 34
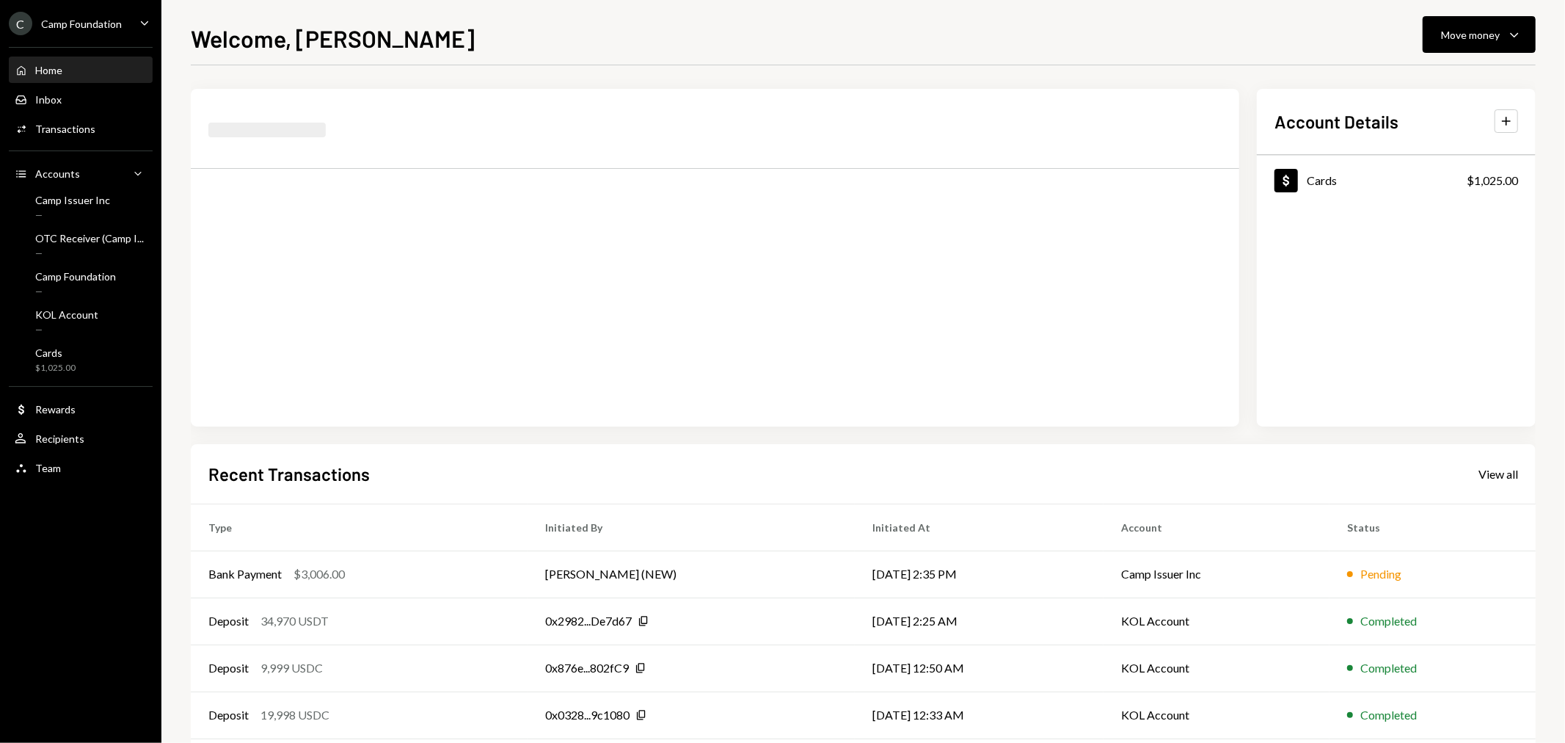
click at [90, 29] on div "Camp Foundation" at bounding box center [81, 24] width 81 height 12
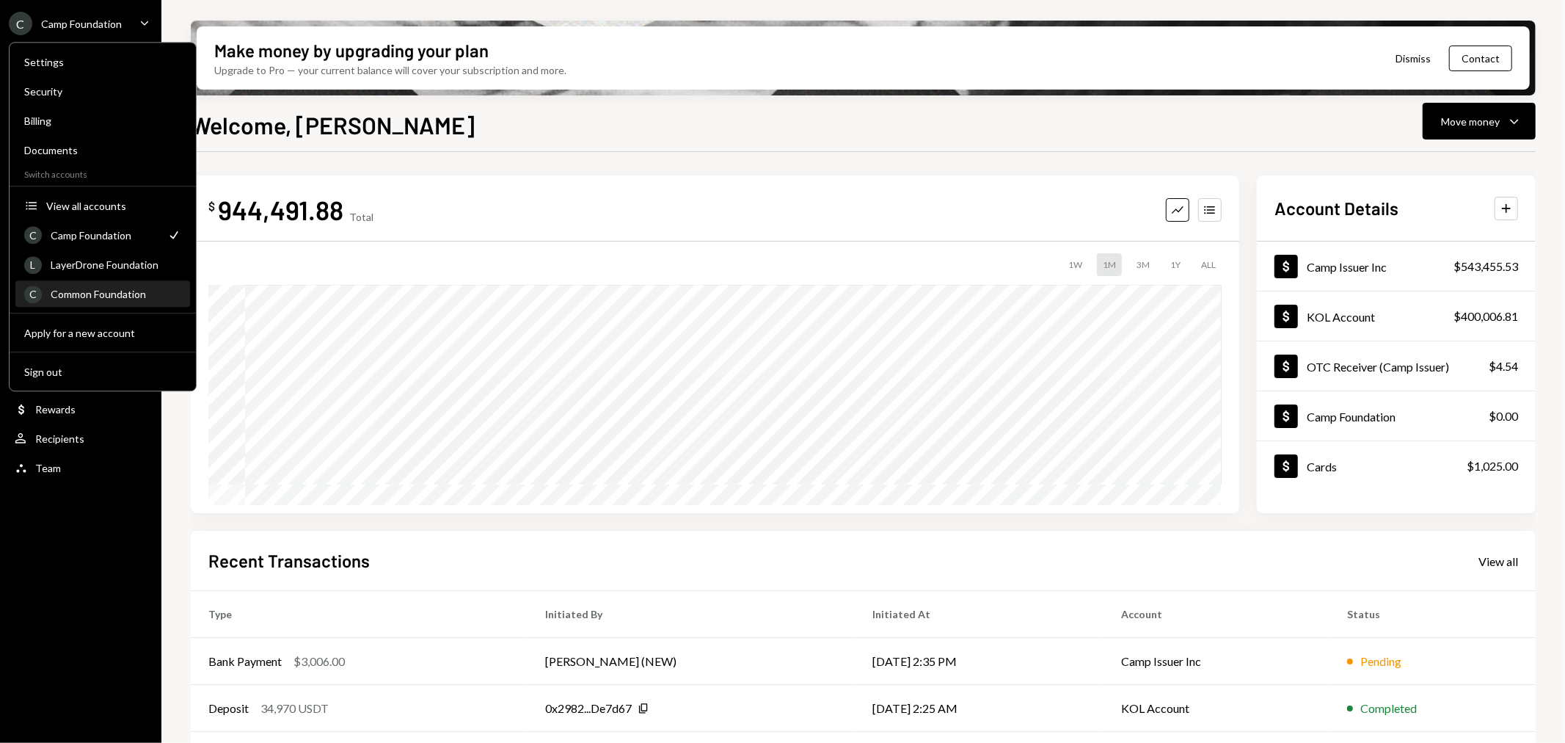
click at [98, 291] on div "Common Foundation" at bounding box center [116, 294] width 131 height 12
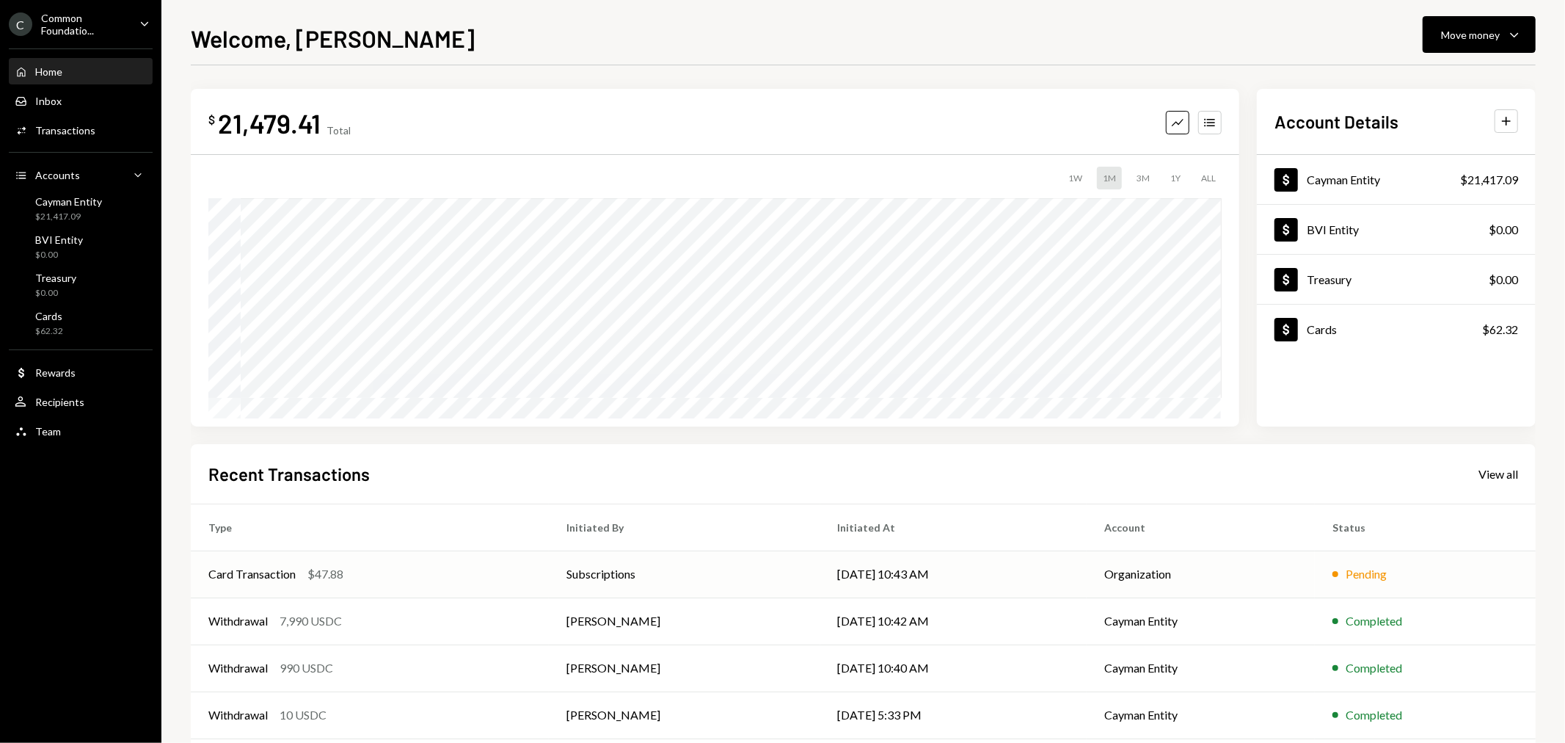
click at [1346, 569] on div "Pending" at bounding box center [1366, 574] width 41 height 18
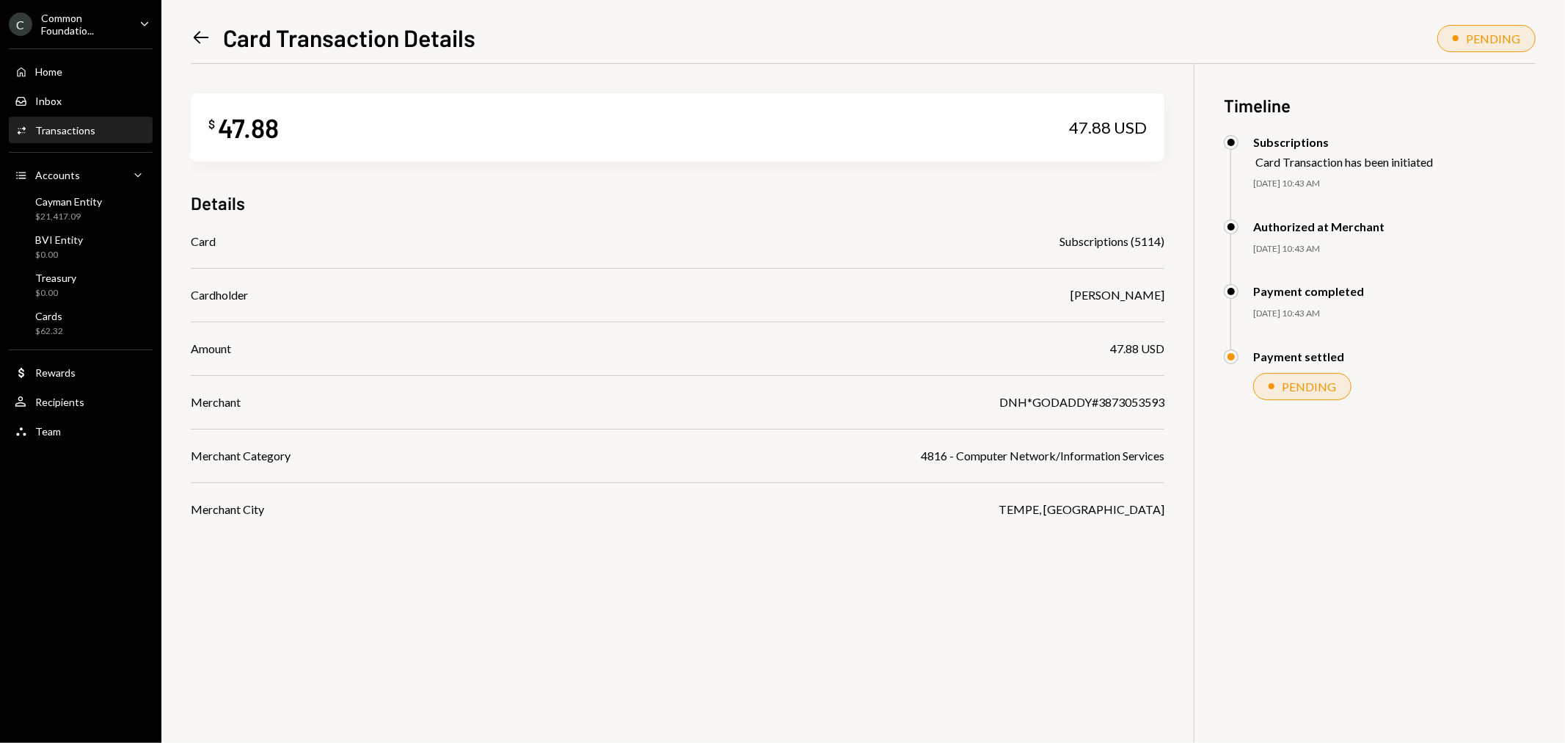
click at [203, 38] on icon "Left Arrow" at bounding box center [201, 37] width 21 height 21
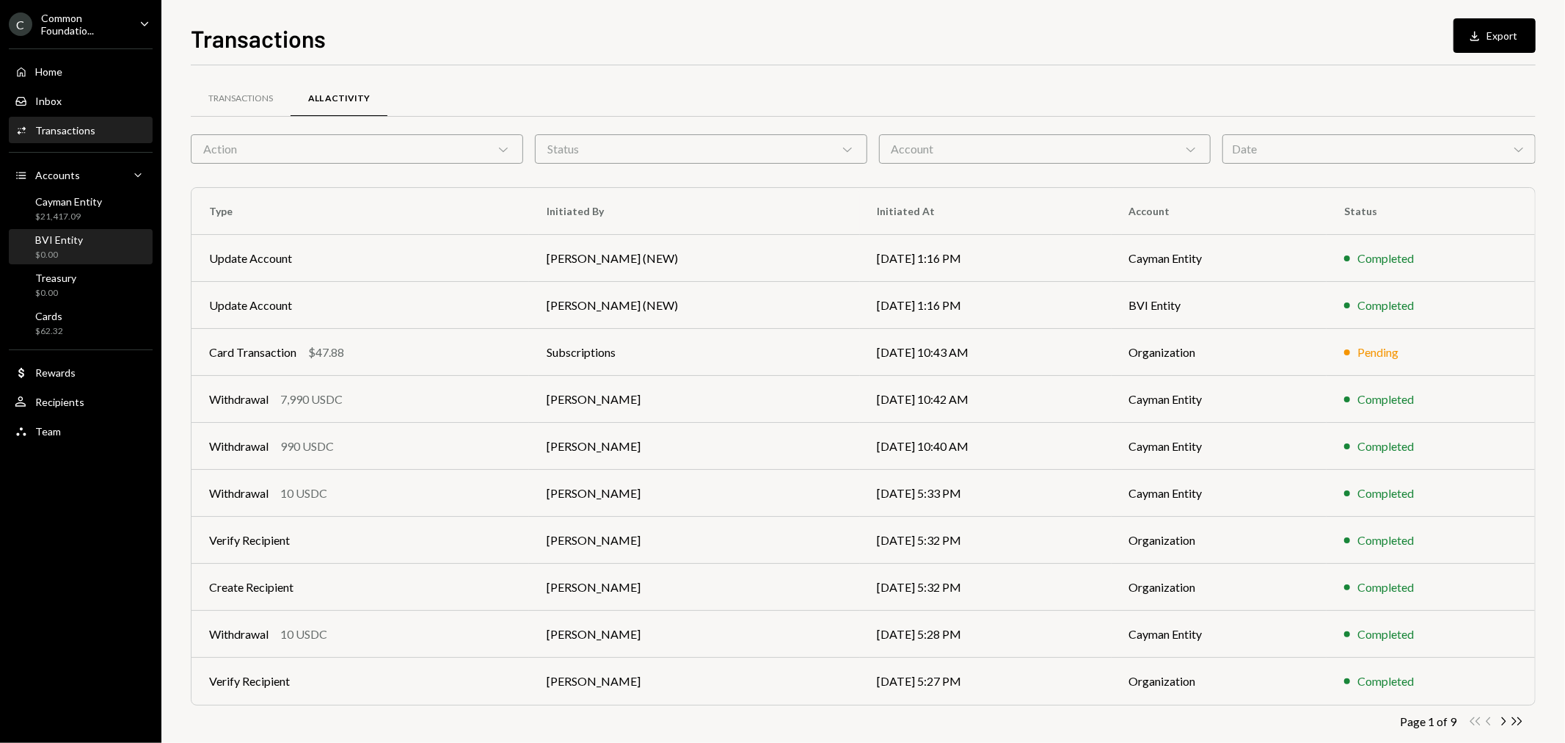
click at [76, 246] on div "BVI Entity $0.00" at bounding box center [59, 247] width 48 height 28
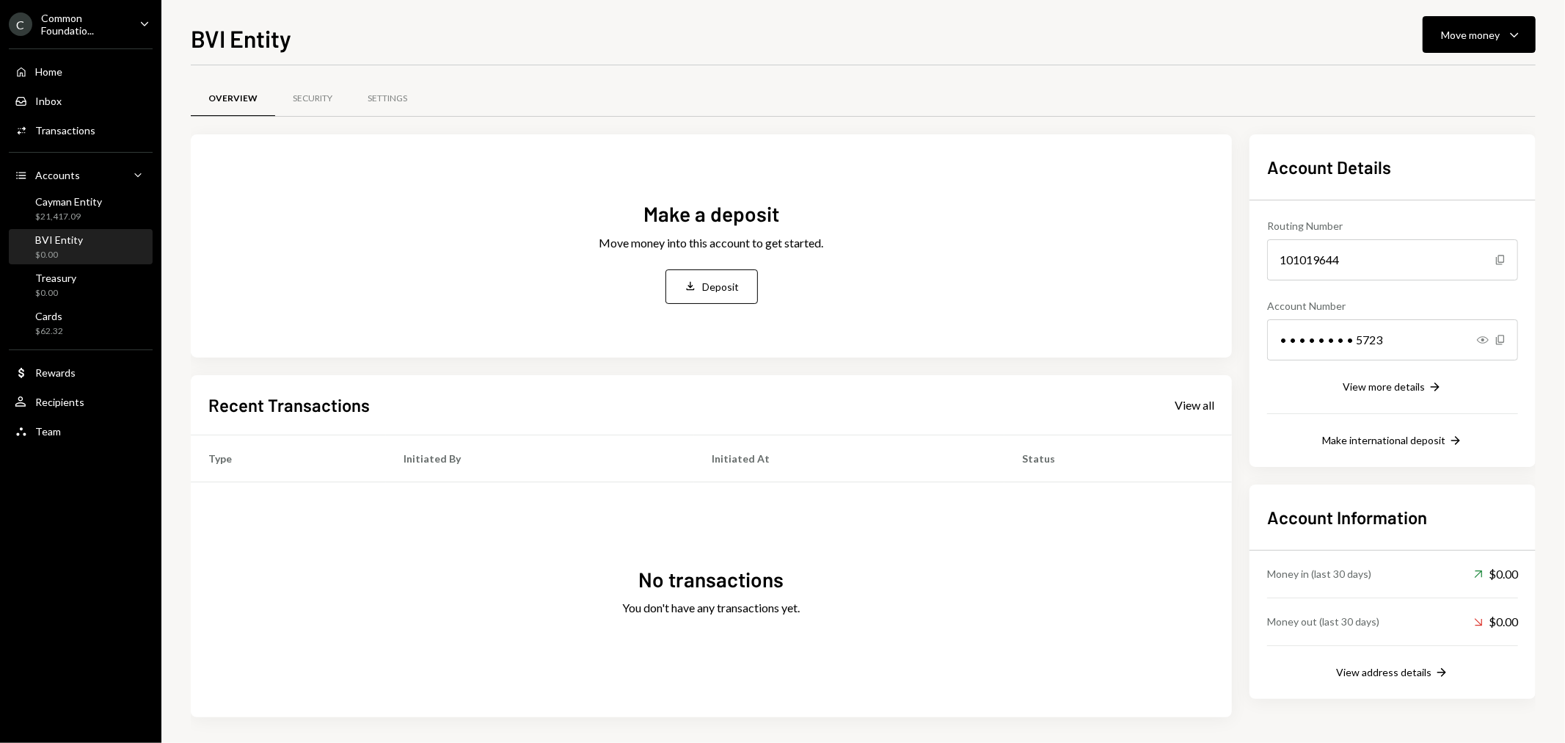
scroll to position [3, 0]
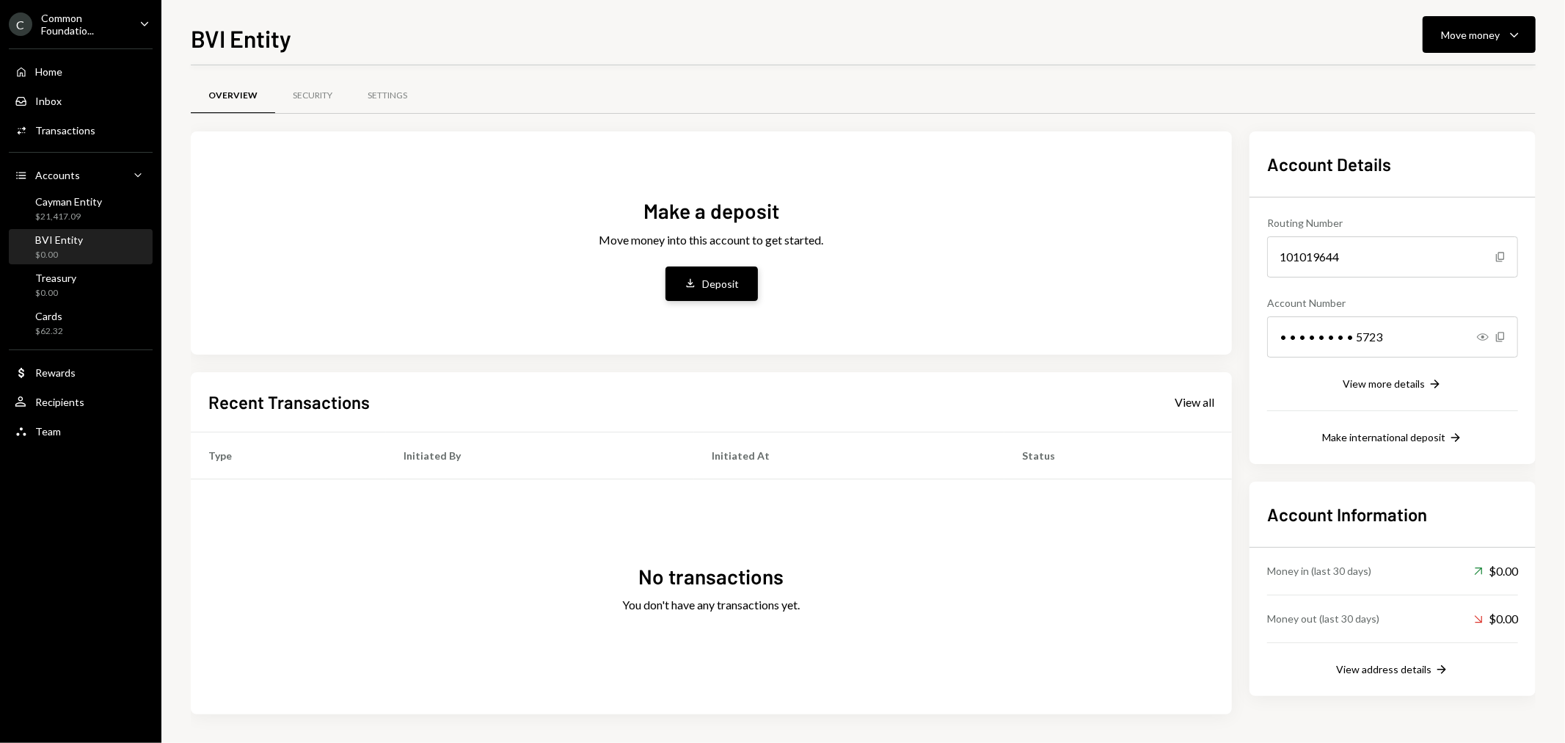
click at [699, 279] on button "Deposit Deposit" at bounding box center [712, 283] width 92 height 34
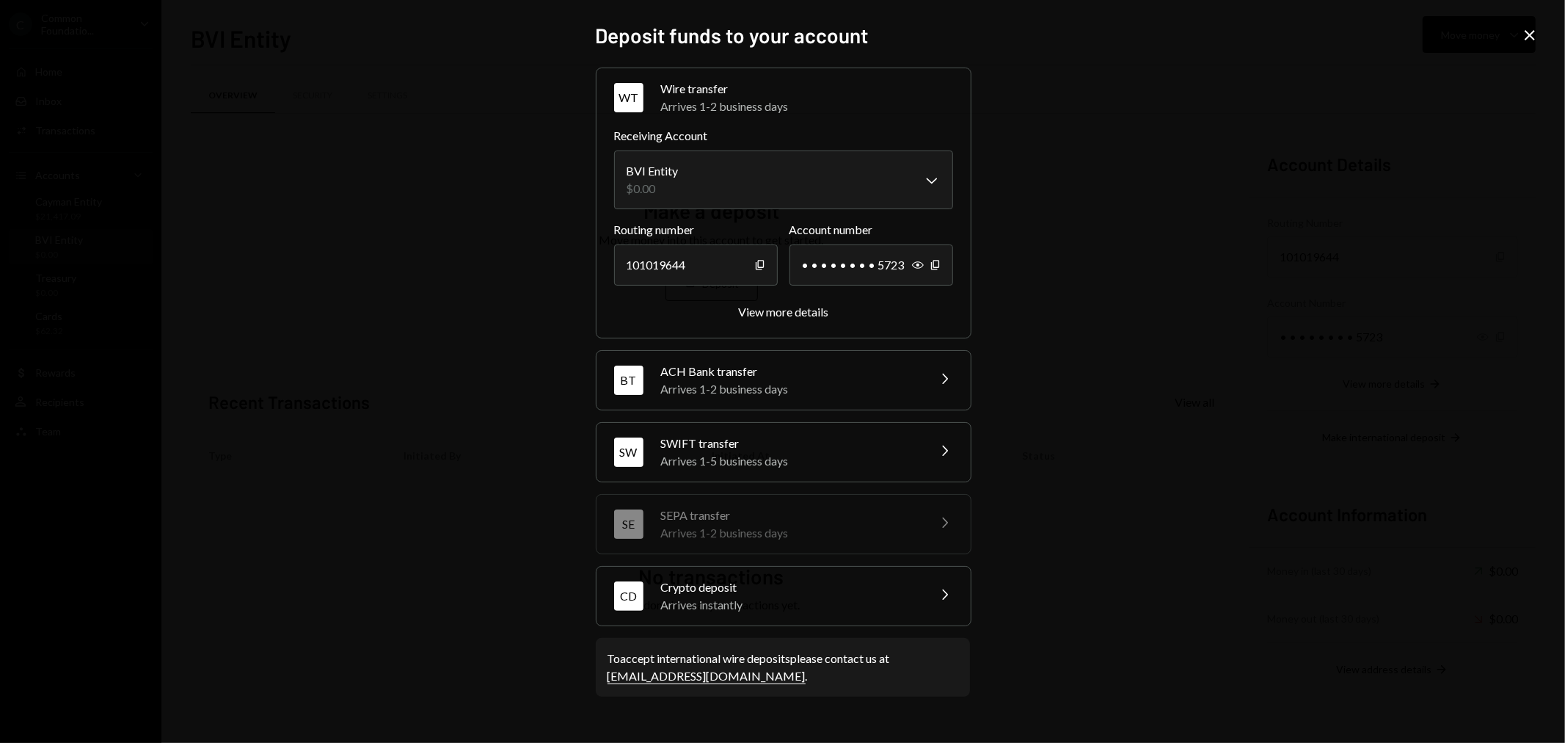
click at [803, 580] on div "Crypto deposit" at bounding box center [789, 587] width 257 height 18
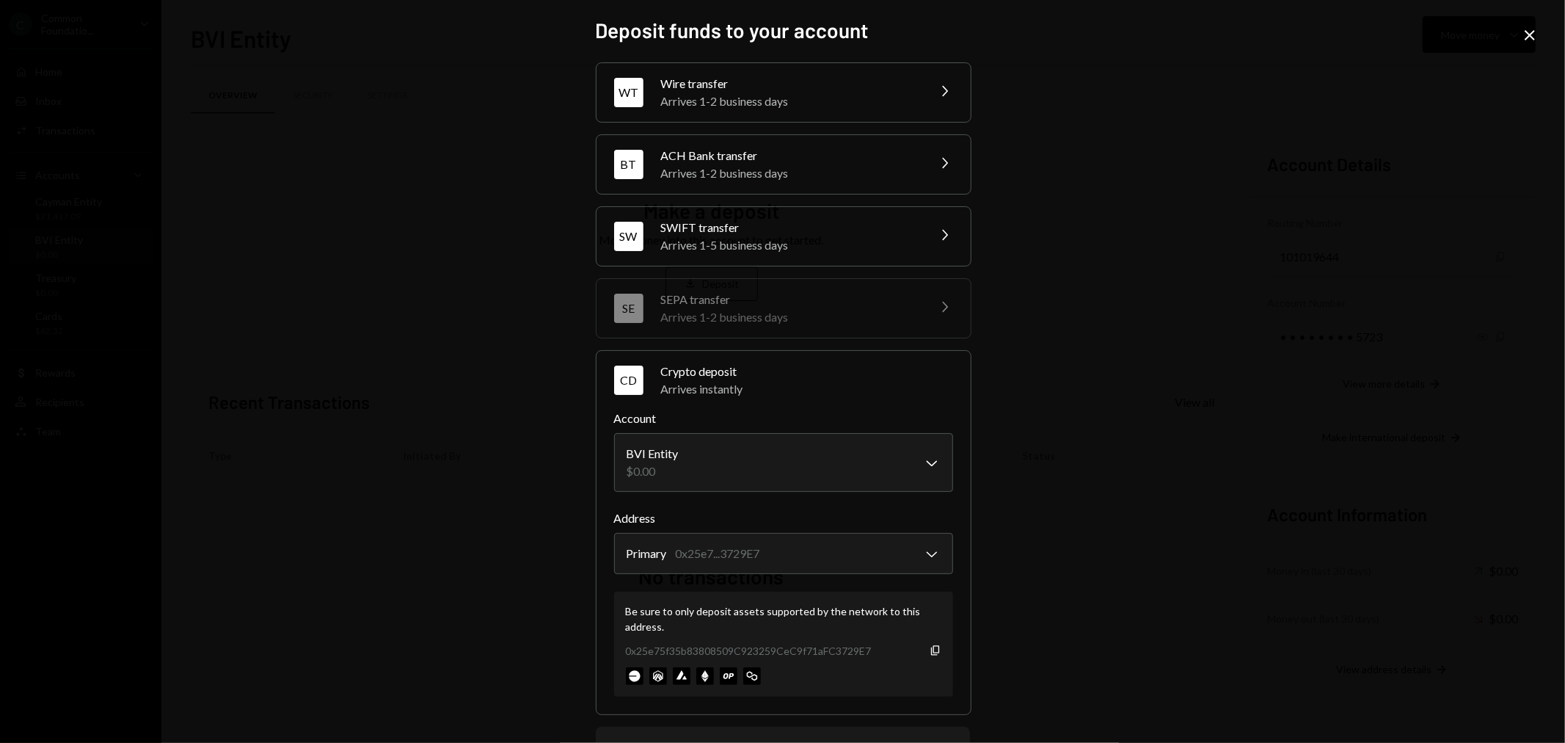
scroll to position [66, 0]
